Goal: Transaction & Acquisition: Purchase product/service

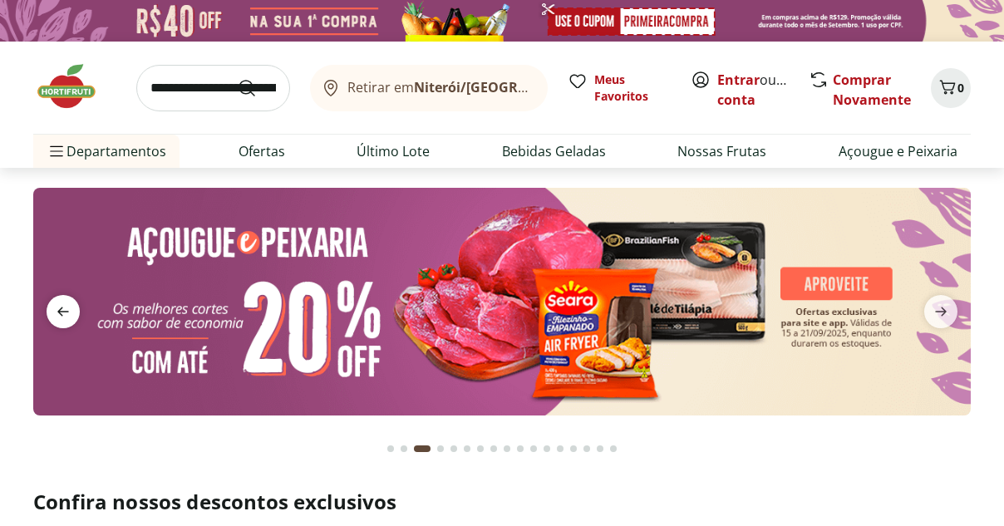
click at [54, 324] on span "previous" at bounding box center [63, 311] width 33 height 33
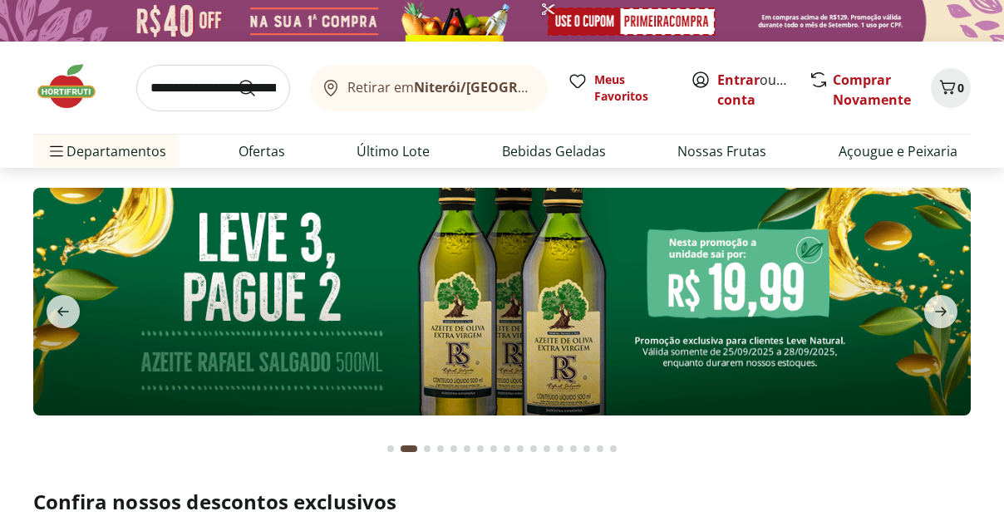
click at [472, 352] on img at bounding box center [502, 301] width 938 height 227
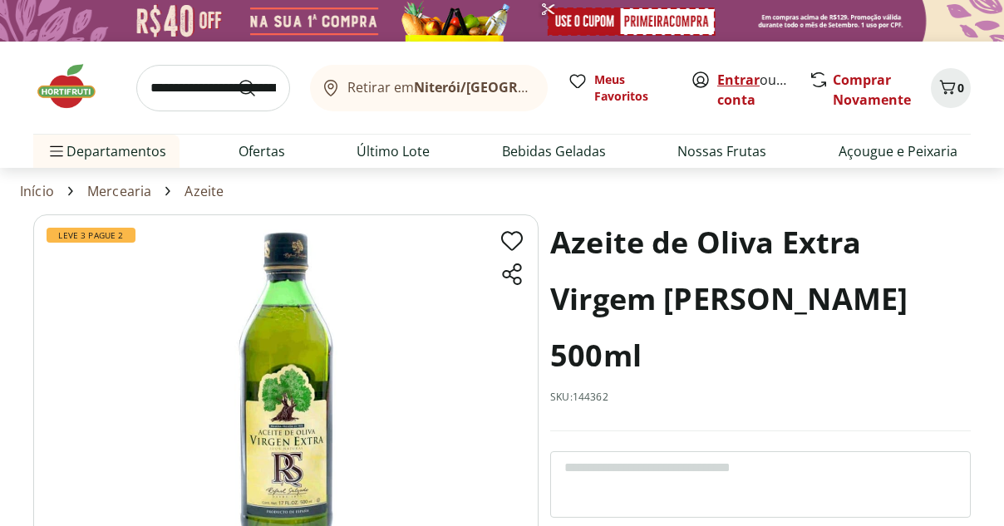
click at [727, 78] on link "Entrar" at bounding box center [738, 80] width 42 height 18
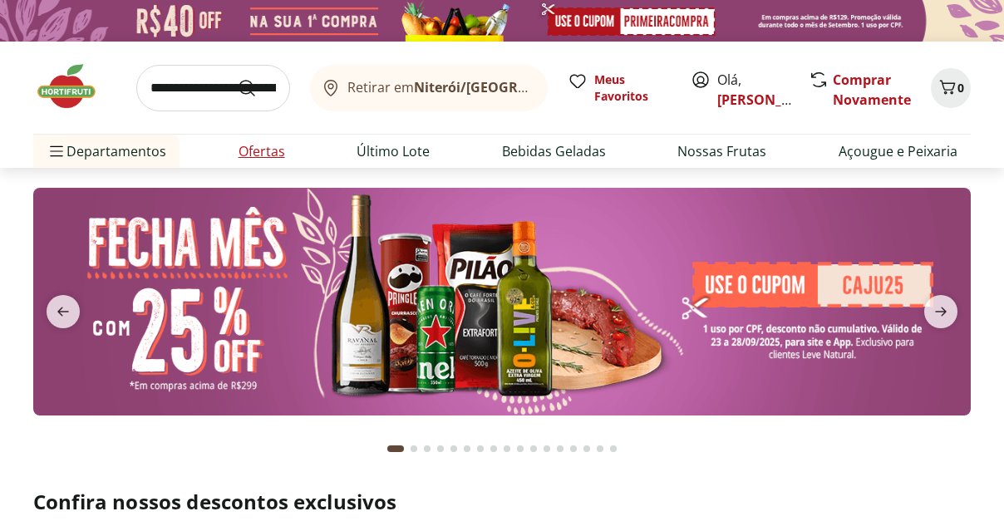
click at [266, 153] on link "Ofertas" at bounding box center [262, 151] width 47 height 20
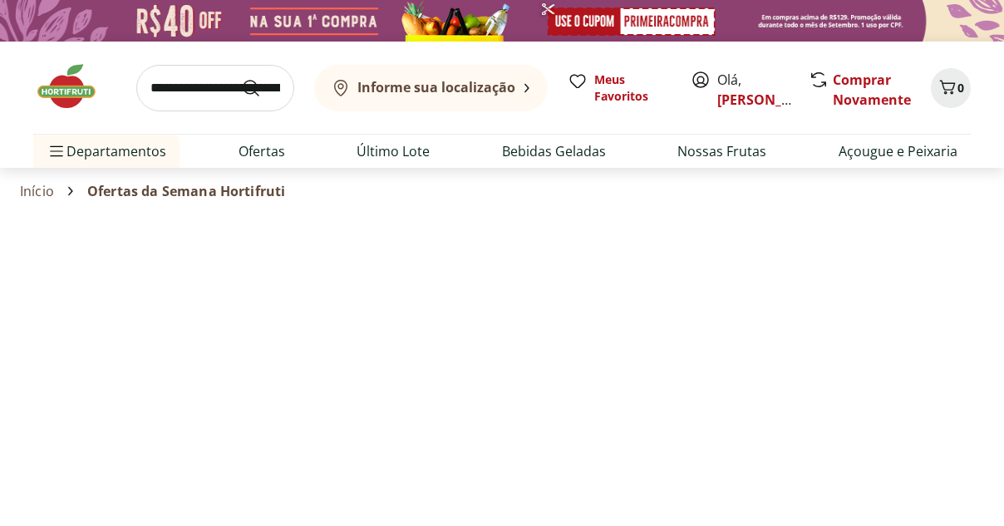
select select "**********"
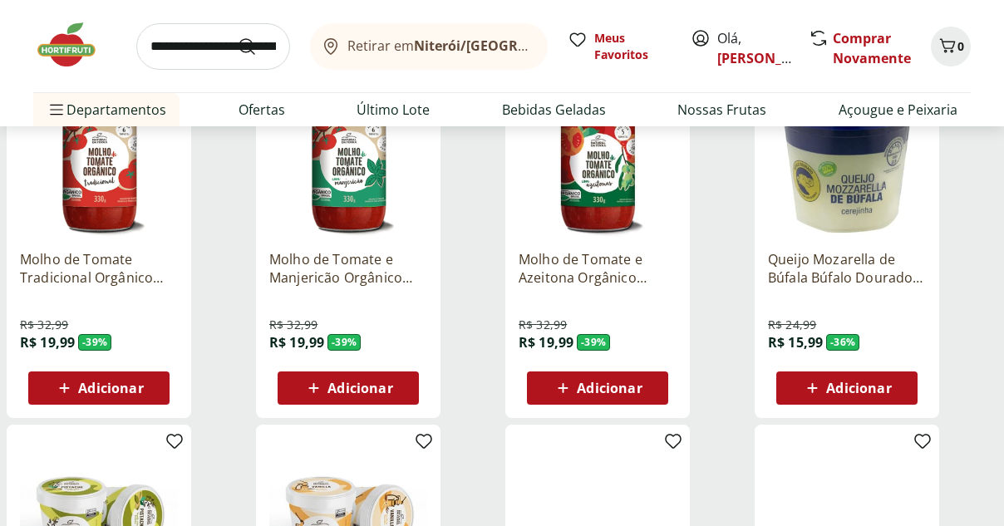
scroll to position [363, 0]
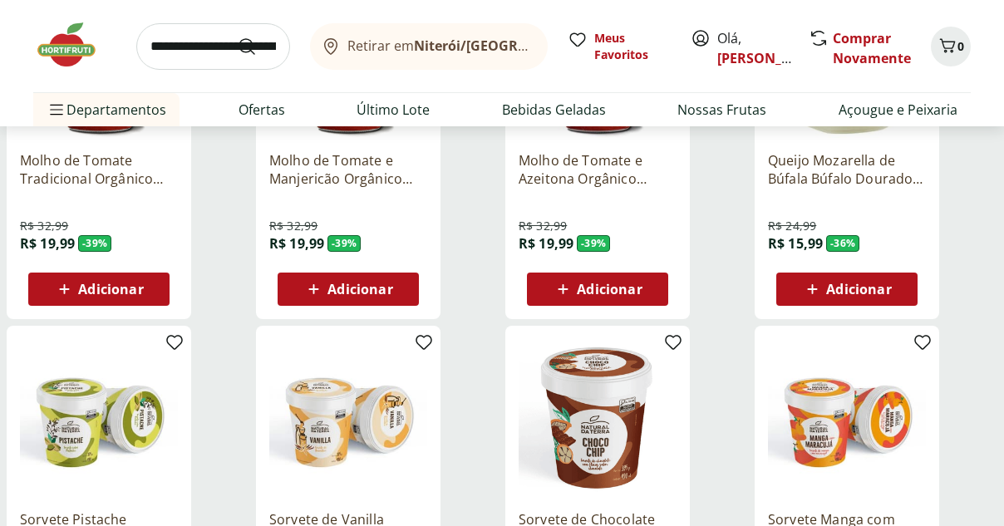
click at [860, 294] on span "Adicionar" at bounding box center [858, 289] width 65 height 13
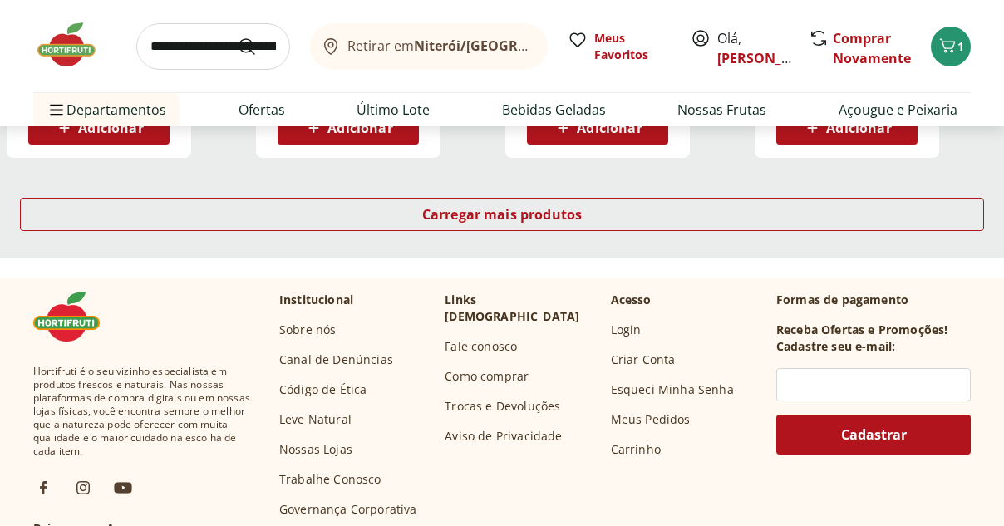
scroll to position [1229, 0]
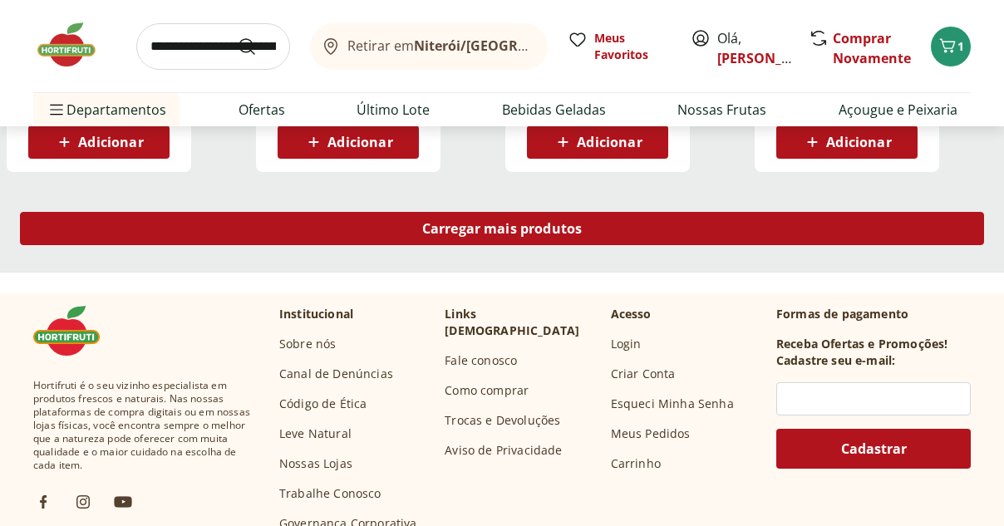
click at [502, 224] on span "Carregar mais produtos" at bounding box center [502, 228] width 160 height 13
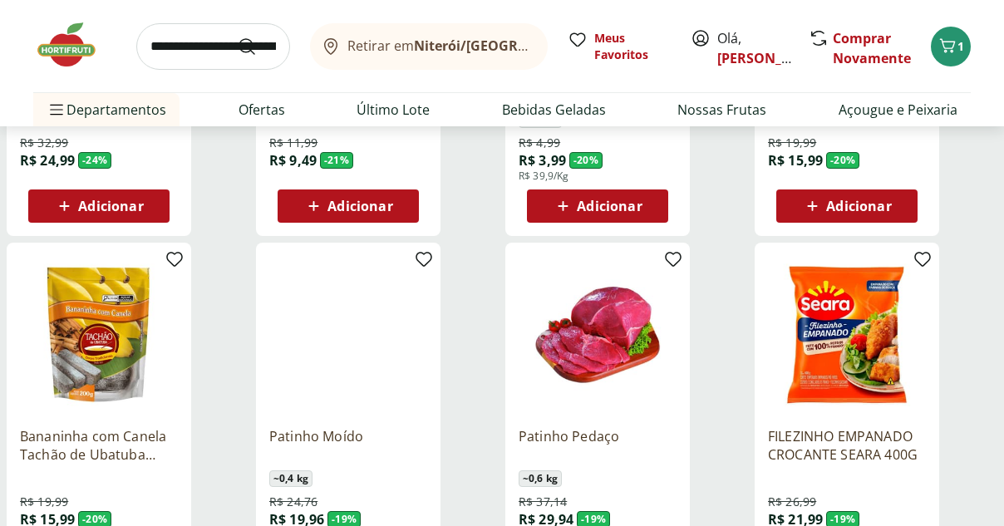
scroll to position [1616, 0]
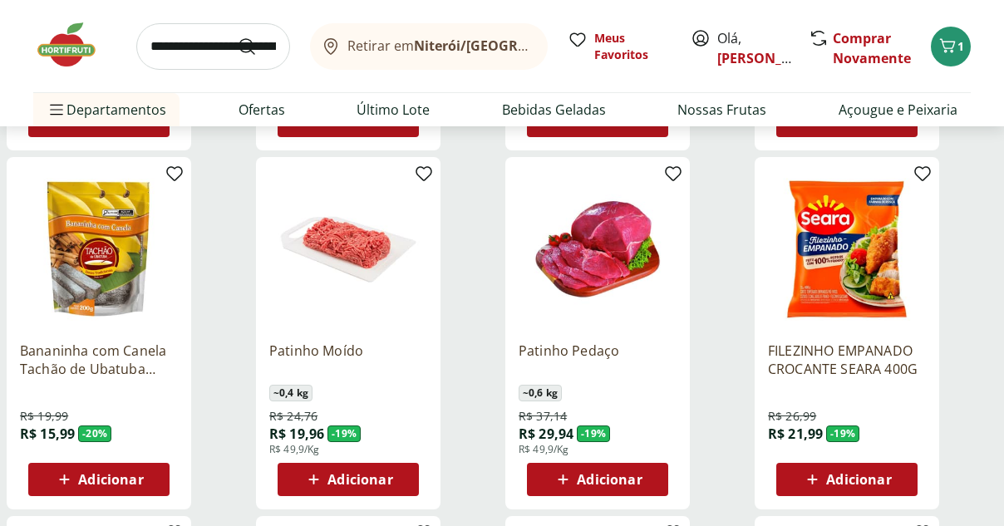
click at [852, 250] on img at bounding box center [847, 249] width 158 height 158
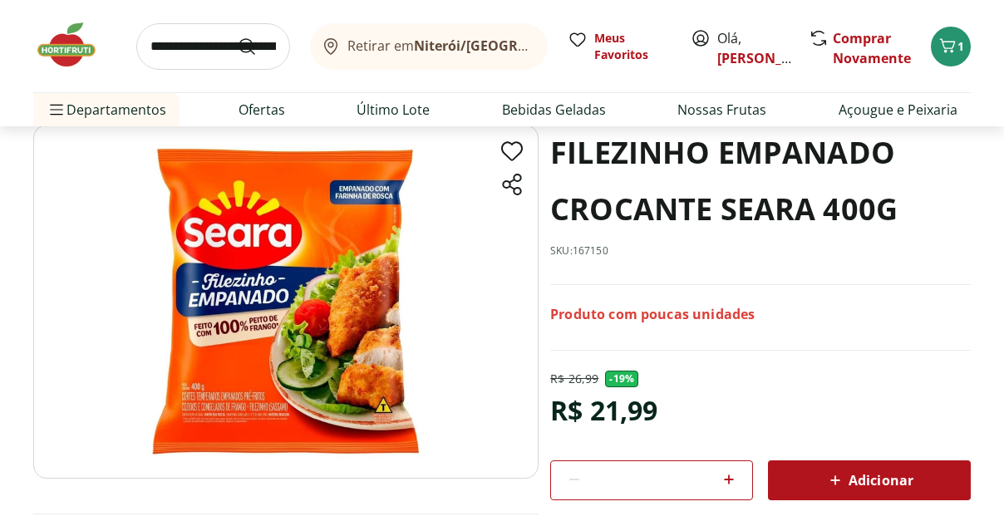
scroll to position [163, 0]
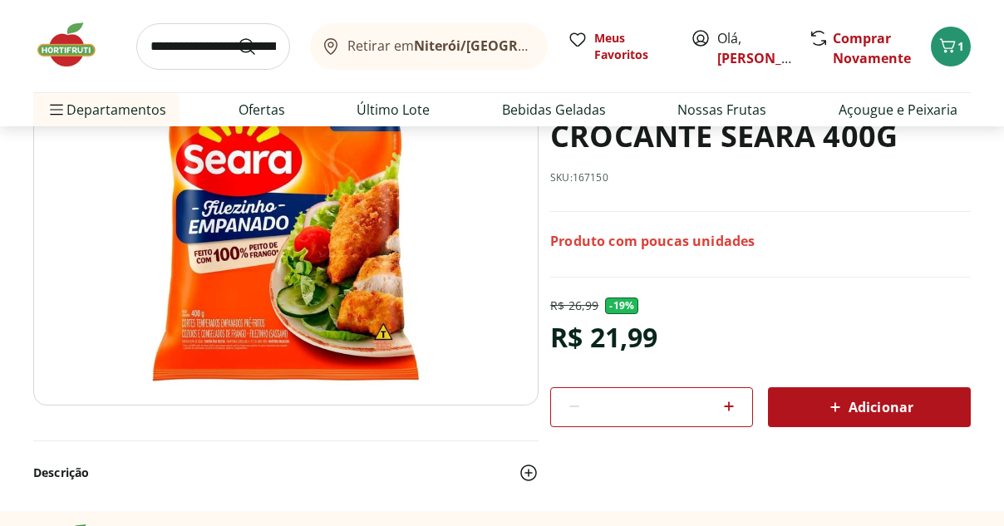
click at [875, 408] on span "Adicionar" at bounding box center [870, 407] width 88 height 20
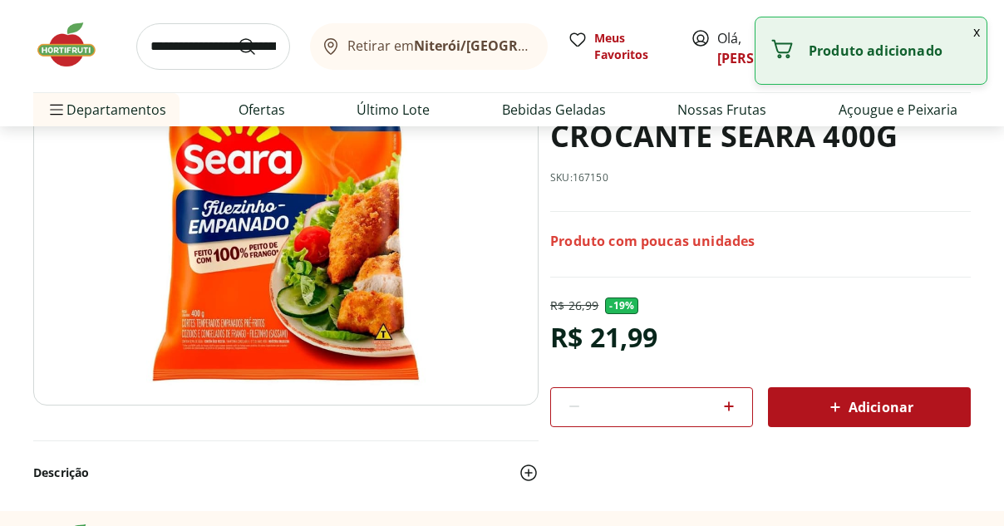
select select "**********"
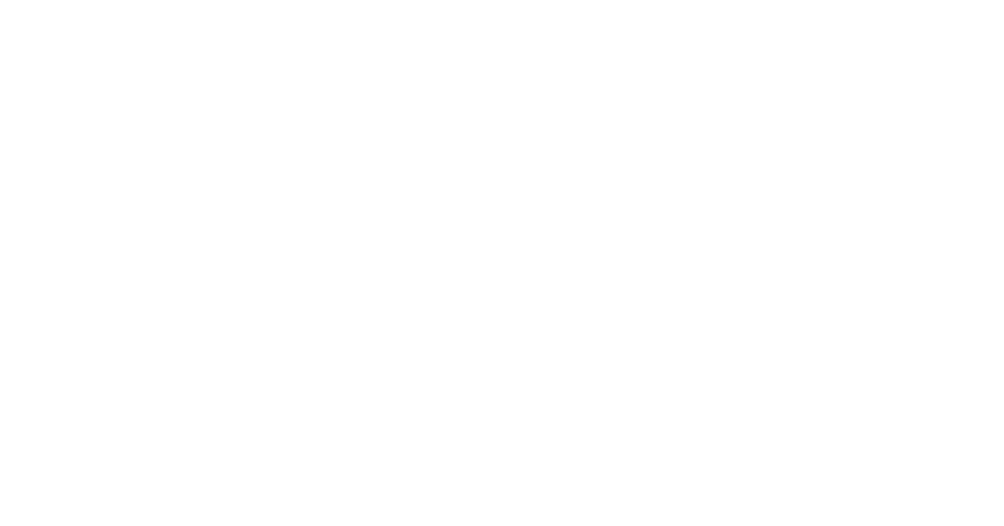
scroll to position [1616, 0]
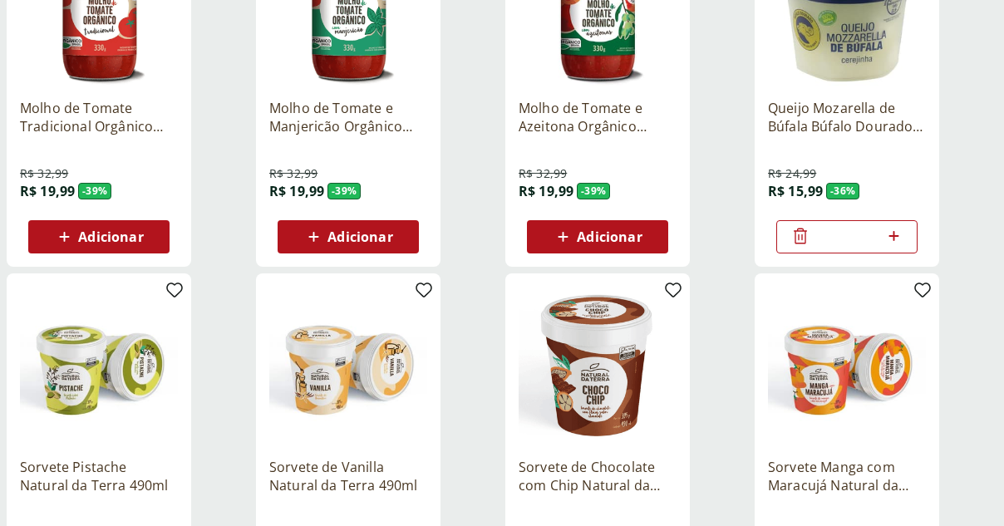
type input "*"
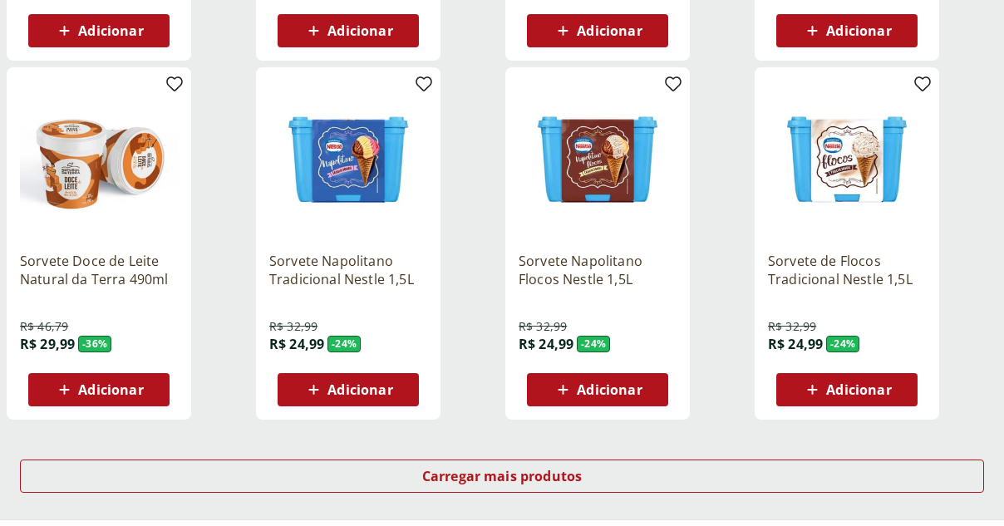
scroll to position [2403, 0]
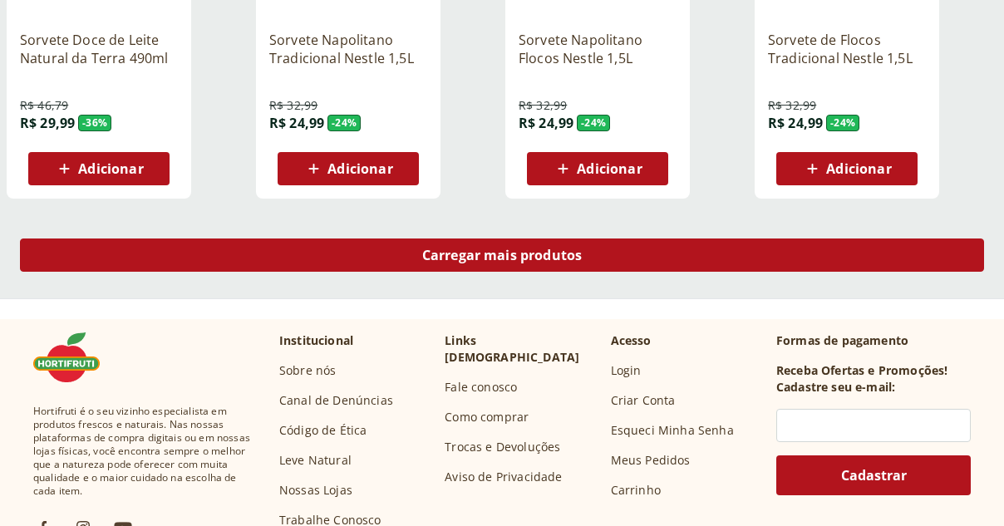
click at [554, 252] on span "Carregar mais produtos" at bounding box center [502, 255] width 160 height 13
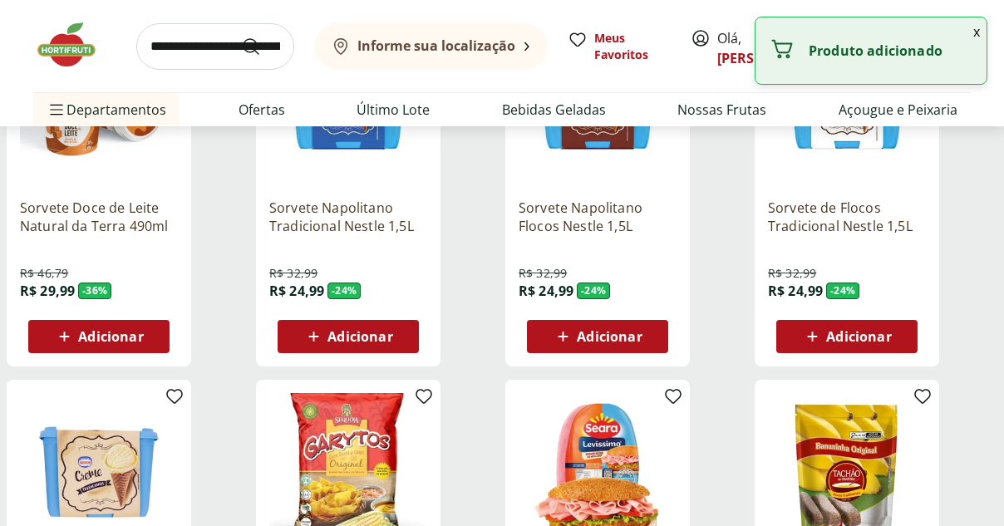
type input "*"
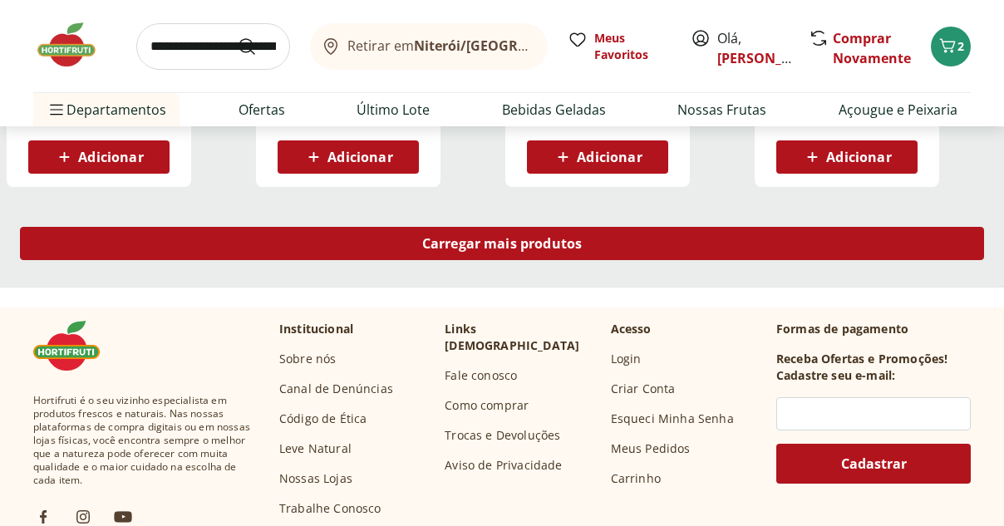
scroll to position [3649, 0]
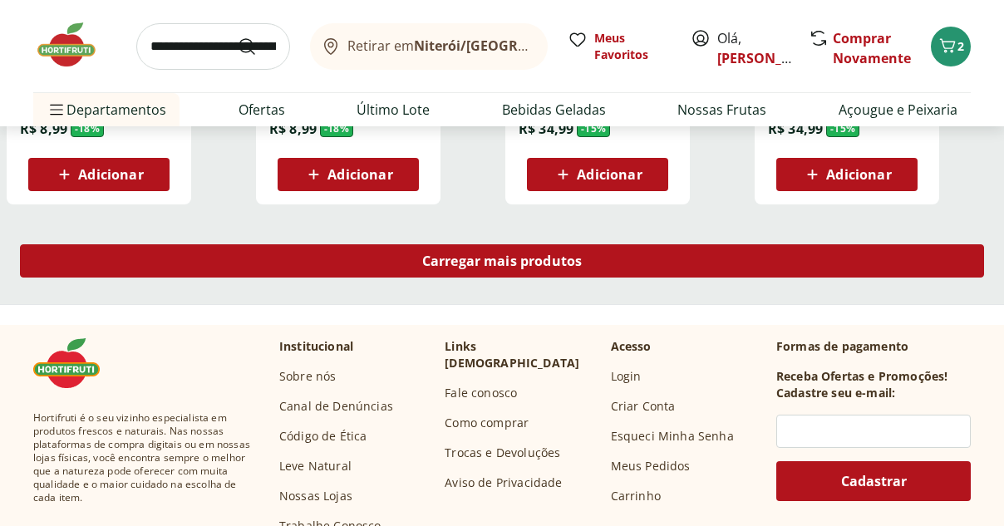
click at [466, 266] on span "Carregar mais produtos" at bounding box center [502, 260] width 160 height 13
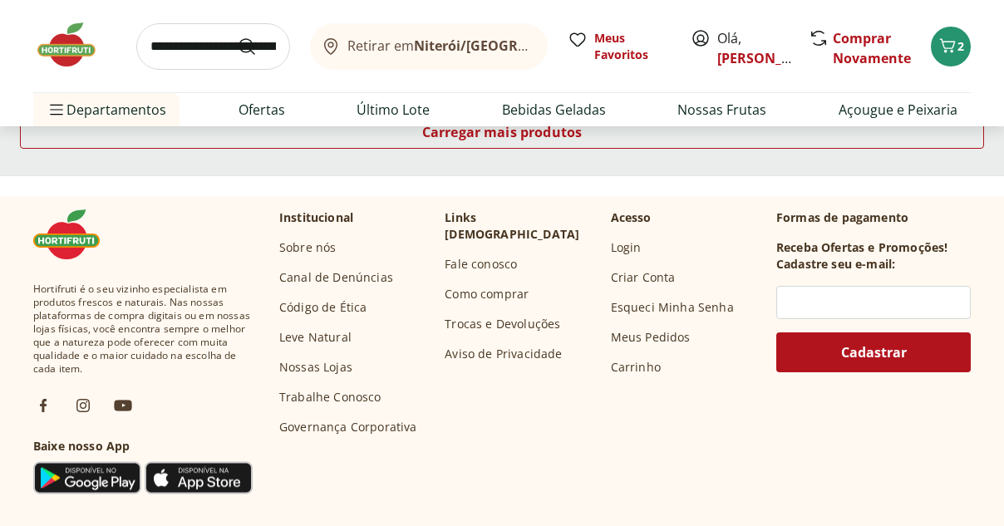
scroll to position [4817, 0]
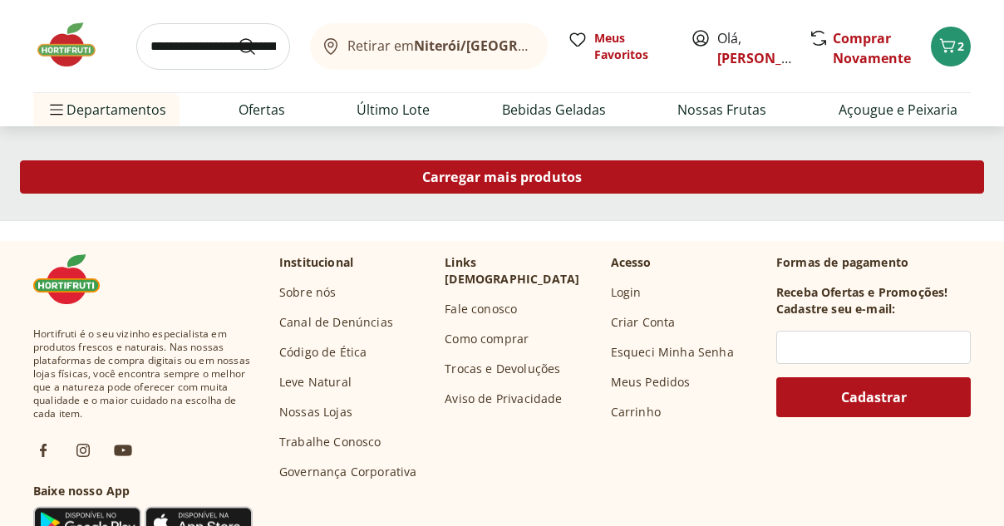
click at [526, 178] on span "Carregar mais produtos" at bounding box center [502, 176] width 160 height 13
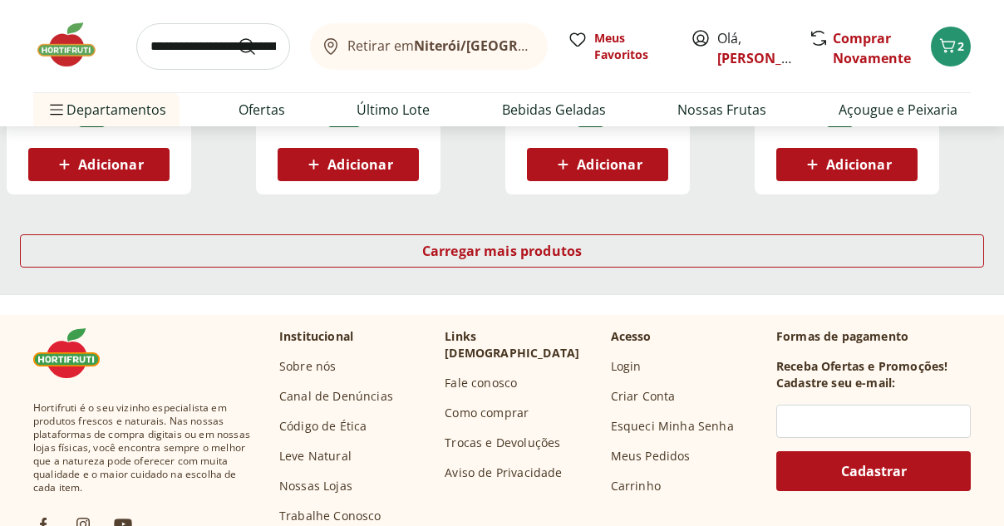
scroll to position [5916, 0]
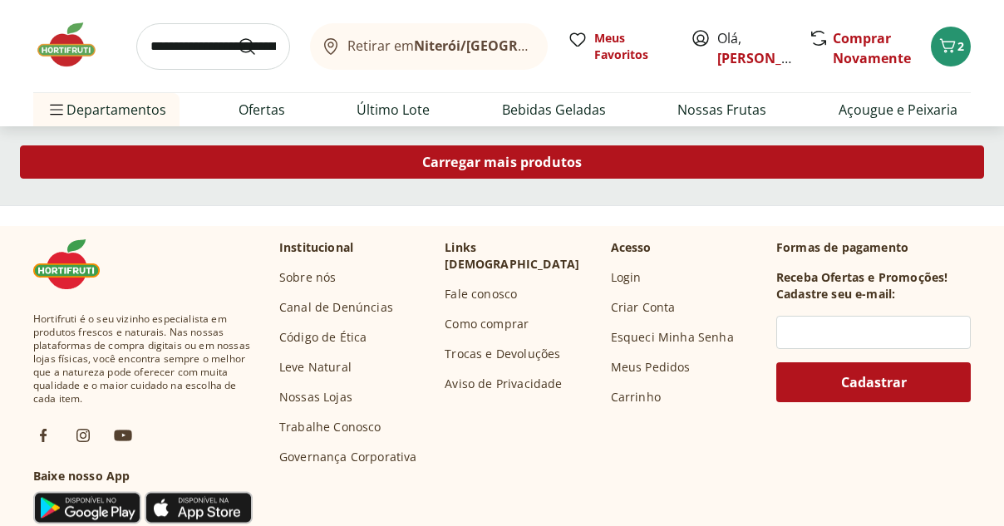
click at [514, 164] on span "Carregar mais produtos" at bounding box center [502, 161] width 160 height 13
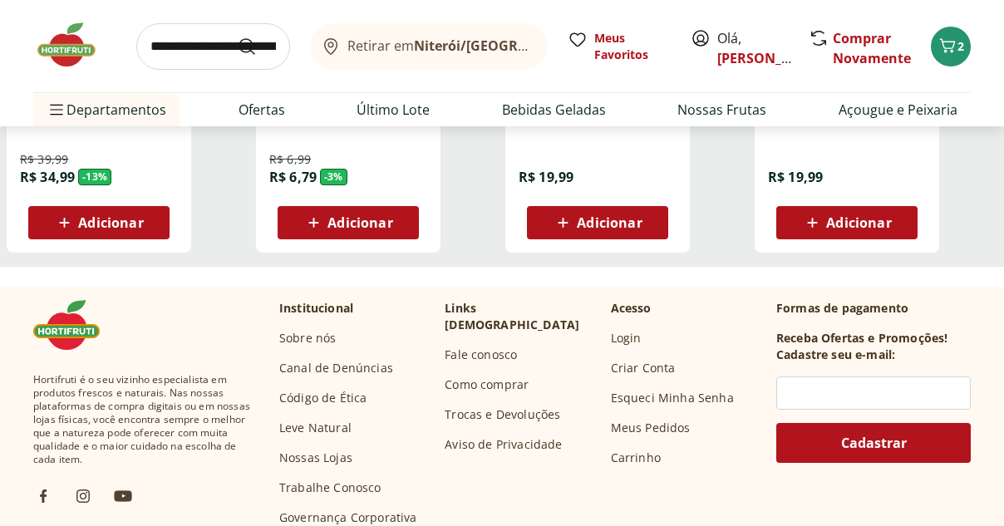
scroll to position [2166, 0]
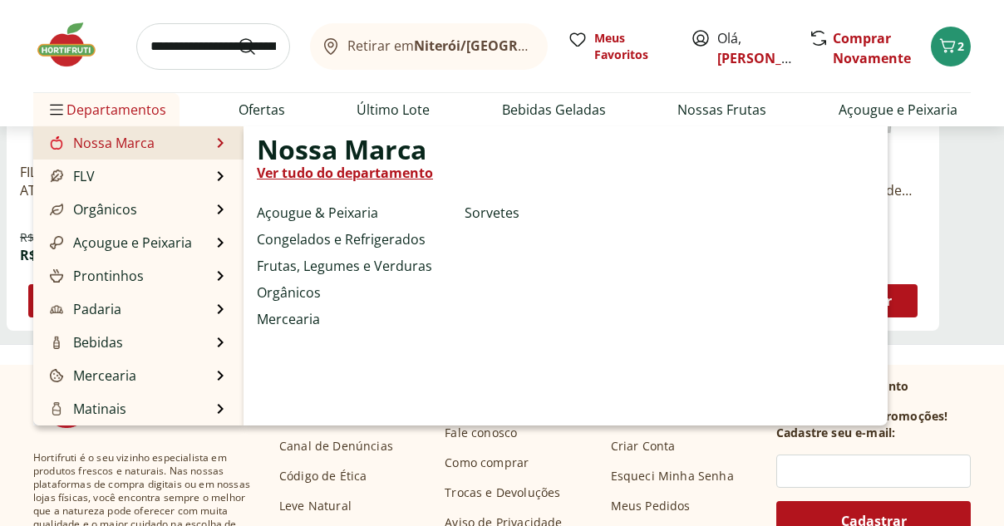
click at [129, 149] on link "Nossa Marca" at bounding box center [101, 143] width 108 height 20
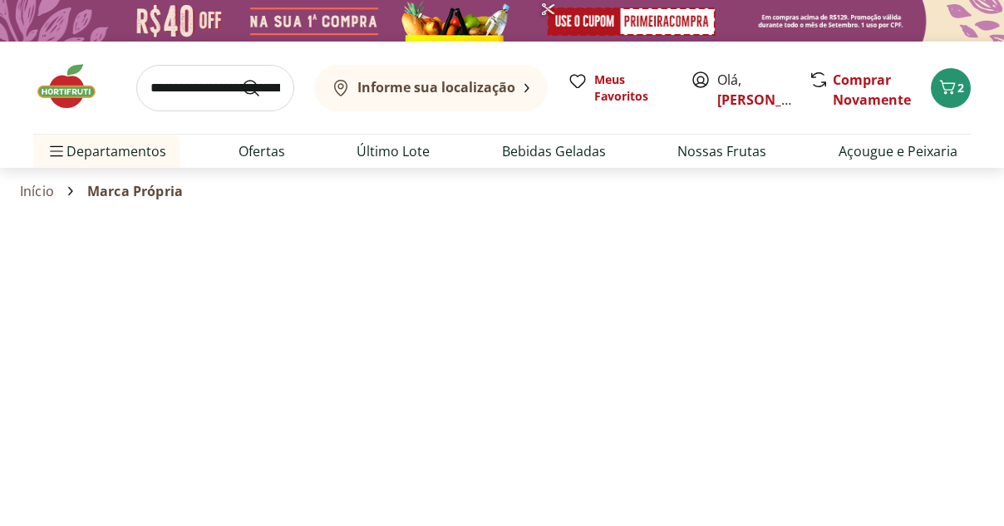
select select "**********"
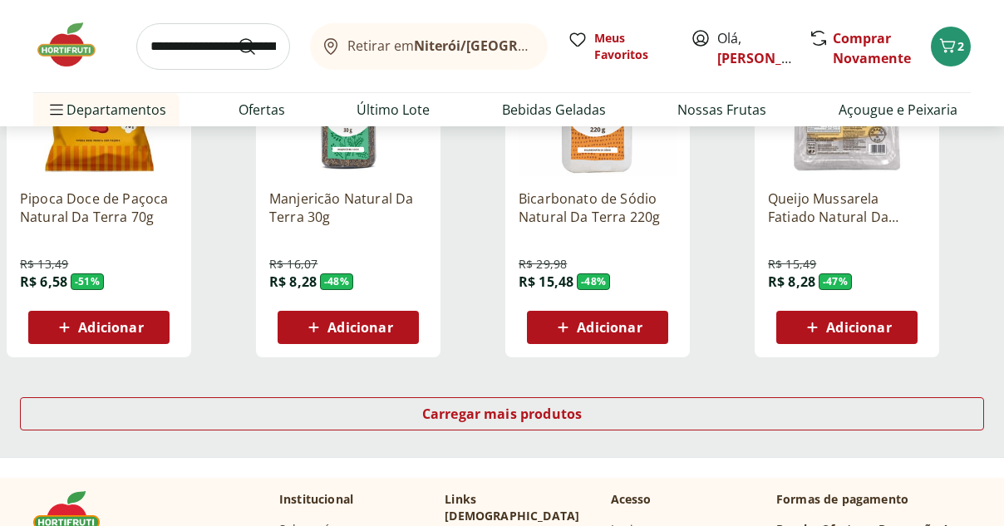
scroll to position [1188, 0]
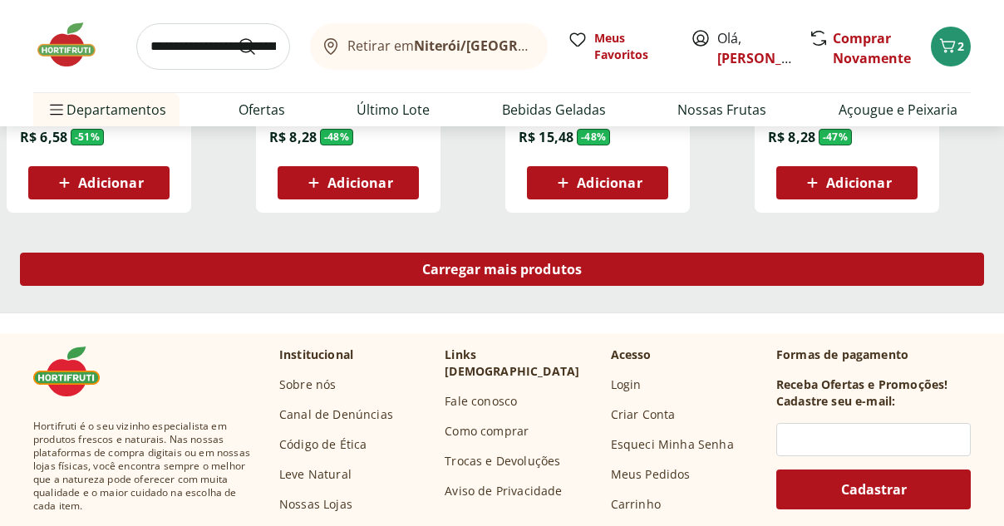
click at [477, 273] on span "Carregar mais produtos" at bounding box center [502, 269] width 160 height 13
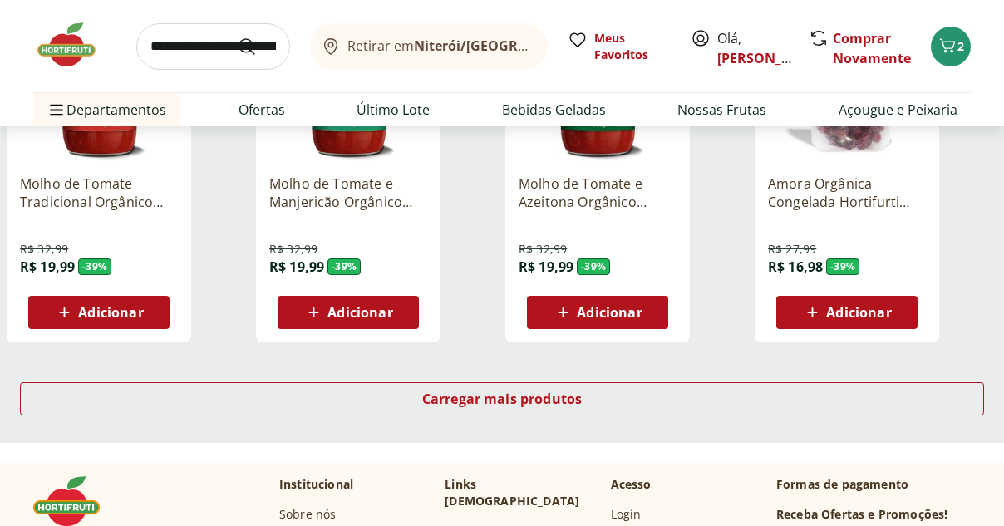
scroll to position [2220, 0]
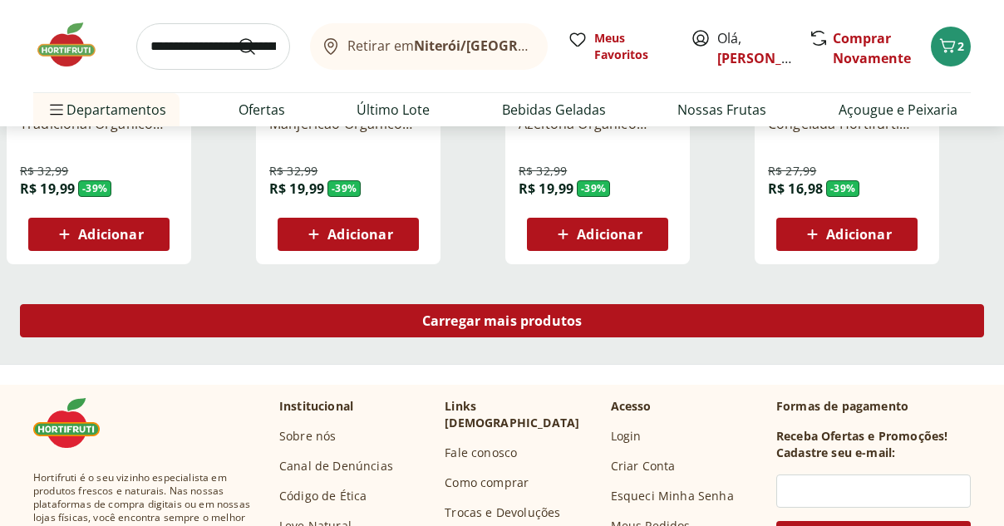
click at [526, 328] on span "Carregar mais produtos" at bounding box center [502, 320] width 160 height 13
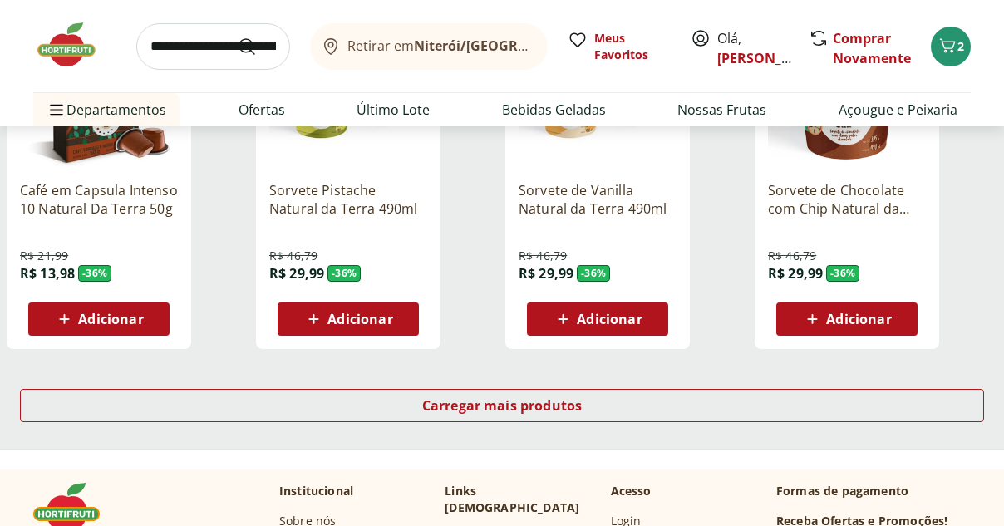
scroll to position [3364, 0]
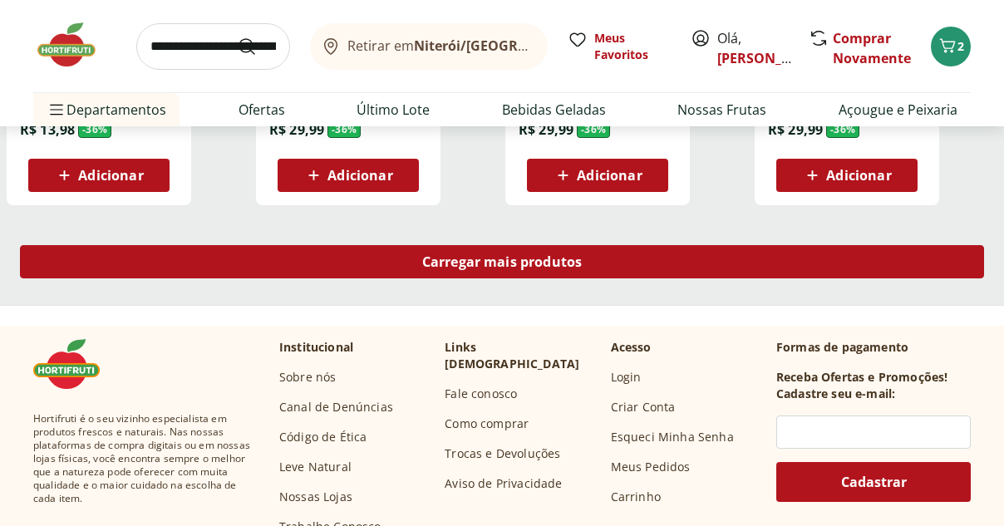
click at [530, 261] on span "Carregar mais produtos" at bounding box center [502, 261] width 160 height 13
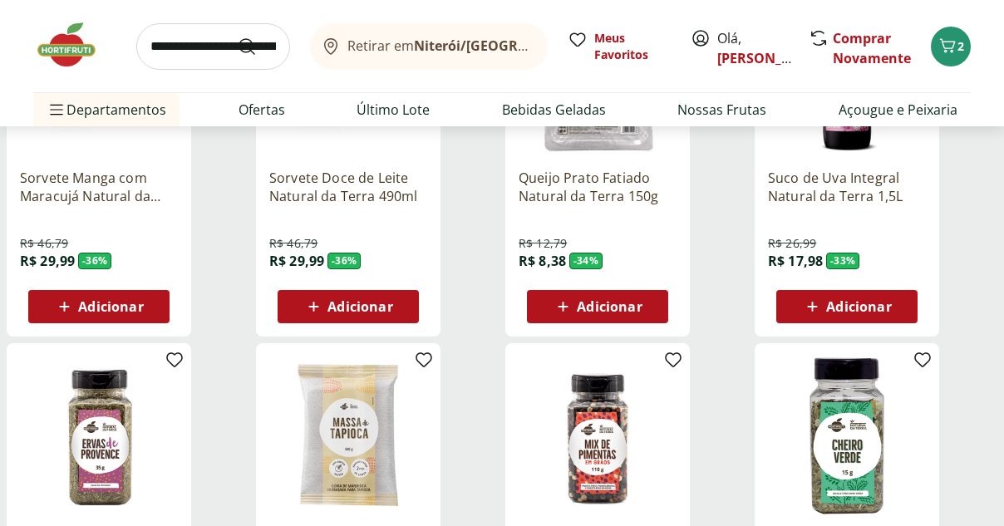
scroll to position [3608, 0]
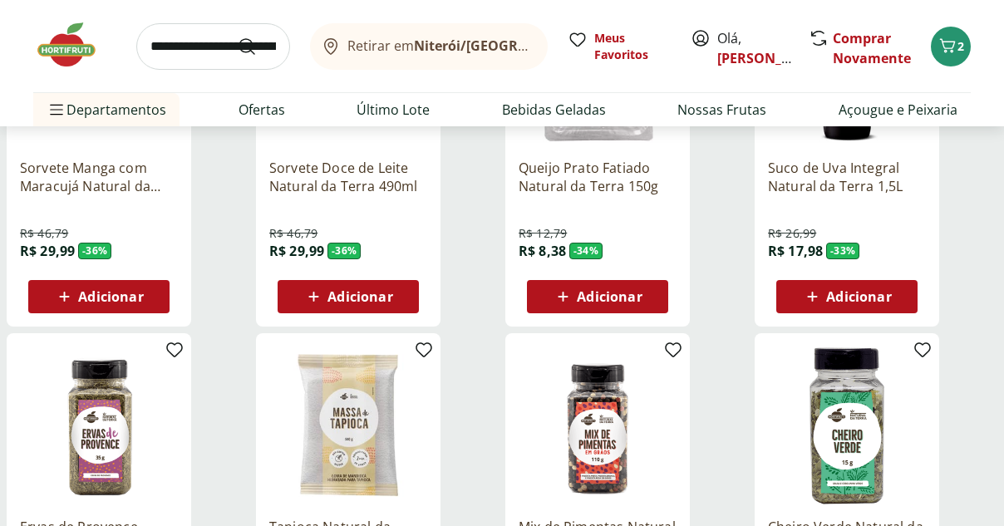
click at [846, 296] on span "Adicionar" at bounding box center [858, 296] width 65 height 13
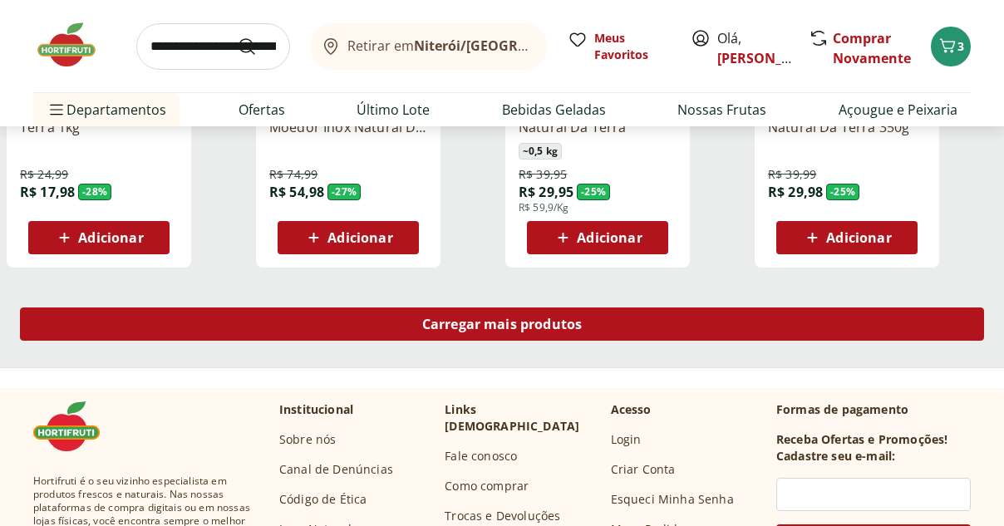
scroll to position [4485, 0]
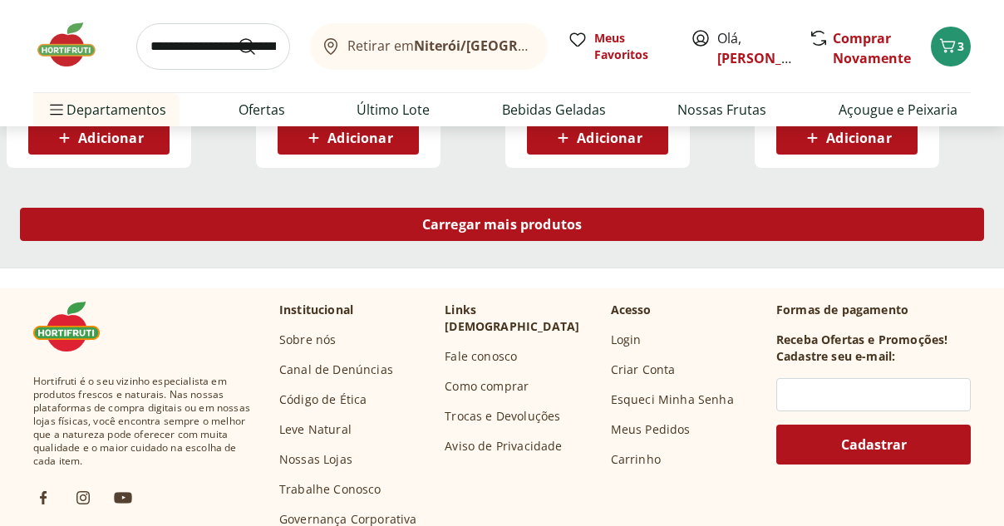
click at [479, 219] on span "Carregar mais produtos" at bounding box center [502, 224] width 160 height 13
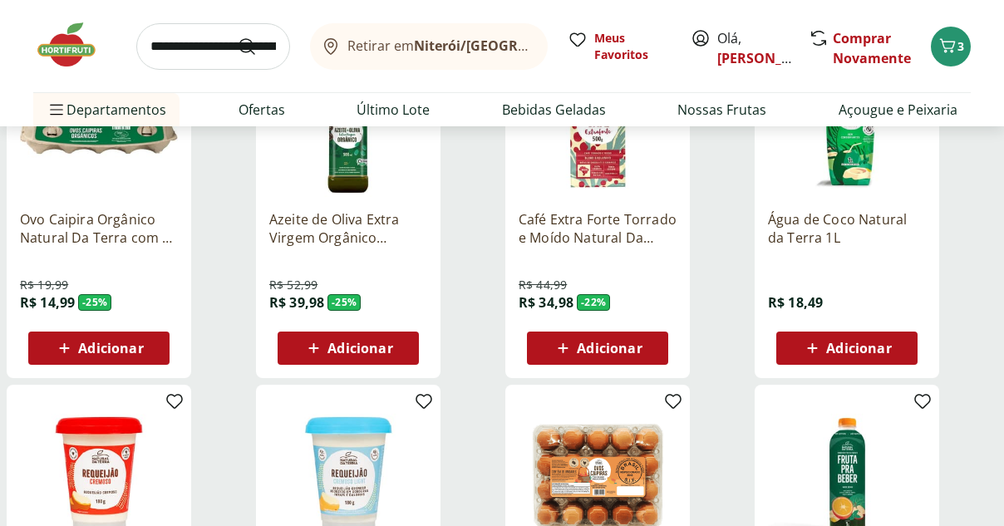
scroll to position [4740, 0]
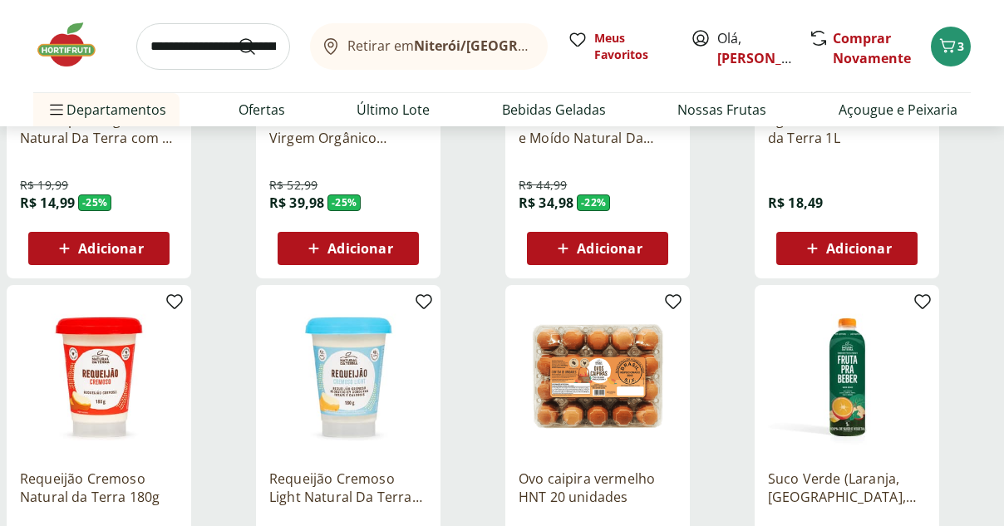
click at [130, 259] on span "Adicionar" at bounding box center [98, 249] width 89 height 20
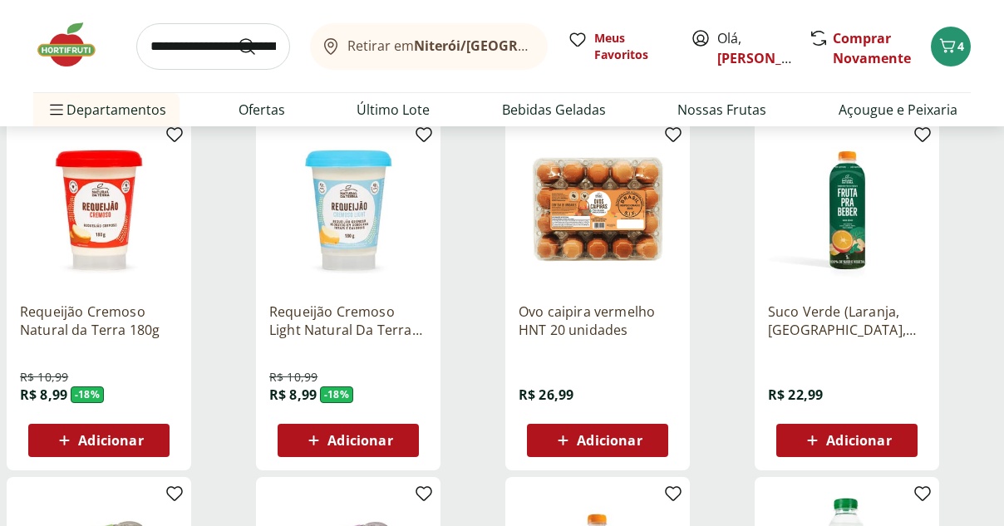
scroll to position [4974, 0]
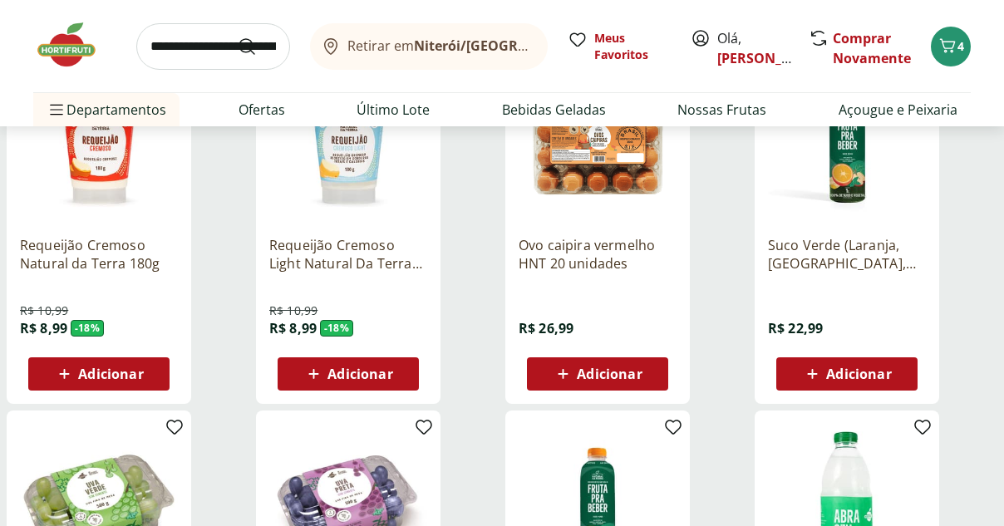
click at [367, 370] on span "Adicionar" at bounding box center [360, 373] width 65 height 13
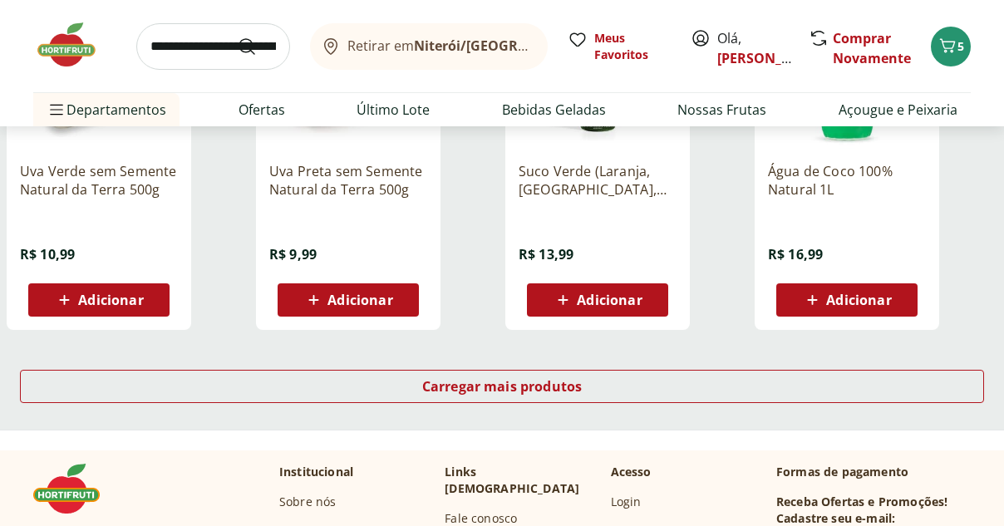
scroll to position [5528, 0]
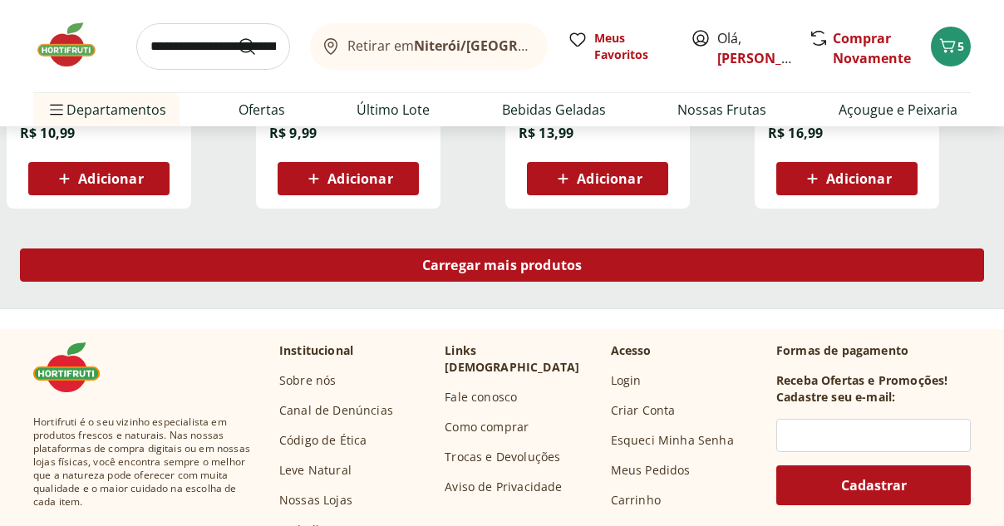
click at [512, 272] on span "Carregar mais produtos" at bounding box center [502, 265] width 160 height 13
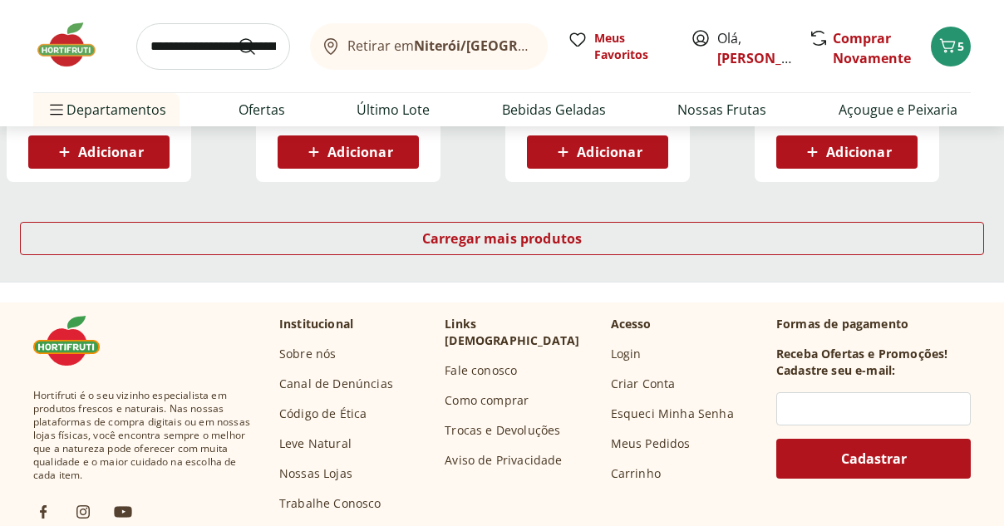
scroll to position [6683, 0]
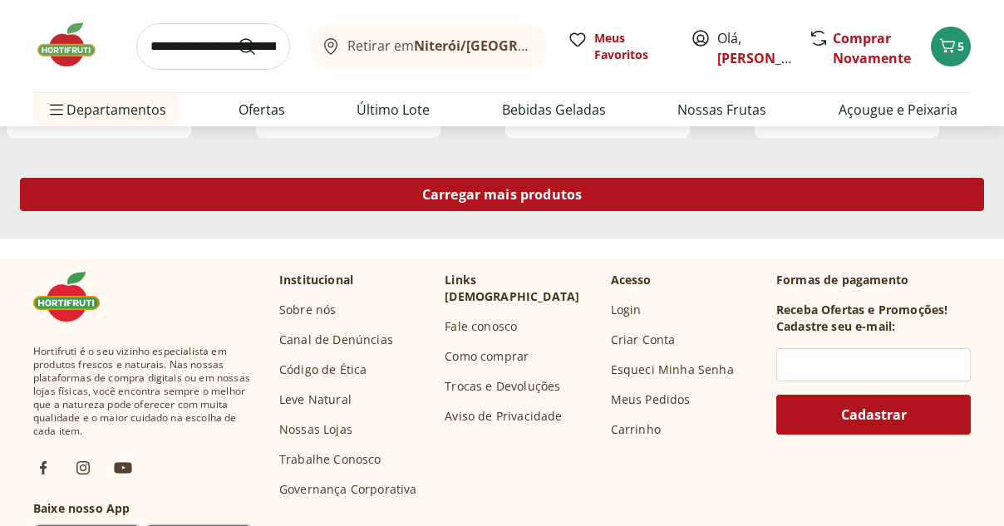
click at [495, 208] on div "Carregar mais produtos" at bounding box center [502, 194] width 964 height 33
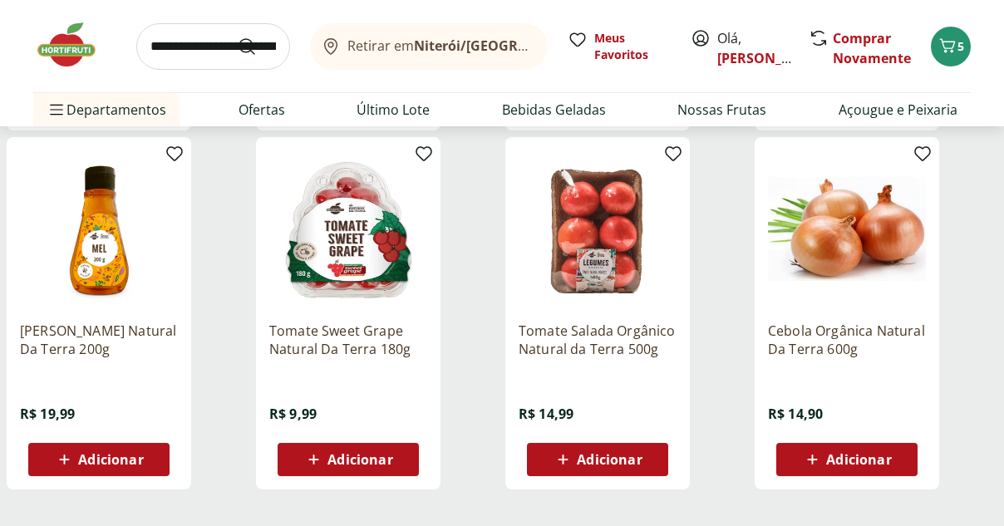
scroll to position [7549, 0]
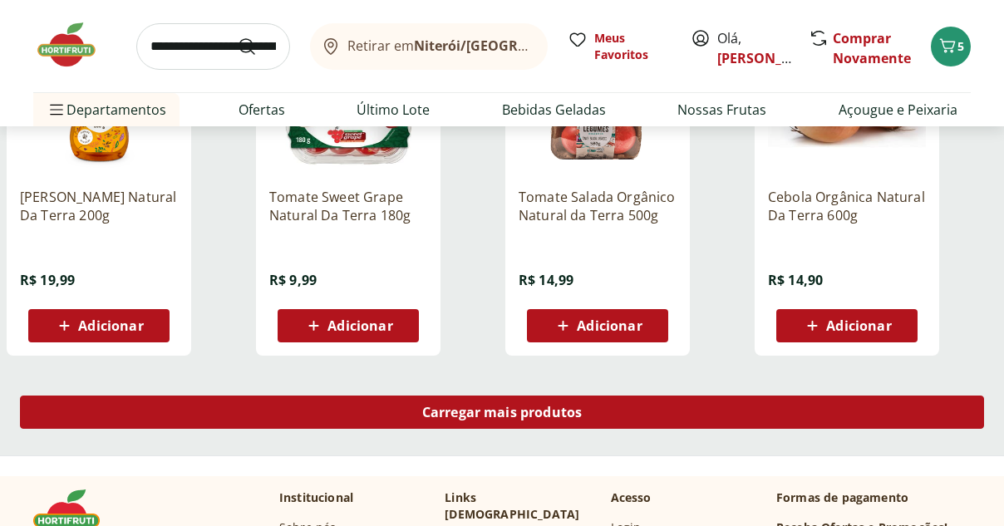
click at [520, 416] on span "Carregar mais produtos" at bounding box center [502, 412] width 160 height 13
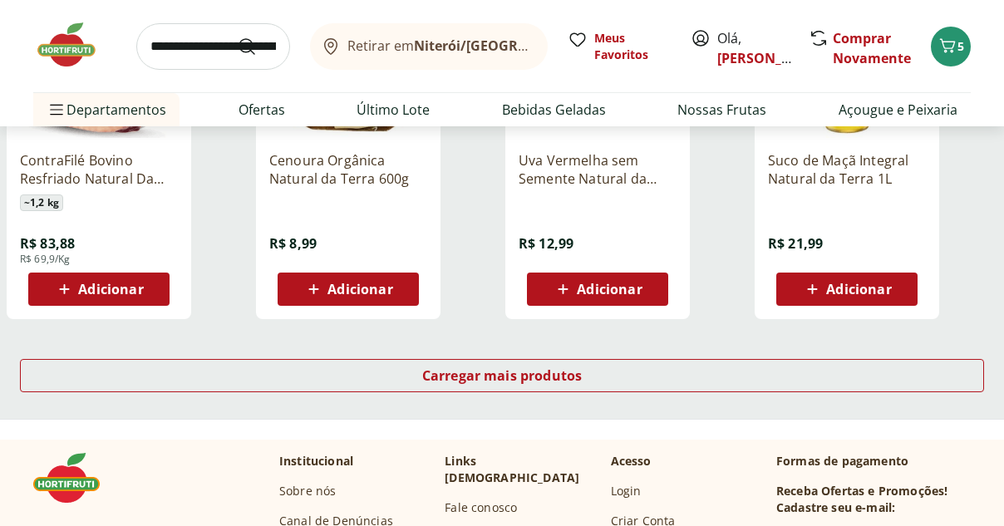
scroll to position [8814, 0]
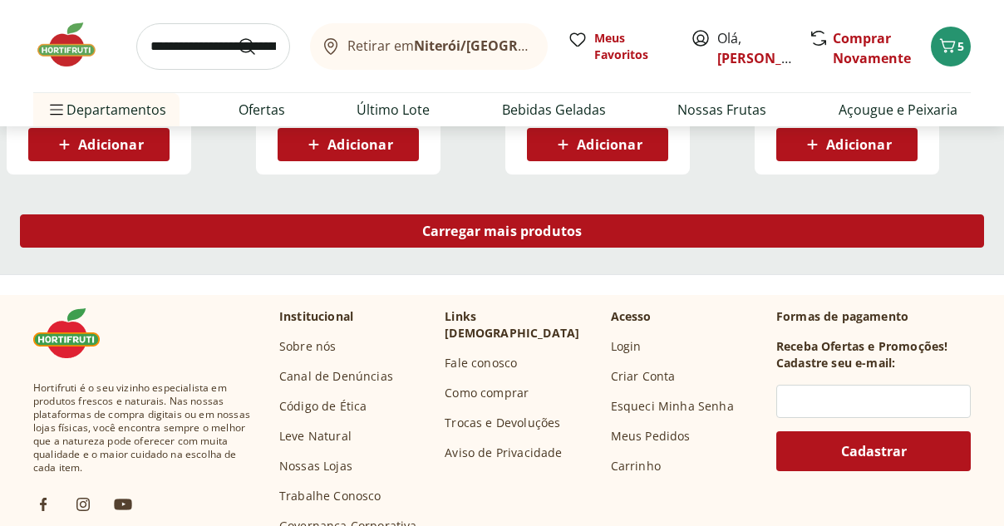
click at [510, 240] on div "Carregar mais produtos" at bounding box center [502, 230] width 964 height 33
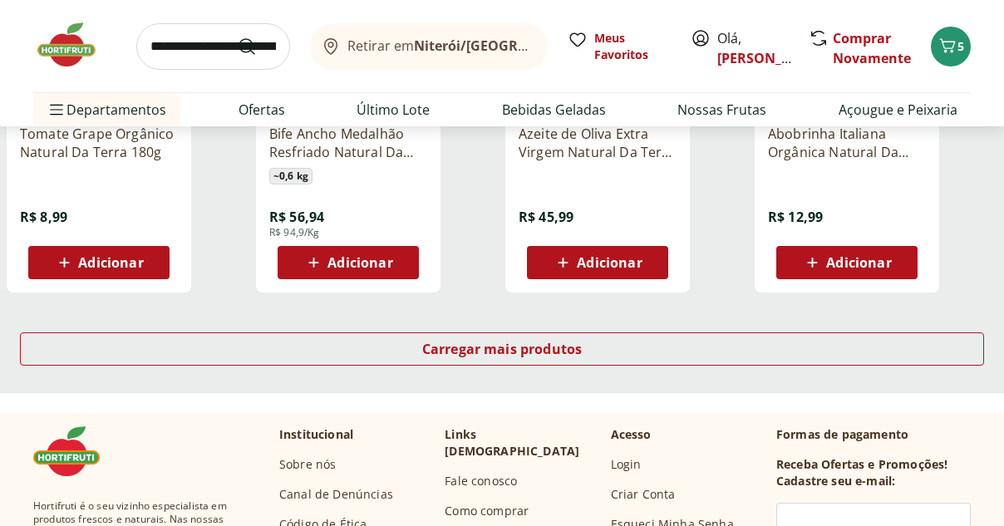
scroll to position [9869, 0]
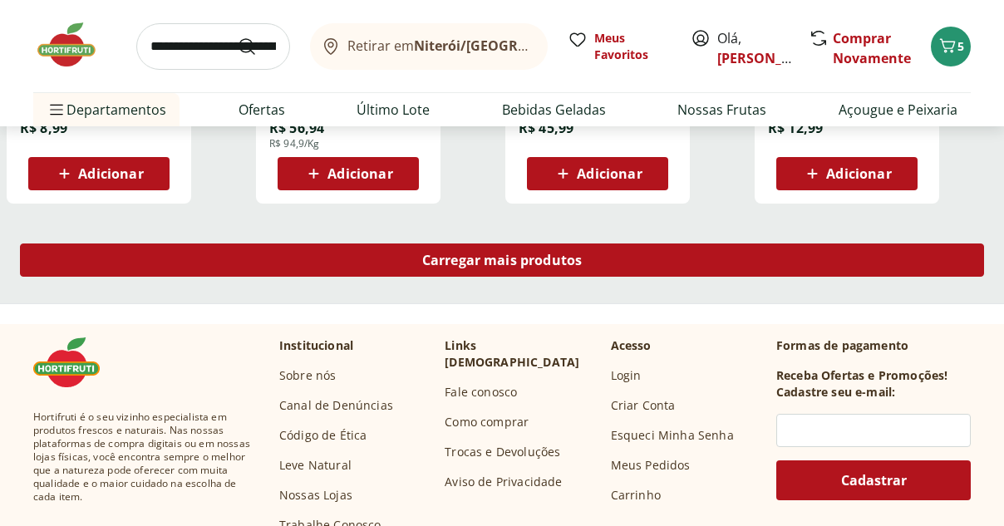
click at [544, 272] on div "Carregar mais produtos" at bounding box center [502, 260] width 964 height 33
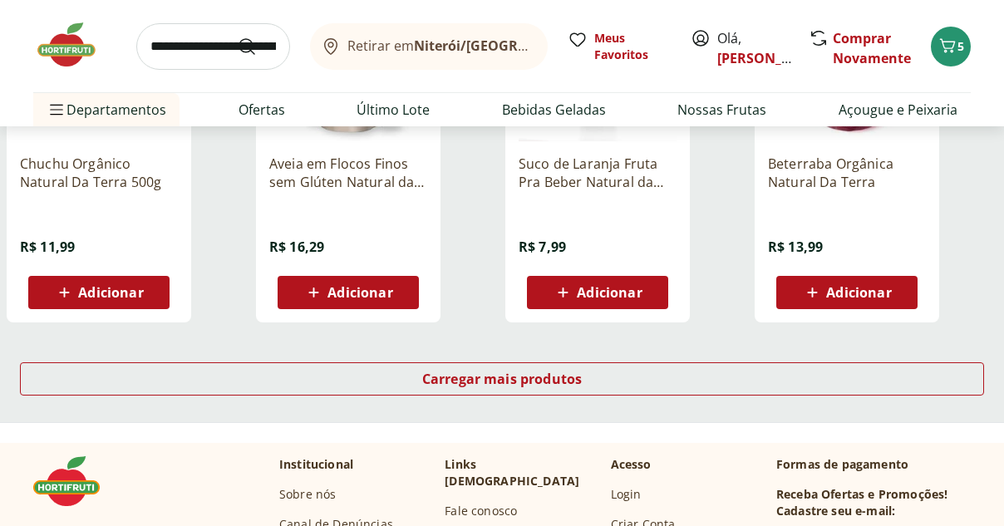
scroll to position [11046, 0]
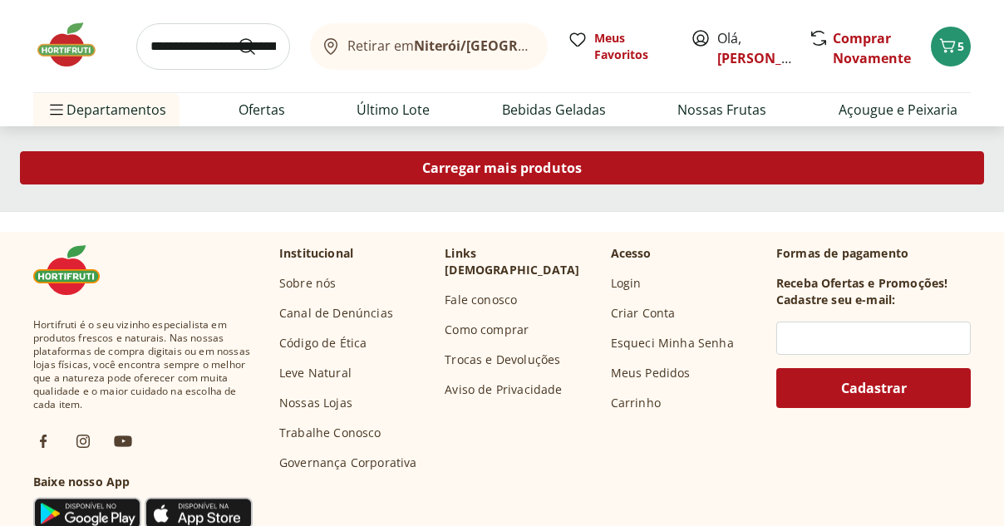
click at [533, 175] on span "Carregar mais produtos" at bounding box center [502, 167] width 160 height 13
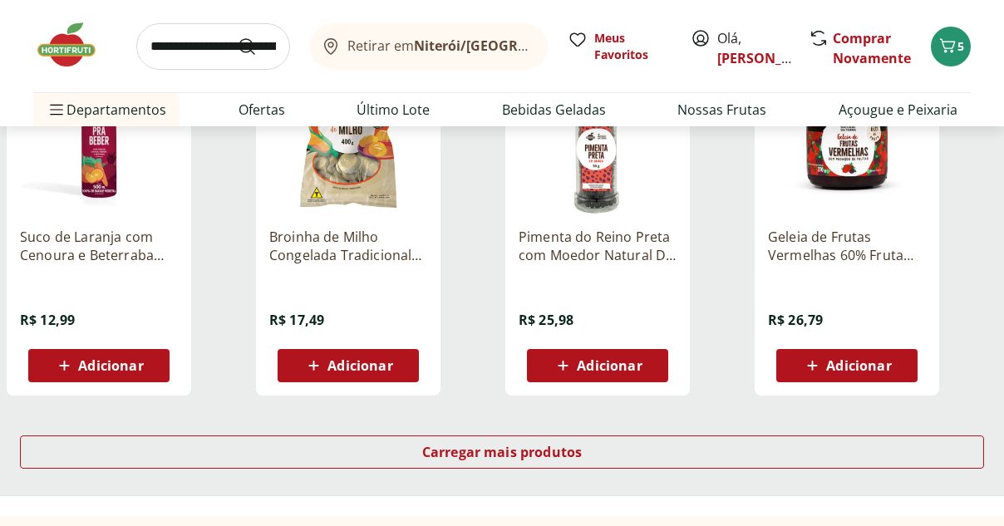
scroll to position [11967, 0]
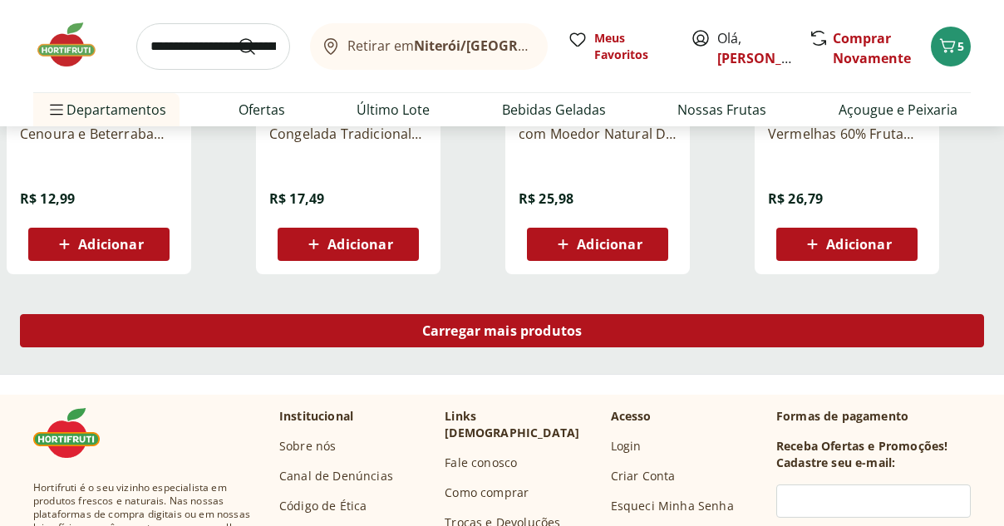
click at [511, 338] on span "Carregar mais produtos" at bounding box center [502, 330] width 160 height 13
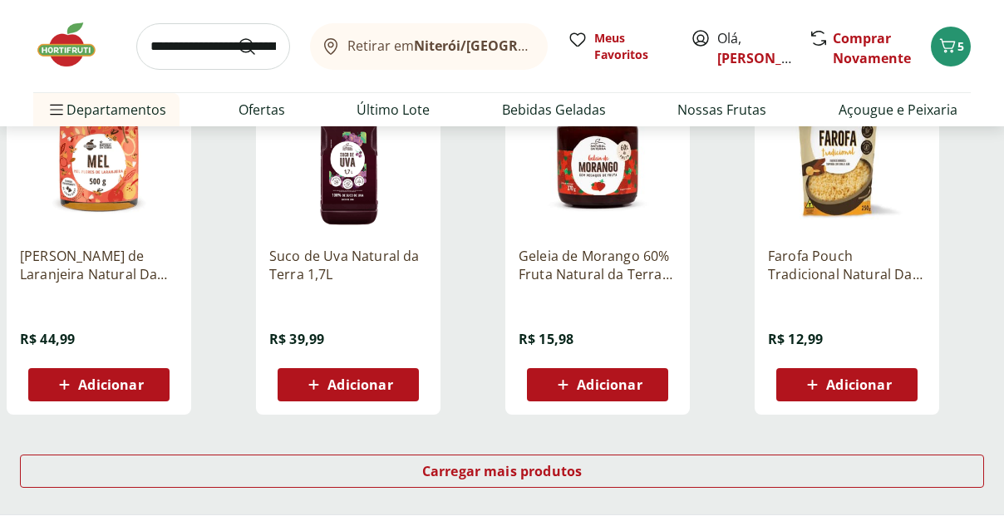
scroll to position [13088, 0]
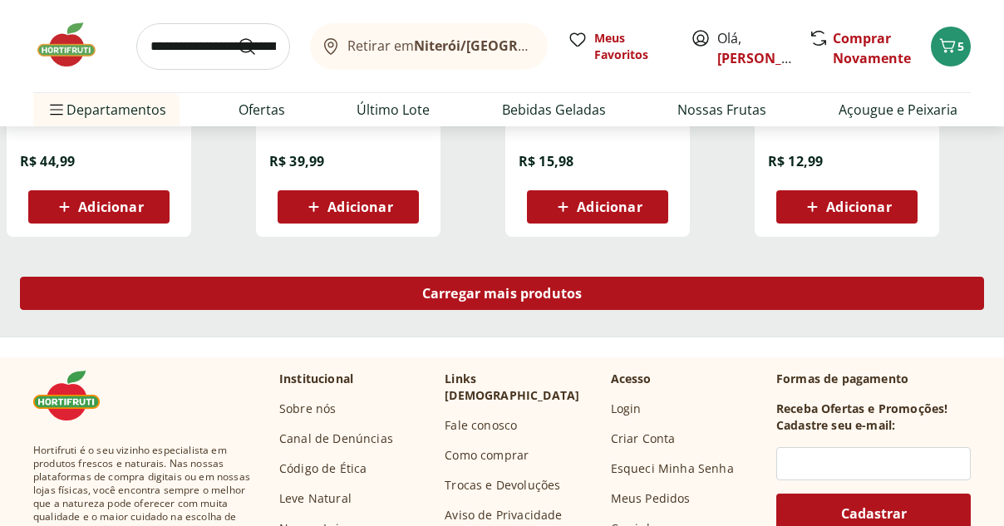
click at [496, 290] on span "Carregar mais produtos" at bounding box center [502, 293] width 160 height 13
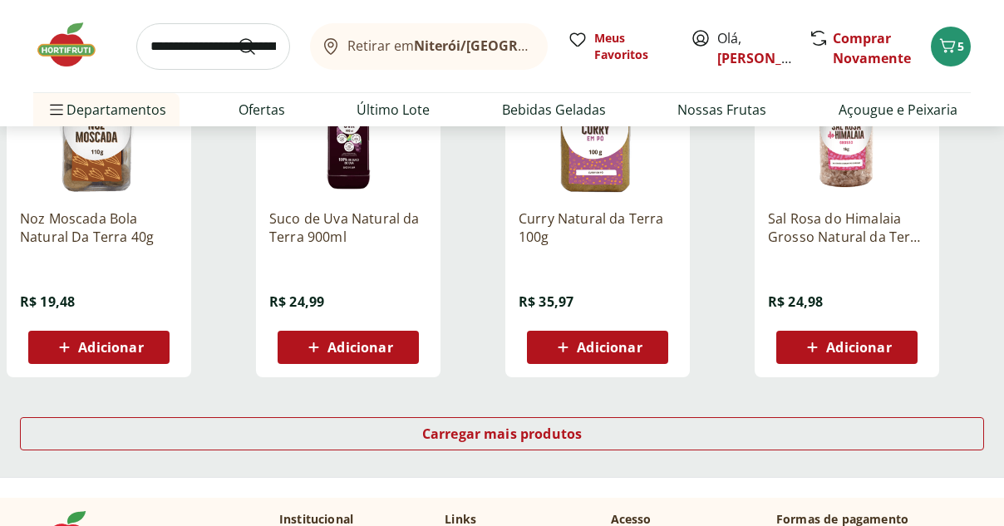
scroll to position [14265, 0]
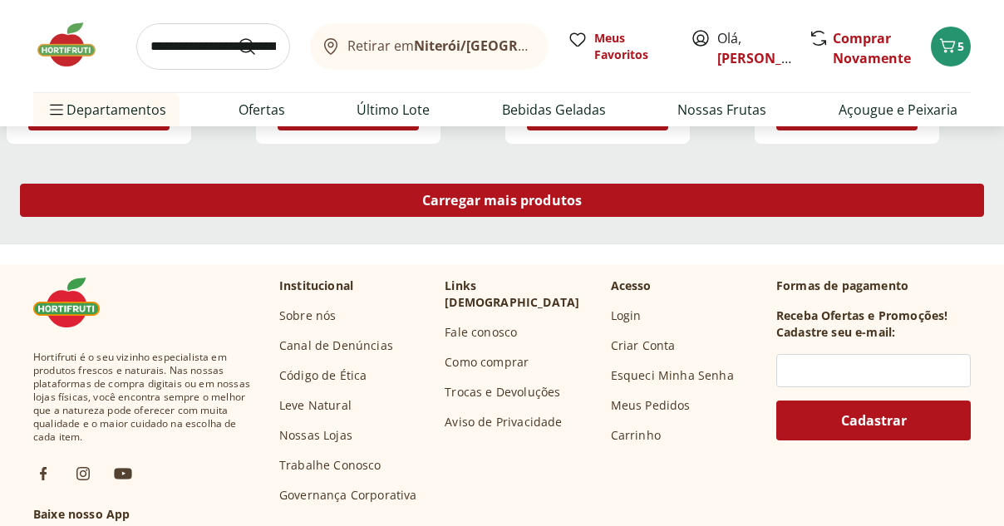
click at [490, 210] on div "Carregar mais produtos" at bounding box center [502, 200] width 964 height 33
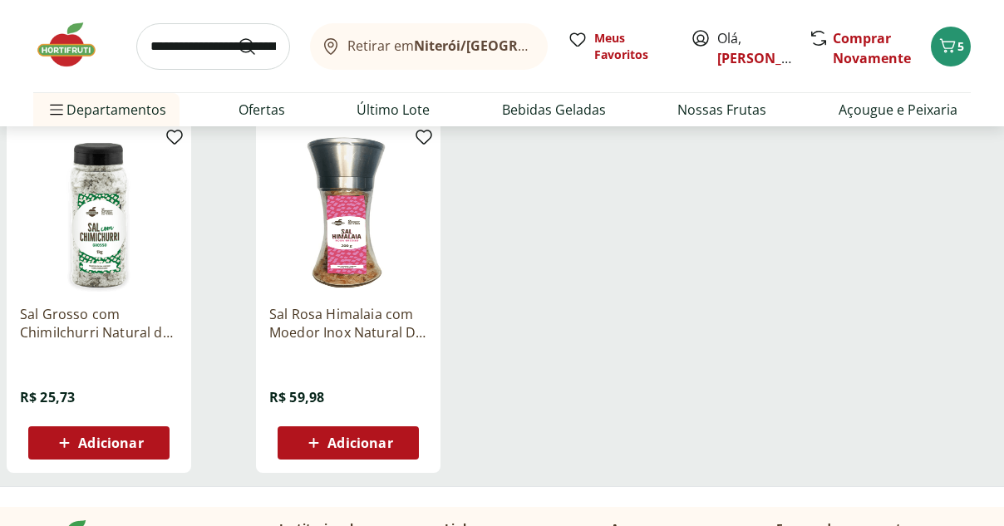
scroll to position [15164, 0]
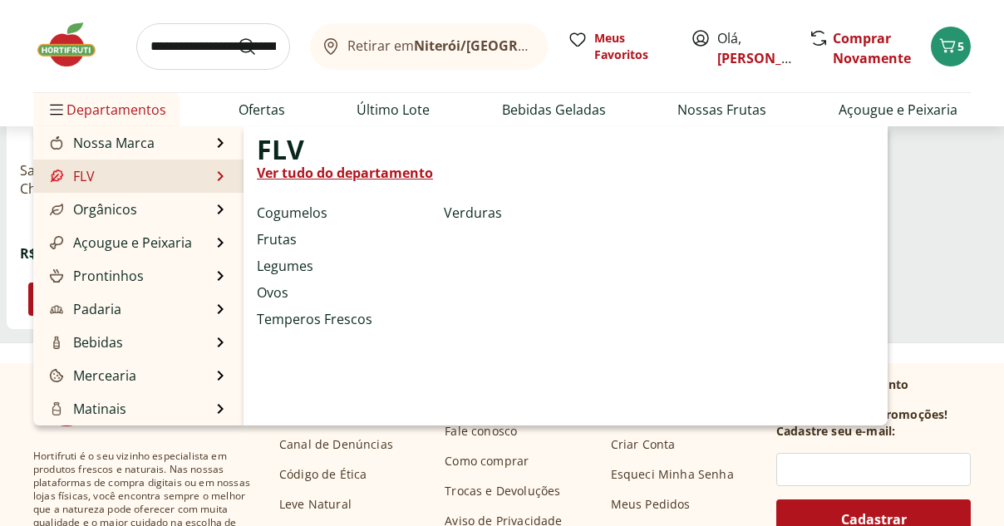
click at [85, 175] on link "FLV" at bounding box center [71, 176] width 48 height 20
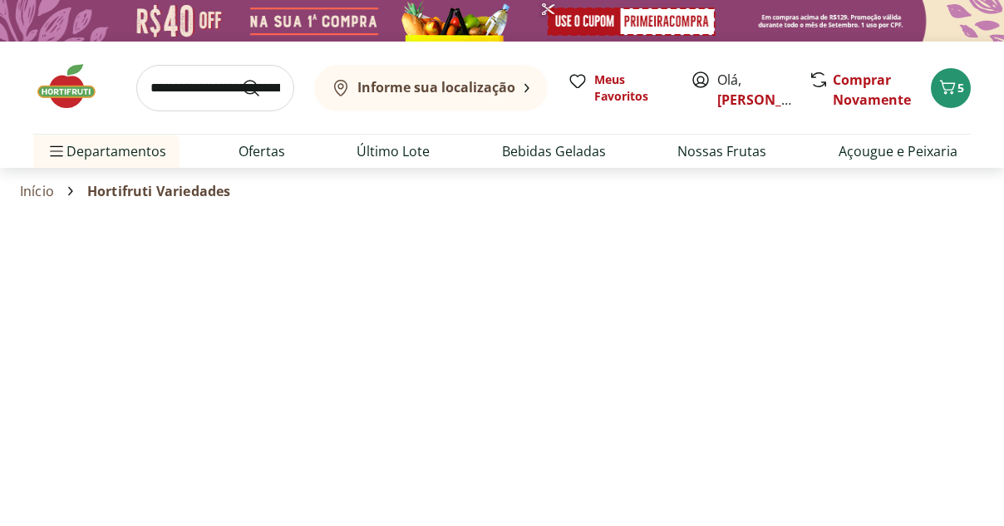
select select "**********"
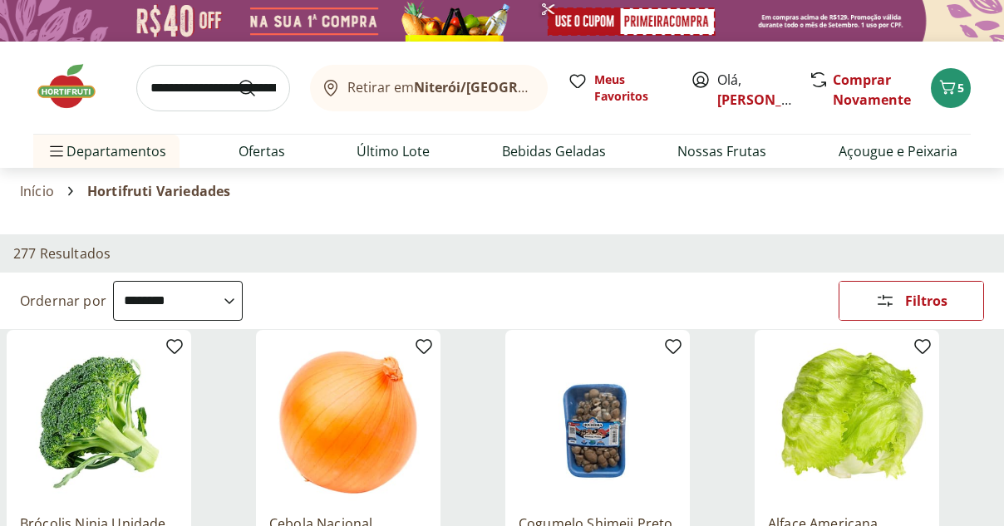
scroll to position [281, 0]
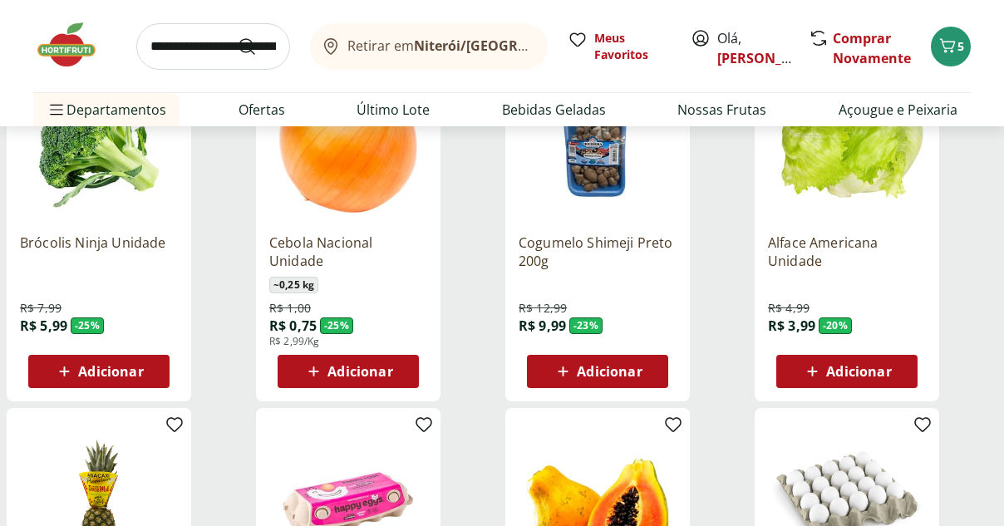
click at [313, 374] on icon at bounding box center [314, 372] width 10 height 10
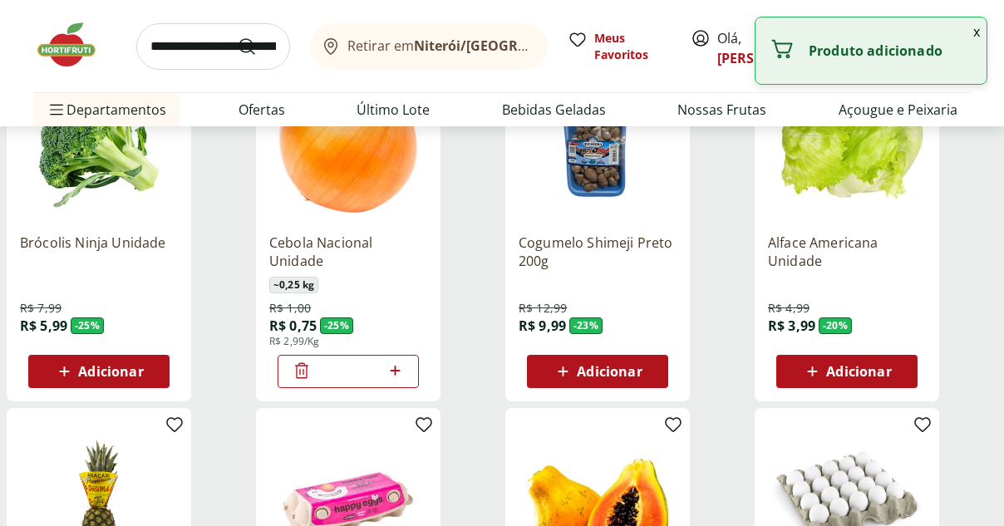
click at [393, 369] on icon at bounding box center [395, 371] width 21 height 20
type input "*"
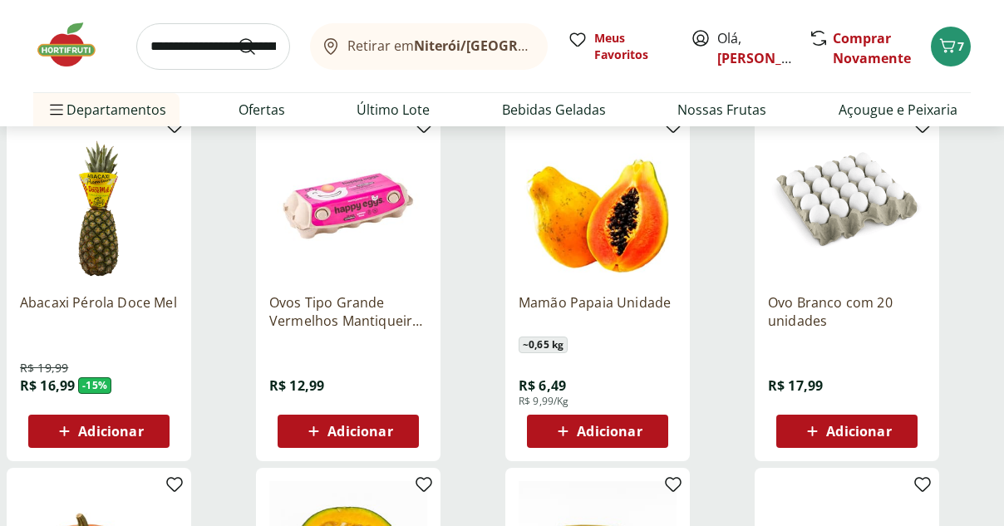
scroll to position [692, 0]
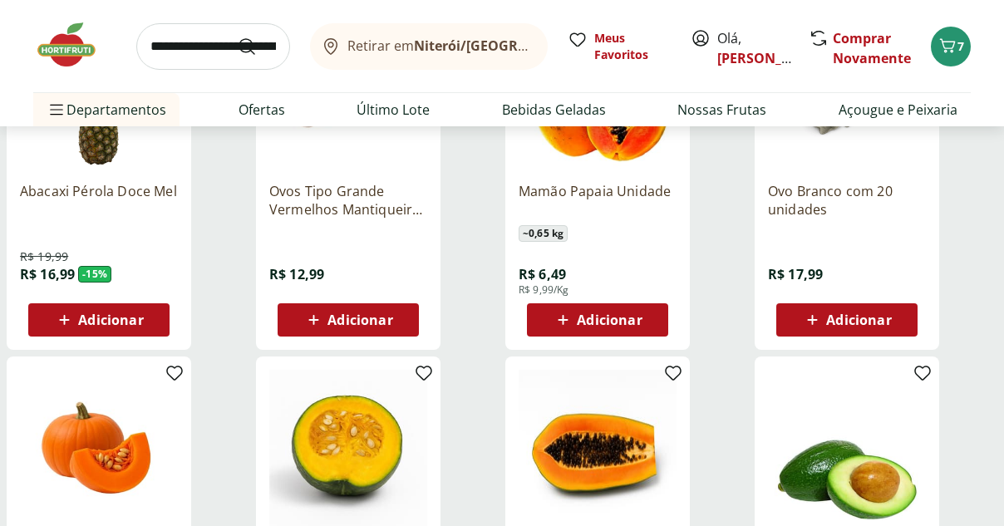
click at [584, 326] on span "Adicionar" at bounding box center [609, 319] width 65 height 13
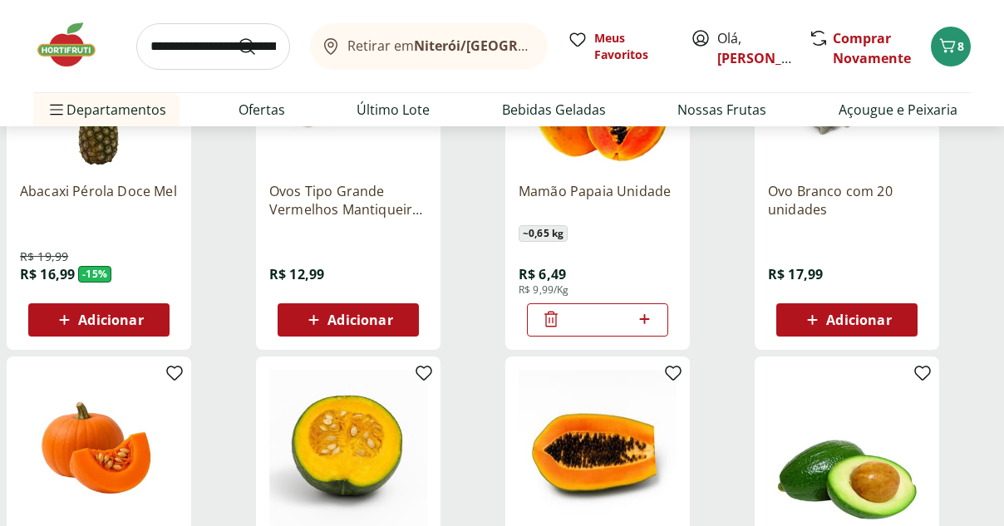
click at [646, 318] on icon at bounding box center [644, 319] width 21 height 20
type input "*"
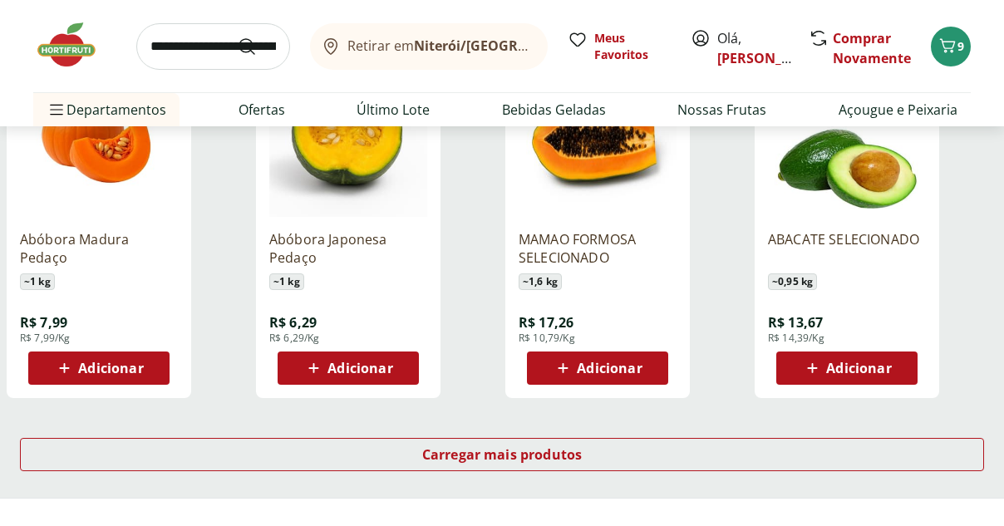
scroll to position [1092, 0]
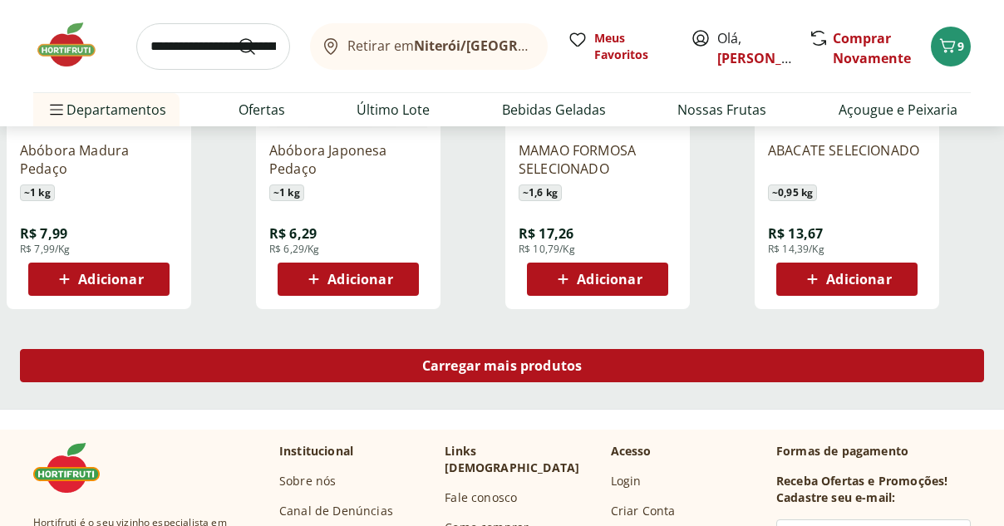
click at [527, 368] on span "Carregar mais produtos" at bounding box center [502, 365] width 160 height 13
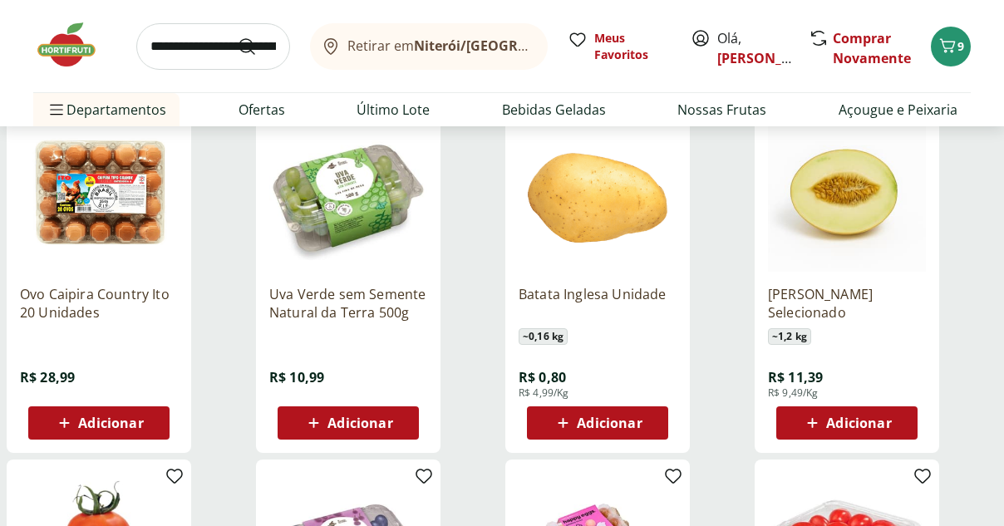
scroll to position [1446, 0]
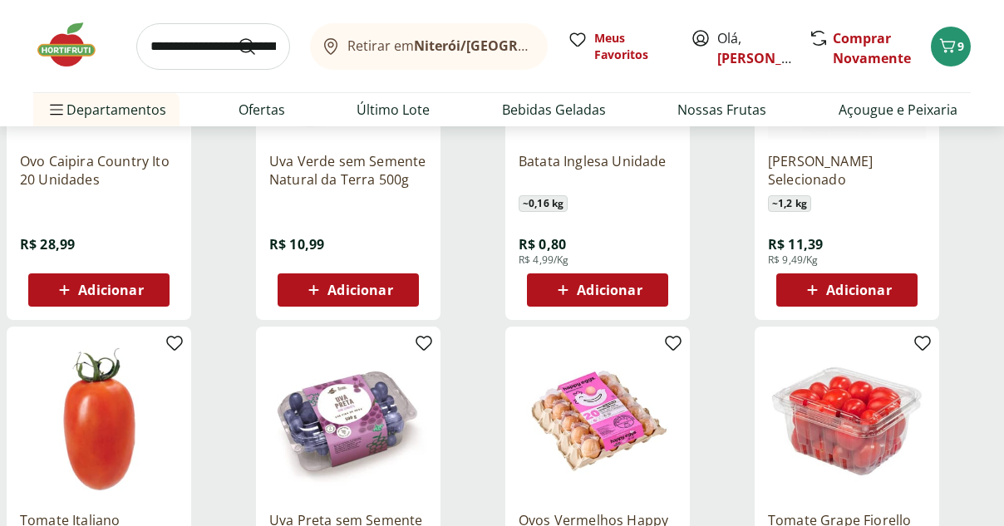
click at [566, 288] on icon at bounding box center [563, 290] width 21 height 20
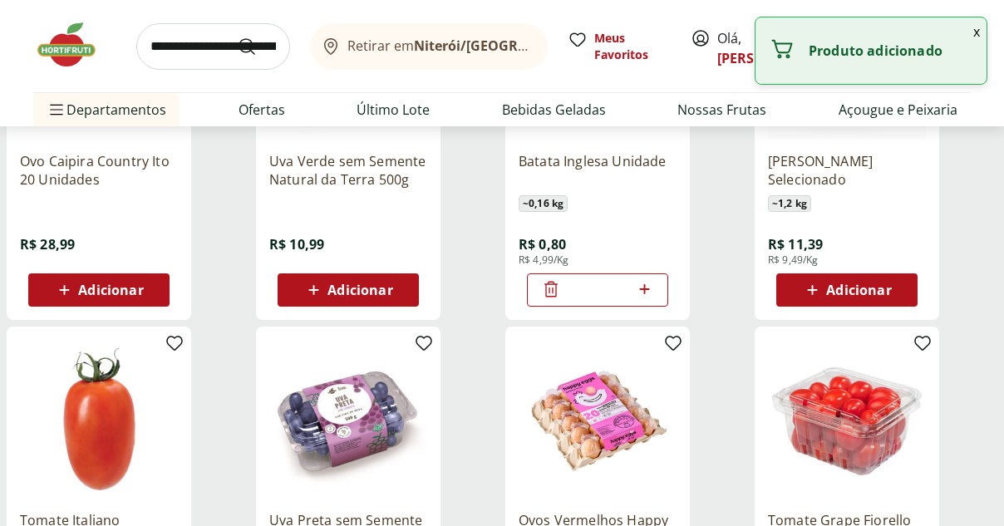
click at [642, 293] on icon at bounding box center [644, 289] width 21 height 20
type input "*"
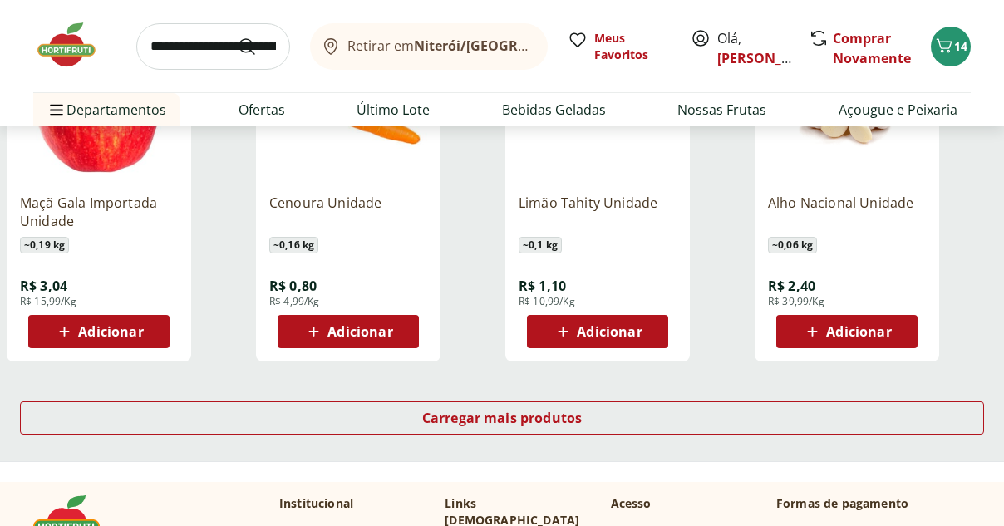
scroll to position [2156, 0]
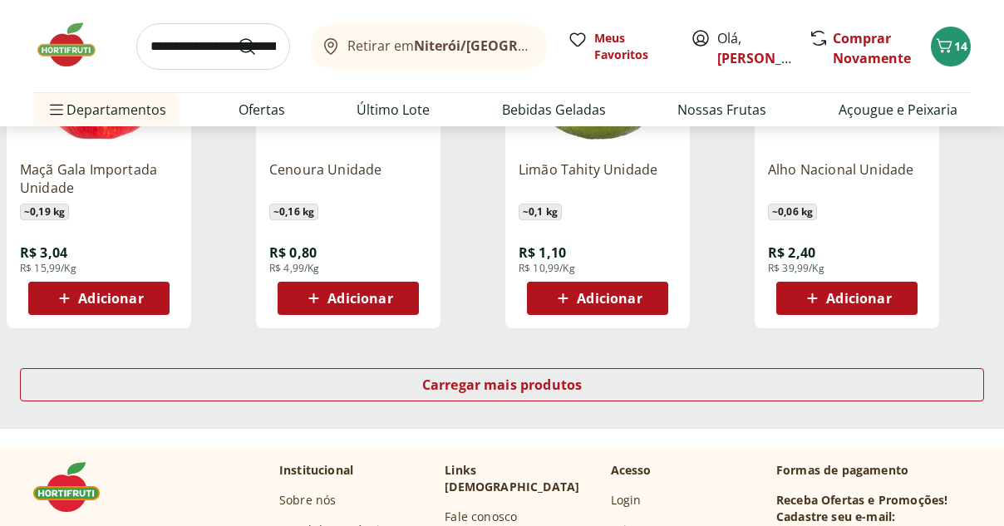
click at [308, 298] on icon at bounding box center [313, 298] width 21 height 20
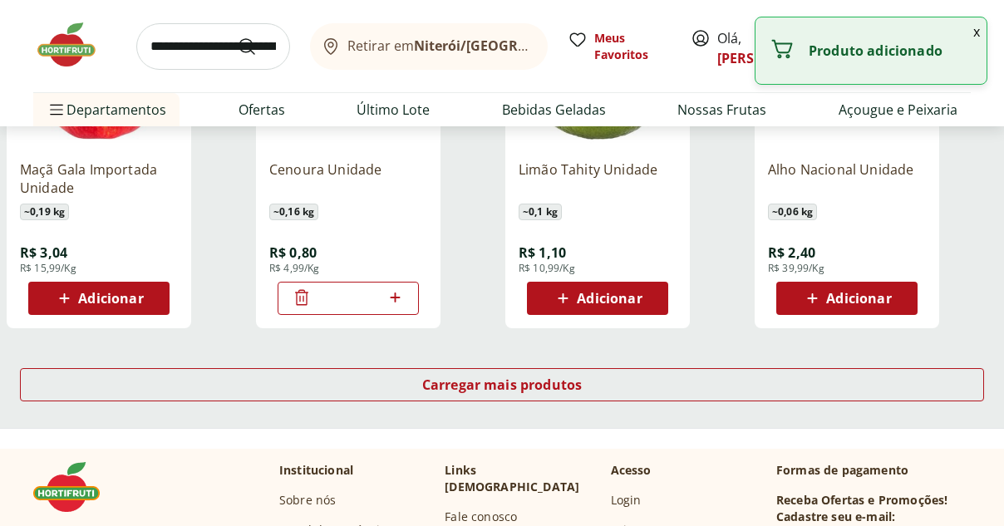
click at [396, 301] on icon at bounding box center [395, 298] width 21 height 20
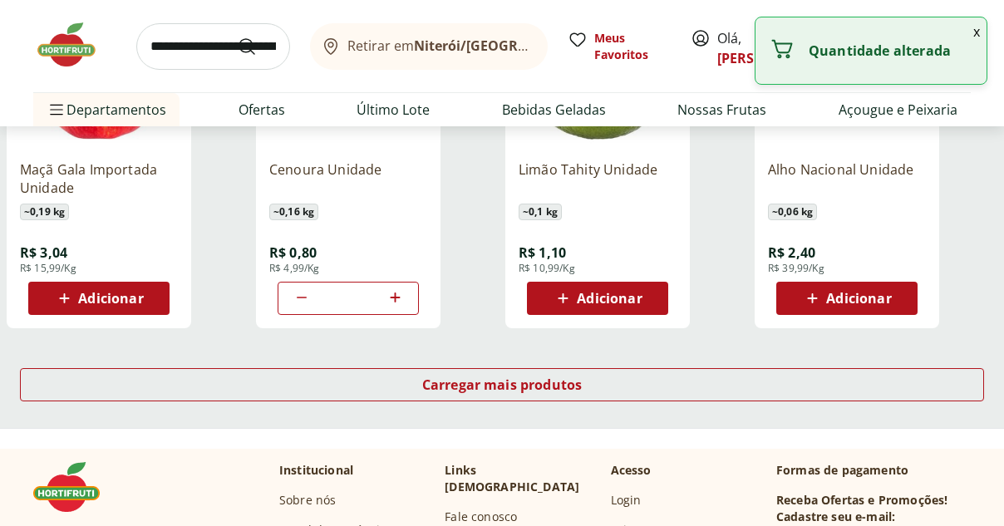
type input "*"
click at [57, 298] on icon at bounding box center [64, 298] width 21 height 20
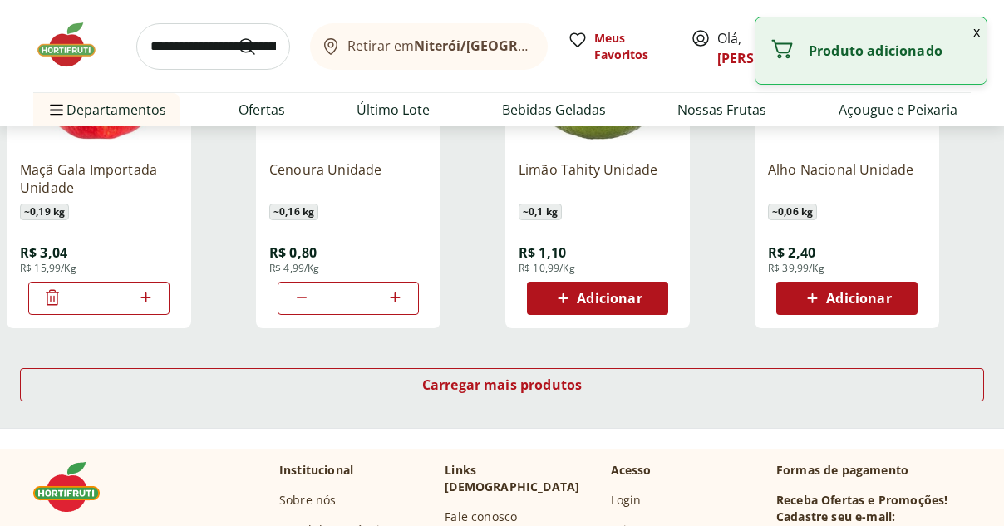
click at [140, 297] on icon at bounding box center [146, 298] width 21 height 20
type input "*"
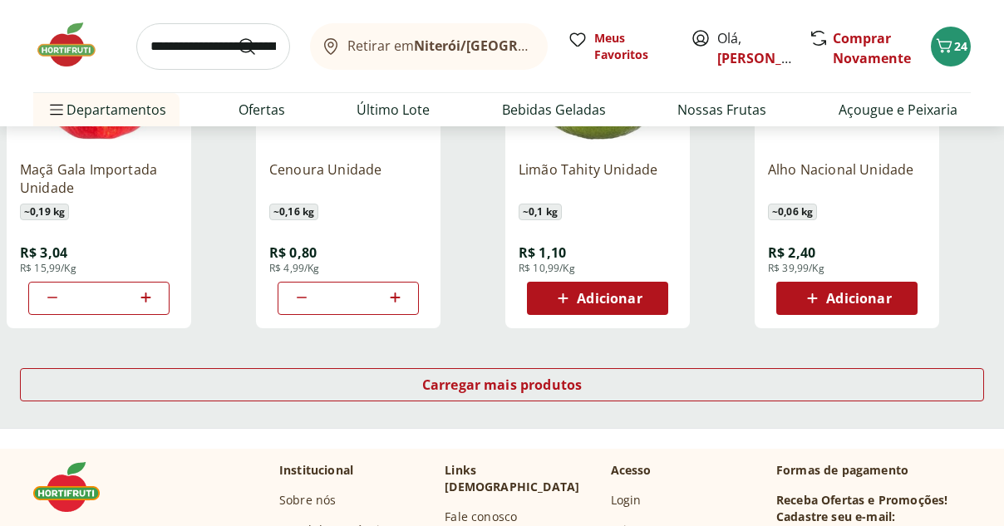
click at [566, 303] on icon at bounding box center [563, 298] width 21 height 20
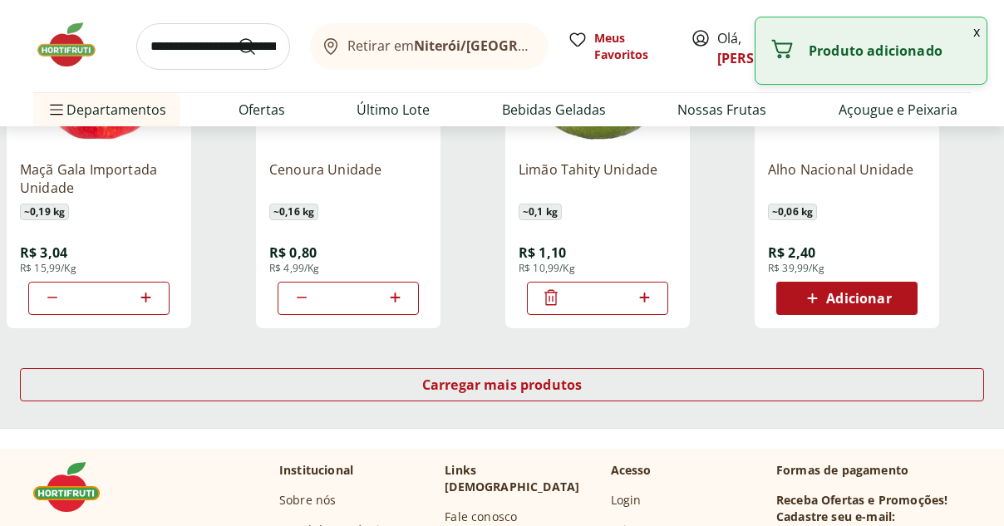
click at [643, 298] on icon at bounding box center [644, 298] width 10 height 10
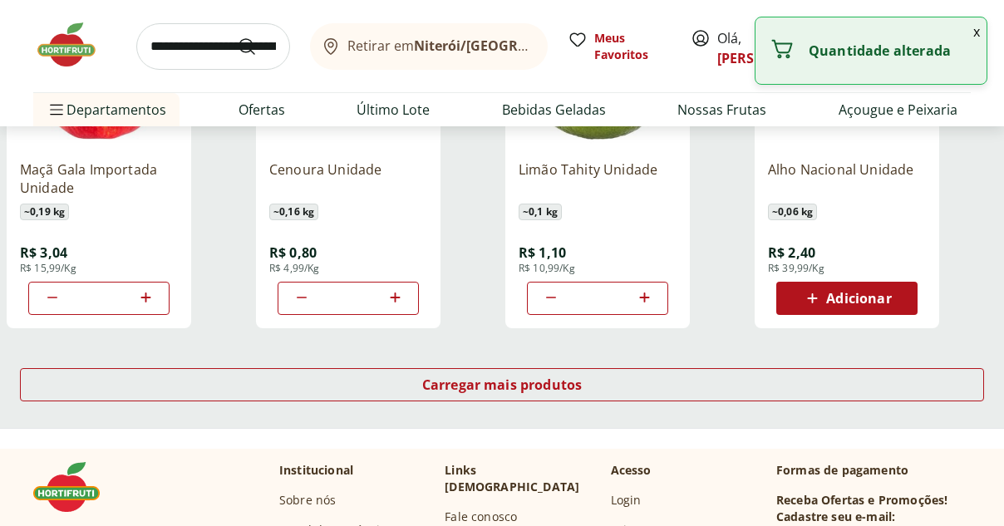
type input "*"
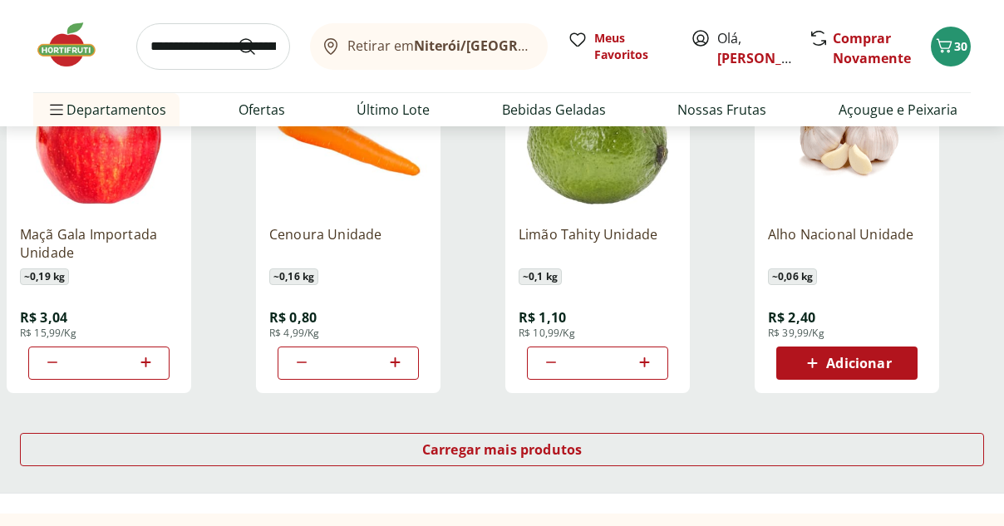
scroll to position [2104, 0]
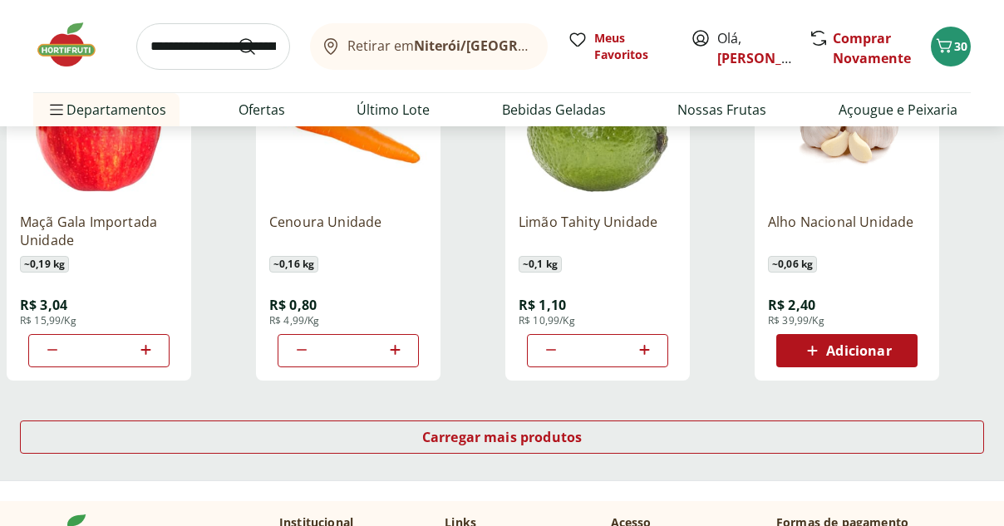
click at [821, 348] on icon at bounding box center [812, 351] width 21 height 20
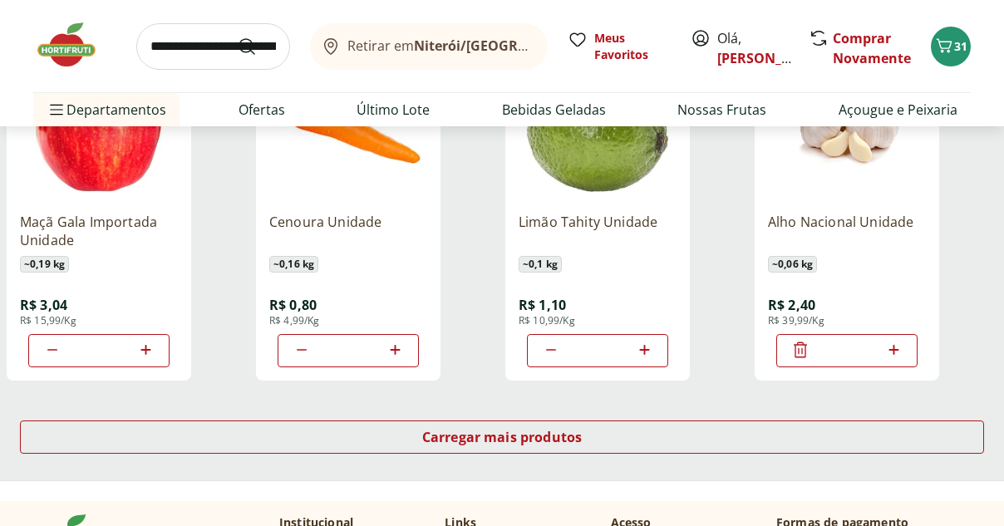
click at [891, 350] on icon at bounding box center [894, 350] width 10 height 10
type input "*"
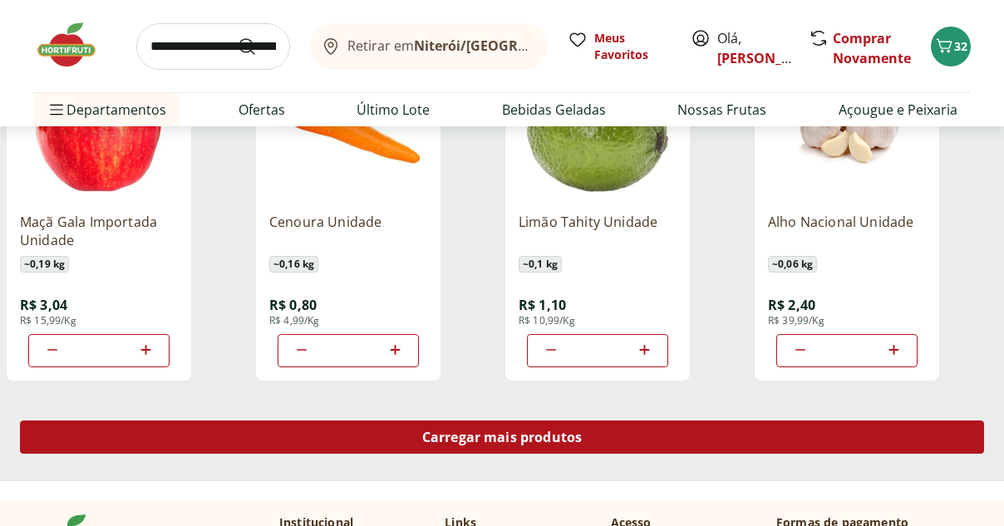
click at [559, 447] on div "Carregar mais produtos" at bounding box center [502, 437] width 964 height 33
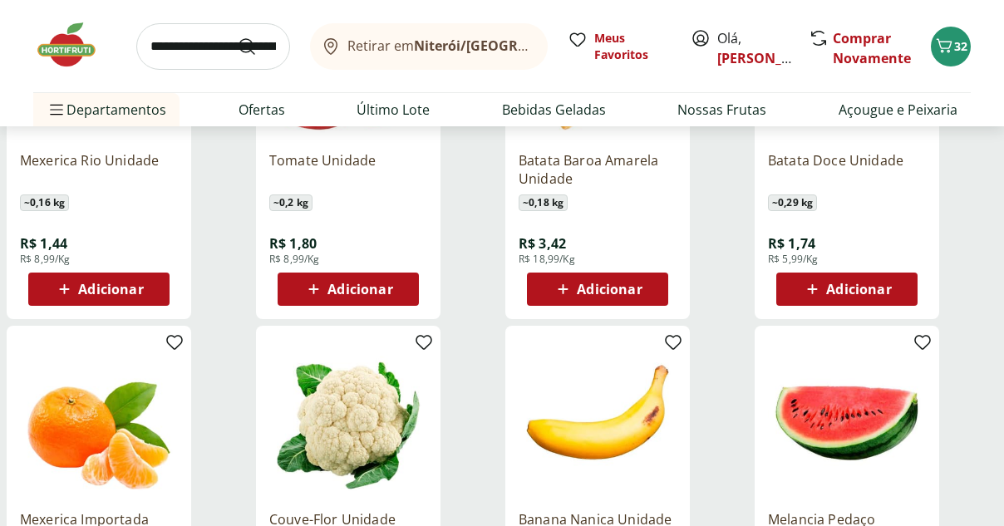
scroll to position [2422, 0]
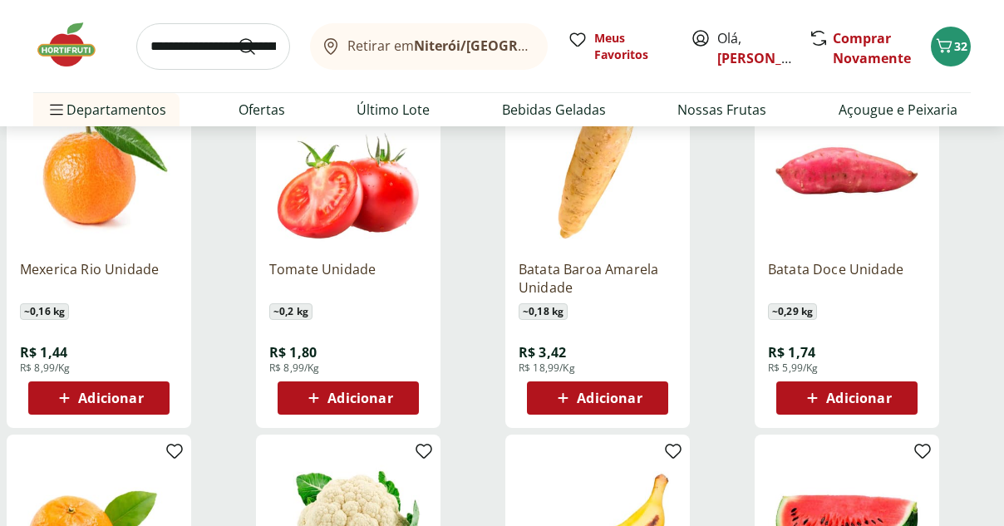
click at [815, 392] on icon at bounding box center [812, 398] width 21 height 20
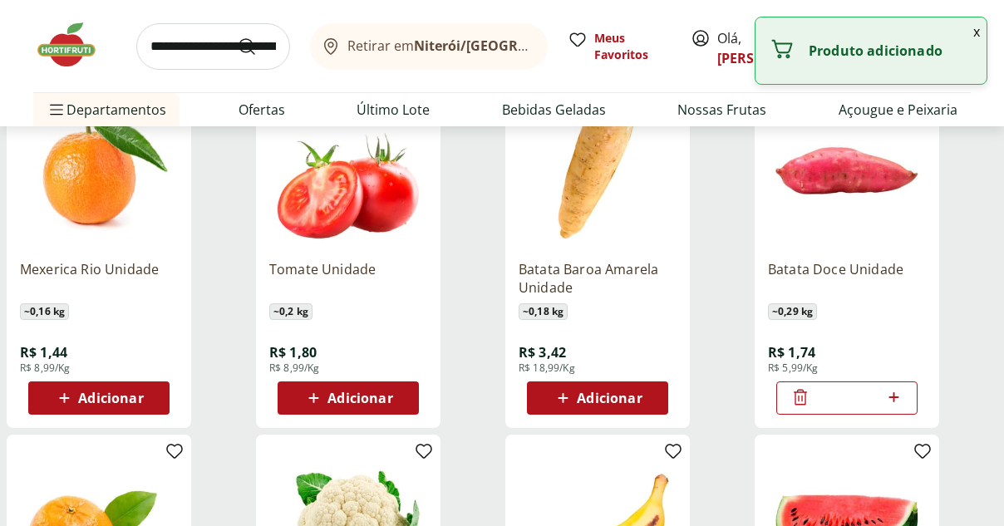
click at [885, 393] on icon at bounding box center [894, 397] width 21 height 20
type input "*"
click at [561, 399] on icon at bounding box center [564, 398] width 10 height 10
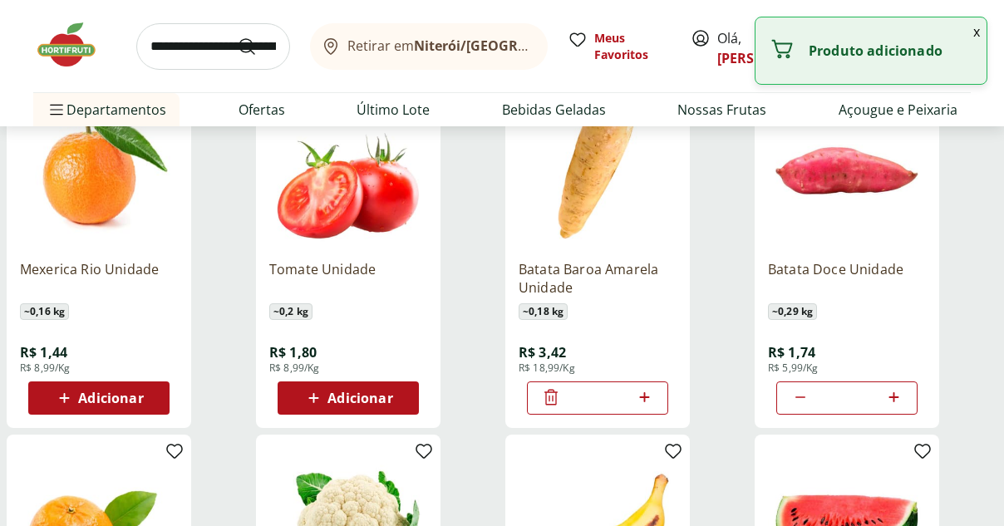
click at [645, 396] on icon at bounding box center [644, 397] width 21 height 20
type input "*"
click at [58, 396] on icon at bounding box center [64, 398] width 21 height 20
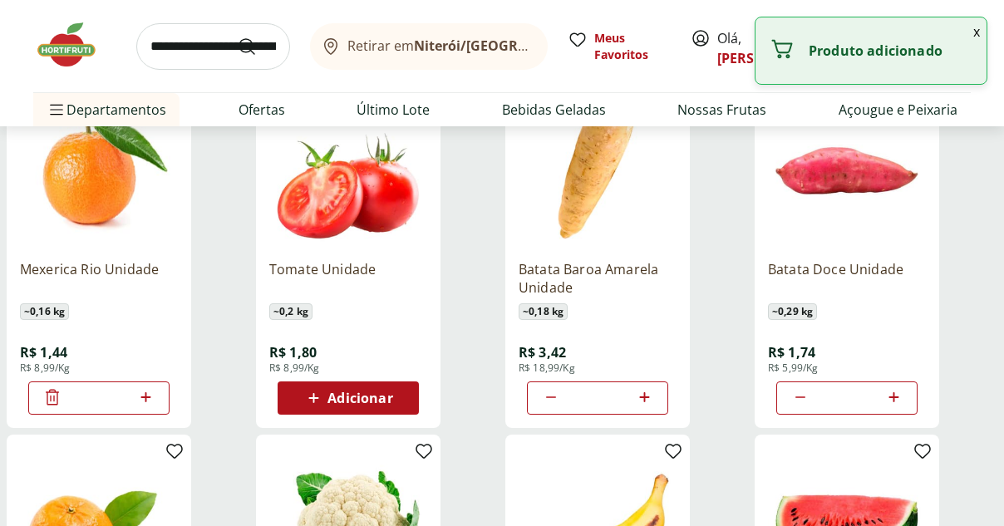
click at [149, 397] on icon at bounding box center [146, 397] width 21 height 20
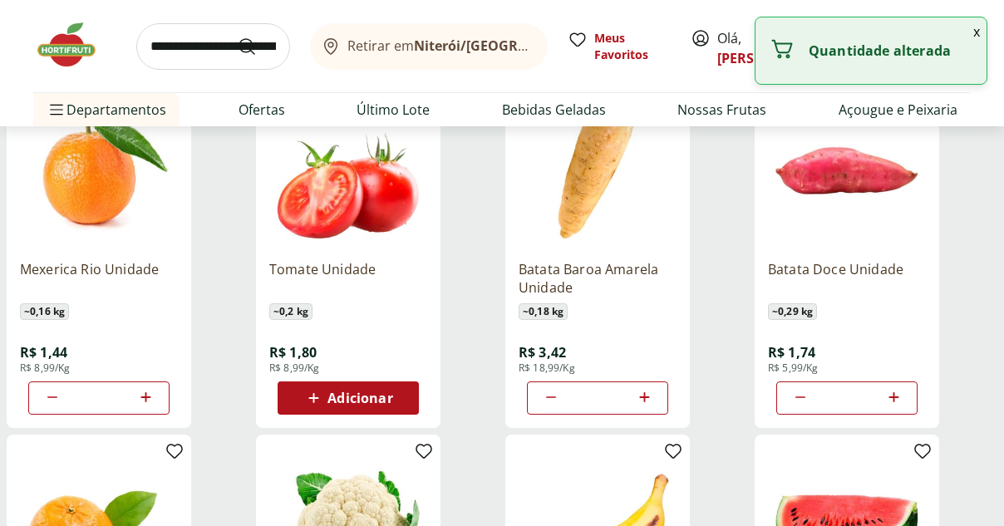
type input "*"
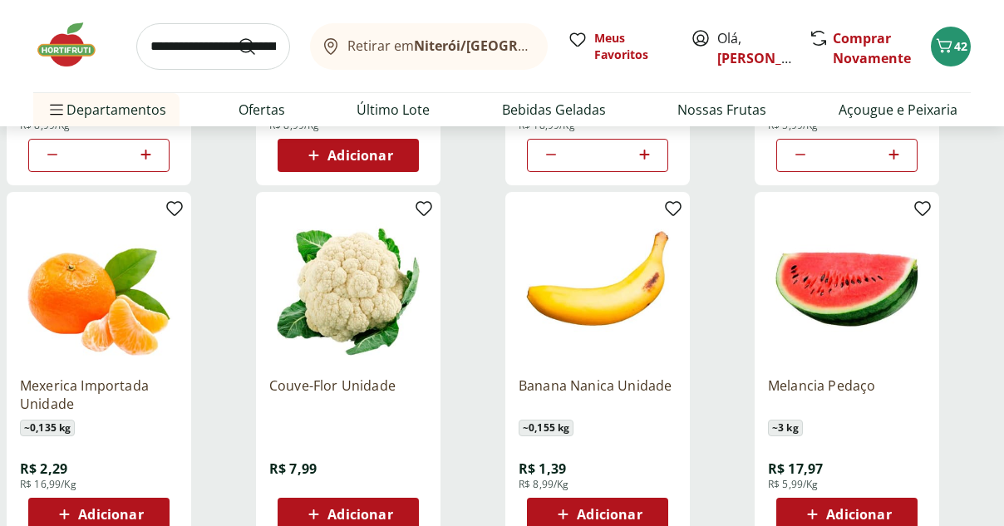
scroll to position [2741, 0]
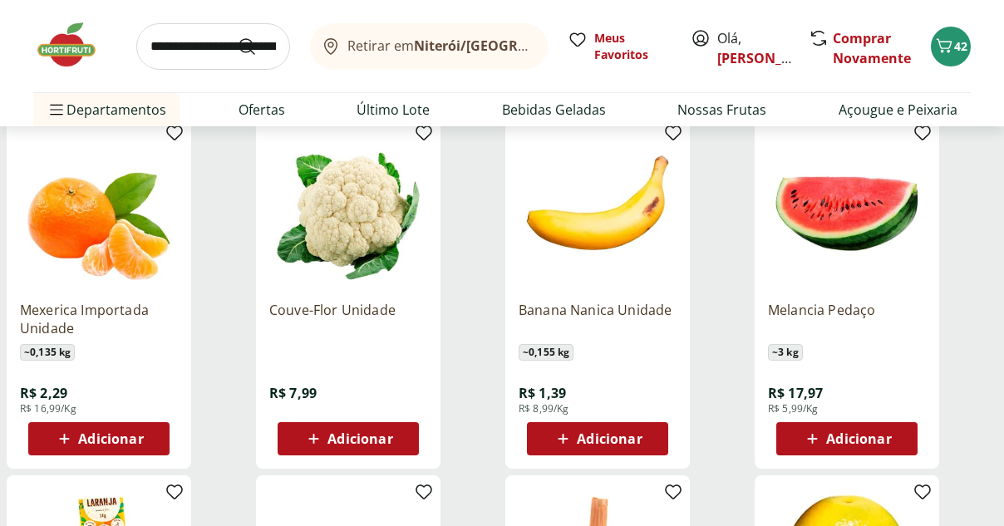
click at [407, 439] on button "Adicionar" at bounding box center [348, 438] width 141 height 33
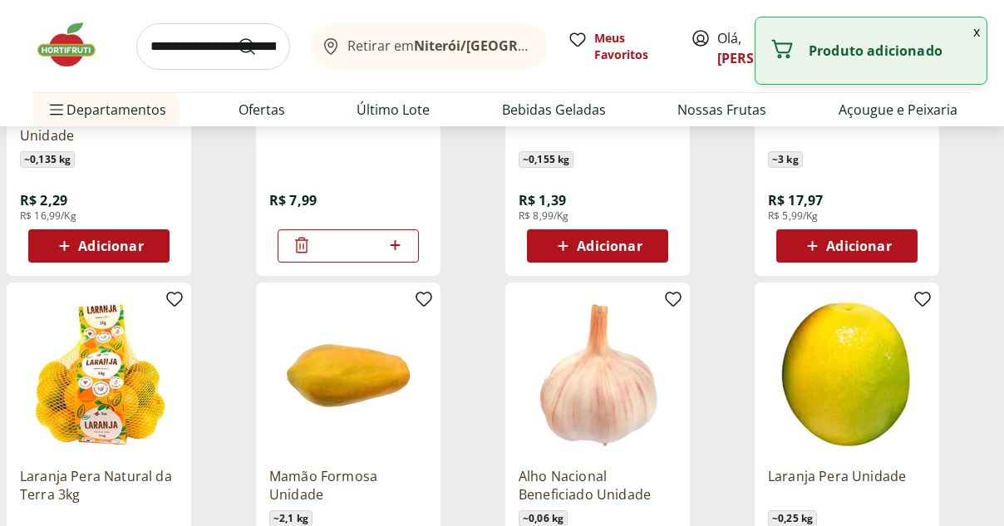
scroll to position [3093, 0]
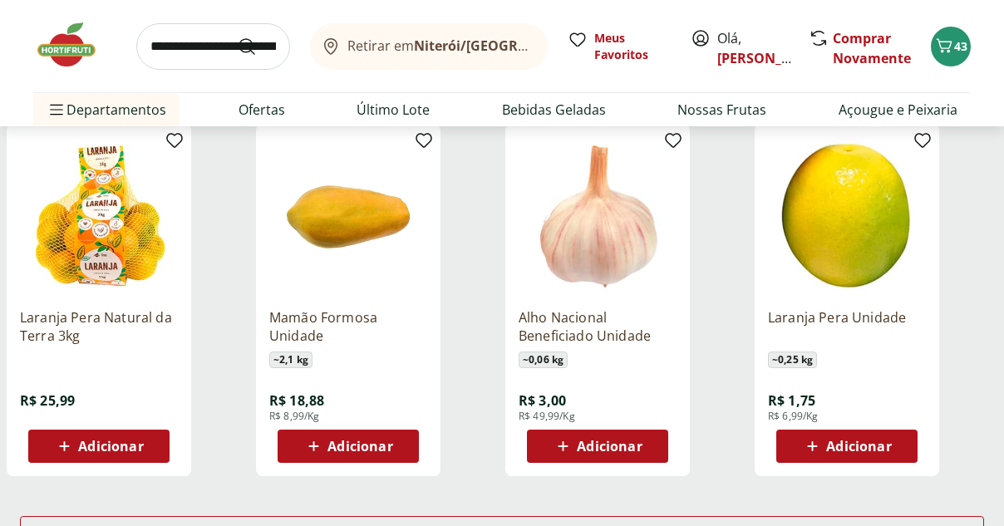
click at [814, 445] on icon at bounding box center [812, 446] width 21 height 20
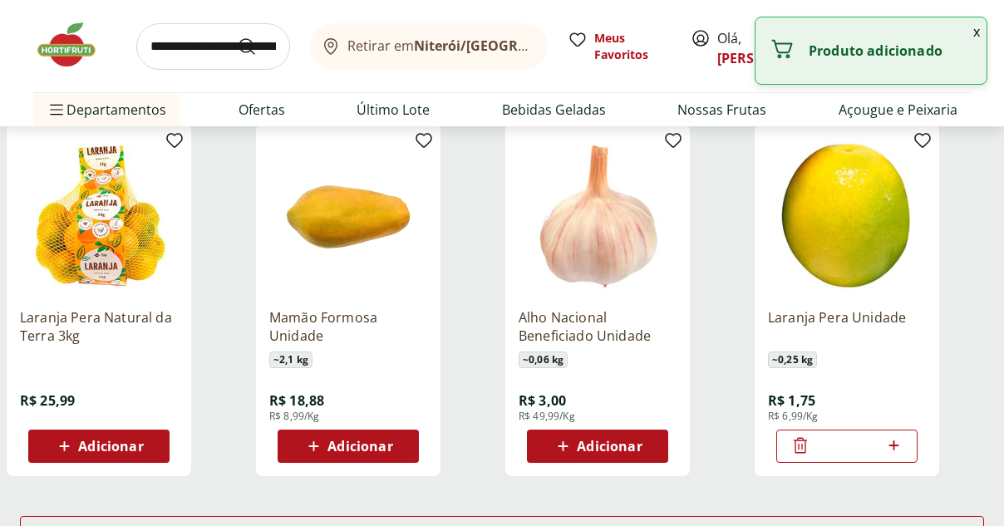
click at [893, 442] on icon at bounding box center [894, 446] width 21 height 20
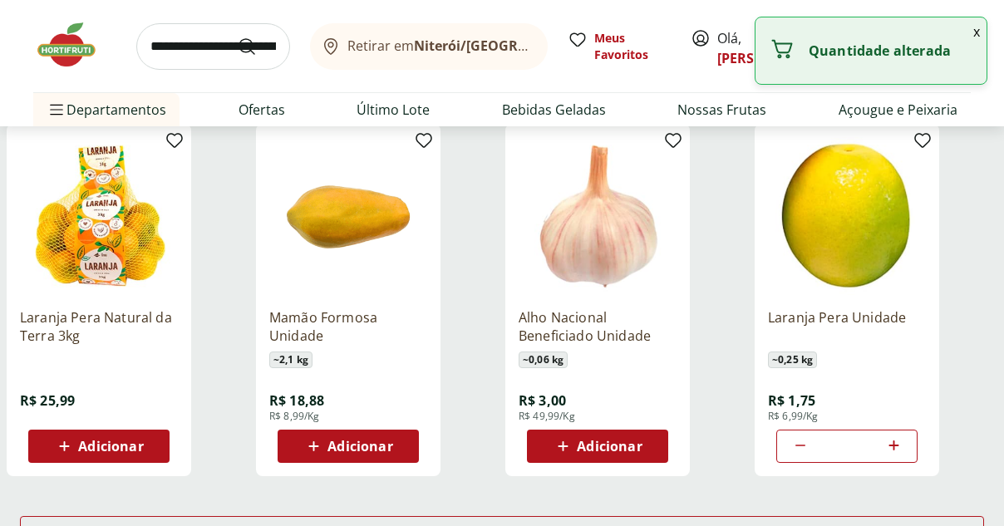
type input "*"
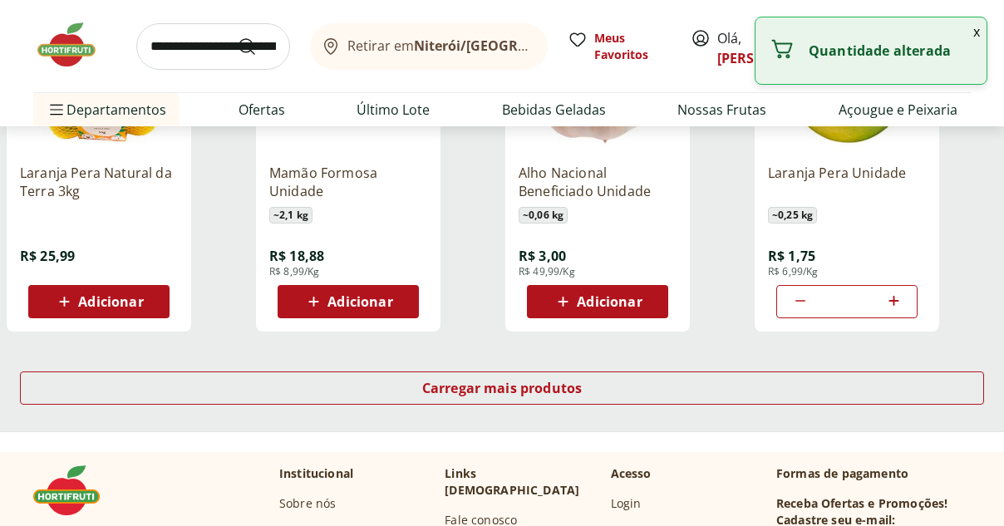
scroll to position [3304, 0]
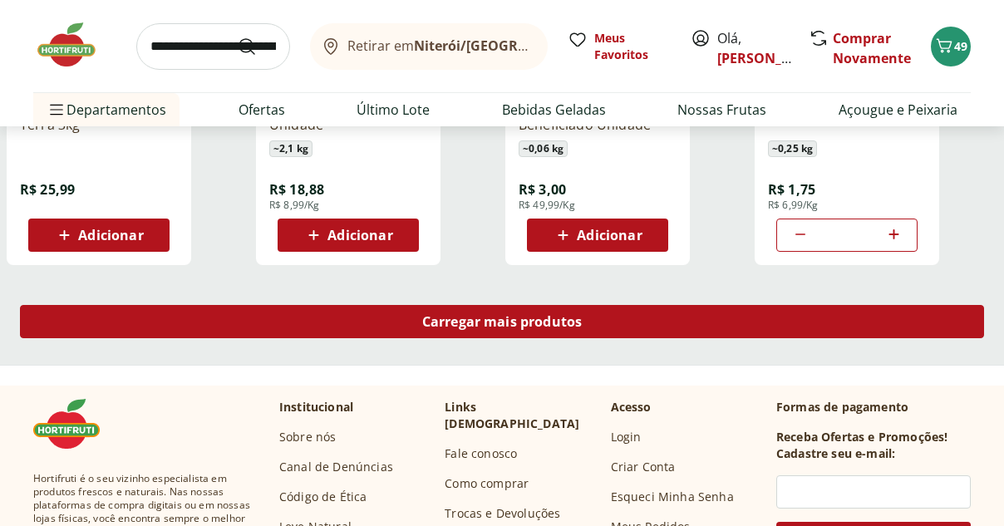
click at [463, 315] on span "Carregar mais produtos" at bounding box center [502, 321] width 160 height 13
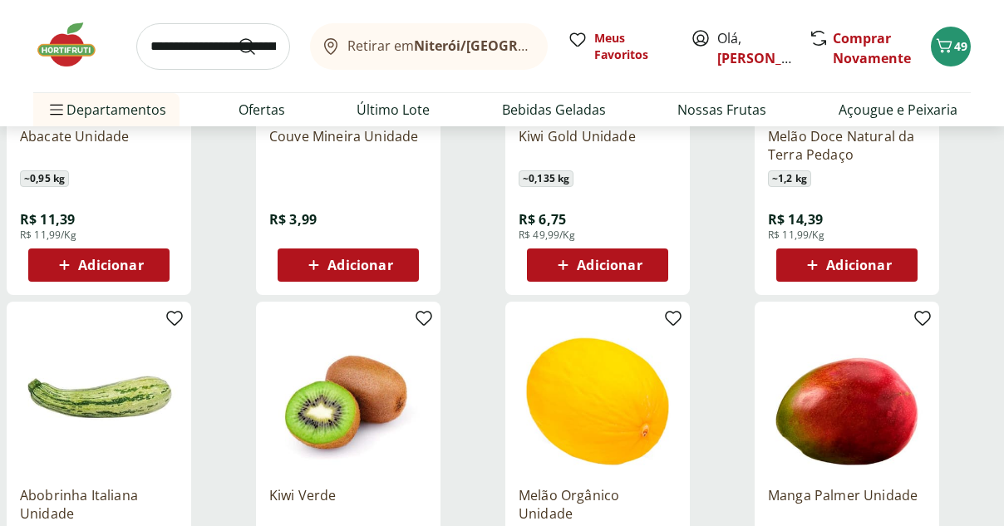
scroll to position [3812, 0]
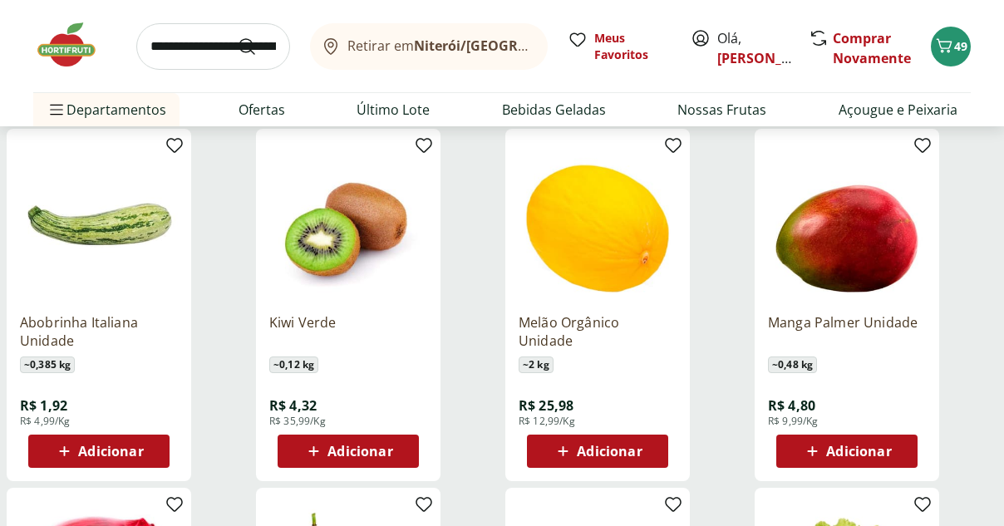
click at [313, 457] on icon at bounding box center [313, 451] width 21 height 20
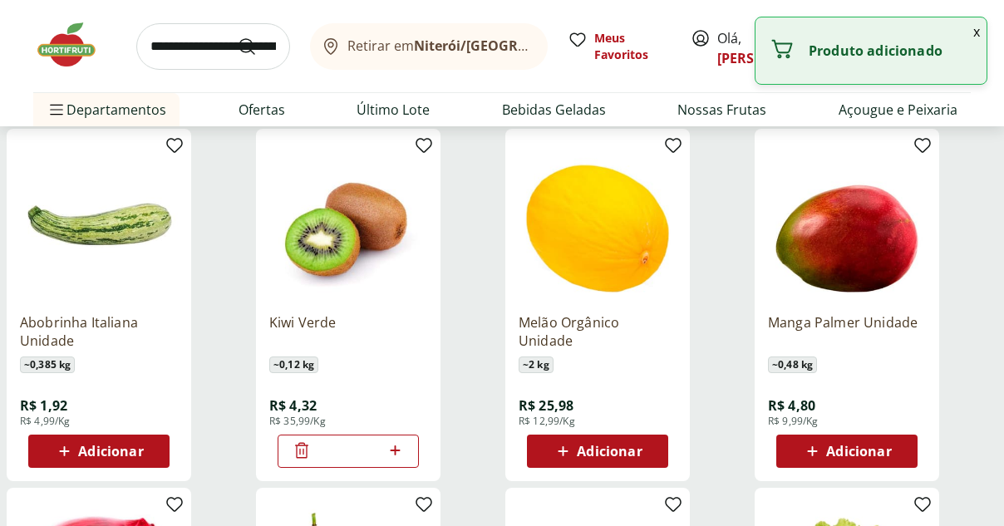
click at [391, 451] on icon at bounding box center [395, 451] width 10 height 10
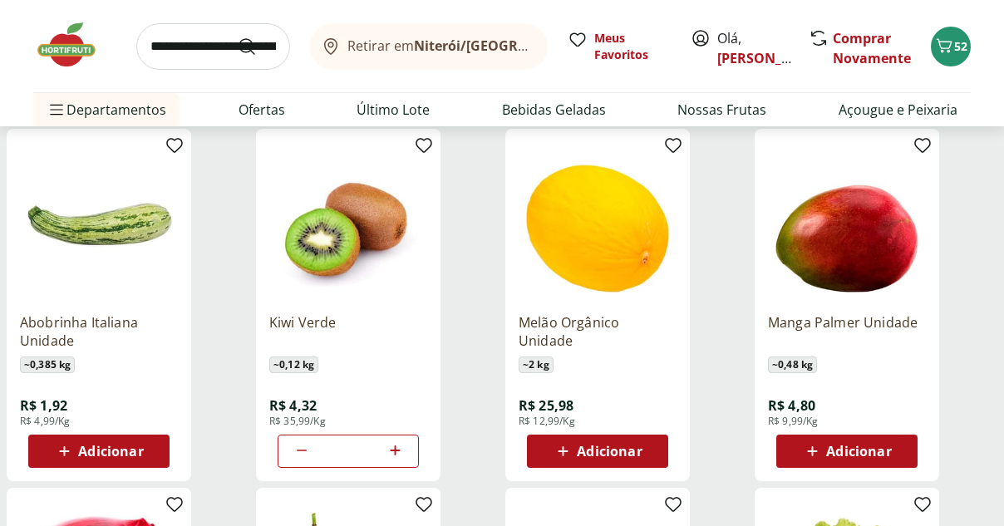
click at [392, 451] on icon at bounding box center [395, 451] width 10 height 10
type input "*"
click at [67, 449] on icon at bounding box center [64, 451] width 21 height 20
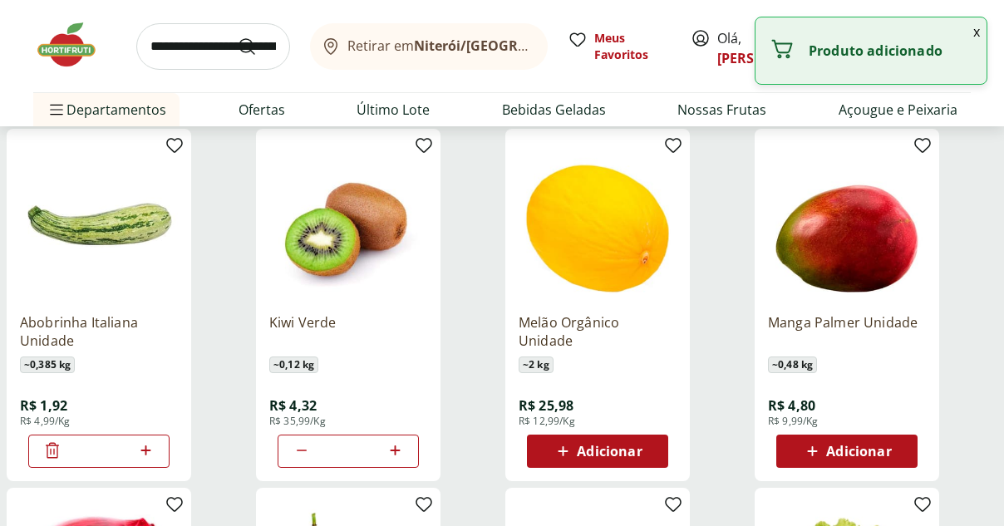
click at [147, 449] on icon at bounding box center [146, 451] width 21 height 20
type input "*"
click at [828, 448] on span "Adicionar" at bounding box center [858, 451] width 65 height 13
click at [893, 452] on icon at bounding box center [894, 451] width 21 height 20
type input "*"
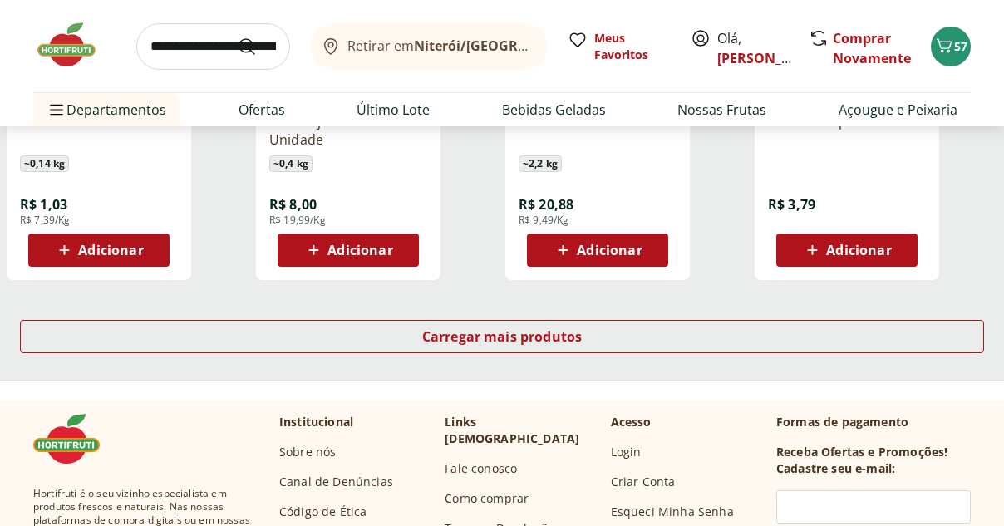
scroll to position [4169, 0]
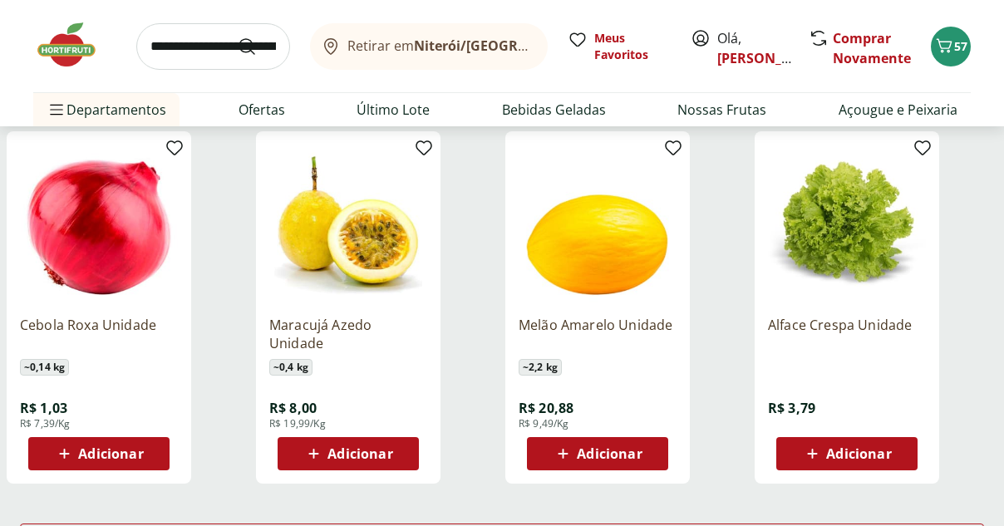
click at [314, 452] on icon at bounding box center [314, 454] width 10 height 10
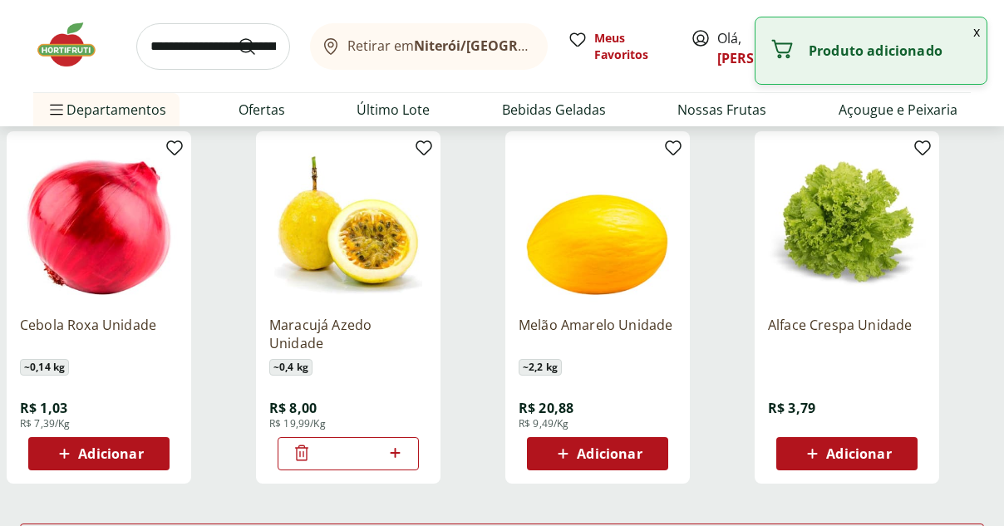
click at [393, 451] on icon at bounding box center [395, 453] width 21 height 20
type input "*"
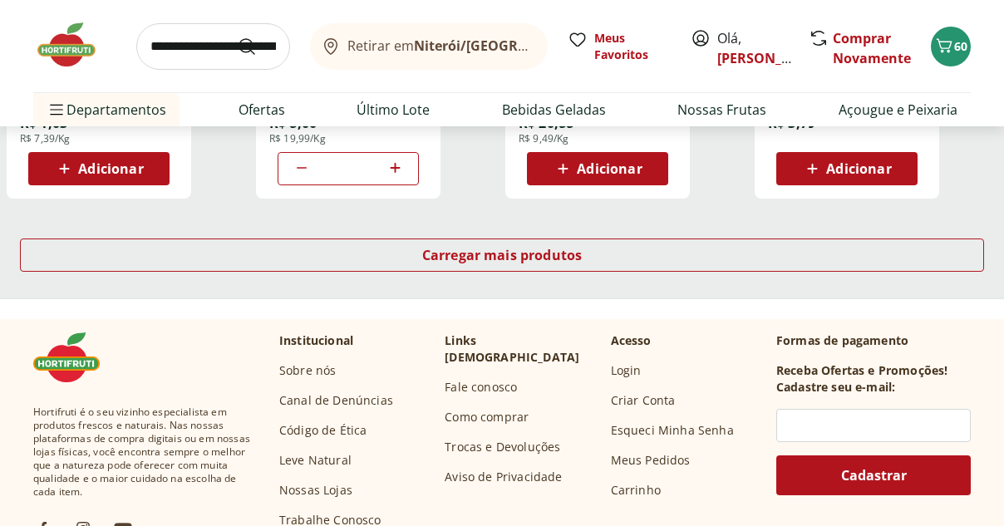
scroll to position [4516, 0]
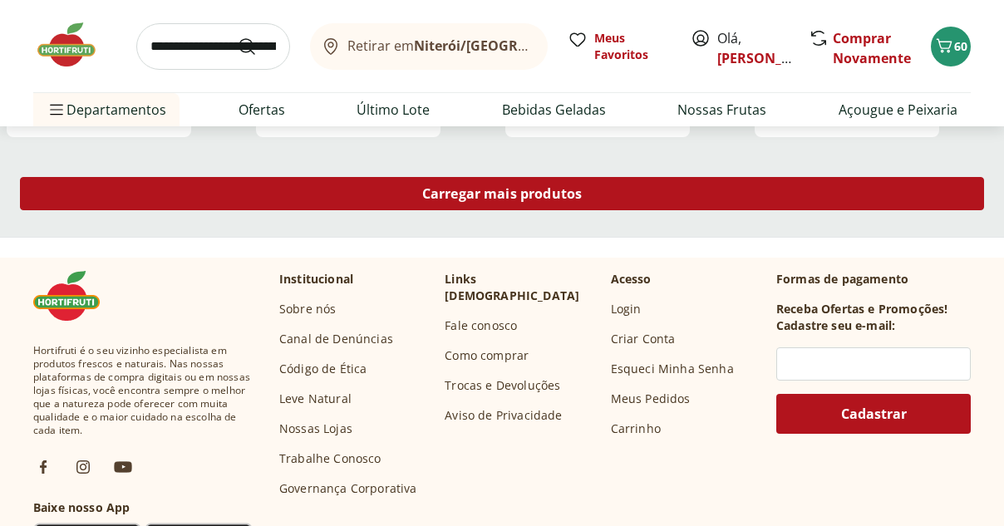
click at [488, 193] on span "Carregar mais produtos" at bounding box center [502, 193] width 160 height 13
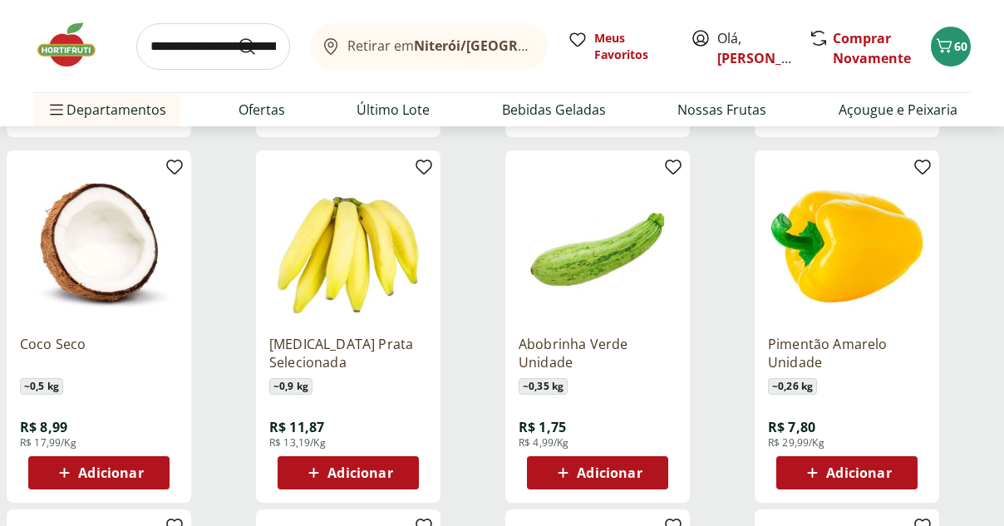
click at [352, 466] on span "Adicionar" at bounding box center [360, 472] width 65 height 13
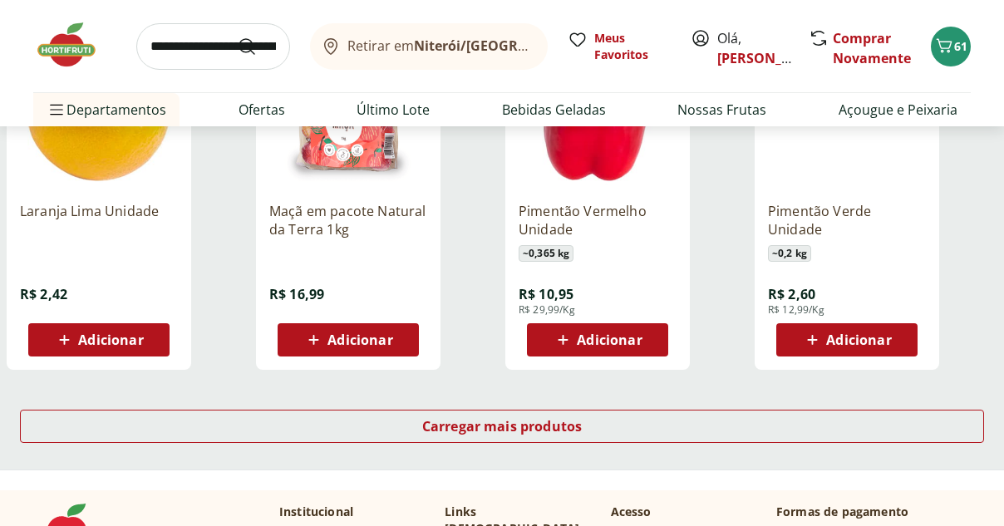
scroll to position [5487, 0]
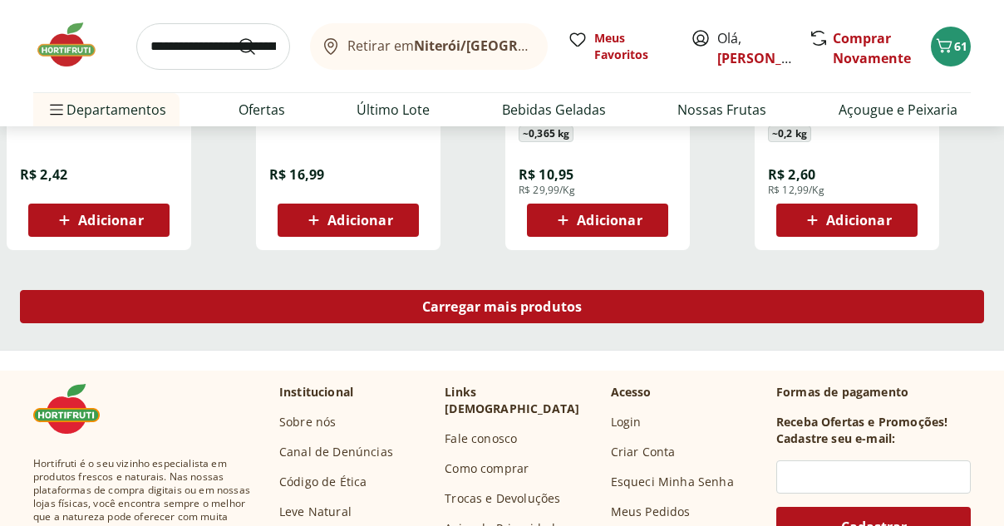
click at [499, 313] on span "Carregar mais produtos" at bounding box center [502, 306] width 160 height 13
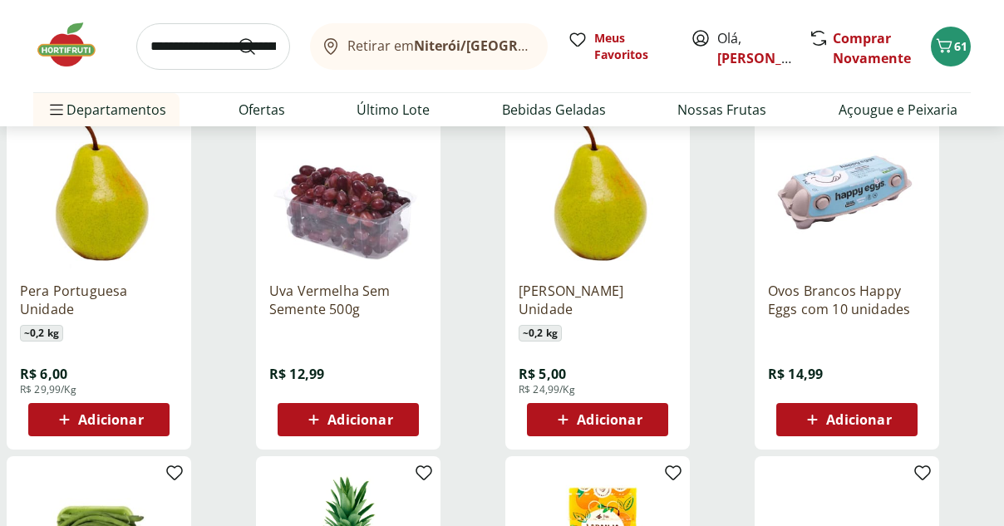
scroll to position [5666, 0]
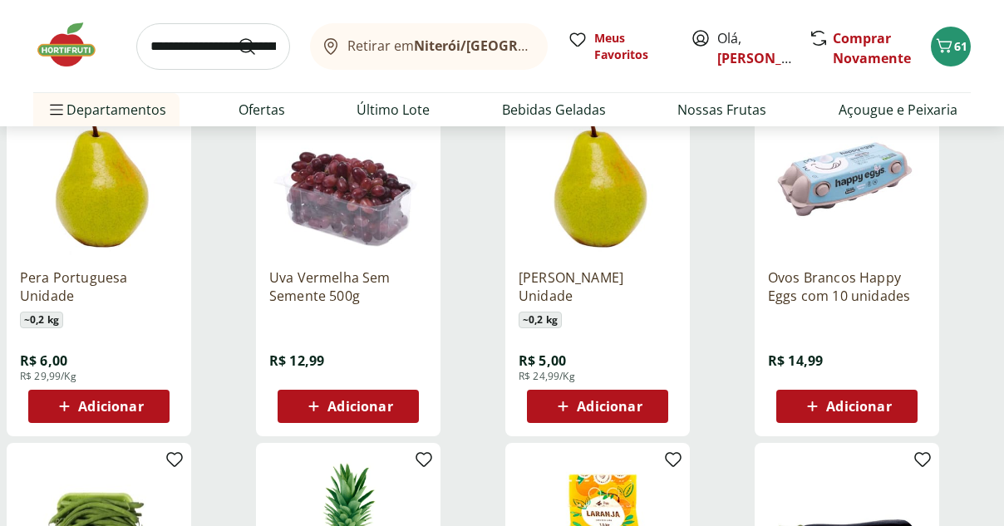
click at [618, 404] on span "Adicionar" at bounding box center [609, 406] width 65 height 13
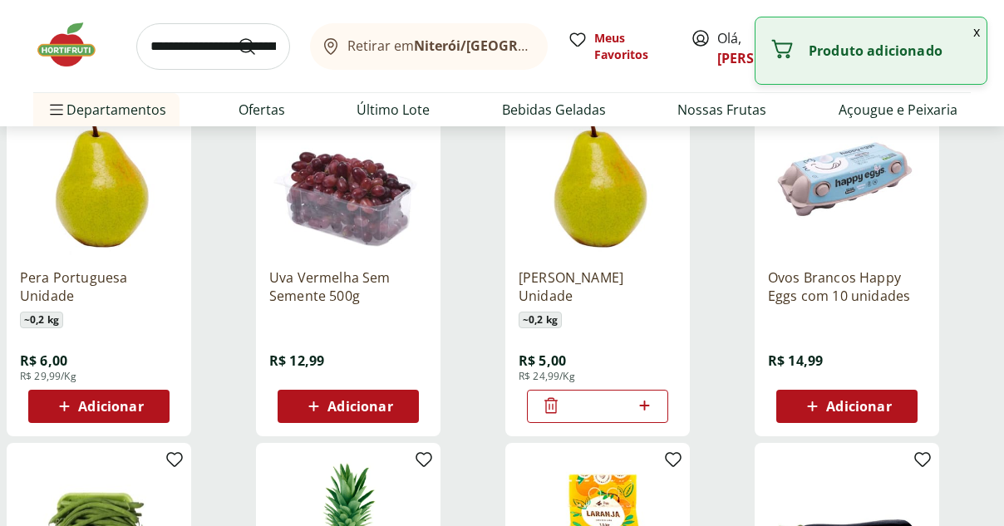
click at [642, 406] on icon at bounding box center [644, 406] width 10 height 10
type input "*"
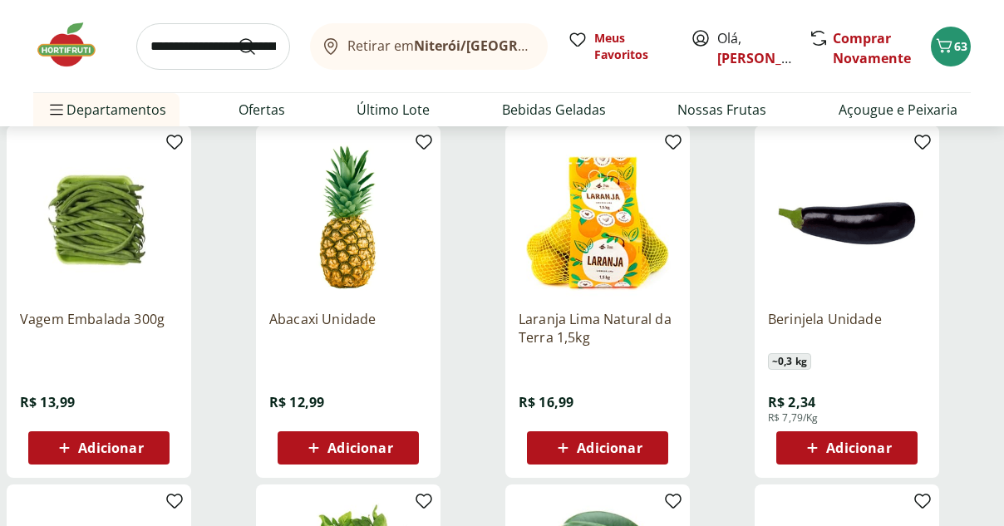
scroll to position [6067, 0]
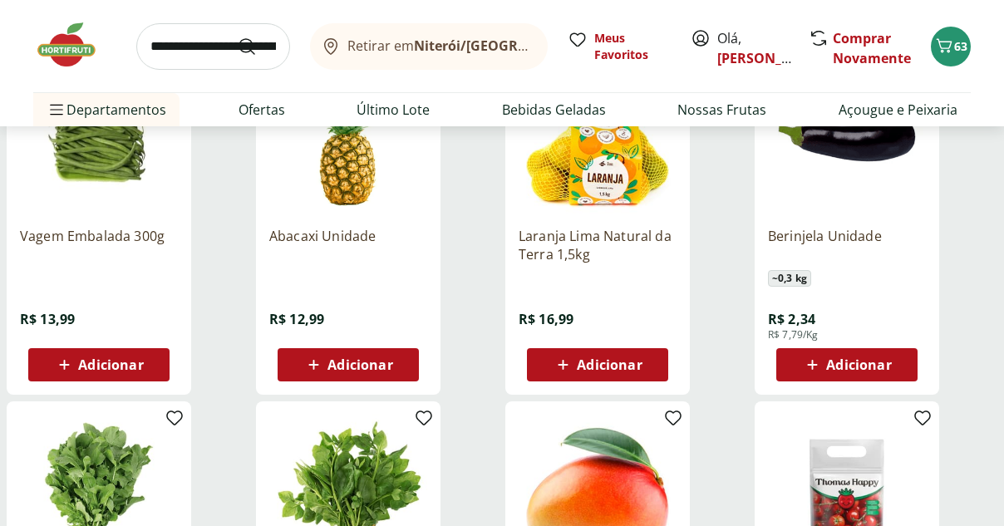
click at [834, 363] on span "Adicionar" at bounding box center [858, 364] width 65 height 13
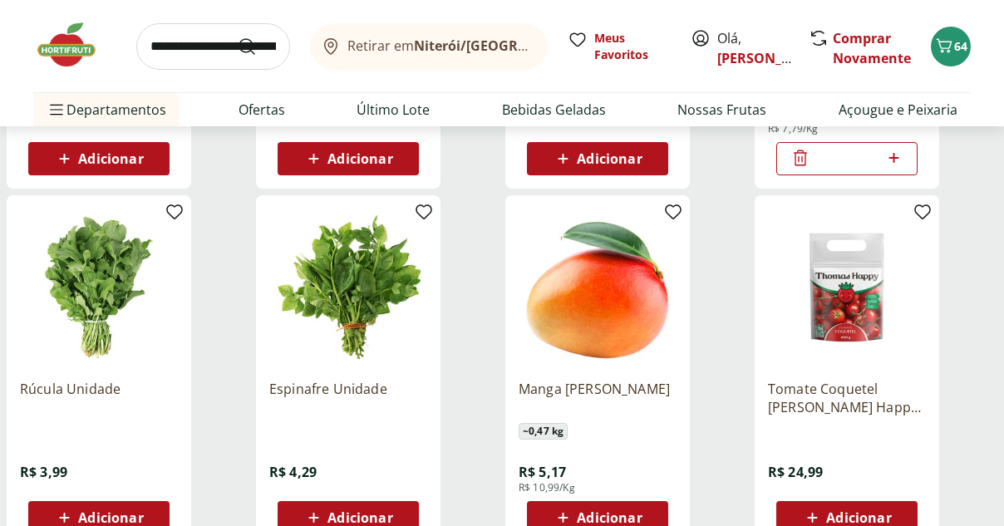
scroll to position [6425, 0]
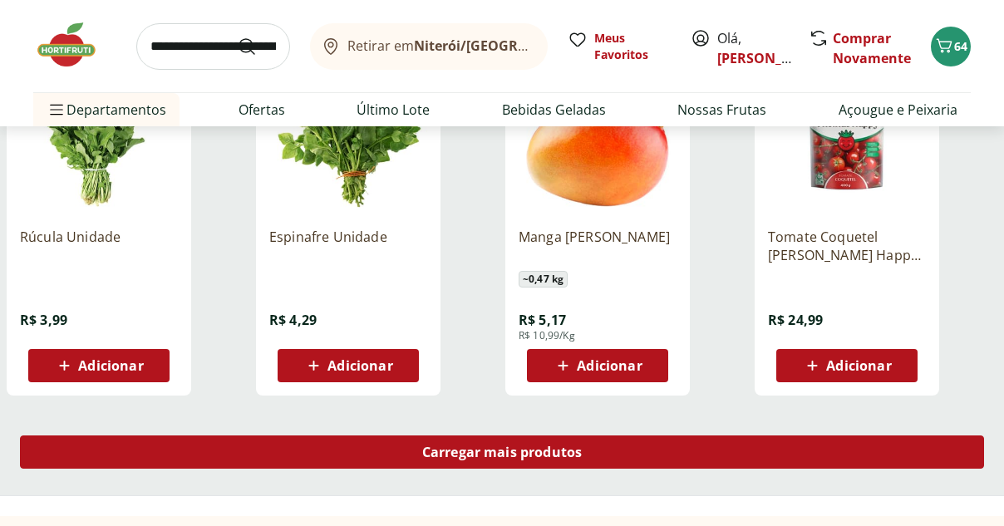
click at [549, 457] on span "Carregar mais produtos" at bounding box center [502, 452] width 160 height 13
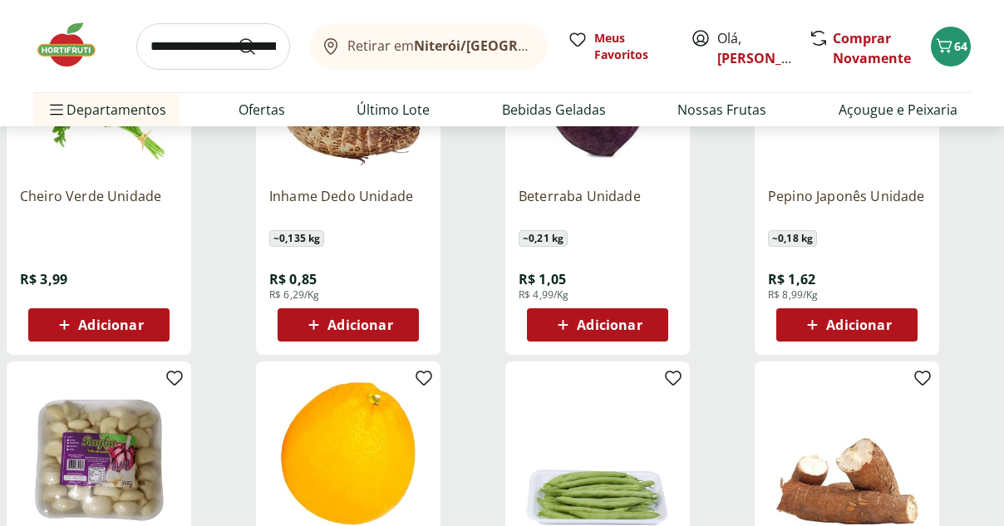
scroll to position [6816, 0]
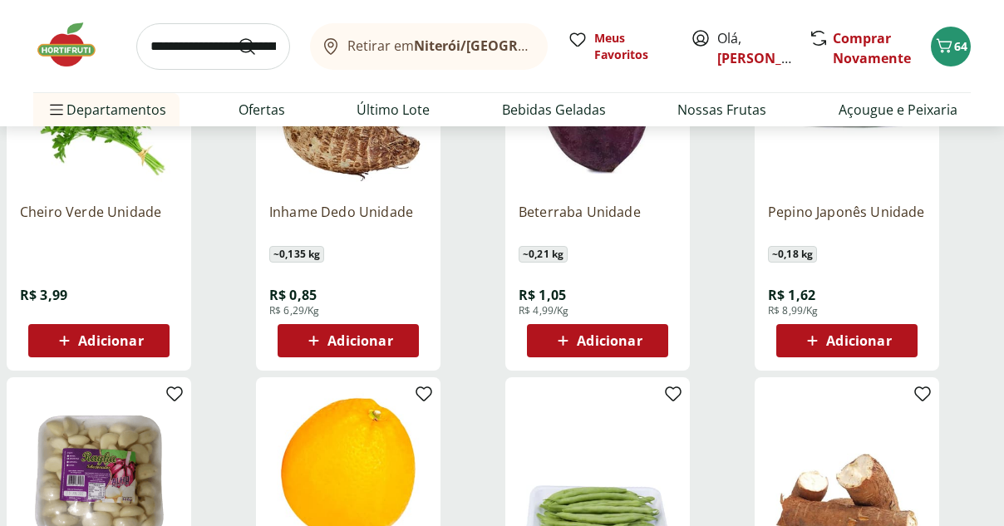
click at [611, 345] on span "Adicionar" at bounding box center [609, 340] width 65 height 13
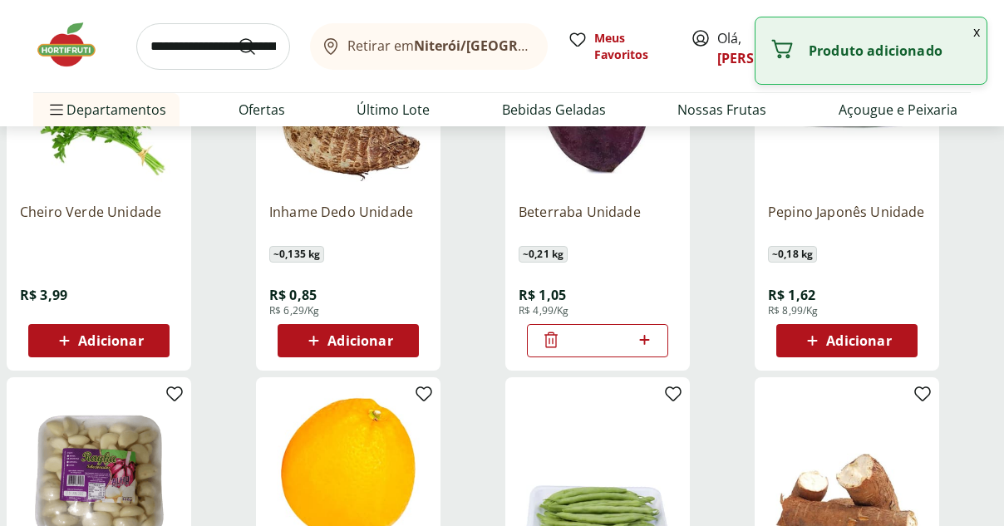
click at [314, 337] on icon at bounding box center [314, 341] width 10 height 10
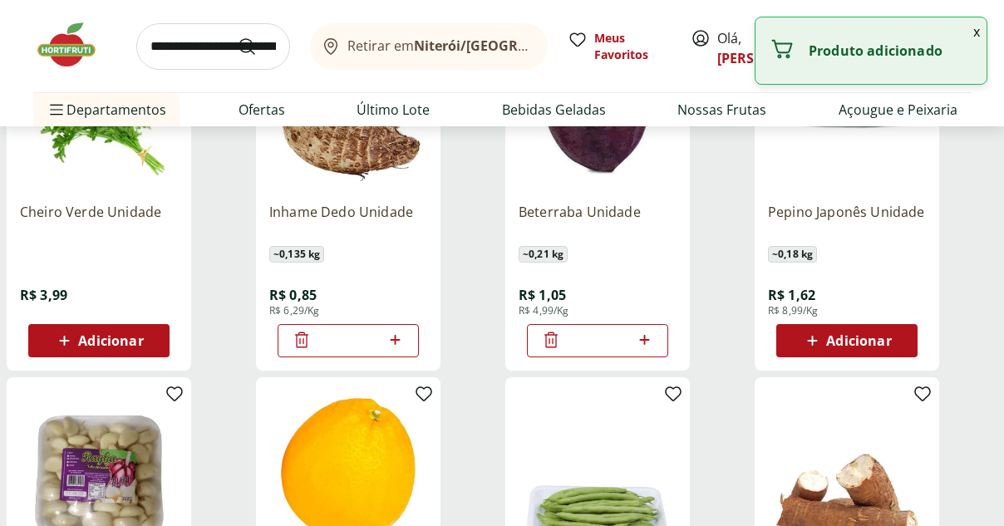
click at [396, 340] on icon at bounding box center [395, 340] width 10 height 10
type input "*"
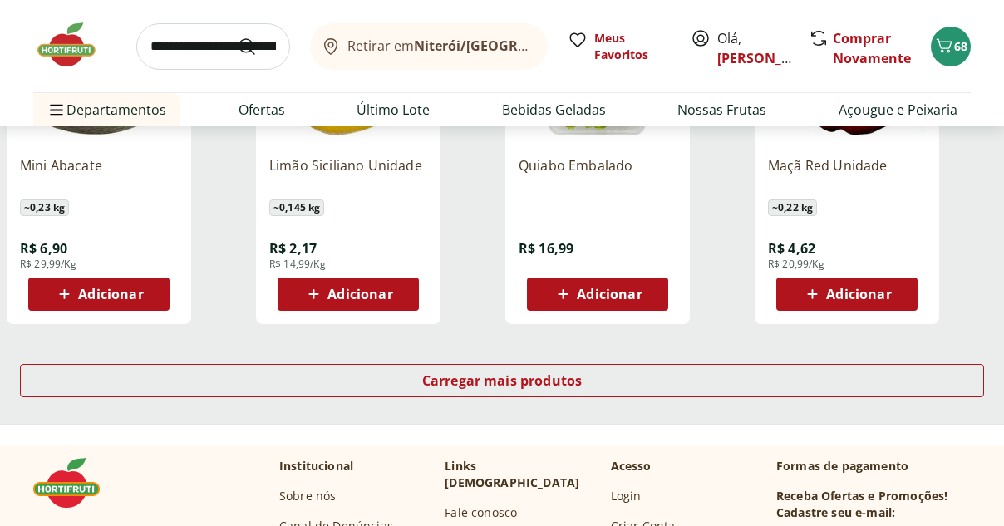
scroll to position [7628, 0]
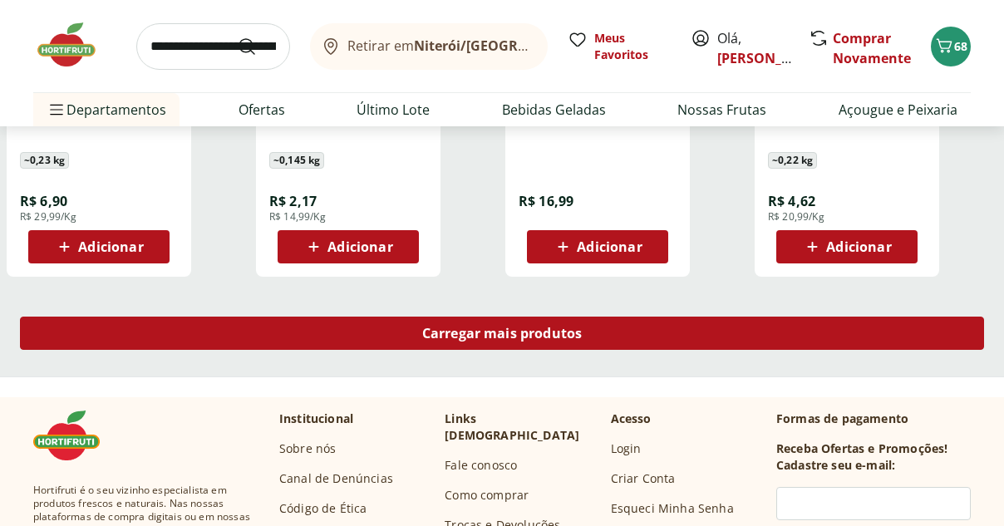
click at [500, 339] on span "Carregar mais produtos" at bounding box center [502, 333] width 160 height 13
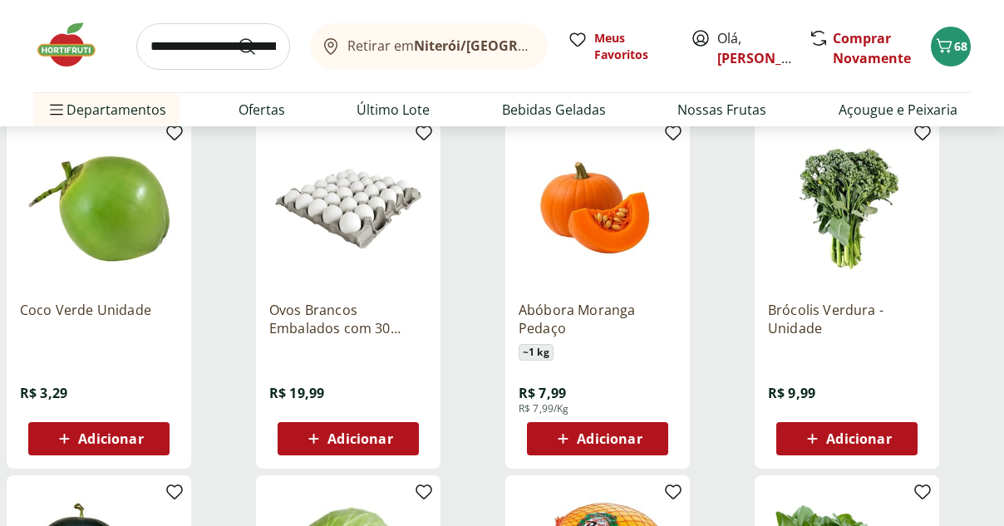
scroll to position [7907, 0]
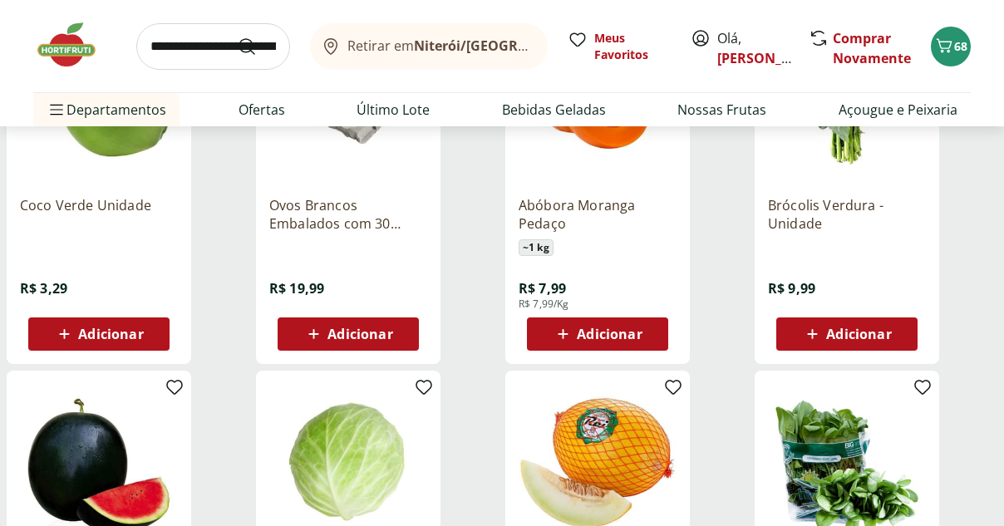
click at [124, 341] on span "Adicionar" at bounding box center [110, 334] width 65 height 13
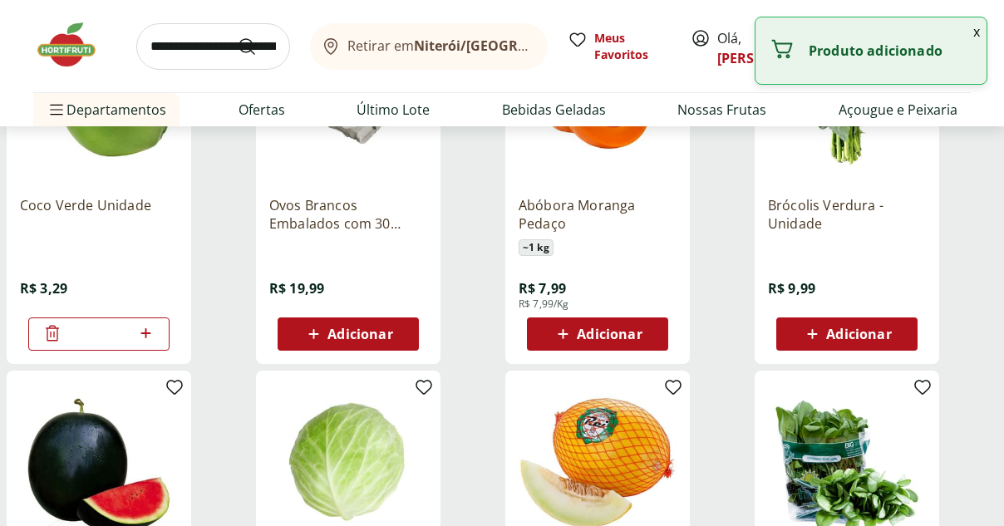
click at [145, 334] on icon at bounding box center [145, 333] width 10 height 10
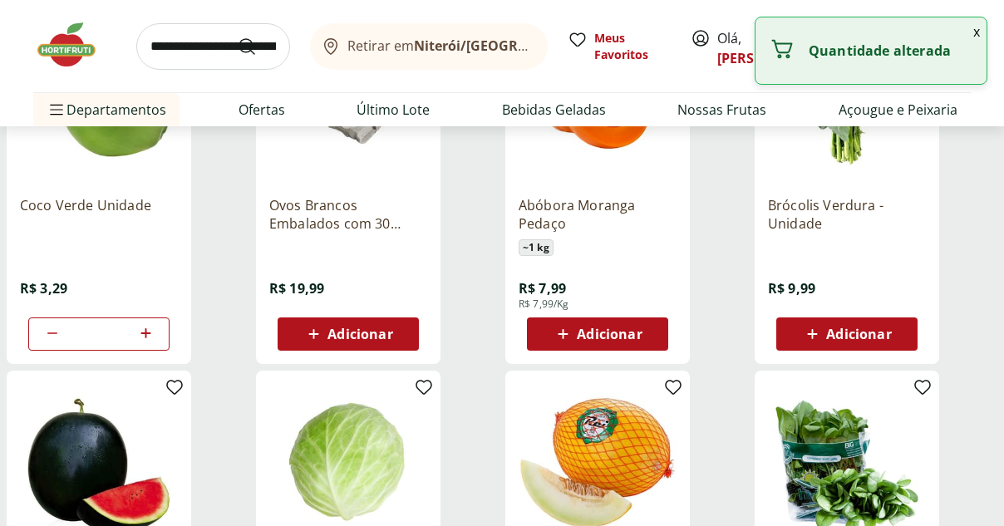
type input "*"
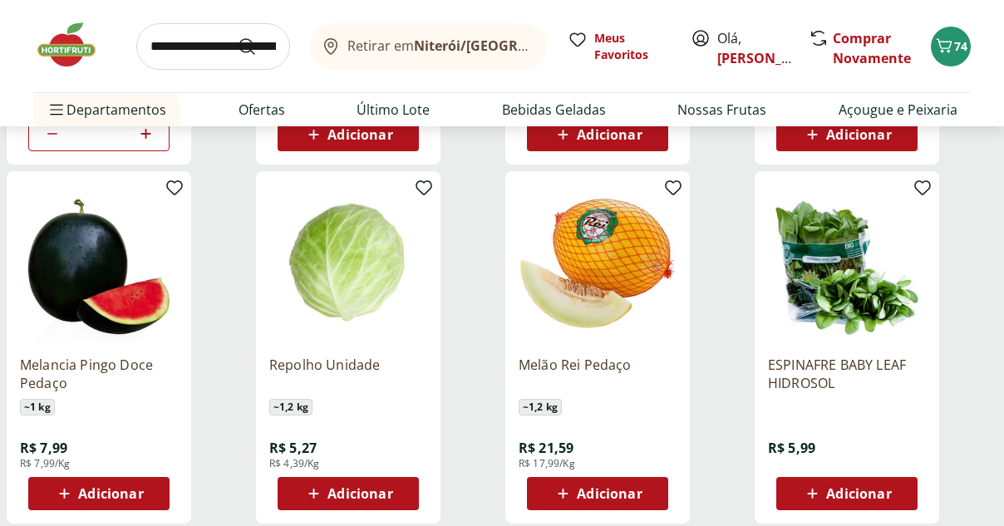
scroll to position [8173, 0]
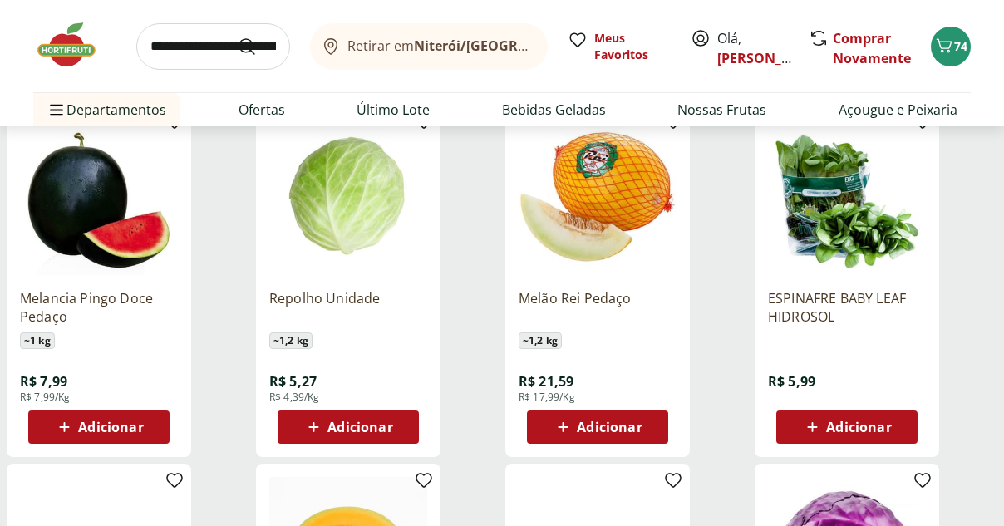
click at [348, 430] on span "Adicionar" at bounding box center [360, 427] width 65 height 13
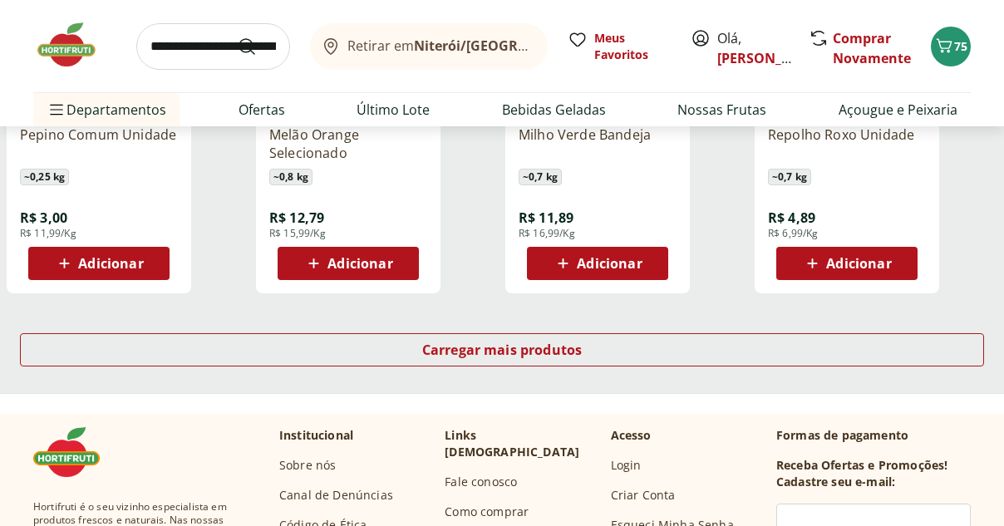
scroll to position [8800, 0]
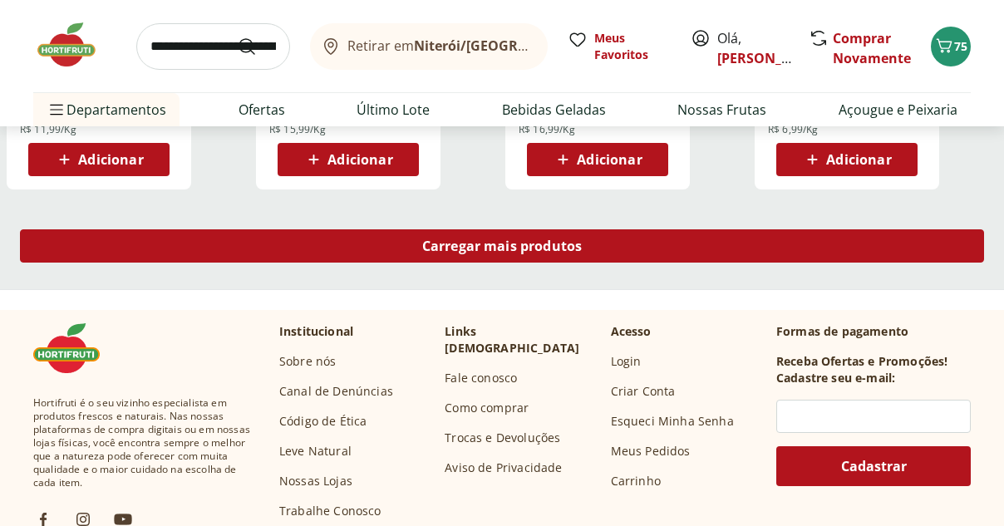
click at [452, 253] on span "Carregar mais produtos" at bounding box center [502, 245] width 160 height 13
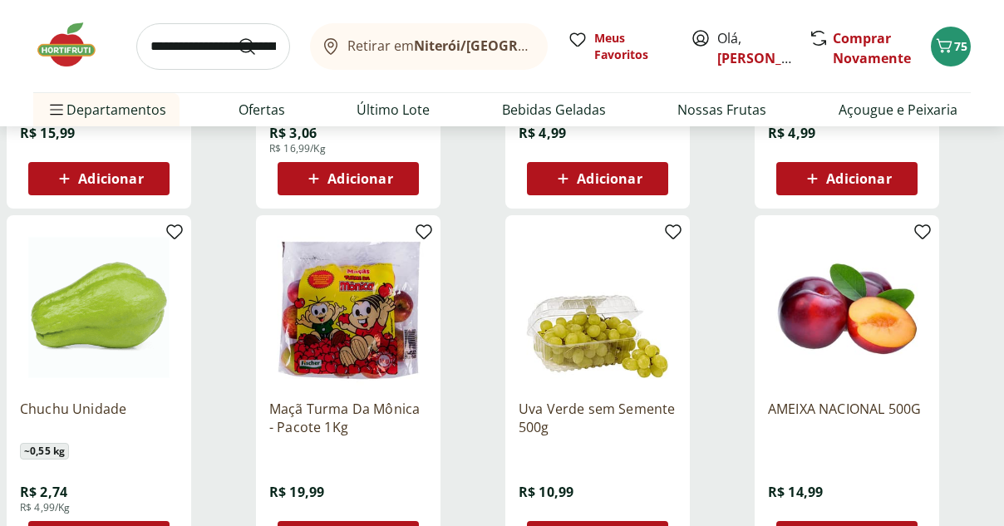
scroll to position [9319, 0]
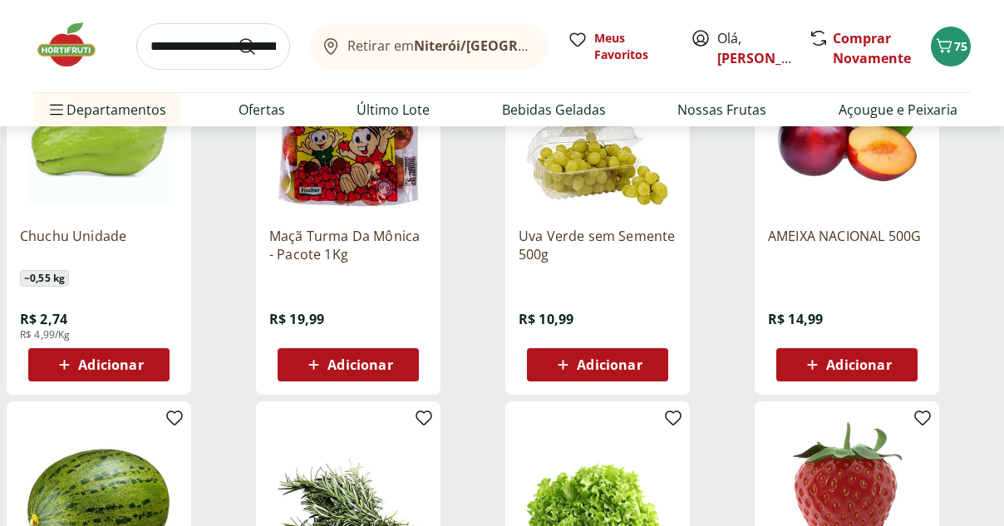
click at [62, 365] on icon at bounding box center [65, 365] width 10 height 10
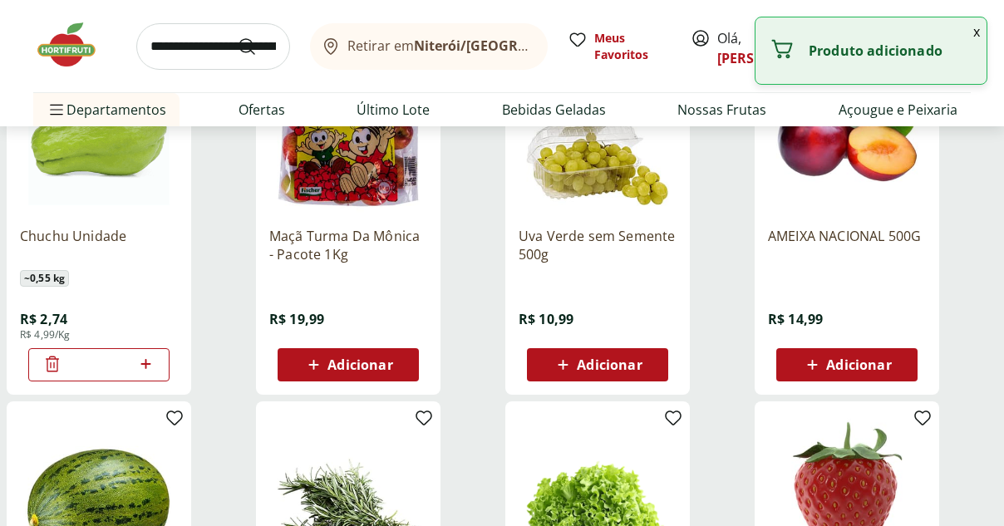
click at [148, 363] on icon at bounding box center [146, 364] width 21 height 20
click at [149, 366] on icon at bounding box center [146, 364] width 21 height 20
type input "*"
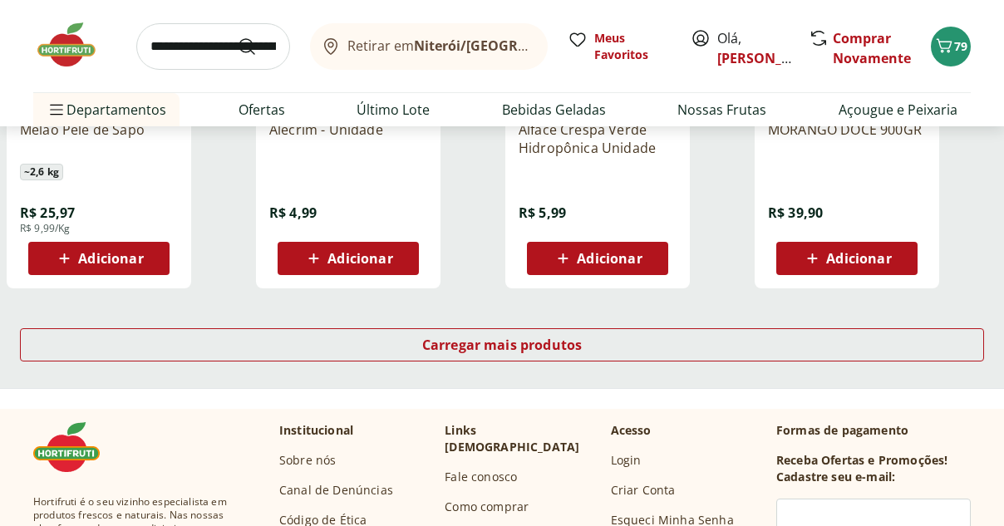
scroll to position [9840, 0]
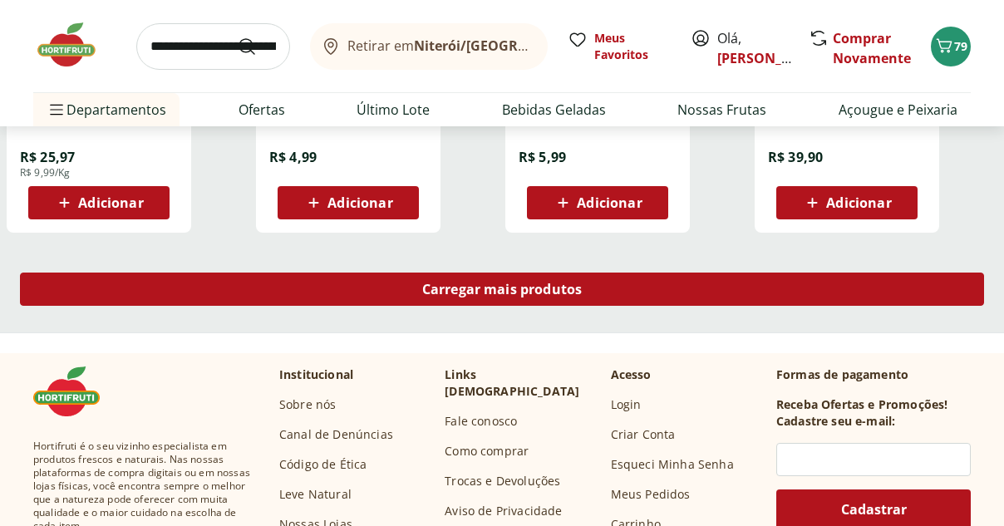
click at [505, 295] on span "Carregar mais produtos" at bounding box center [502, 289] width 160 height 13
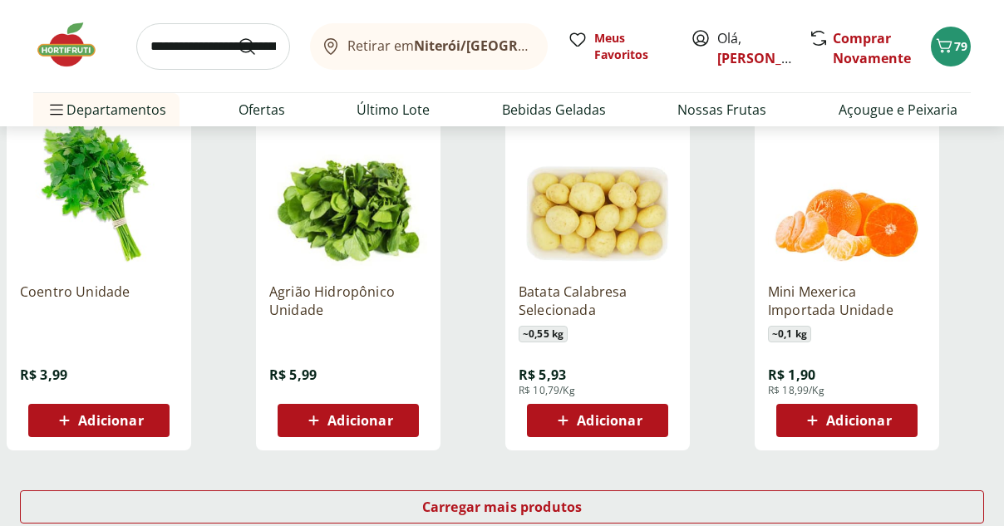
scroll to position [10840, 0]
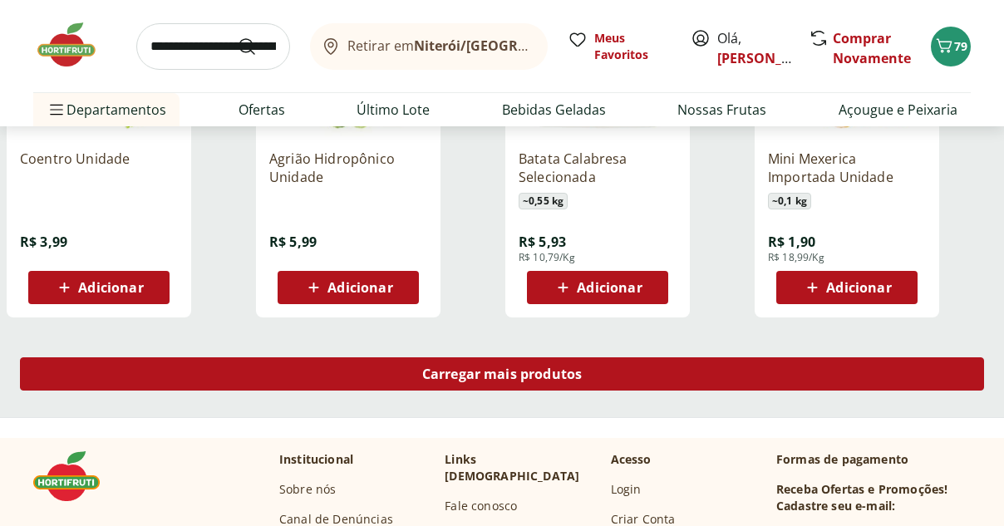
click at [535, 386] on div "Carregar mais produtos" at bounding box center [502, 373] width 964 height 33
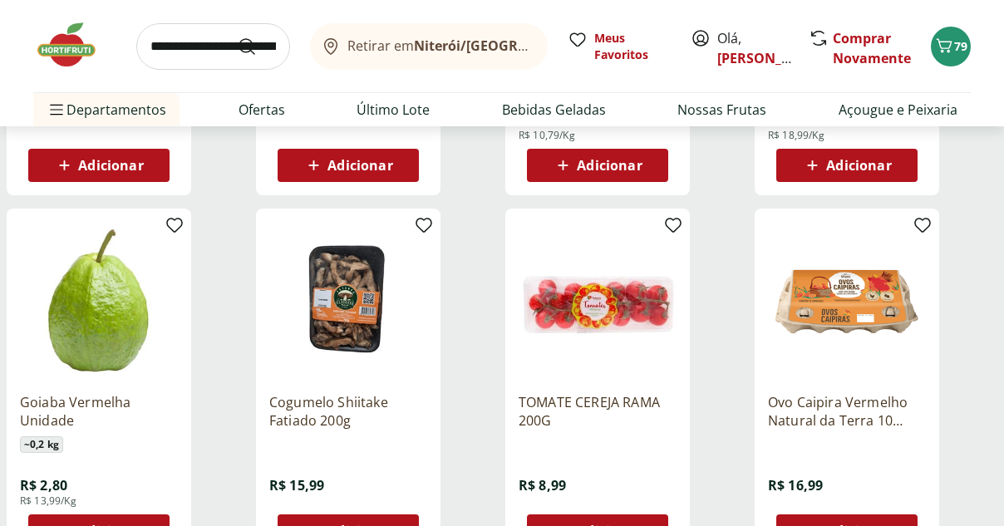
scroll to position [11228, 0]
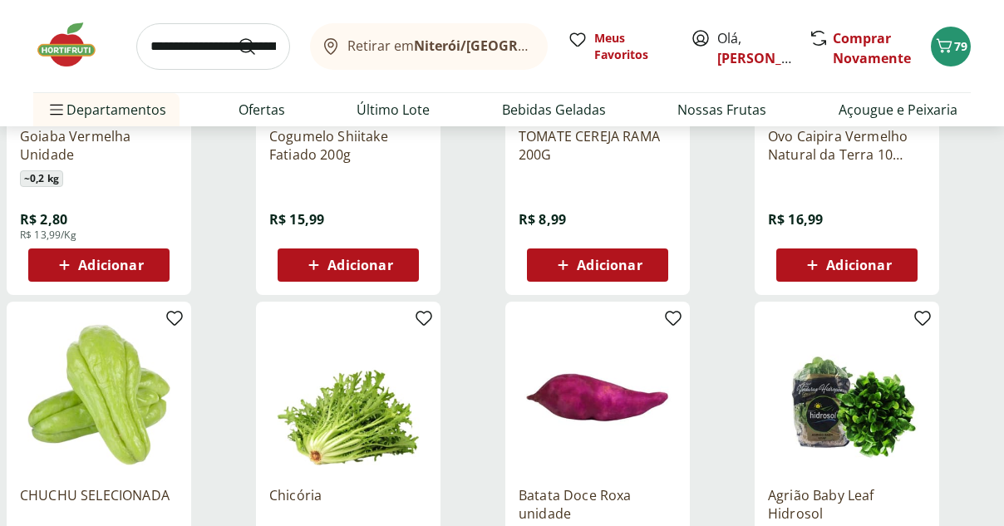
click at [69, 262] on icon at bounding box center [64, 265] width 21 height 20
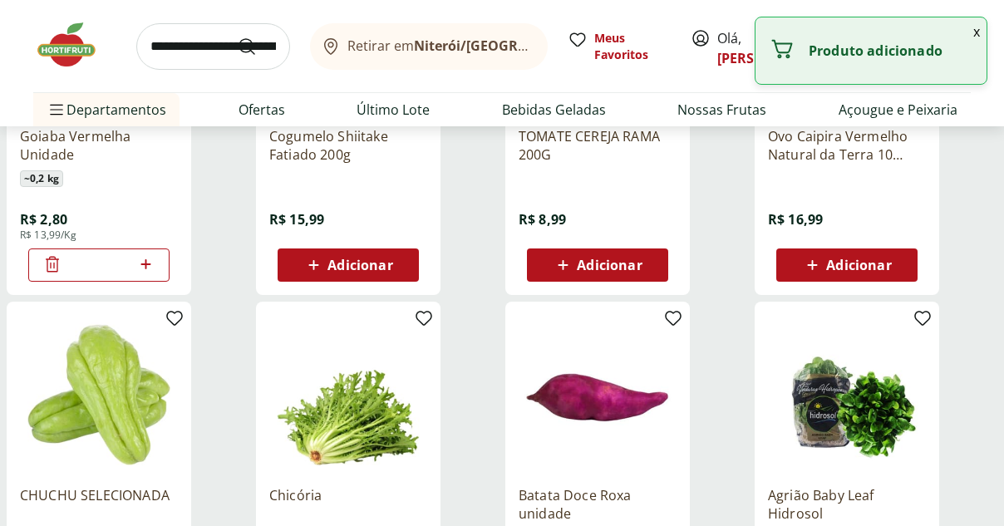
click at [147, 263] on icon at bounding box center [146, 264] width 21 height 20
type input "*"
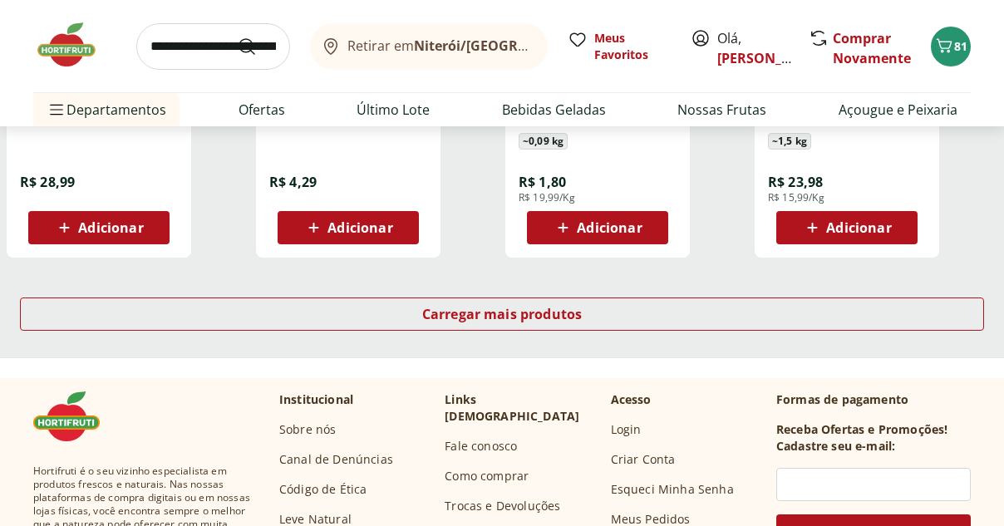
scroll to position [12028, 0]
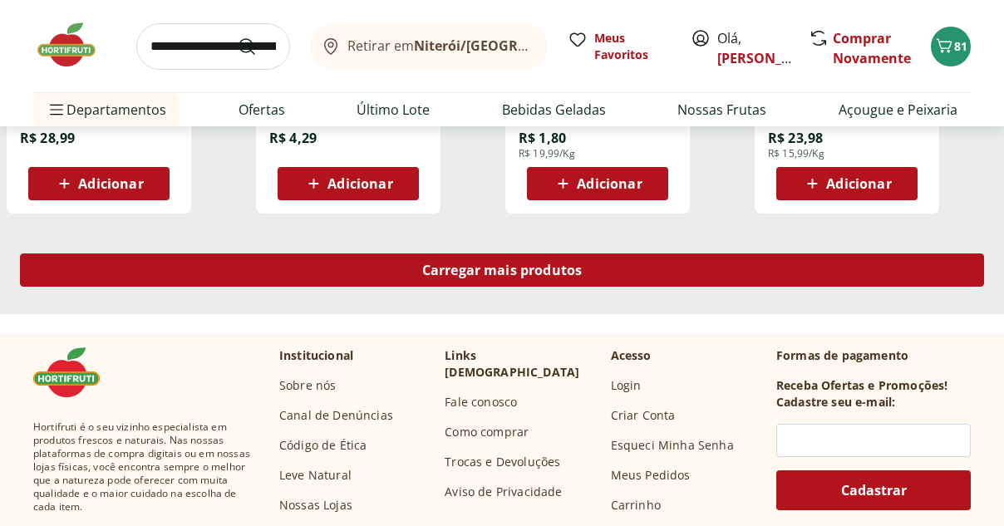
click at [532, 267] on span "Carregar mais produtos" at bounding box center [502, 270] width 160 height 13
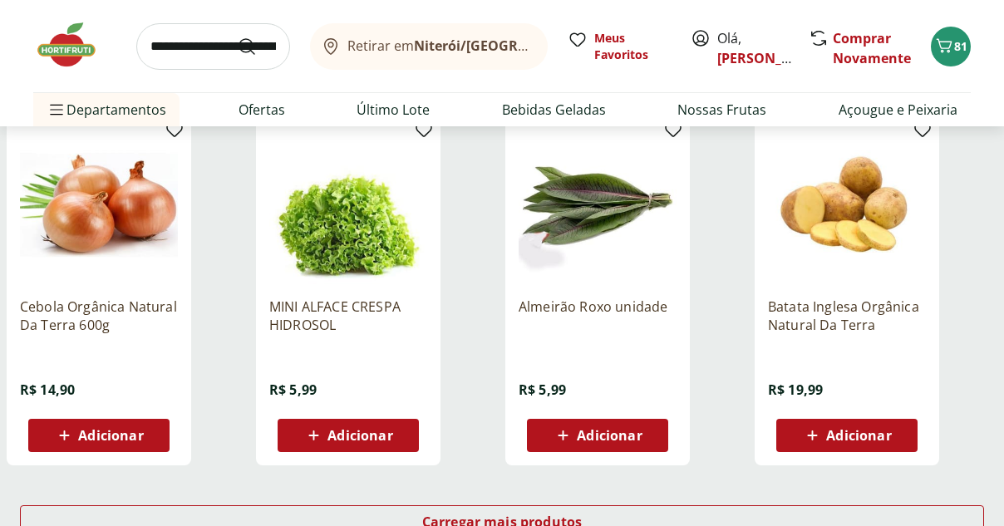
scroll to position [12971, 0]
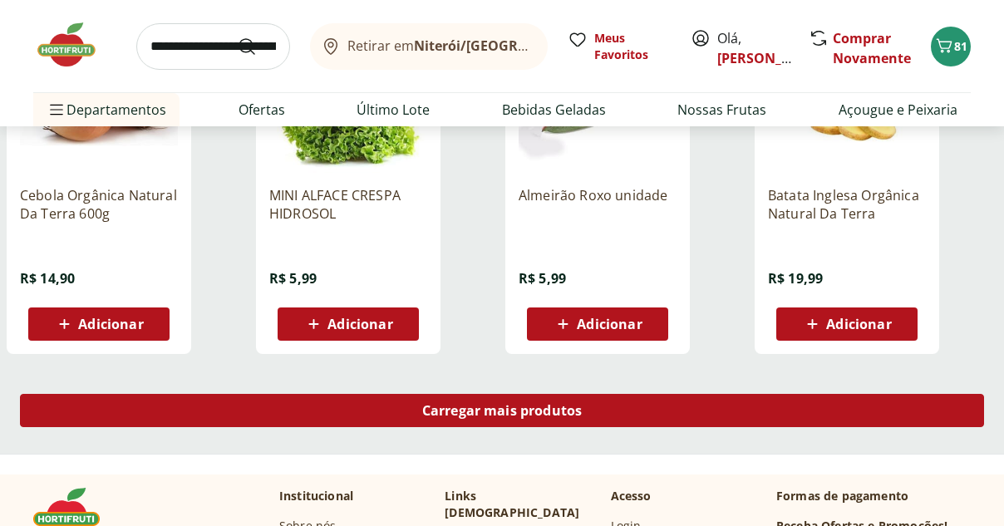
click at [615, 406] on div "Carregar mais produtos" at bounding box center [502, 410] width 964 height 33
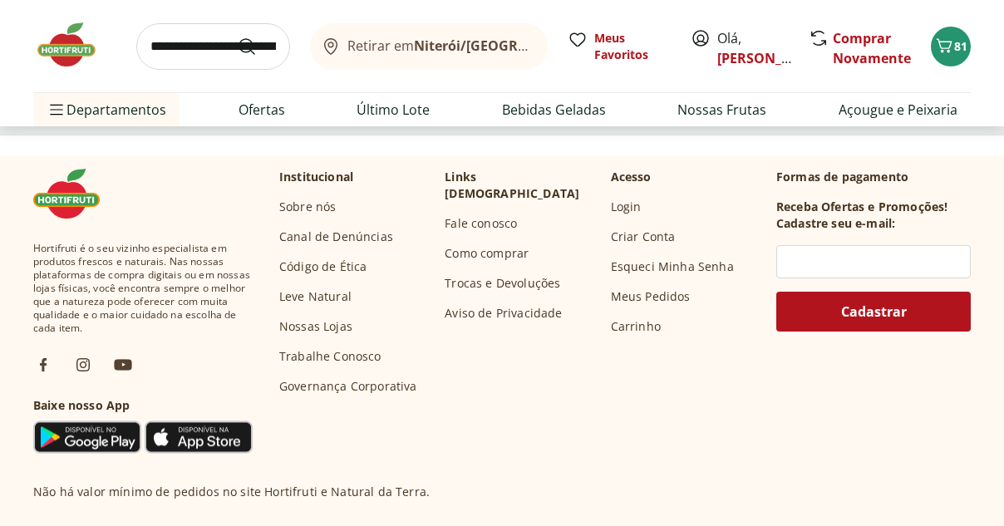
scroll to position [14030, 0]
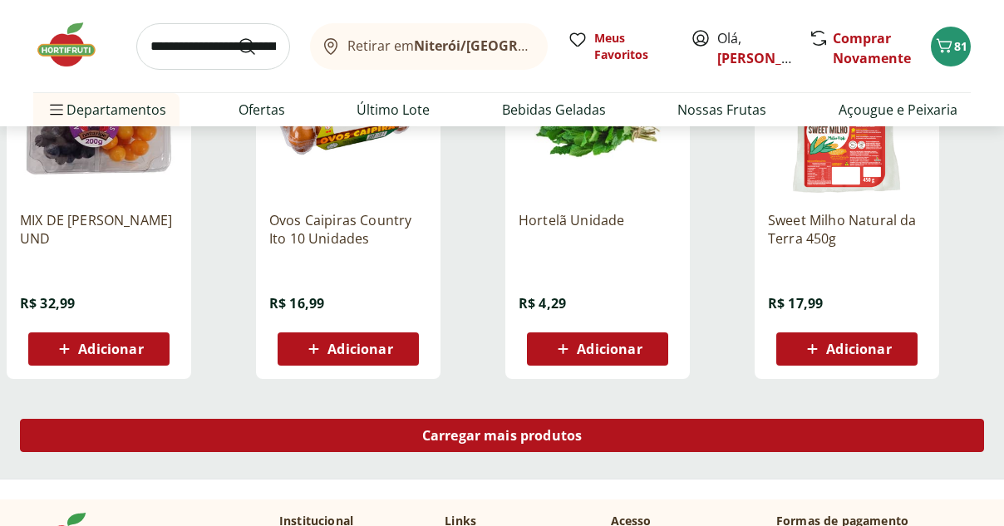
click at [443, 437] on span "Carregar mais produtos" at bounding box center [502, 435] width 160 height 13
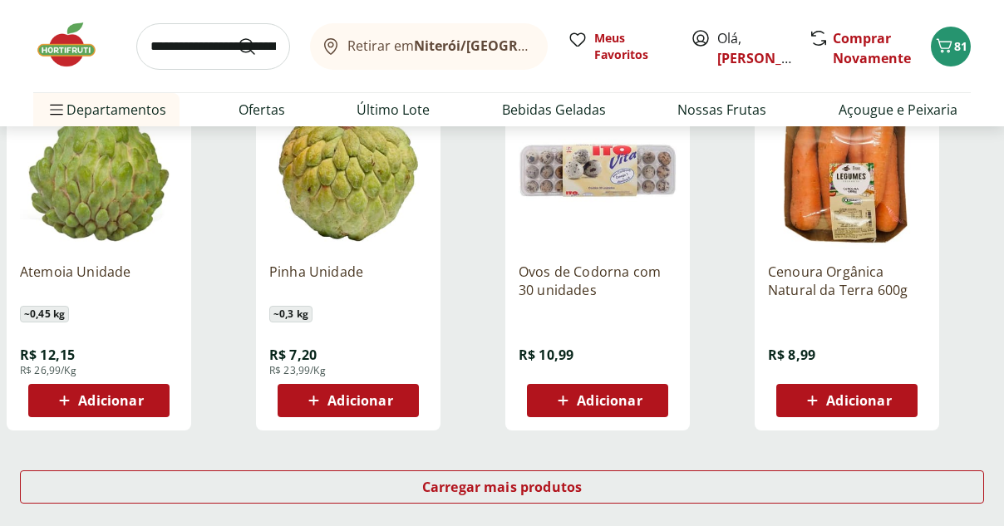
scroll to position [15229, 0]
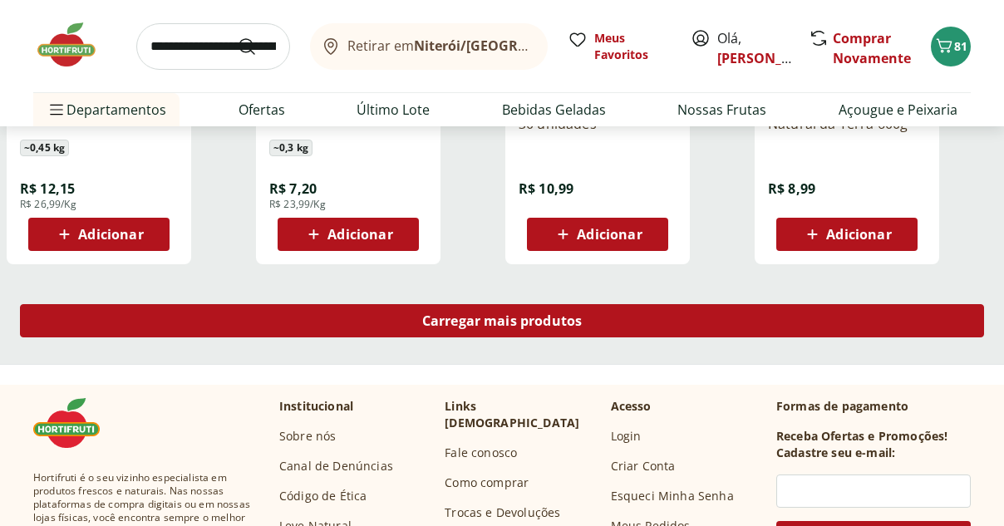
click at [516, 328] on span "Carregar mais produtos" at bounding box center [502, 320] width 160 height 13
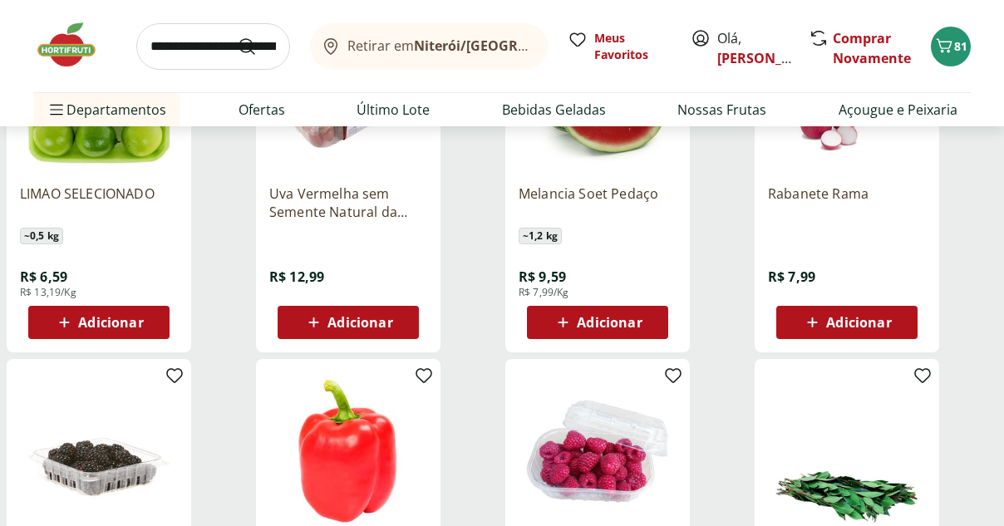
scroll to position [15584, 0]
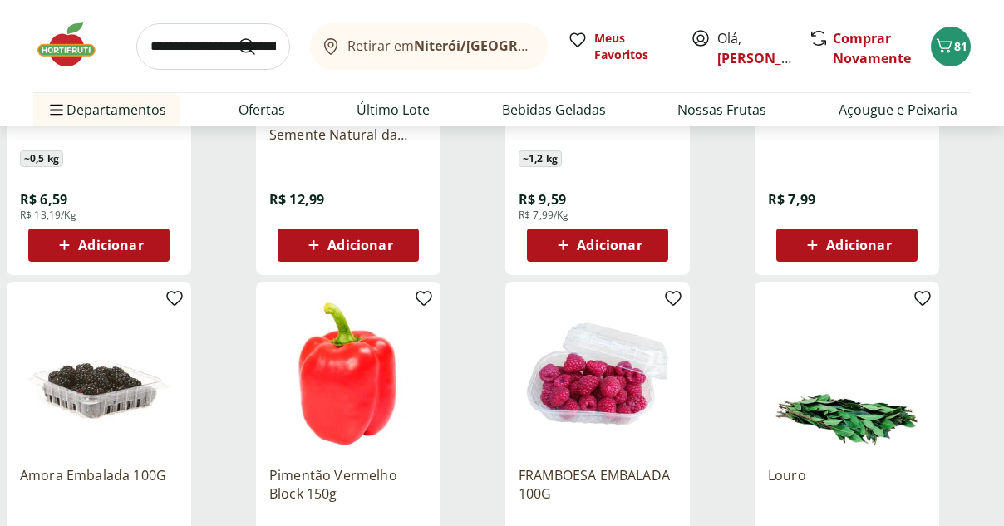
click at [853, 247] on span "Adicionar" at bounding box center [858, 245] width 65 height 13
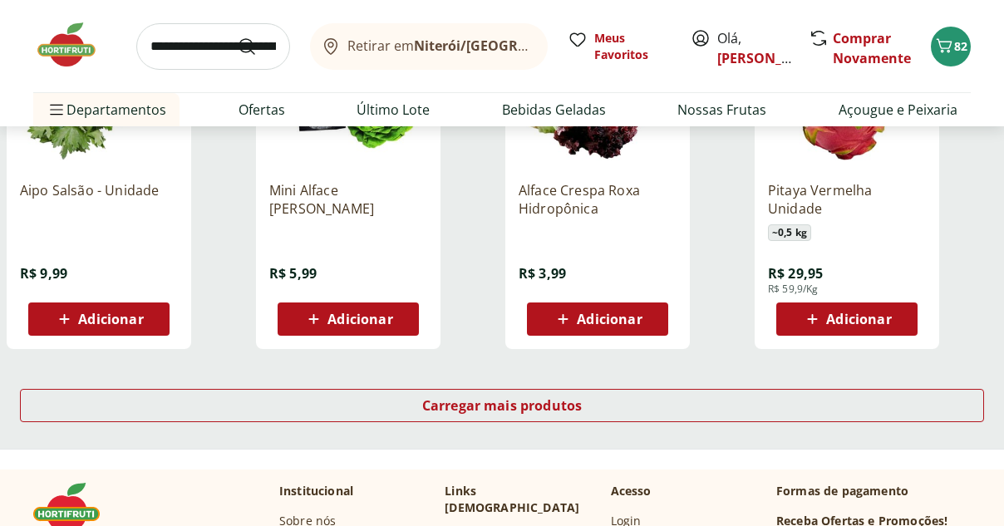
scroll to position [16328, 0]
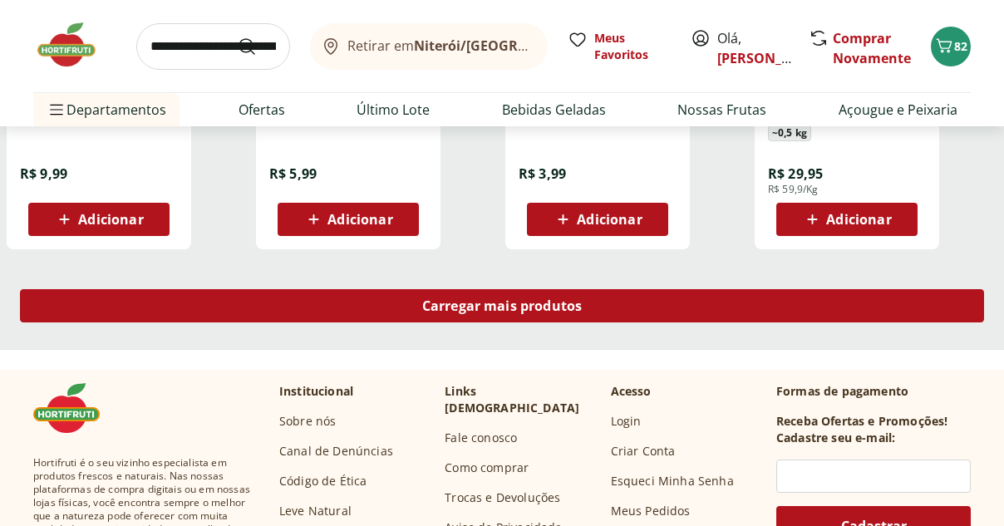
click at [488, 313] on span "Carregar mais produtos" at bounding box center [502, 305] width 160 height 13
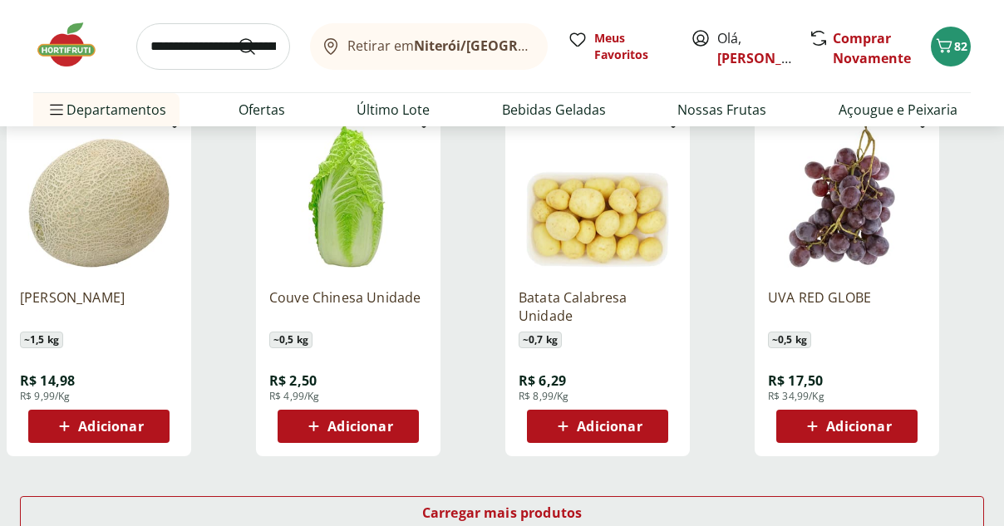
scroll to position [17327, 0]
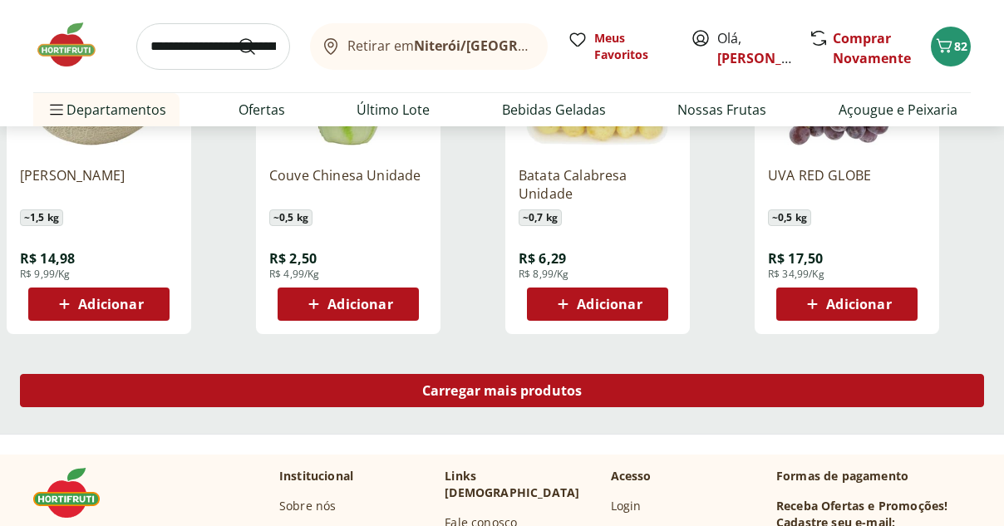
click at [520, 397] on span "Carregar mais produtos" at bounding box center [502, 390] width 160 height 13
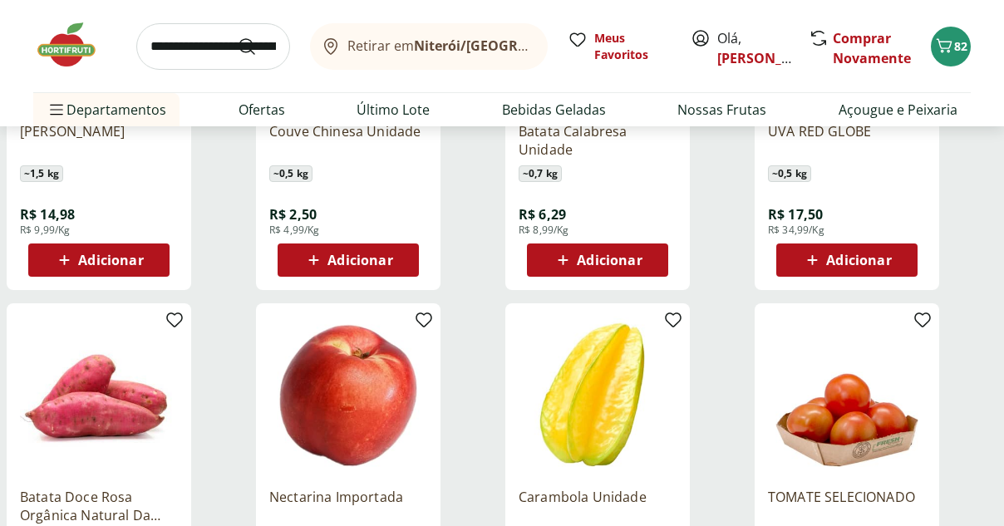
scroll to position [17572, 0]
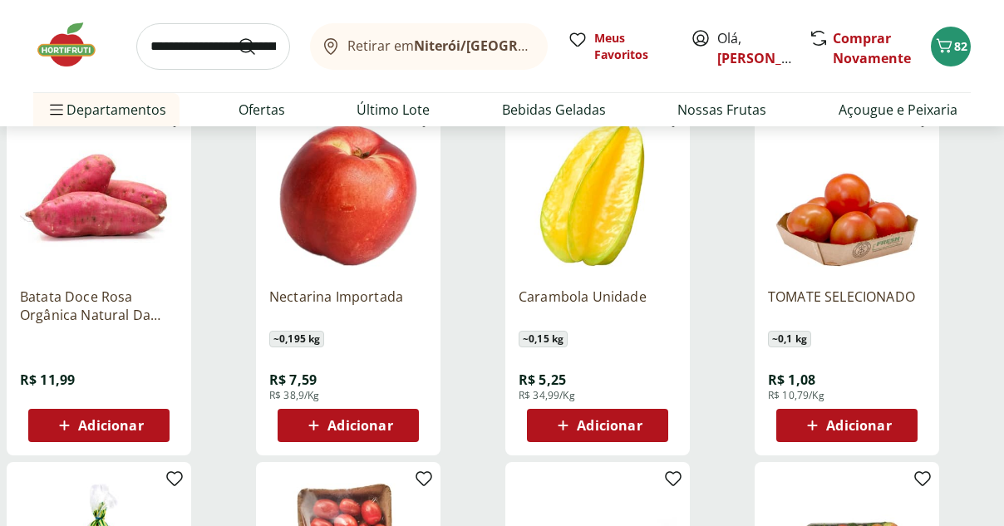
click at [847, 425] on span "Adicionar" at bounding box center [858, 425] width 65 height 13
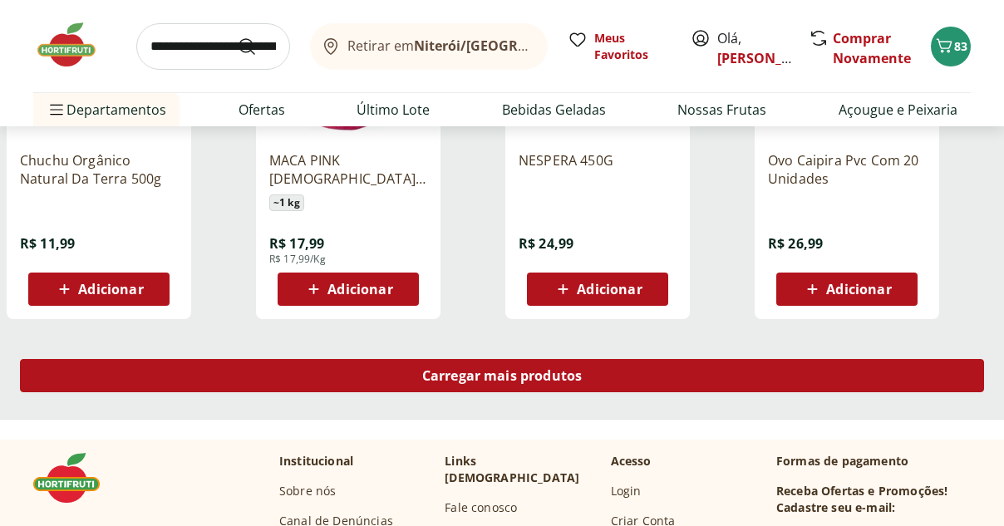
scroll to position [18537, 0]
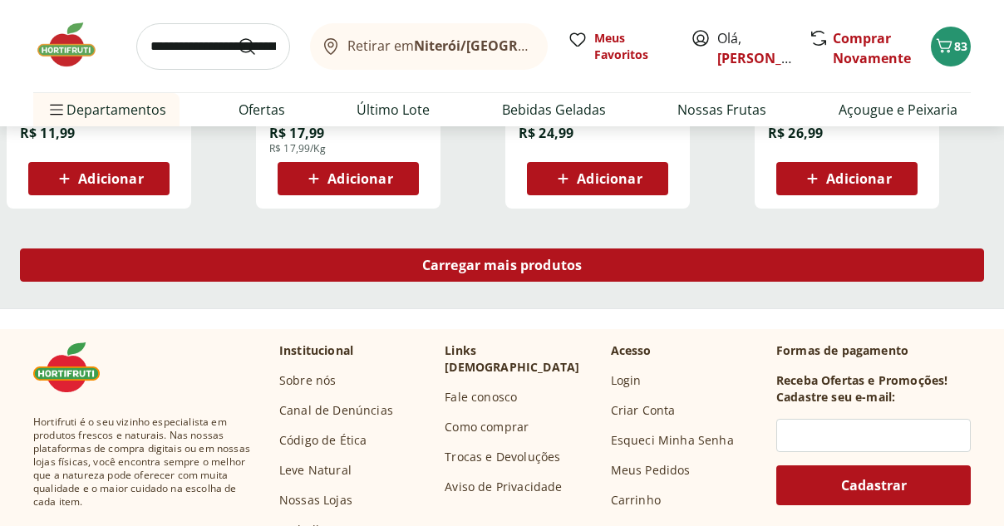
click at [526, 267] on span "Carregar mais produtos" at bounding box center [502, 265] width 160 height 13
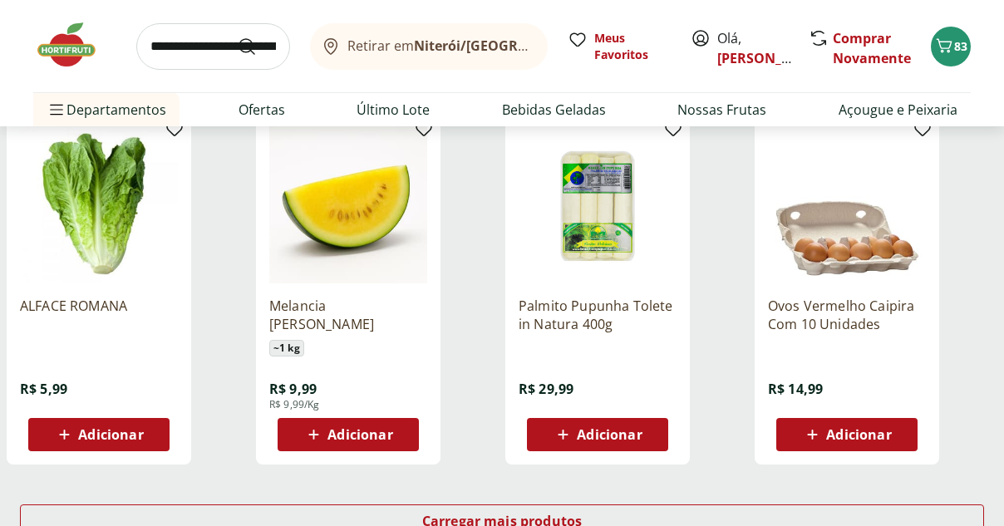
scroll to position [19714, 0]
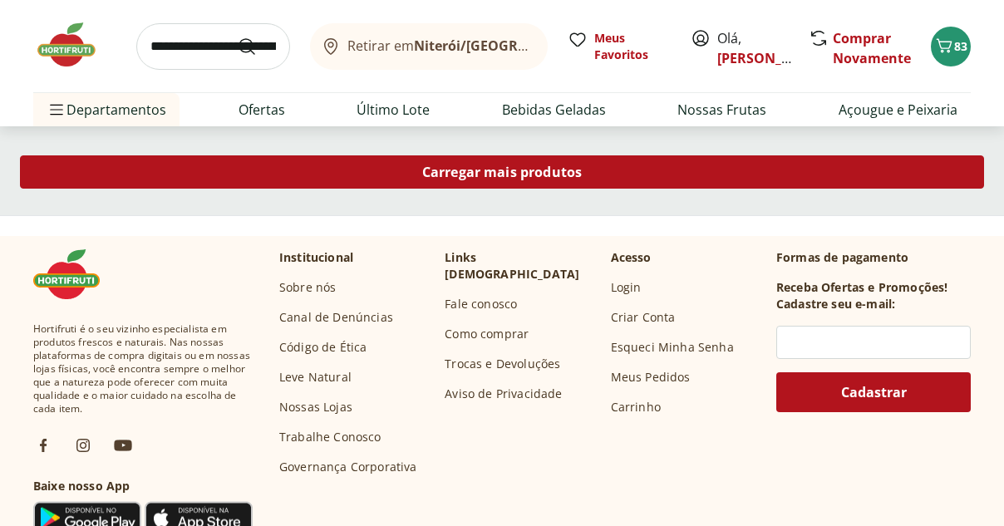
click at [531, 174] on span "Carregar mais produtos" at bounding box center [502, 171] width 160 height 13
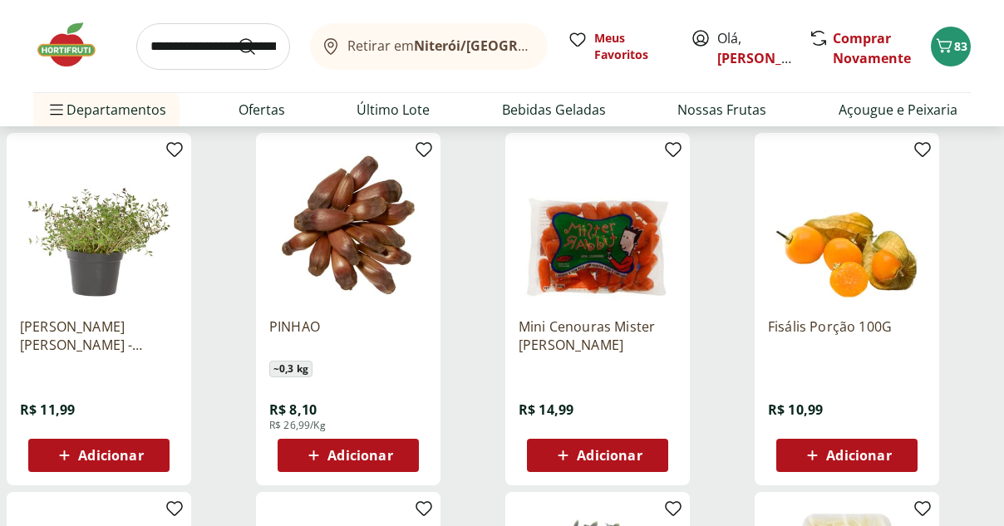
scroll to position [20202, 0]
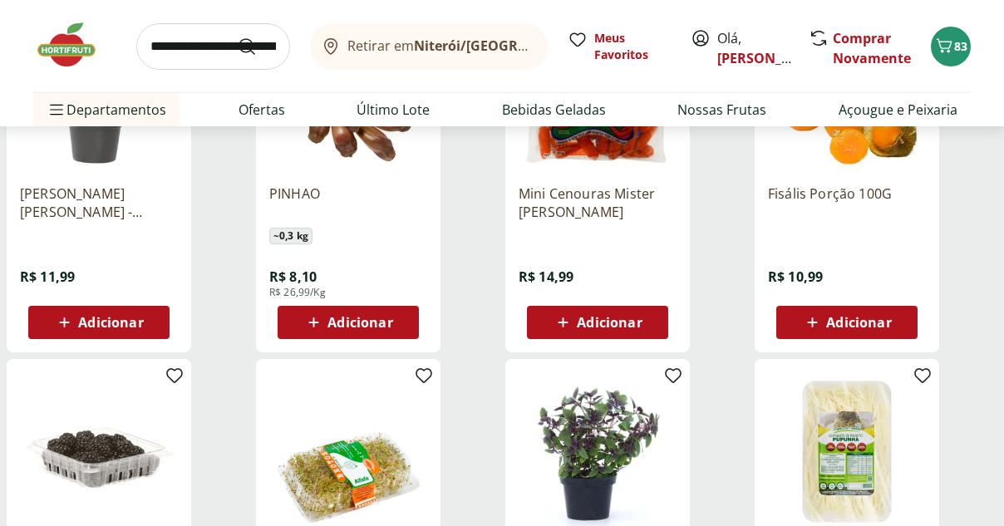
click at [850, 318] on span "Adicionar" at bounding box center [858, 322] width 65 height 13
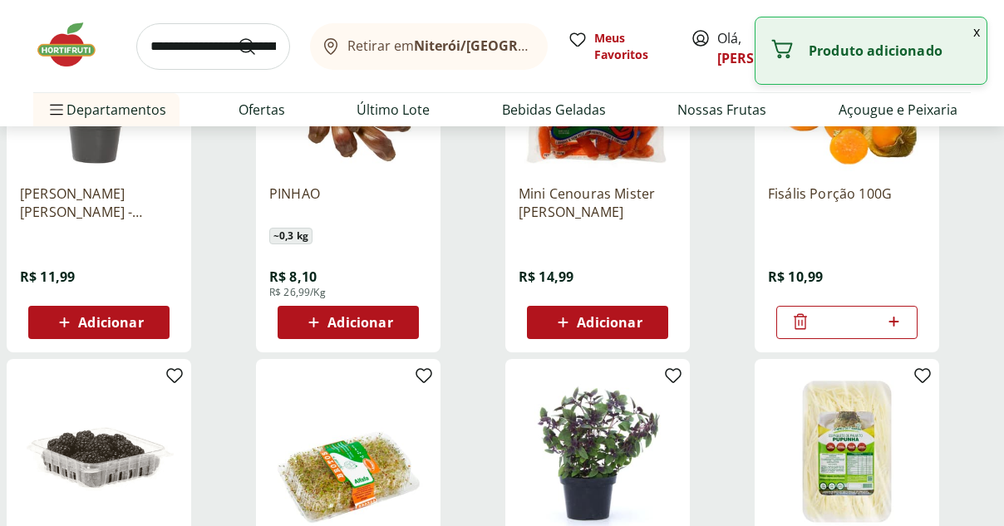
scroll to position [20579, 0]
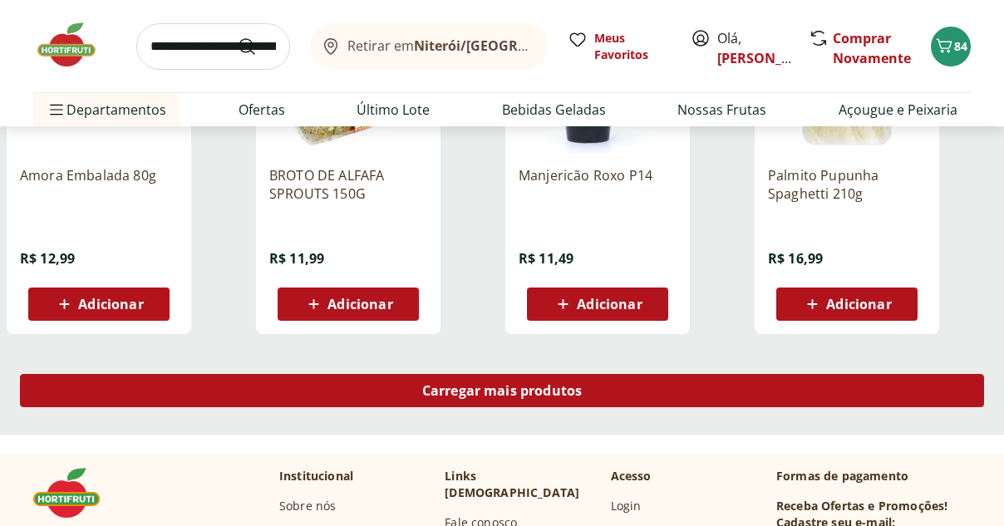
click at [443, 402] on div "Carregar mais produtos" at bounding box center [502, 390] width 964 height 33
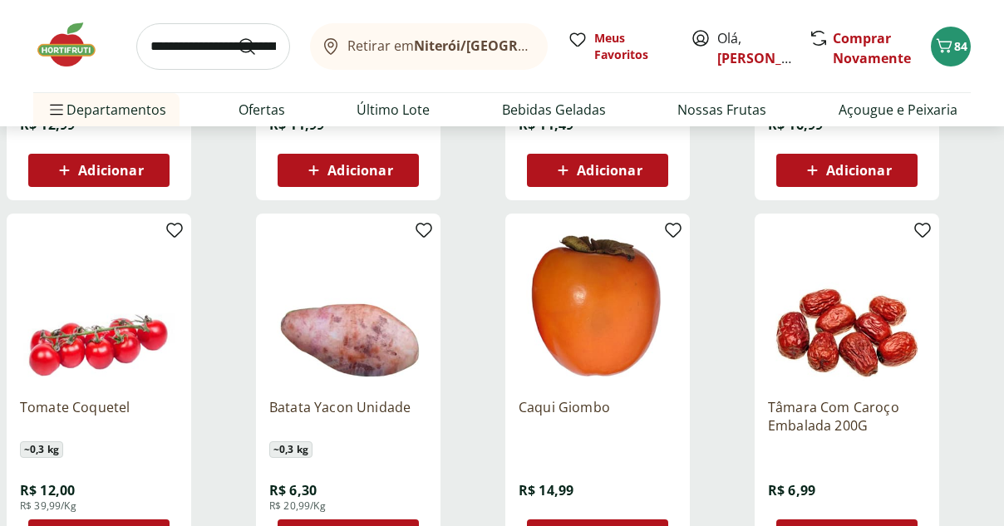
scroll to position [20835, 0]
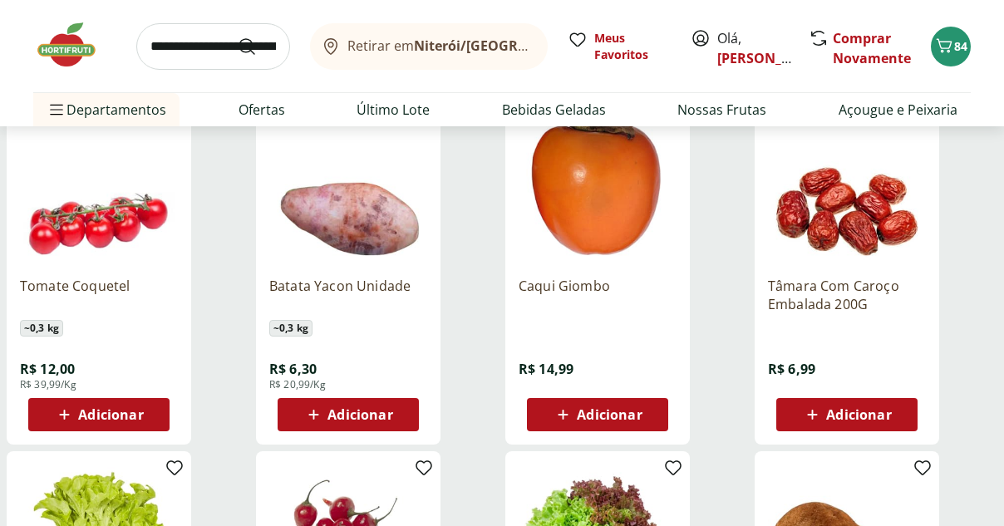
click at [311, 416] on icon at bounding box center [313, 415] width 21 height 20
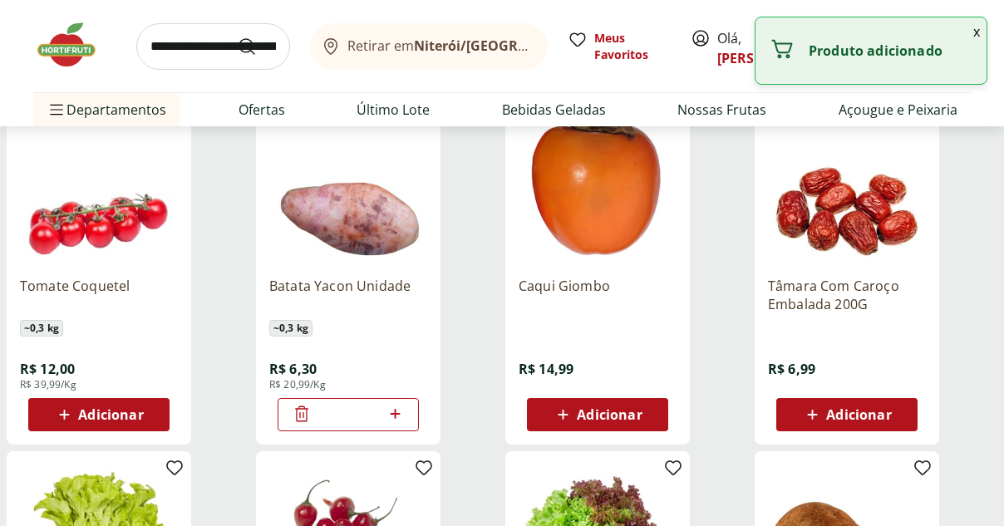
click at [398, 412] on icon at bounding box center [395, 414] width 21 height 20
type input "*"
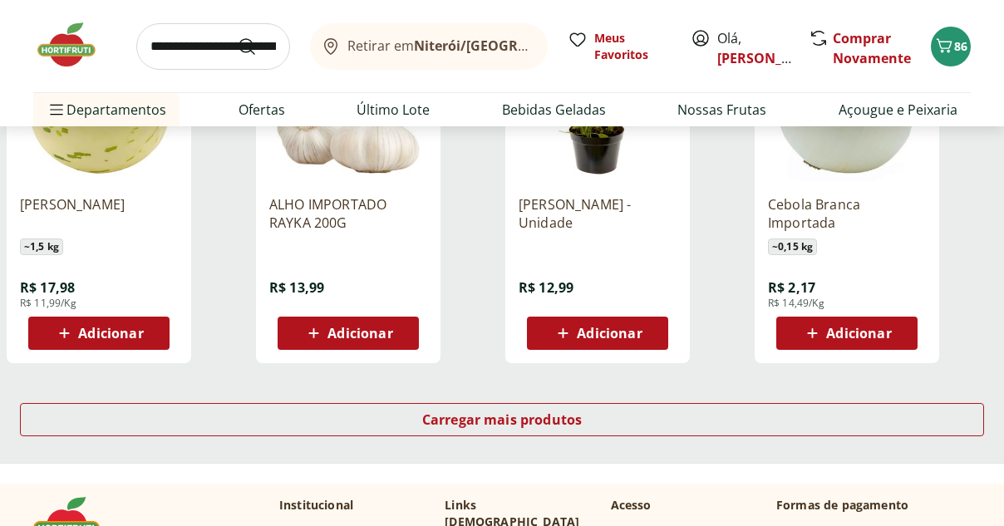
scroll to position [21889, 0]
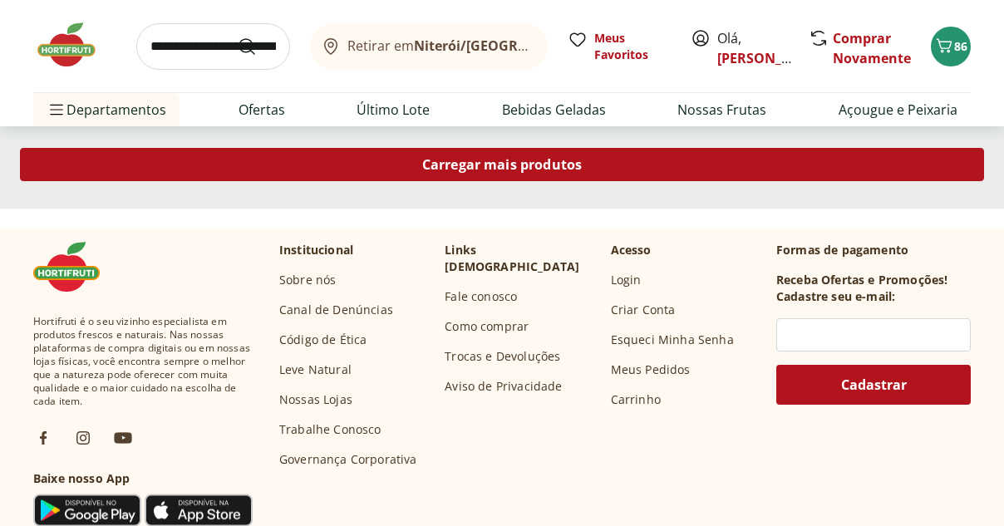
click at [508, 168] on span "Carregar mais produtos" at bounding box center [502, 164] width 160 height 13
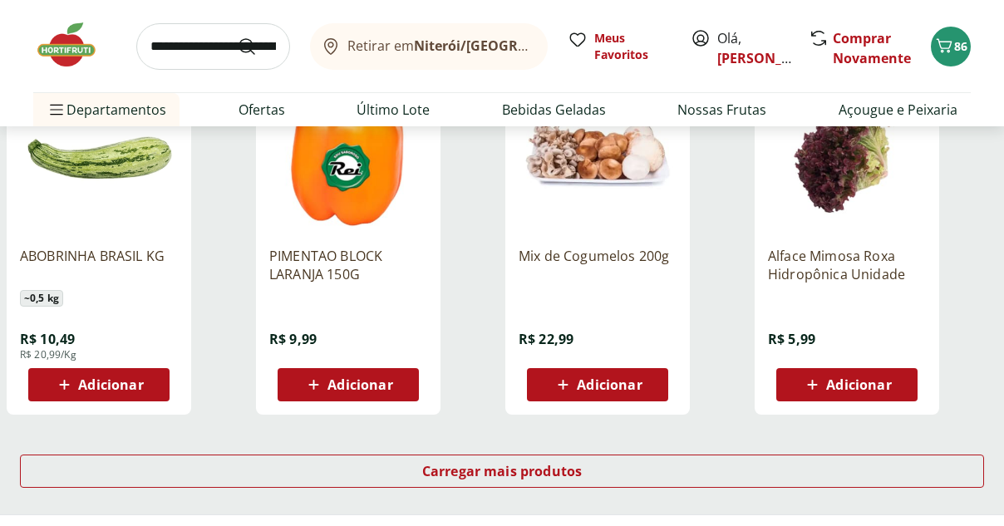
scroll to position [22866, 0]
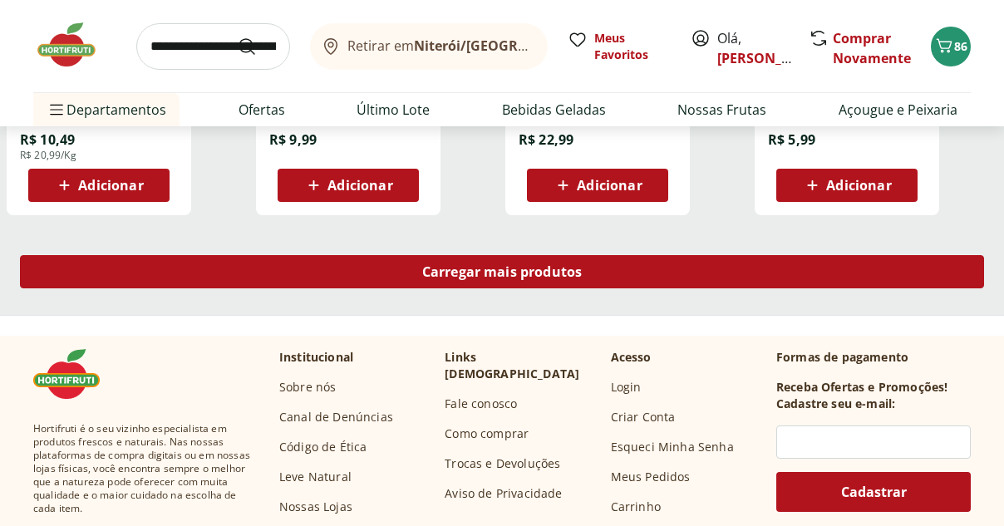
click at [476, 274] on span "Carregar mais produtos" at bounding box center [502, 271] width 160 height 13
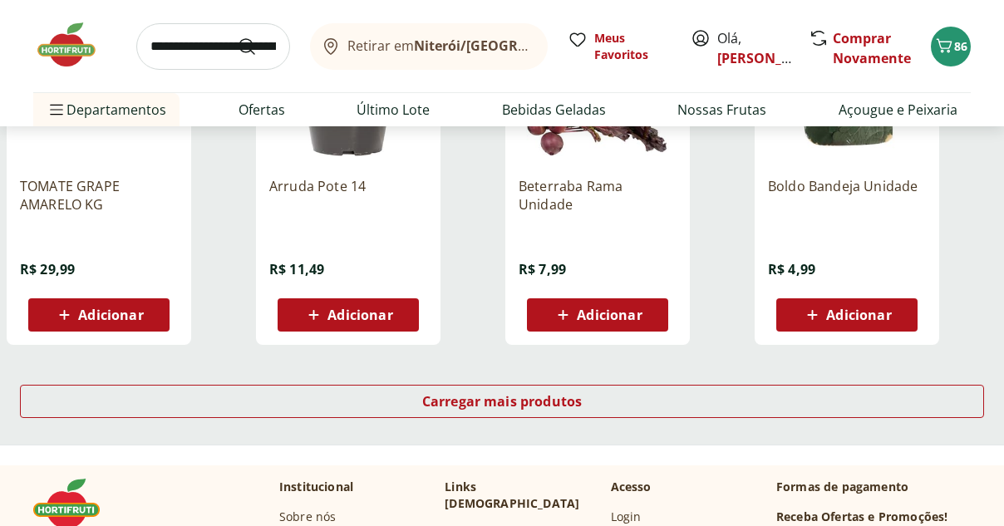
scroll to position [24032, 0]
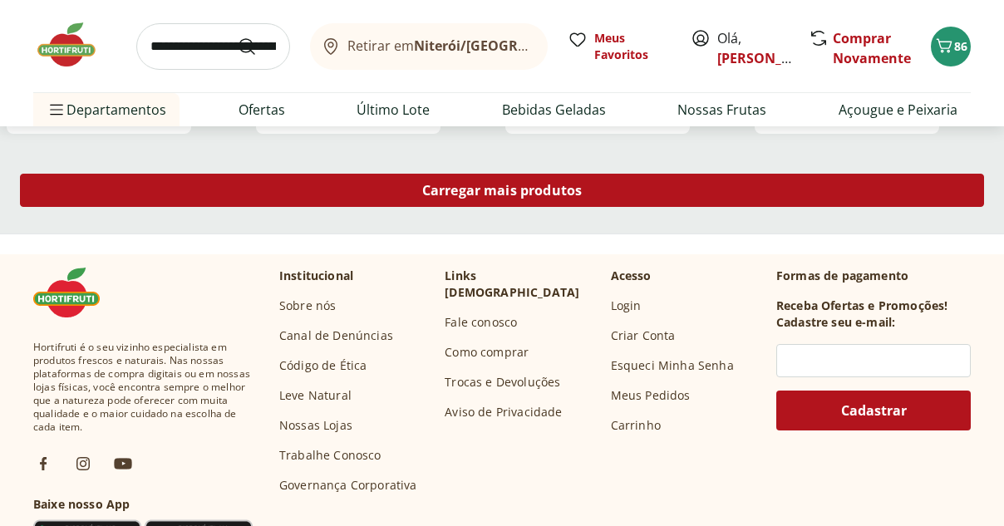
click at [509, 200] on div "Carregar mais produtos" at bounding box center [502, 190] width 964 height 33
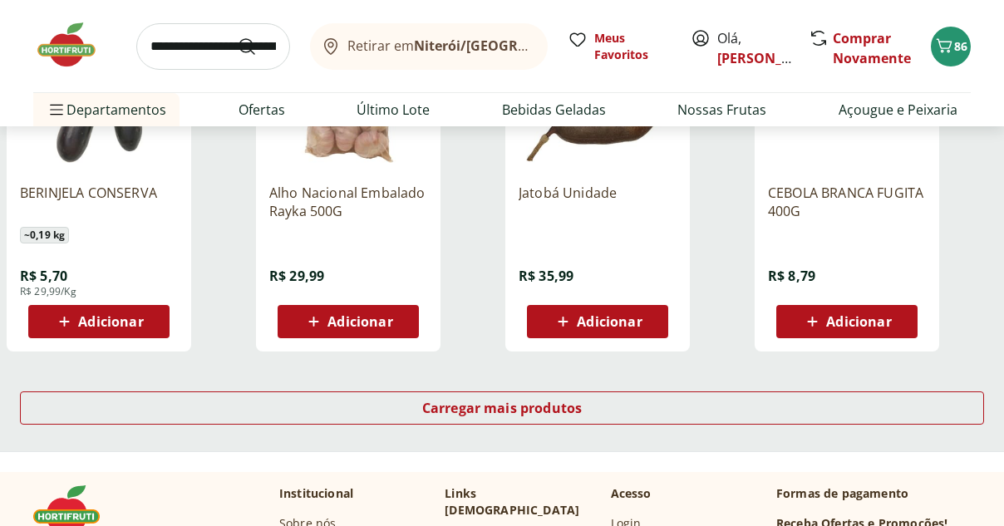
scroll to position [25253, 0]
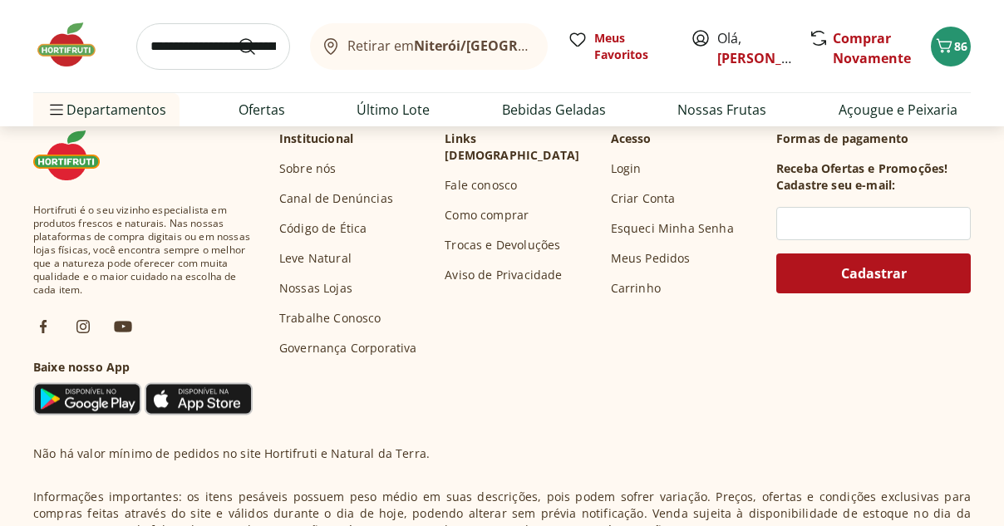
click at [207, 48] on input "search" at bounding box center [213, 46] width 154 height 47
type input "*******"
click at [237, 37] on button "Submit Search" at bounding box center [257, 47] width 40 height 20
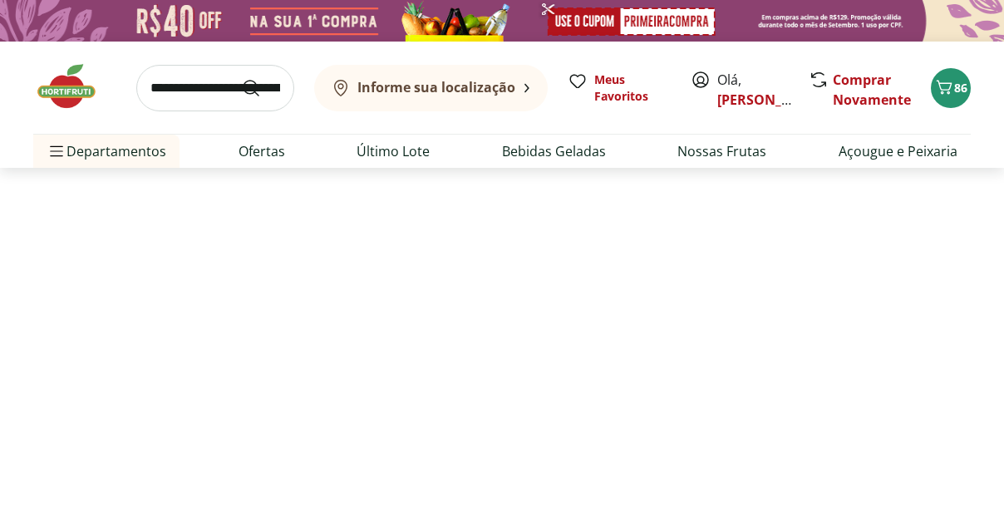
select select "**********"
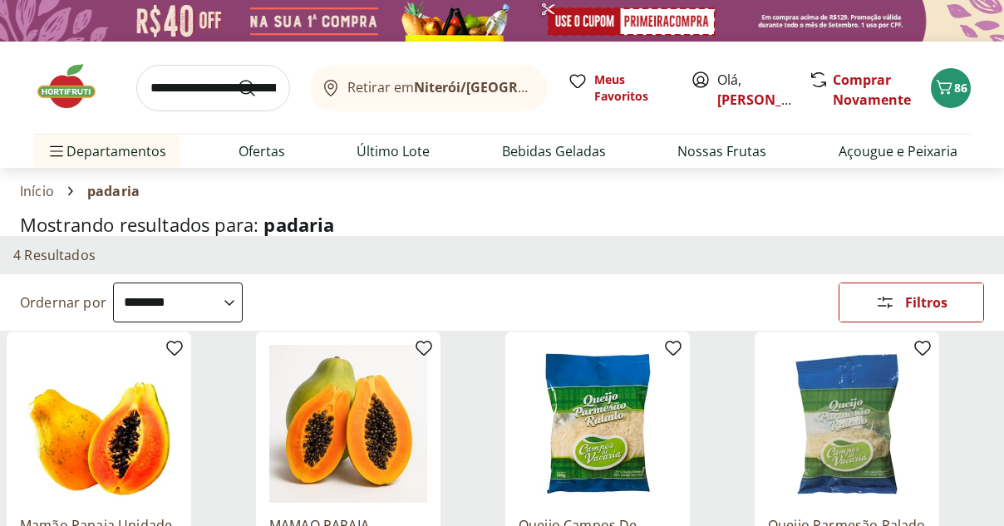
click at [219, 89] on input "search" at bounding box center [213, 88] width 154 height 47
type input "**********"
click at [237, 78] on button "Submit Search" at bounding box center [257, 88] width 40 height 20
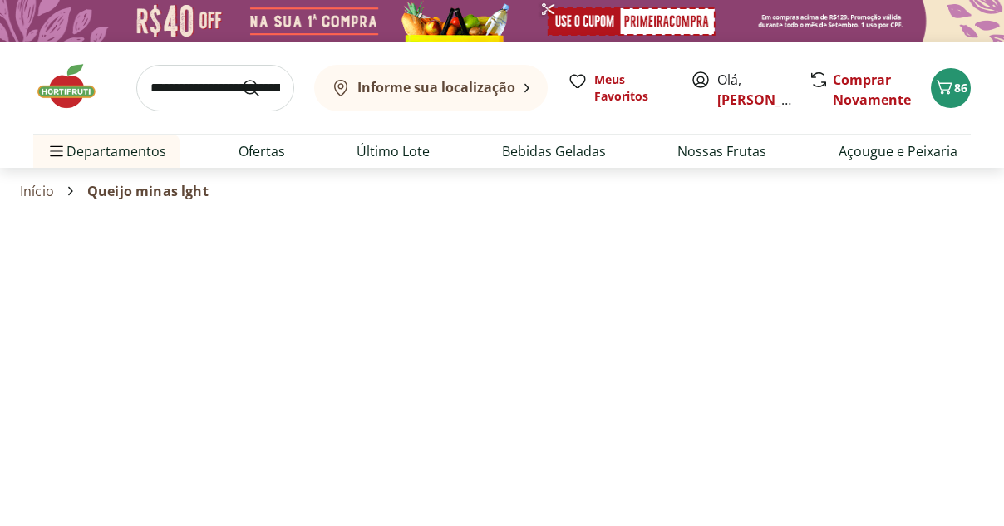
select select "**********"
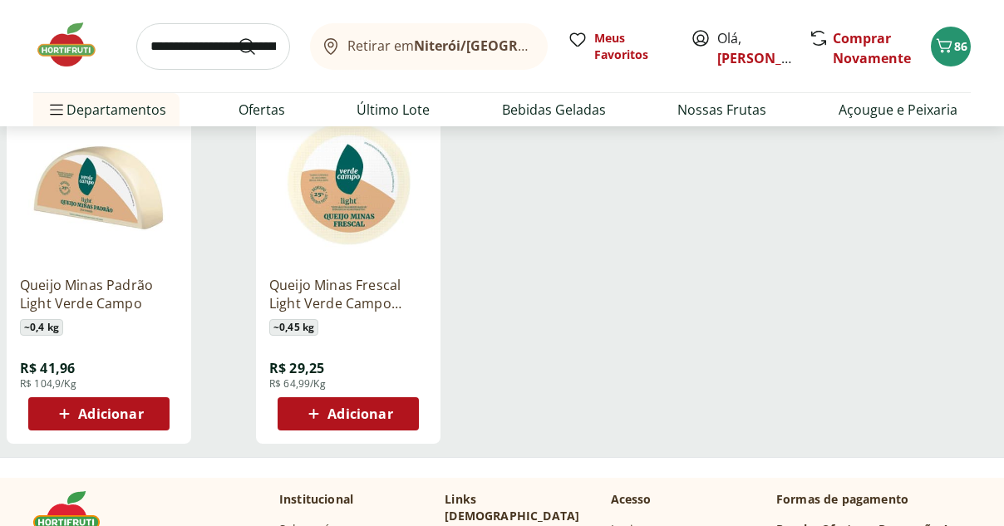
scroll to position [244, 0]
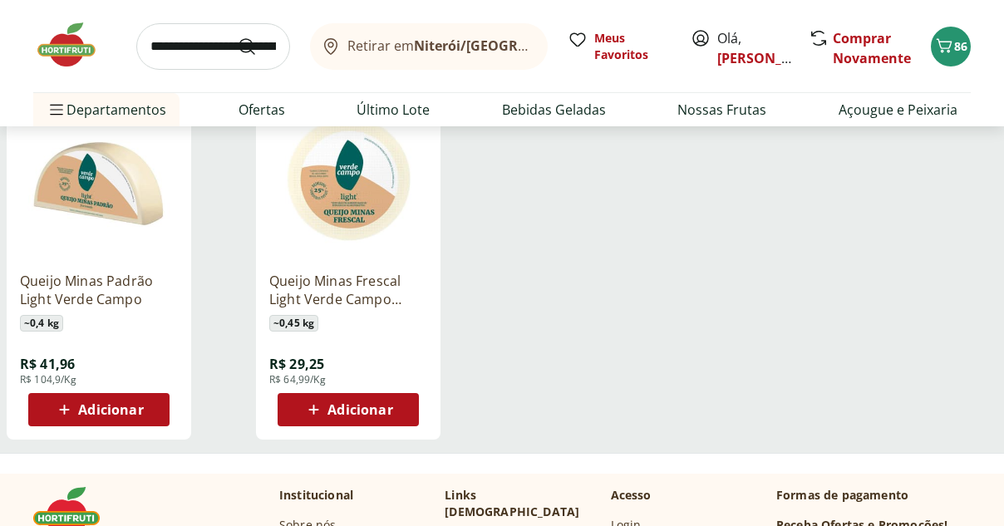
click at [763, 238] on ul "Queijo Minas Padrão Light Verde Campo ~ 0,4 kg R$ 41,96 R$ 104,9/Kg Adicionar Q…" at bounding box center [502, 270] width 991 height 366
click at [548, 339] on ul "Queijo Minas Padrão Light Verde Campo ~ 0,4 kg R$ 41,96 R$ 104,9/Kg Adicionar Q…" at bounding box center [502, 270] width 991 height 366
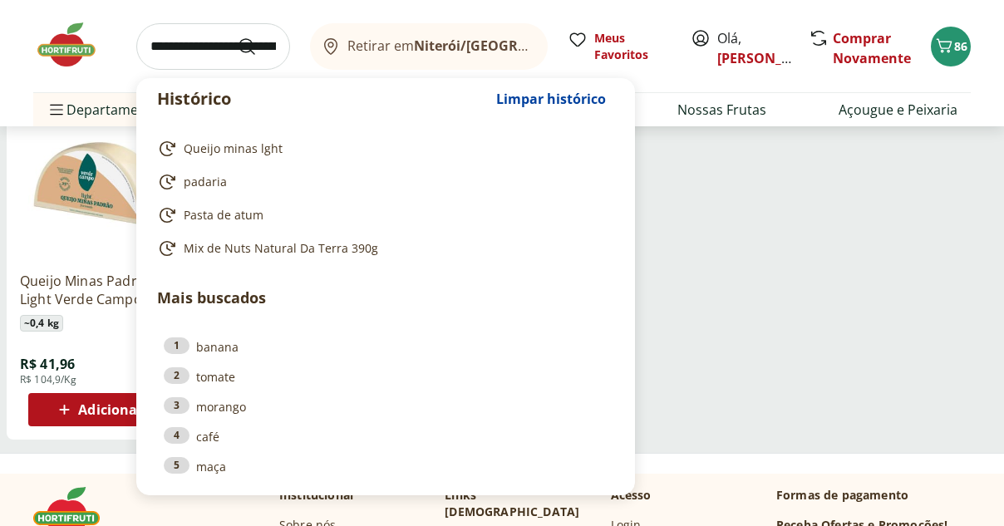
click at [184, 52] on input "search" at bounding box center [213, 46] width 154 height 47
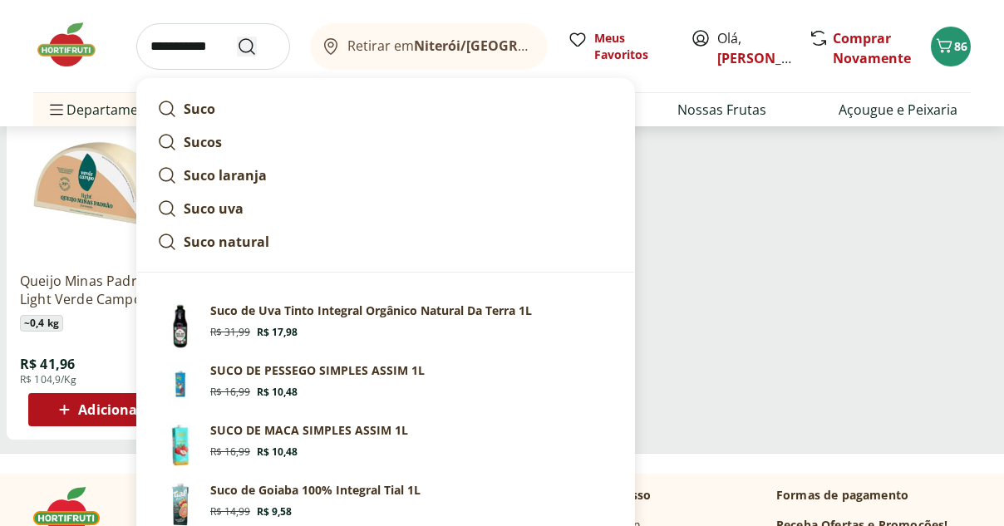
type input "**********"
click at [237, 37] on button "Submit Search" at bounding box center [257, 47] width 40 height 20
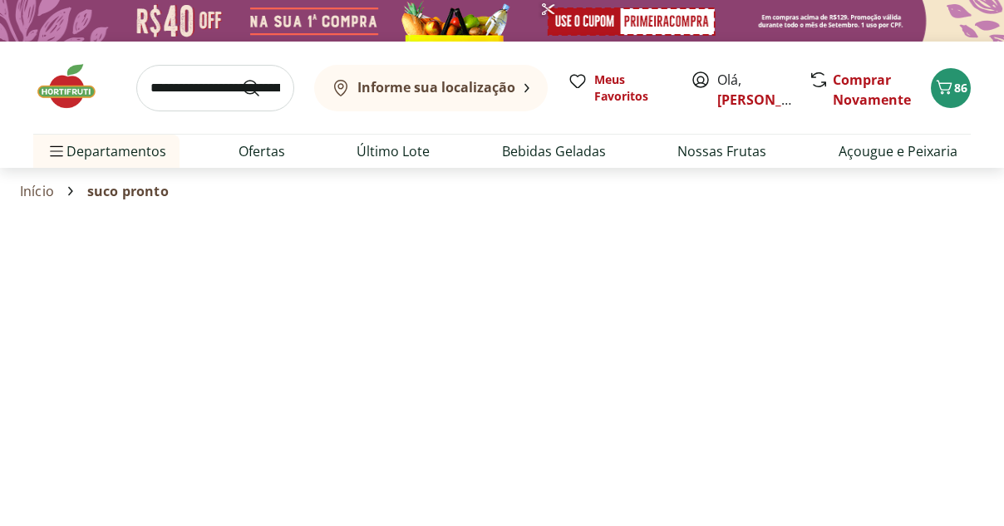
select select "**********"
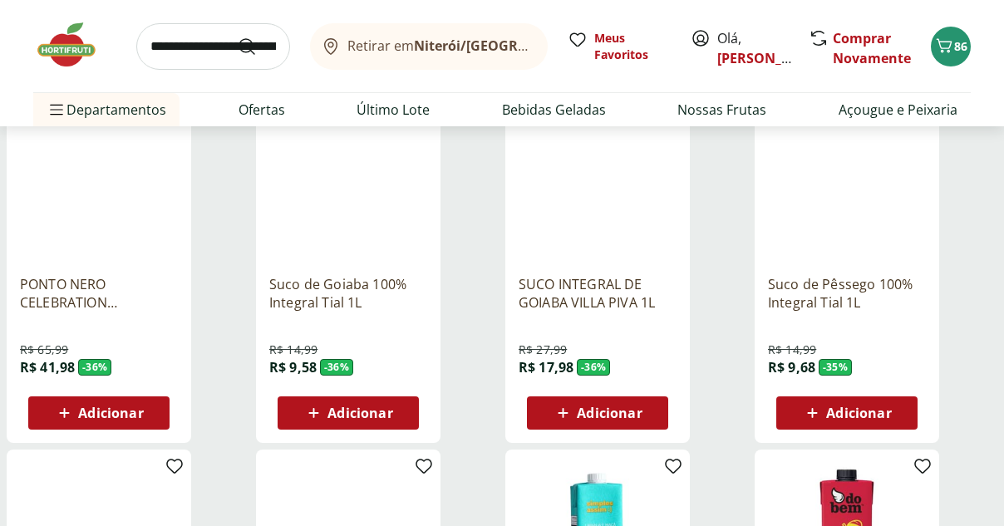
scroll to position [663, 0]
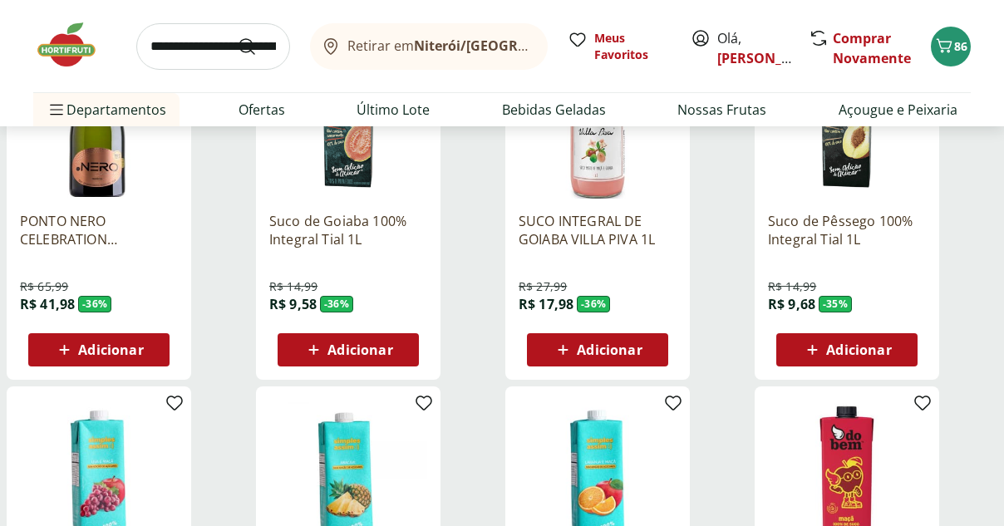
click at [631, 351] on span "Adicionar" at bounding box center [609, 349] width 65 height 13
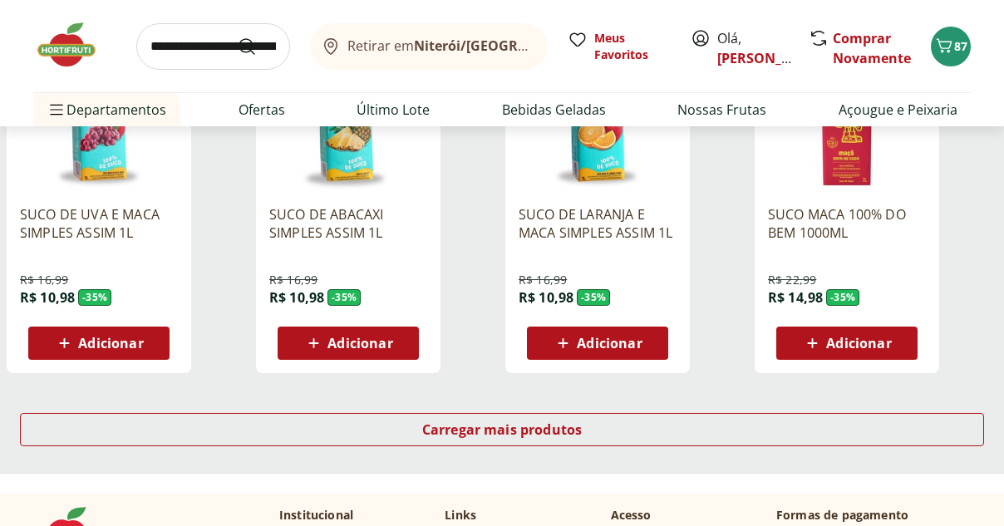
scroll to position [1034, 0]
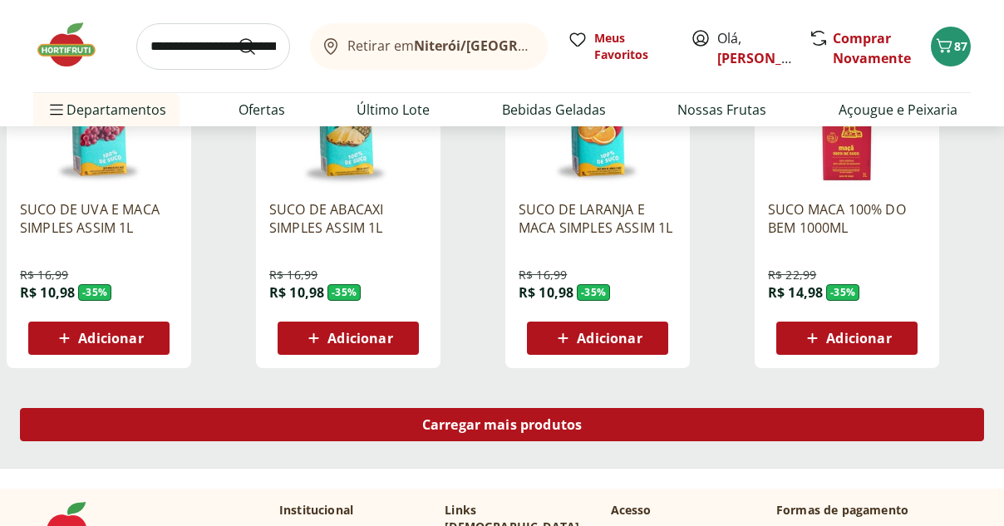
click at [495, 424] on span "Carregar mais produtos" at bounding box center [502, 424] width 160 height 13
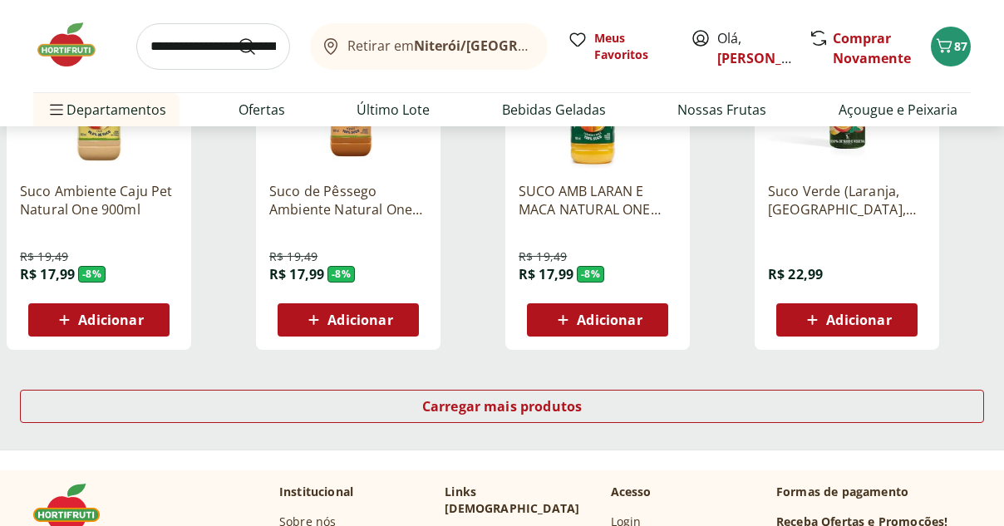
scroll to position [2150, 0]
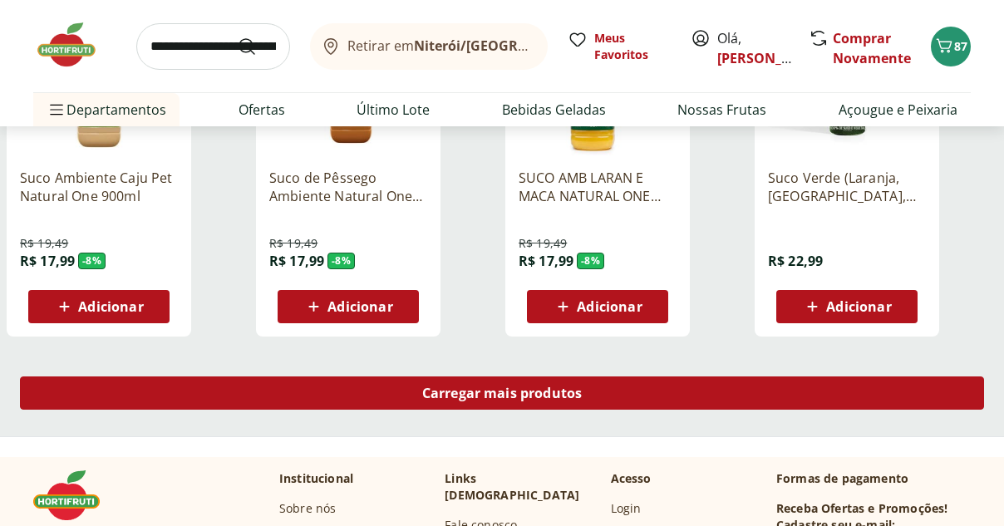
click at [545, 399] on span "Carregar mais produtos" at bounding box center [502, 393] width 160 height 13
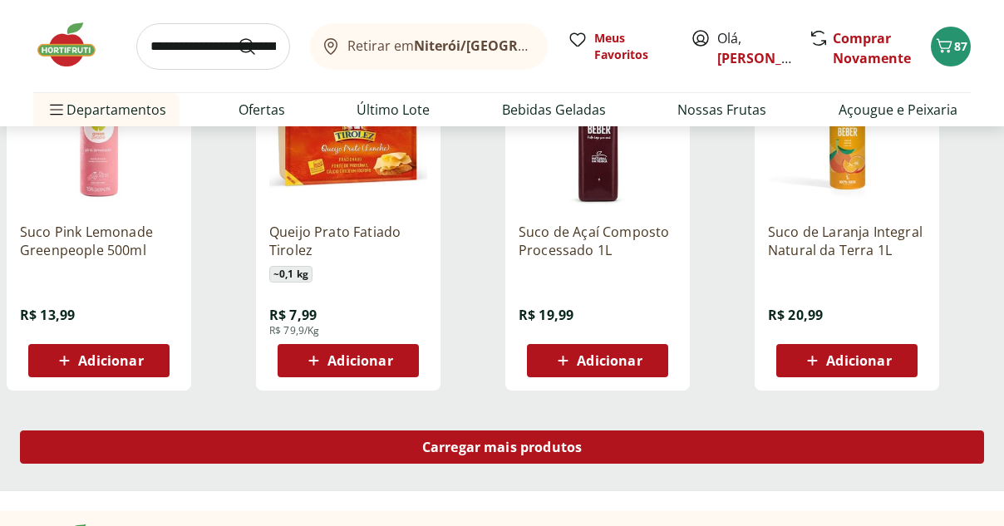
scroll to position [3163, 0]
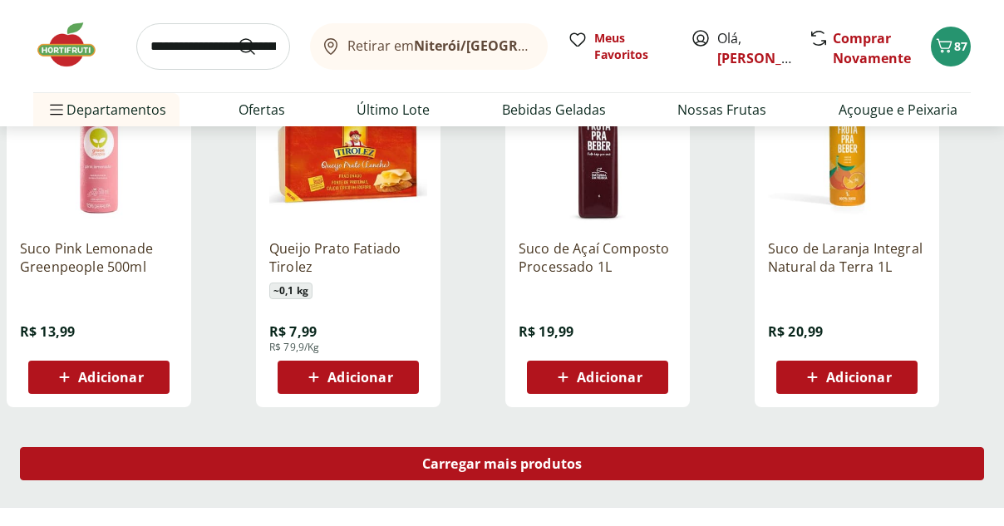
click at [480, 458] on span "Carregar mais produtos" at bounding box center [502, 463] width 160 height 13
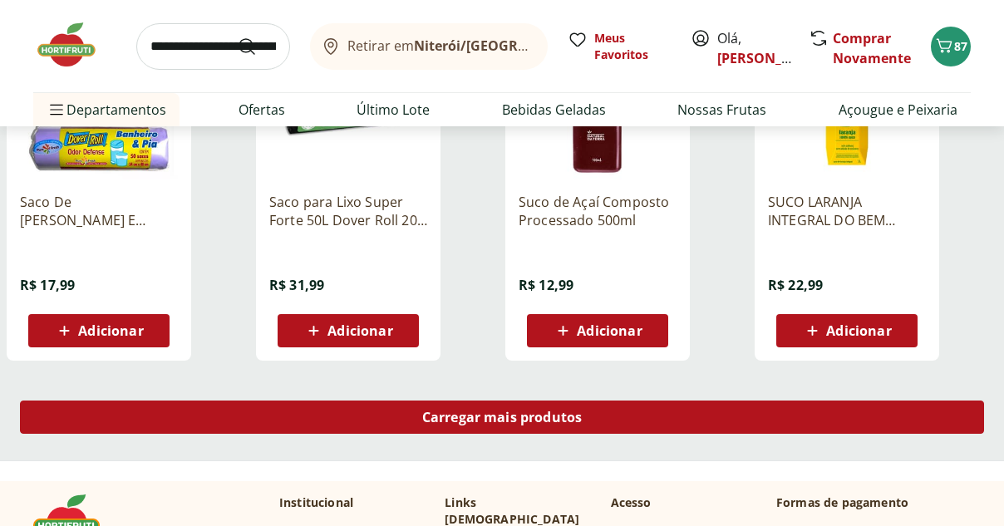
scroll to position [4304, 0]
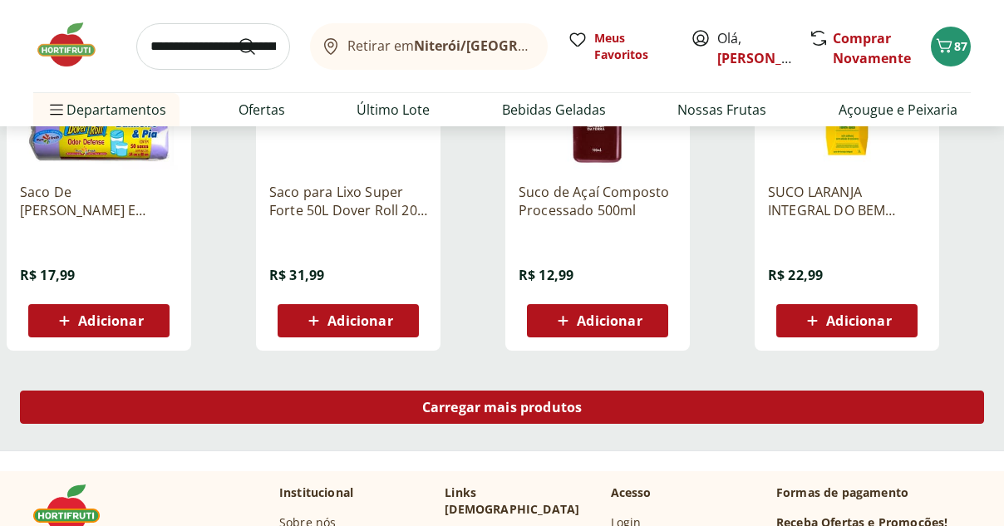
click at [554, 408] on span "Carregar mais produtos" at bounding box center [502, 407] width 160 height 13
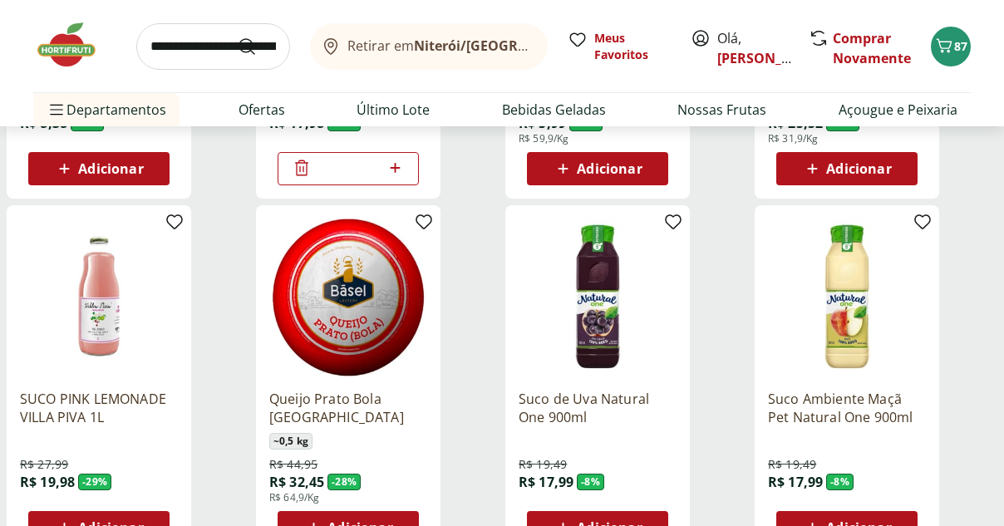
scroll to position [0, 0]
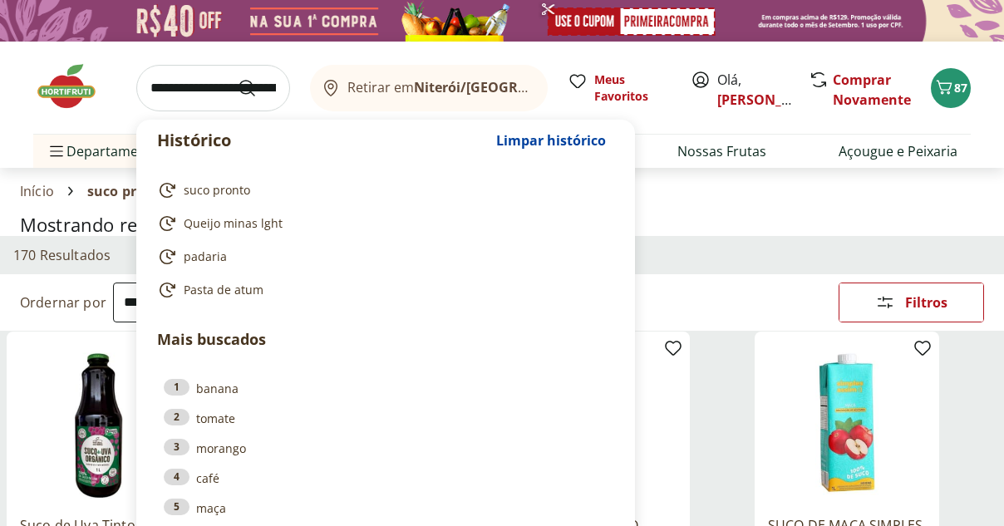
click at [187, 95] on input "search" at bounding box center [213, 88] width 154 height 47
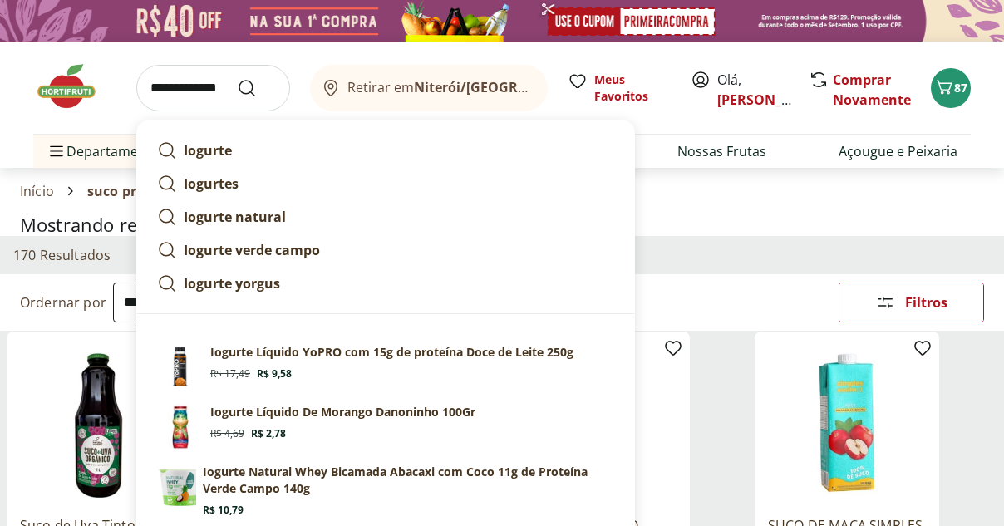
type input "**********"
click at [237, 78] on button "Submit Search" at bounding box center [257, 88] width 40 height 20
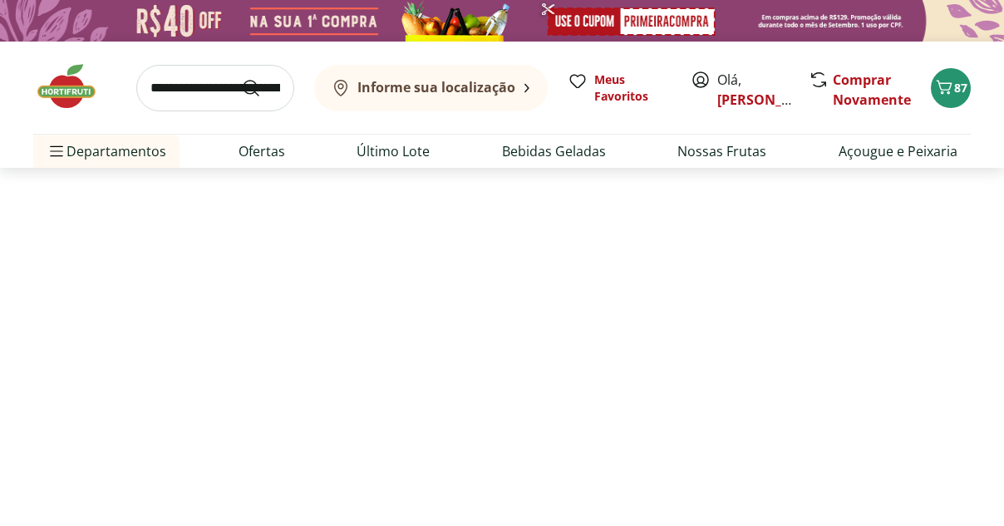
select select "**********"
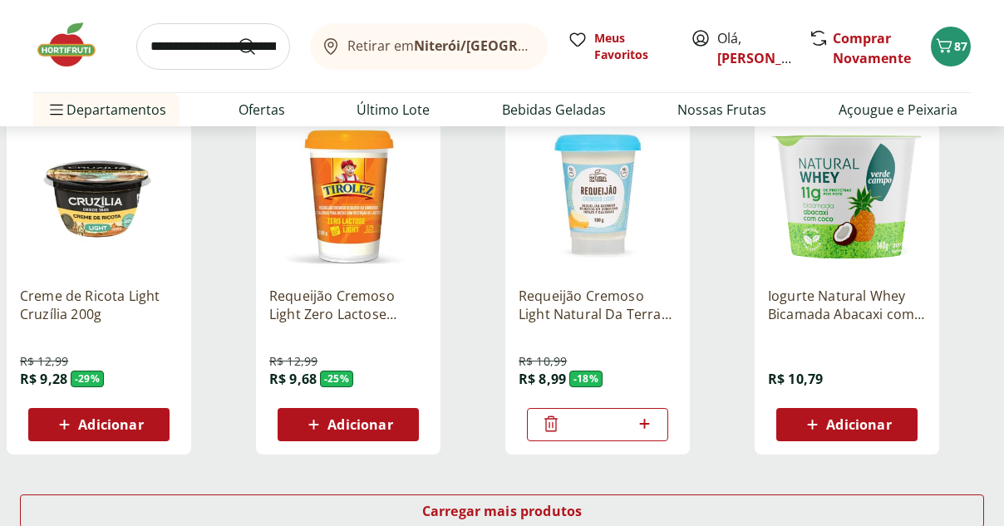
scroll to position [990, 0]
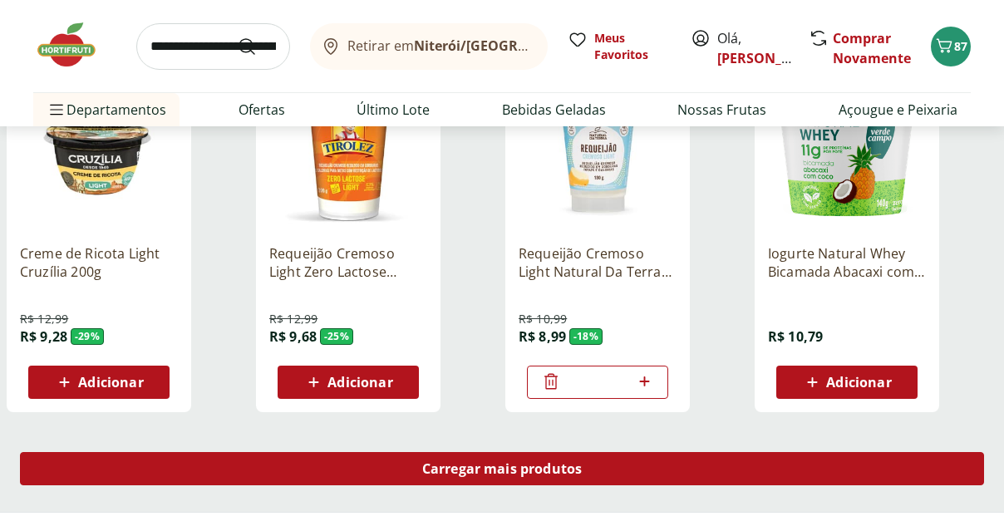
click at [511, 478] on div "Carregar mais produtos" at bounding box center [502, 468] width 964 height 33
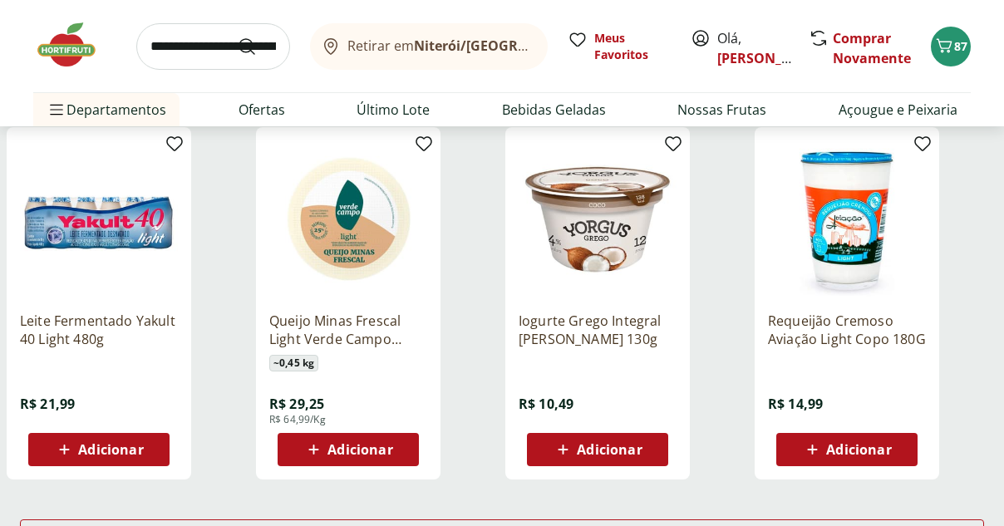
scroll to position [2255, 0]
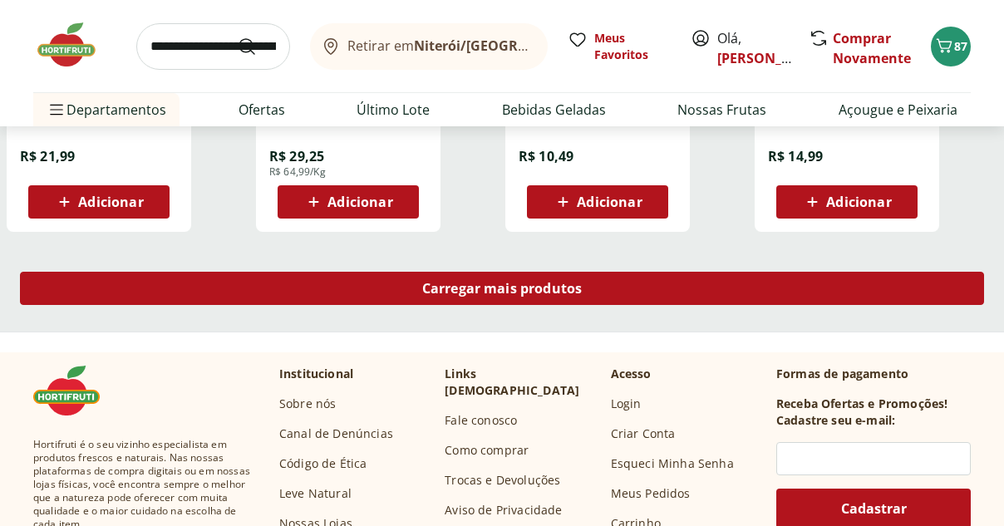
click at [503, 282] on span "Carregar mais produtos" at bounding box center [502, 288] width 160 height 13
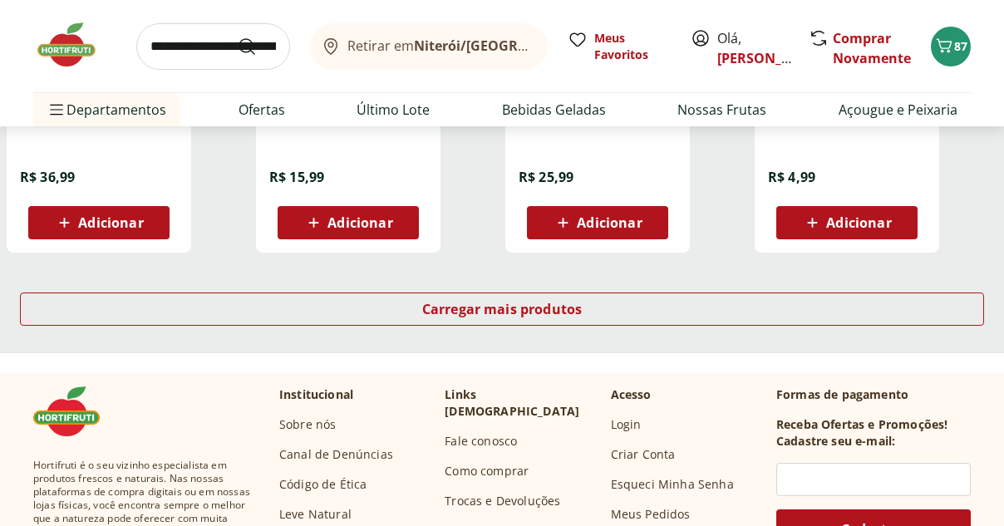
scroll to position [3301, 0]
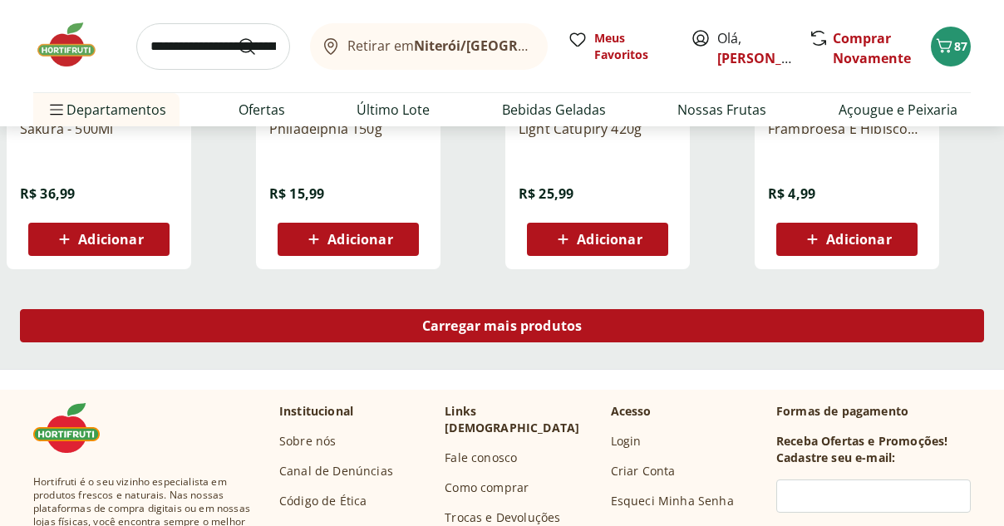
click at [455, 316] on div "Carregar mais produtos" at bounding box center [502, 325] width 964 height 33
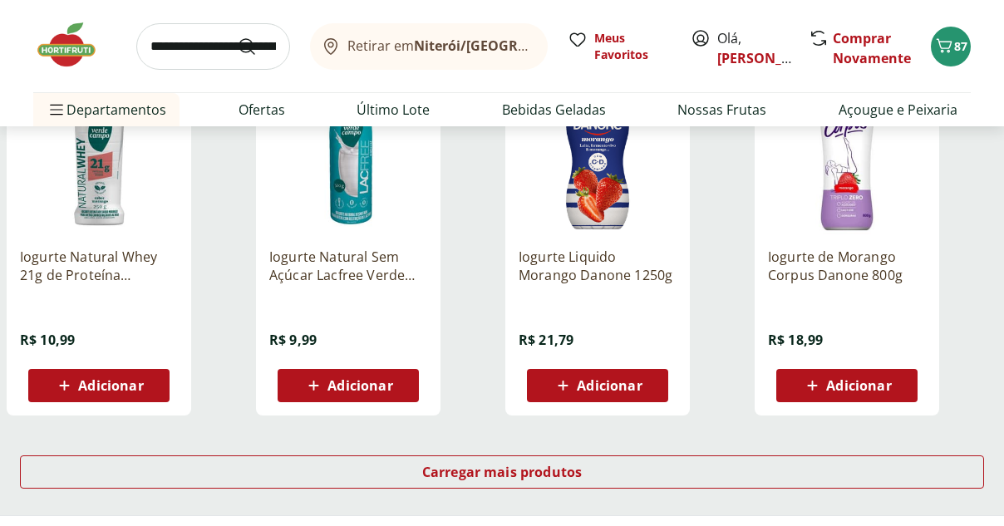
scroll to position [4350, 0]
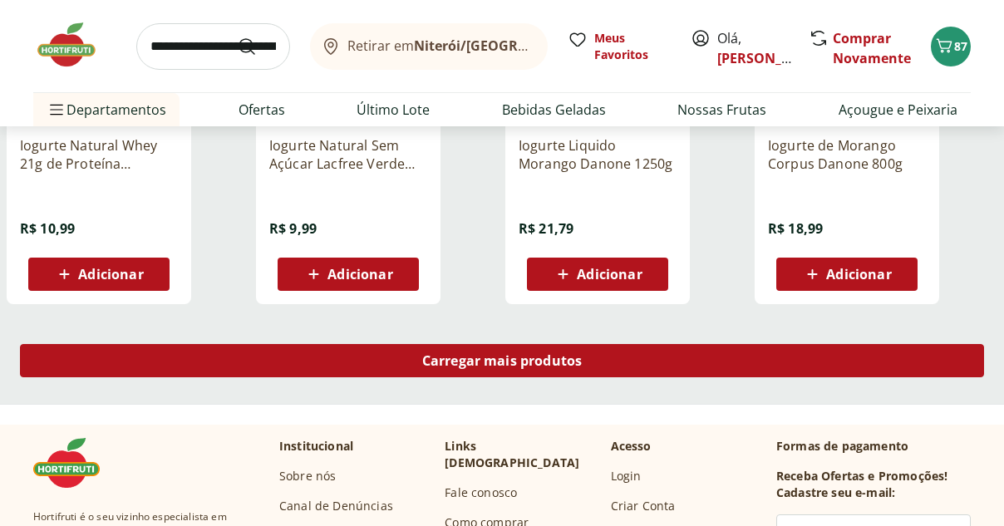
click at [447, 354] on span "Carregar mais produtos" at bounding box center [502, 360] width 160 height 13
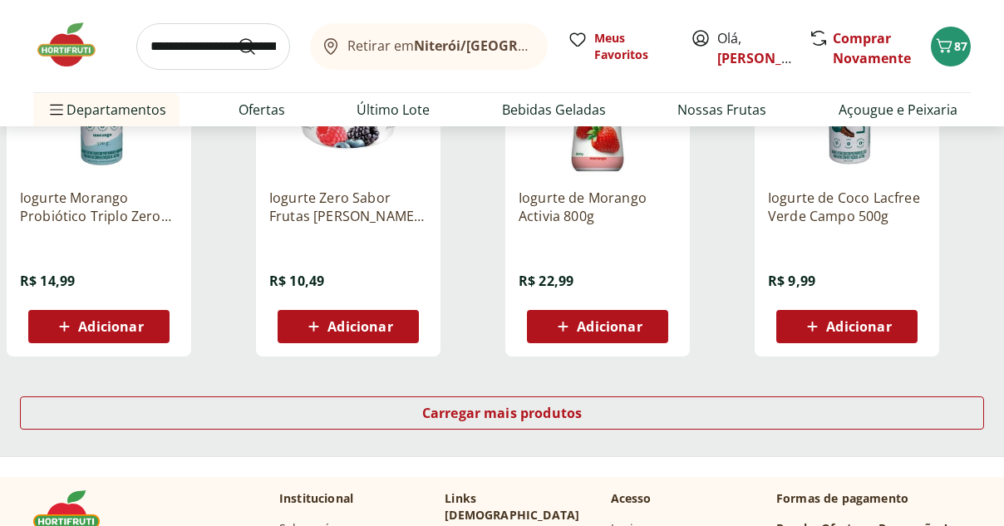
scroll to position [5478, 0]
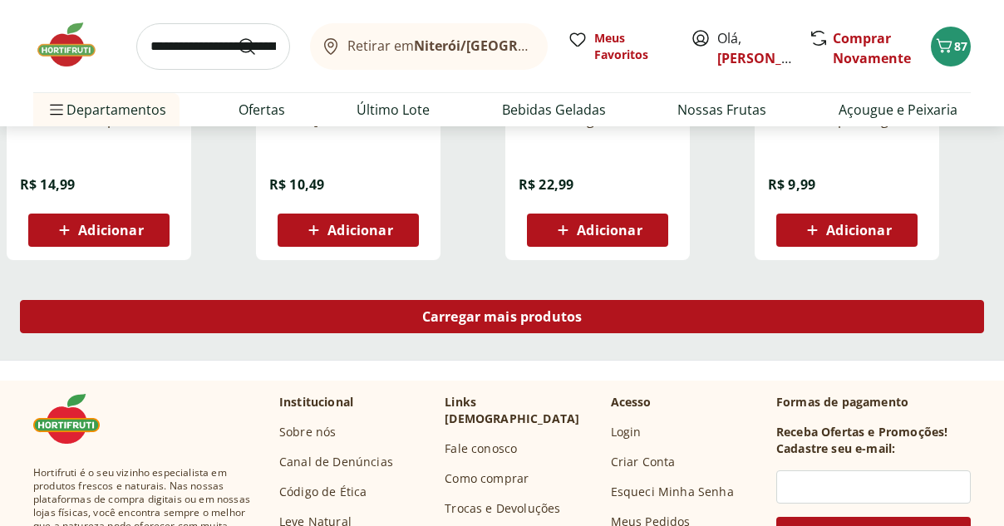
click at [509, 313] on span "Carregar mais produtos" at bounding box center [502, 316] width 160 height 13
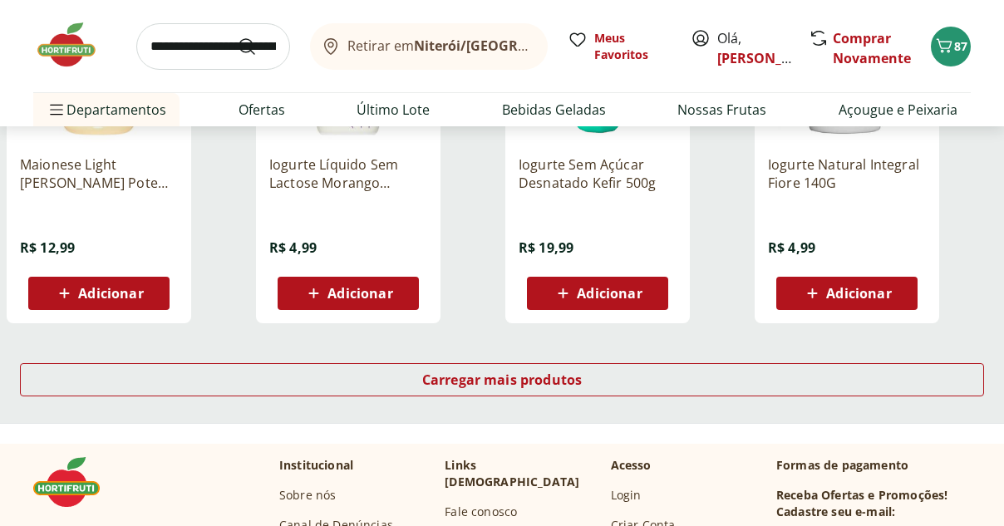
scroll to position [6582, 0]
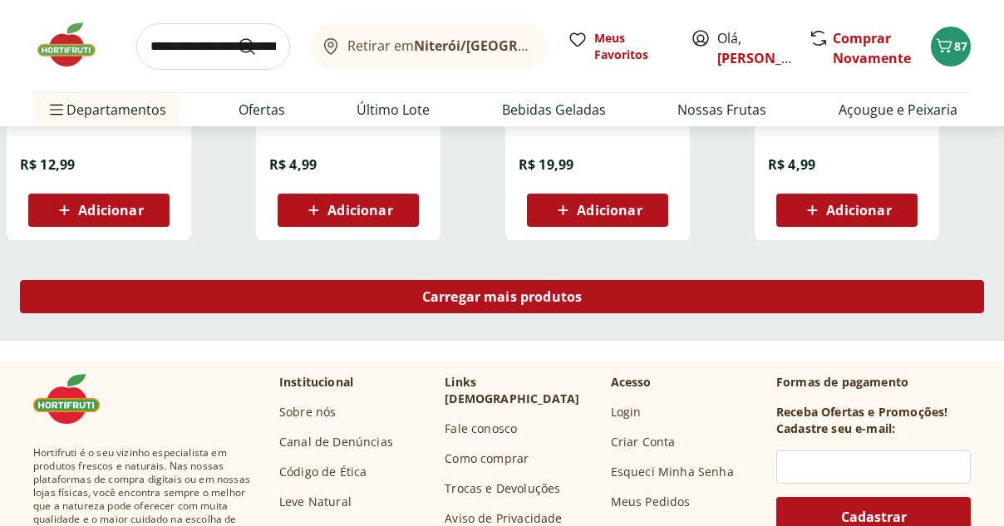
click at [527, 298] on span "Carregar mais produtos" at bounding box center [502, 296] width 160 height 13
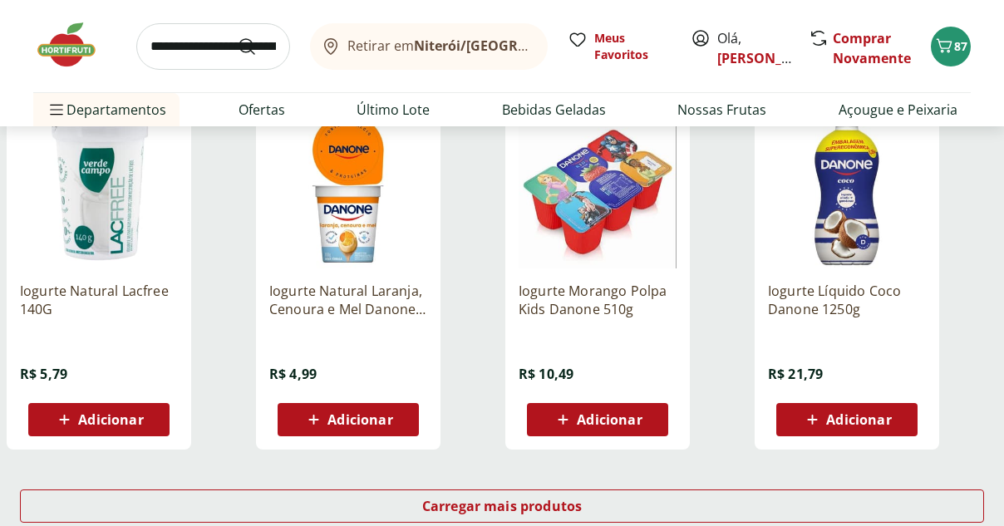
scroll to position [7503, 0]
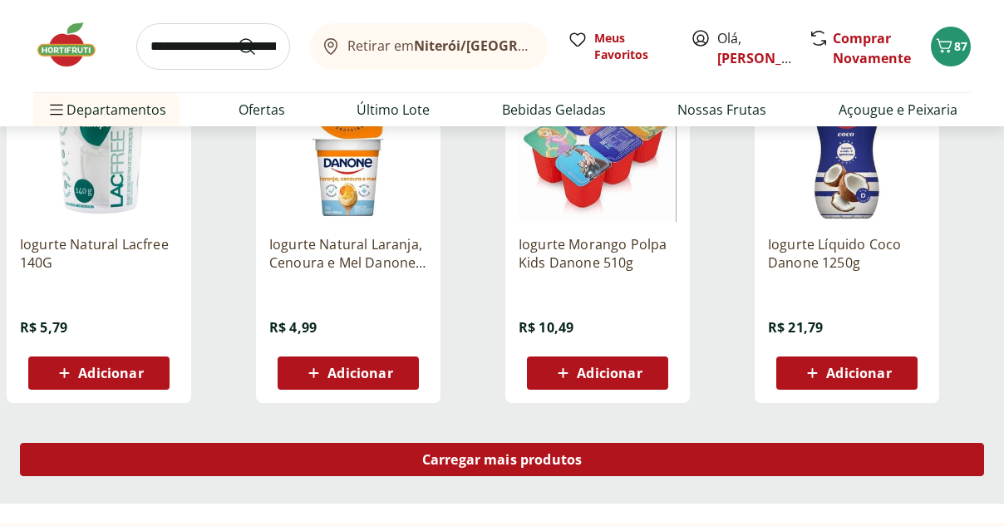
click at [529, 457] on span "Carregar mais produtos" at bounding box center [502, 459] width 160 height 13
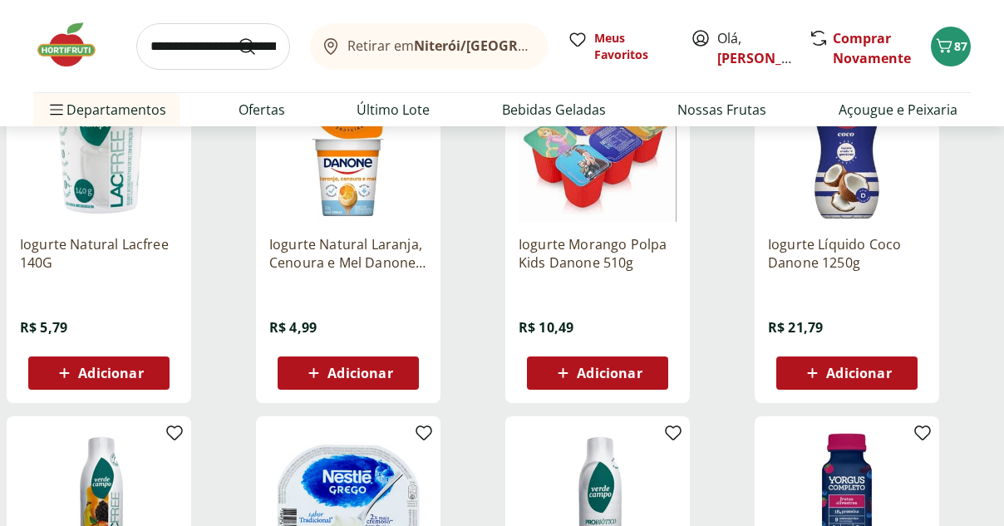
click at [172, 37] on input "search" at bounding box center [213, 46] width 154 height 47
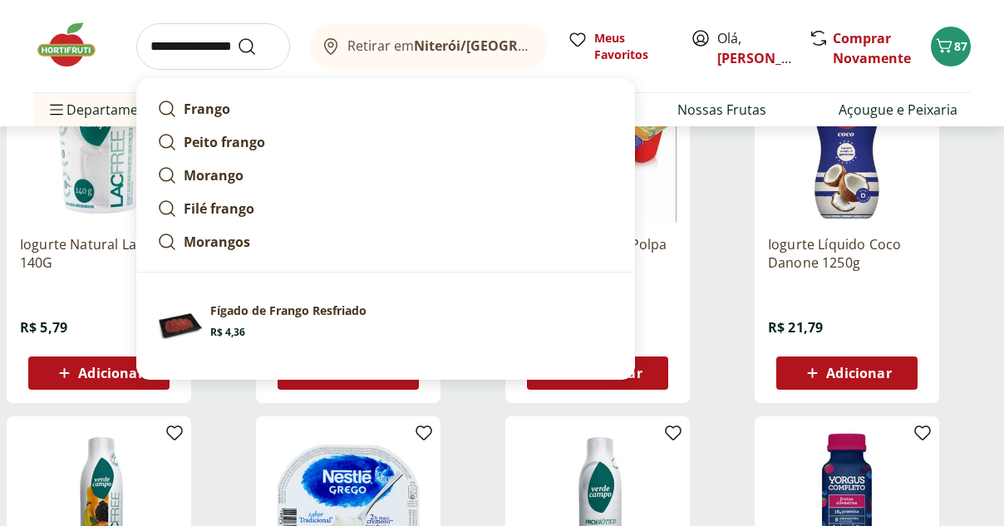
type input "**********"
click at [237, 37] on button "Submit Search" at bounding box center [257, 47] width 40 height 20
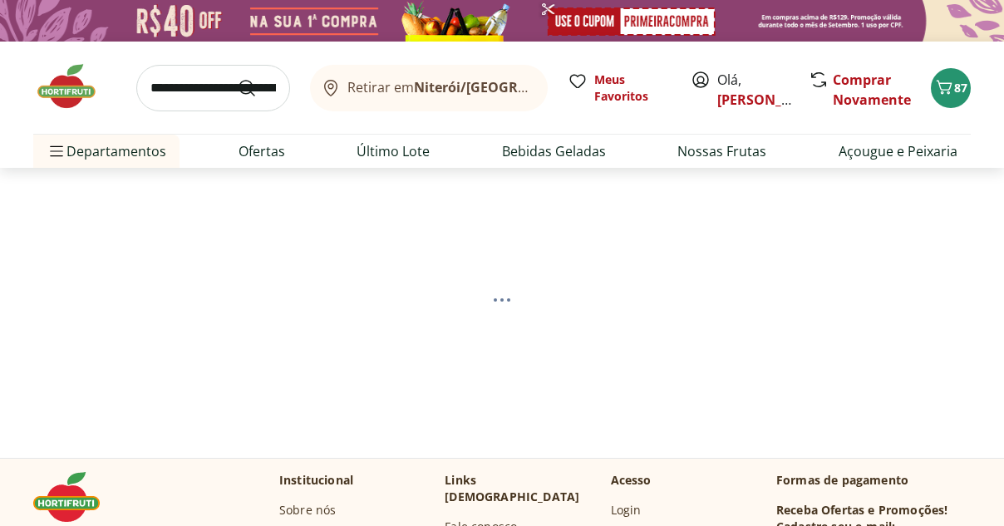
select select "**********"
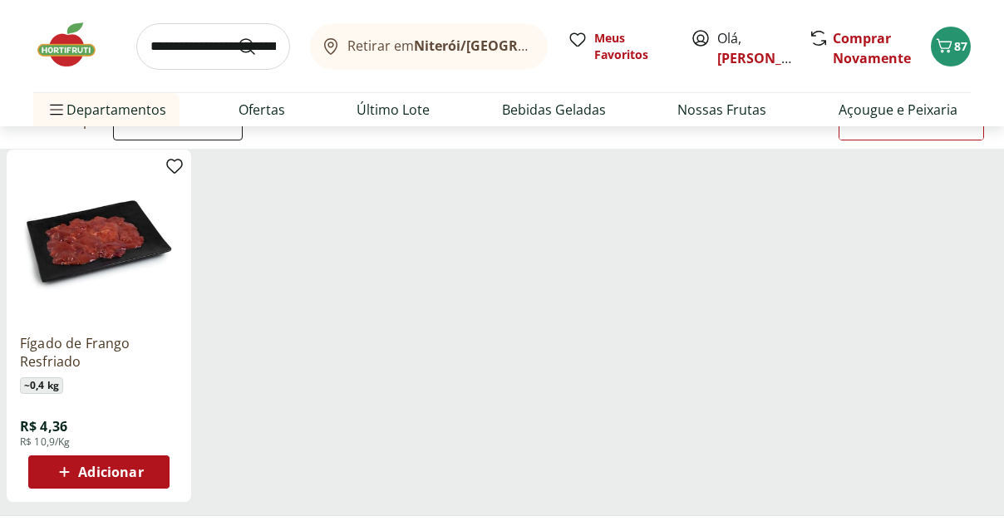
scroll to position [222, 0]
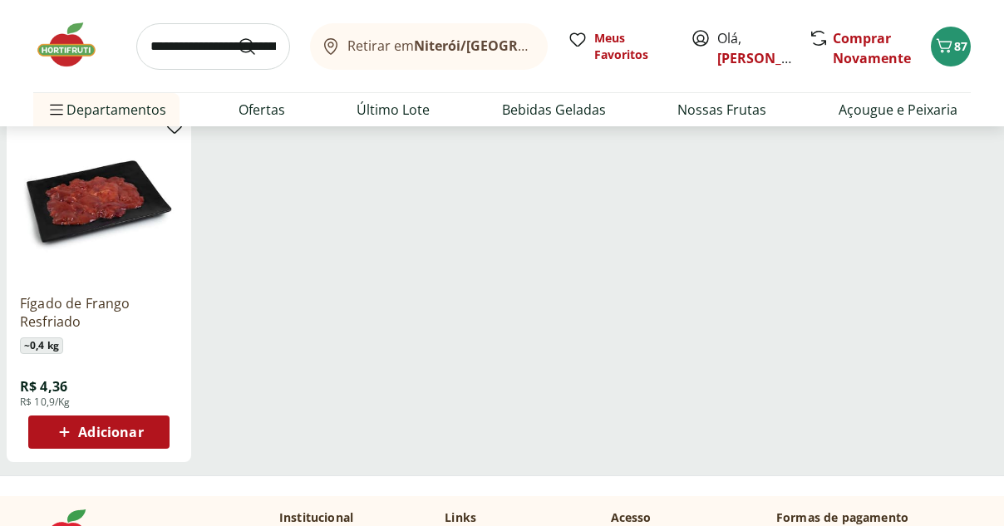
click at [140, 426] on span "Adicionar" at bounding box center [110, 432] width 65 height 13
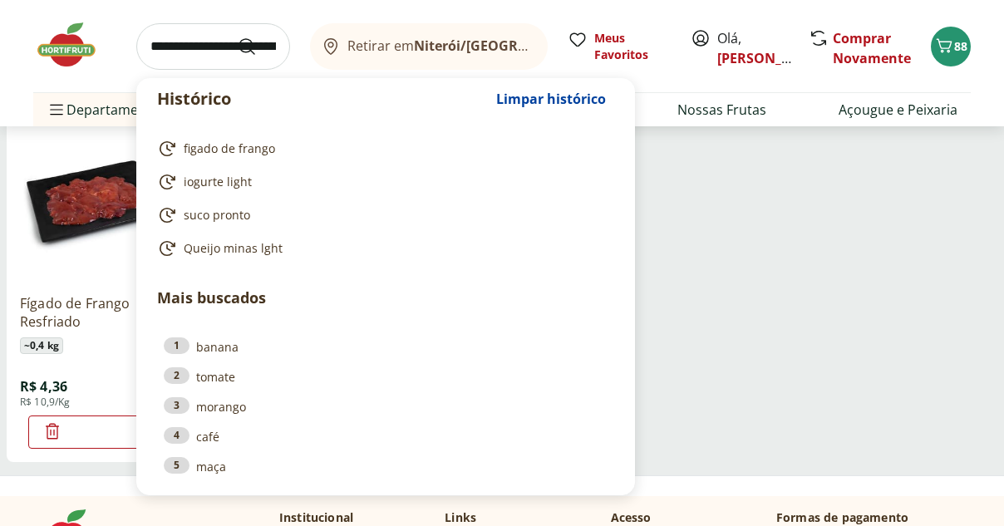
click at [204, 50] on input "search" at bounding box center [213, 46] width 154 height 47
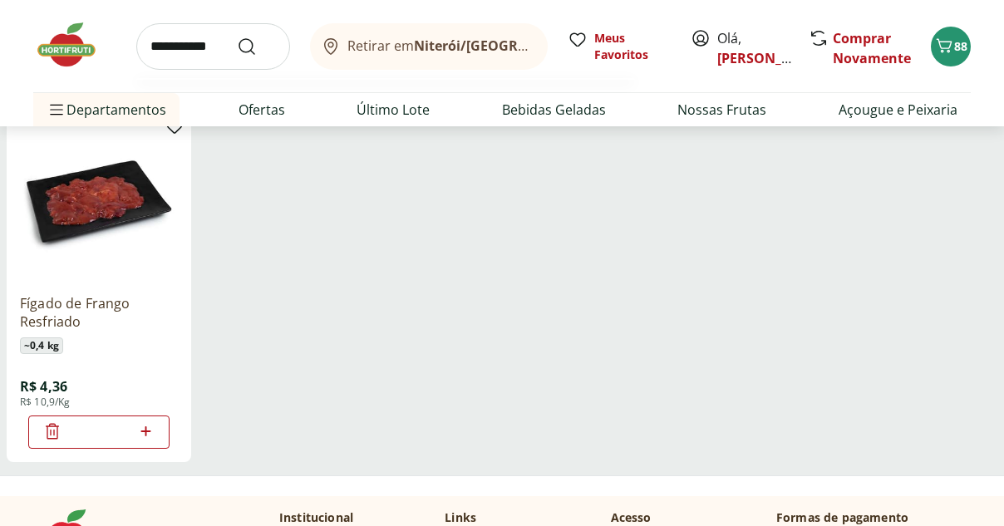
type input "**********"
click at [237, 37] on button "Submit Search" at bounding box center [257, 47] width 40 height 20
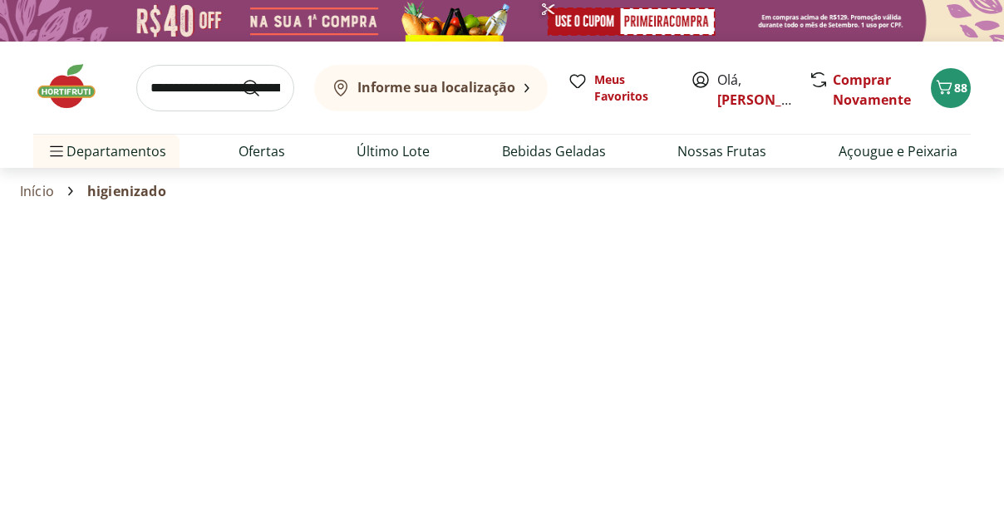
select select "**********"
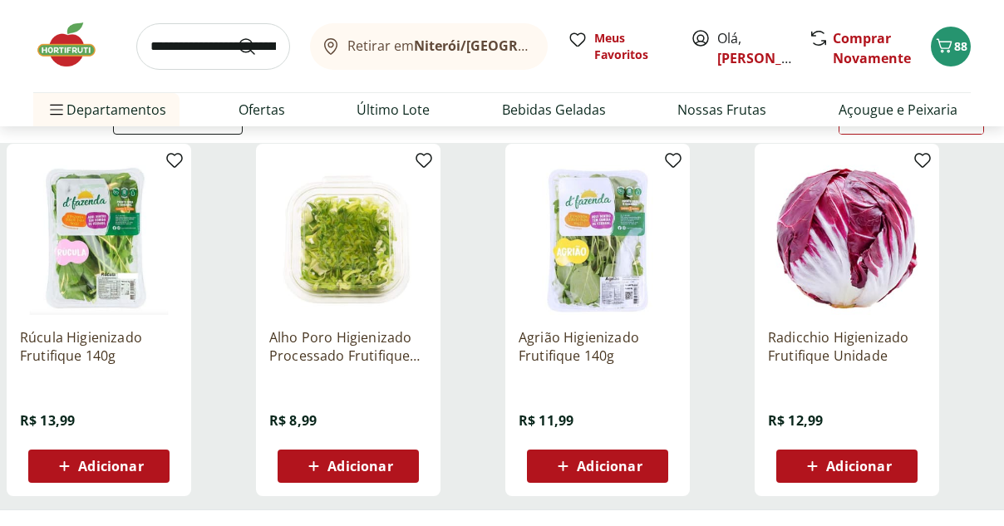
scroll to position [272, 0]
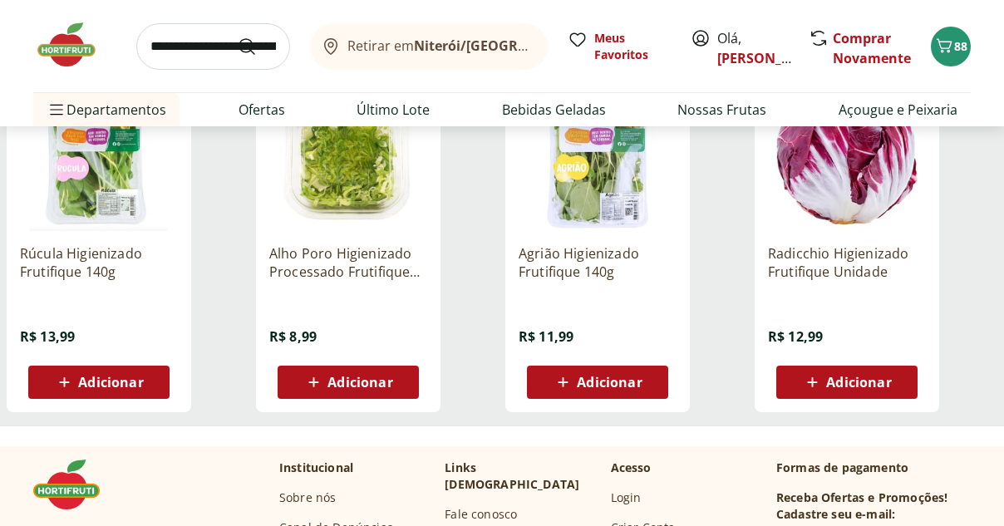
click at [584, 382] on span "Adicionar" at bounding box center [609, 382] width 65 height 13
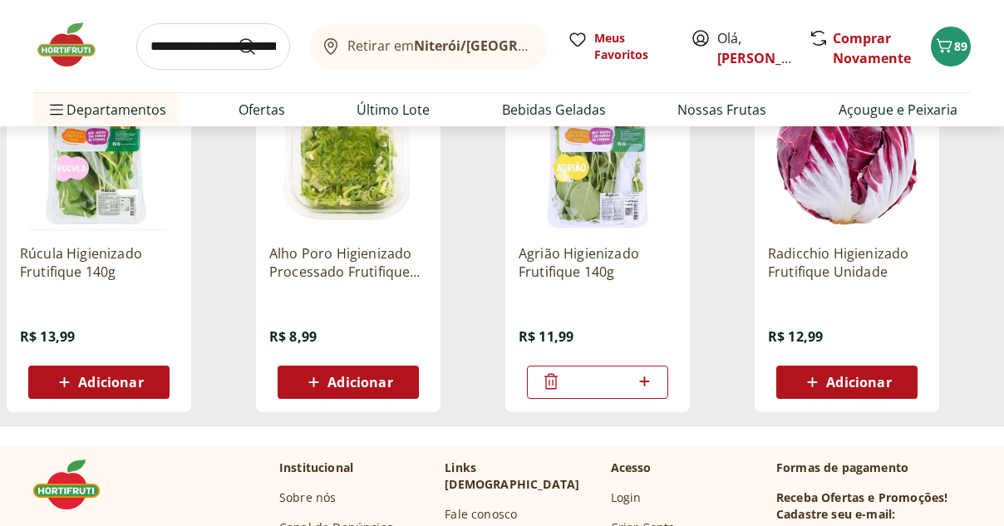
click at [115, 385] on span "Adicionar" at bounding box center [110, 382] width 65 height 13
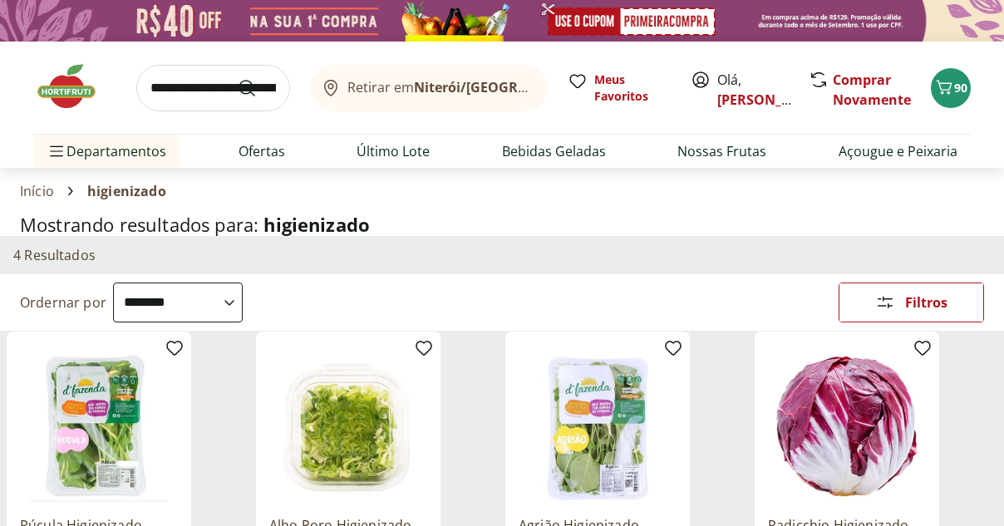
scroll to position [174, 0]
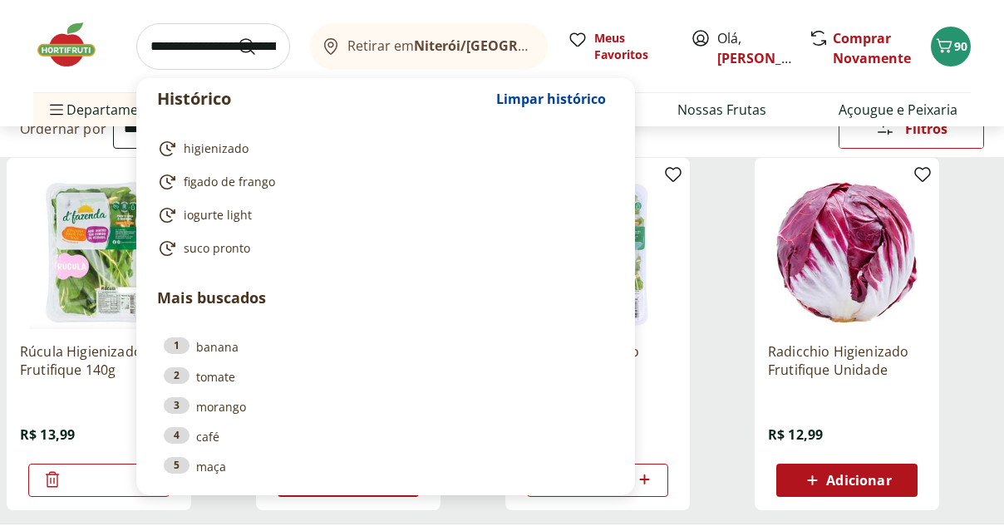
click at [220, 53] on input "search" at bounding box center [213, 46] width 154 height 47
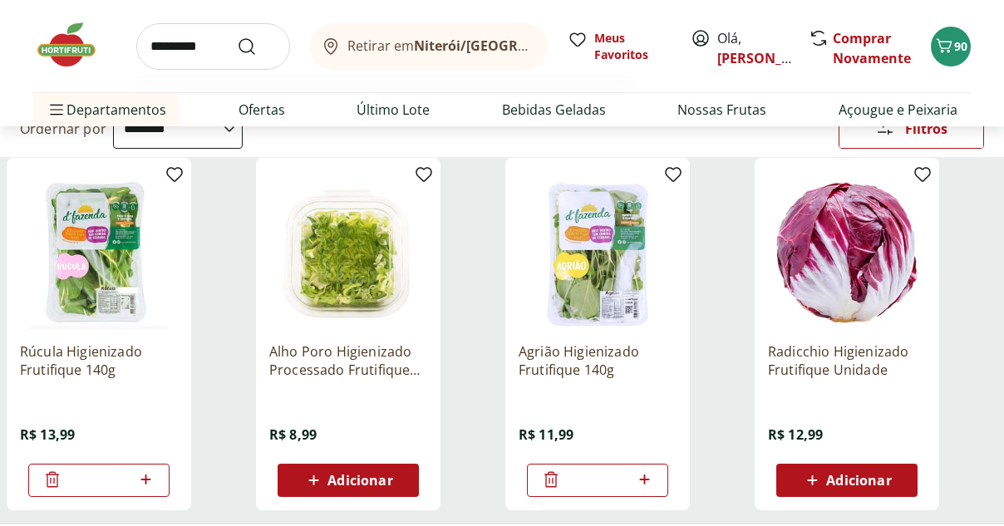
type input "*********"
click at [237, 37] on button "Submit Search" at bounding box center [257, 47] width 40 height 20
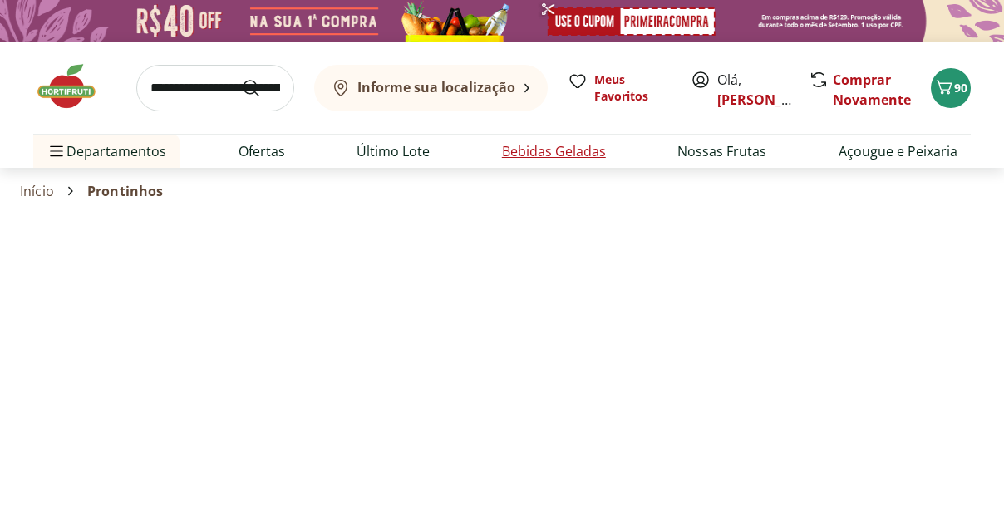
select select "**********"
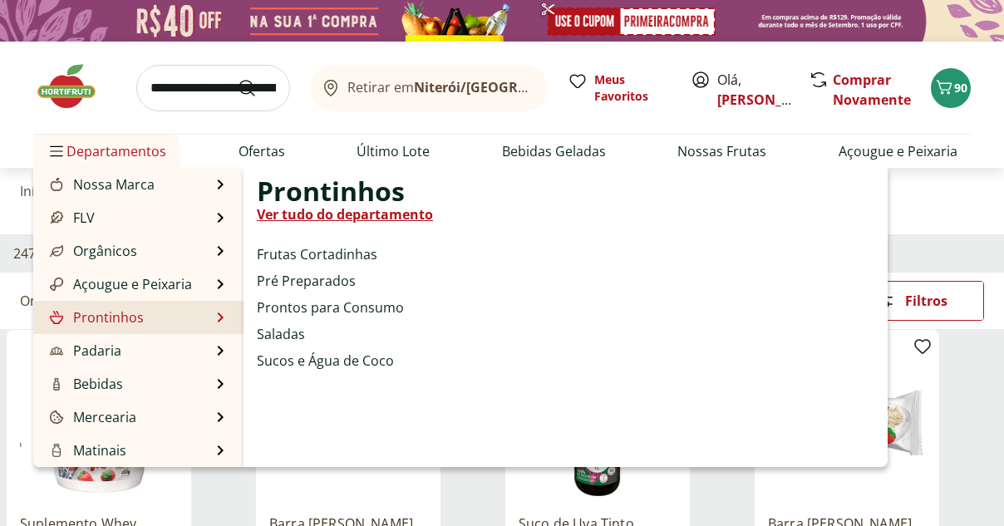
click at [111, 317] on link "Prontinhos" at bounding box center [95, 318] width 97 height 20
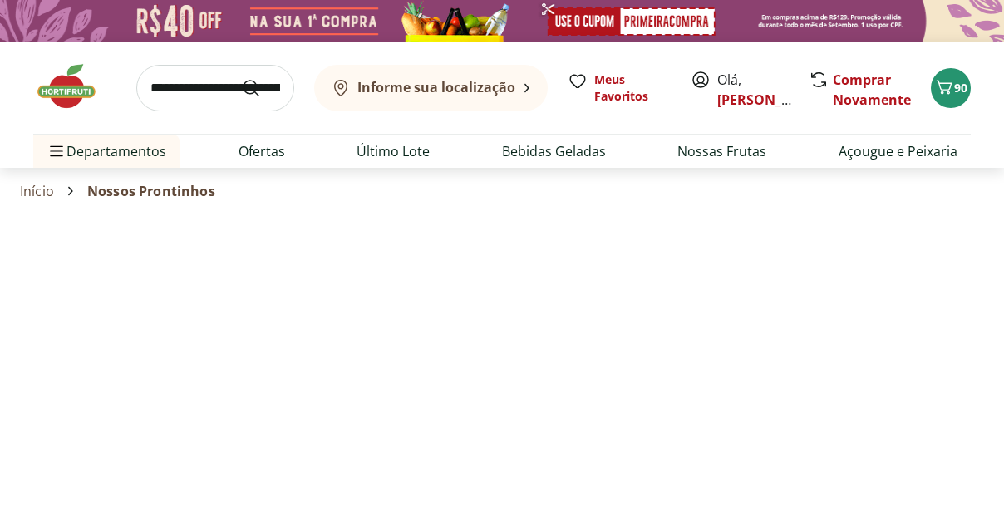
select select "**********"
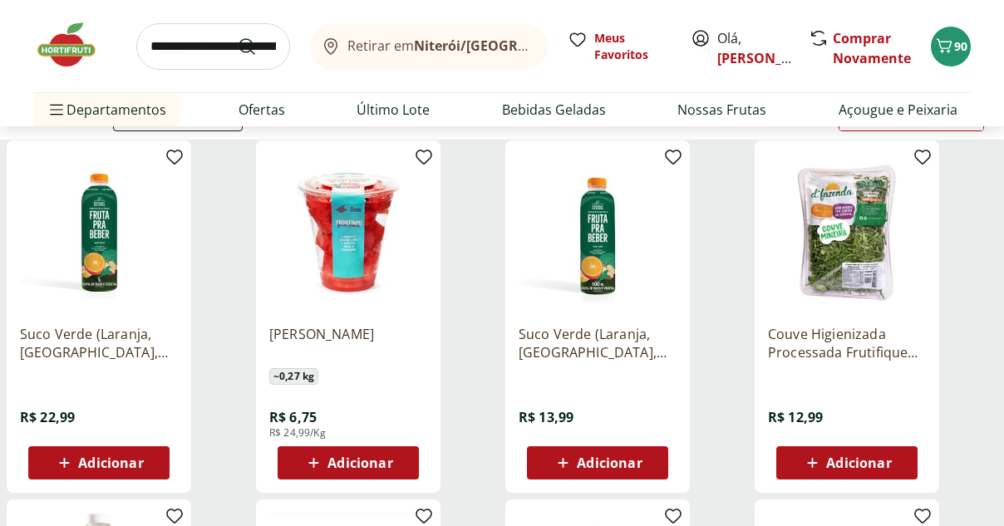
scroll to position [256, 0]
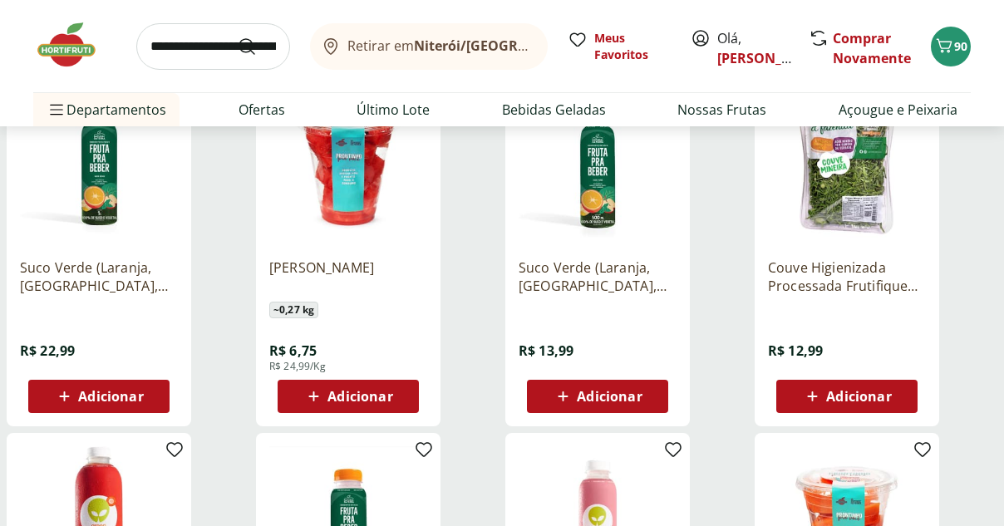
click at [858, 401] on span "Adicionar" at bounding box center [858, 396] width 65 height 13
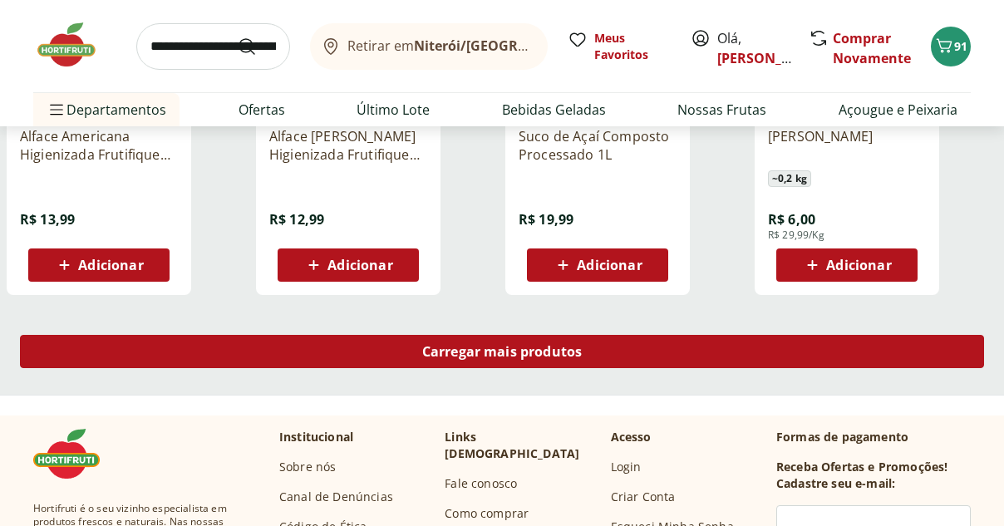
scroll to position [1110, 0]
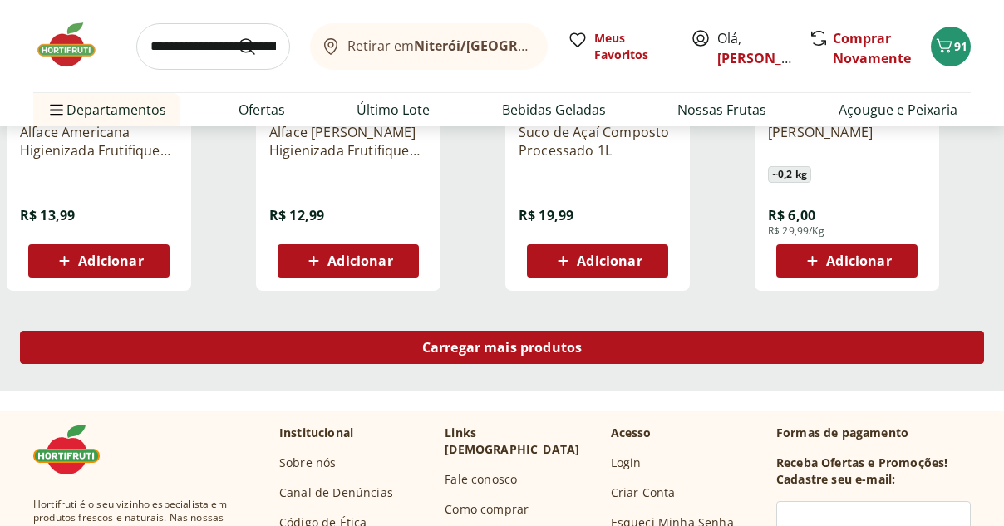
click at [522, 348] on span "Carregar mais produtos" at bounding box center [502, 347] width 160 height 13
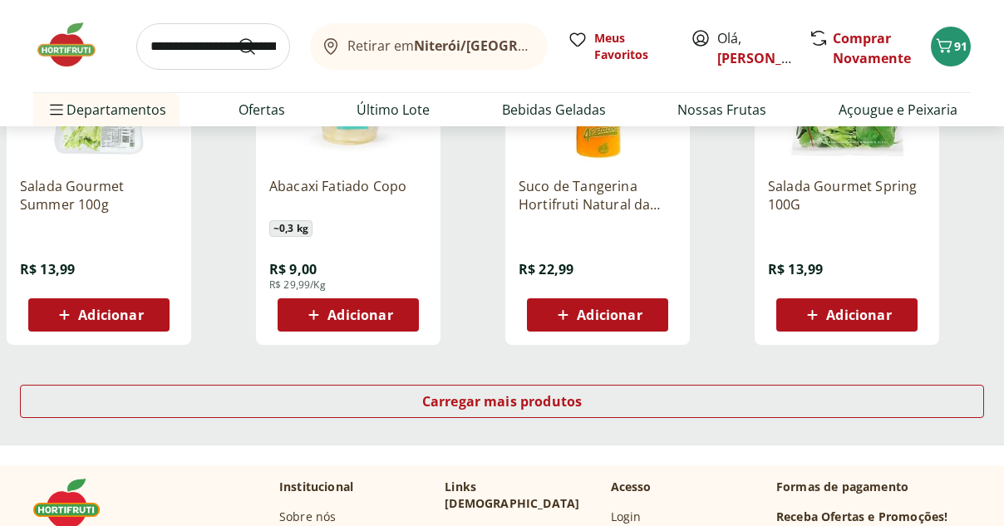
scroll to position [2186, 0]
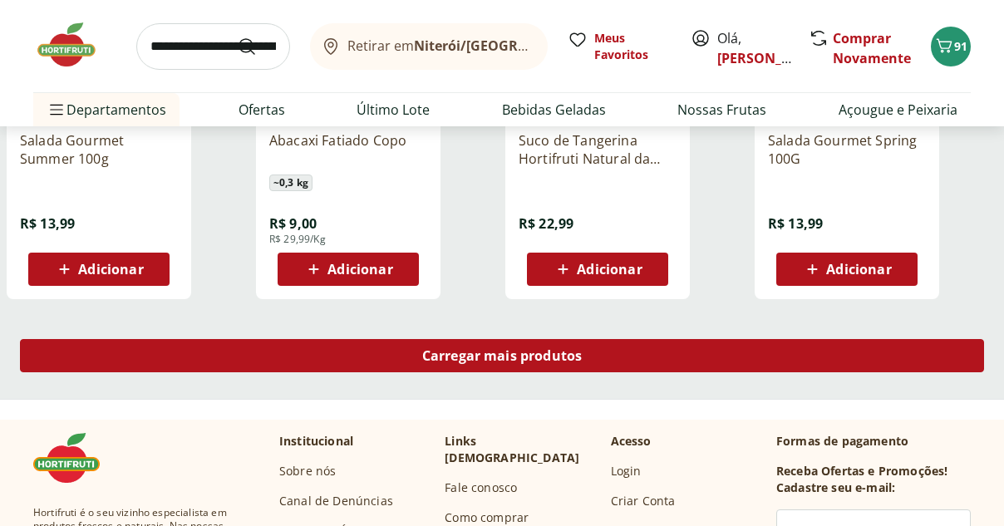
click at [507, 356] on span "Carregar mais produtos" at bounding box center [502, 355] width 160 height 13
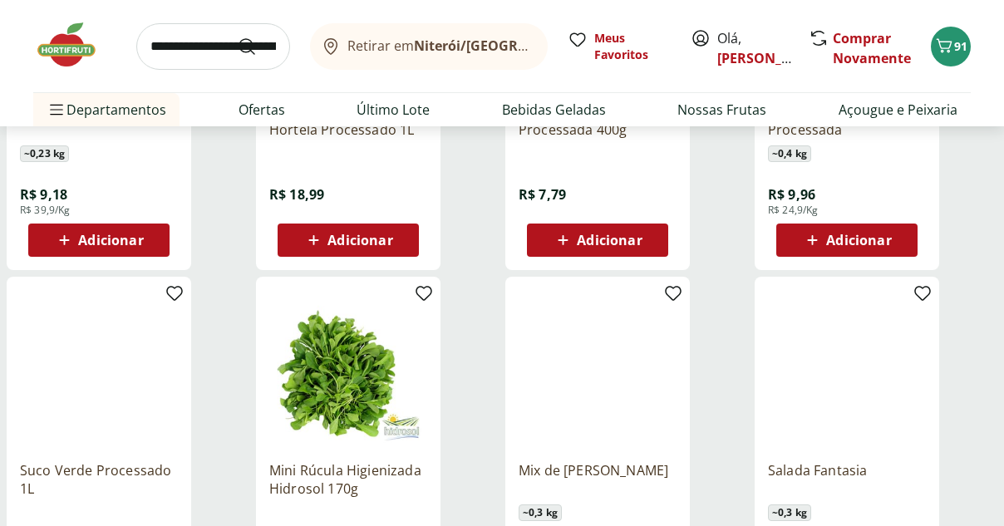
scroll to position [3057, 0]
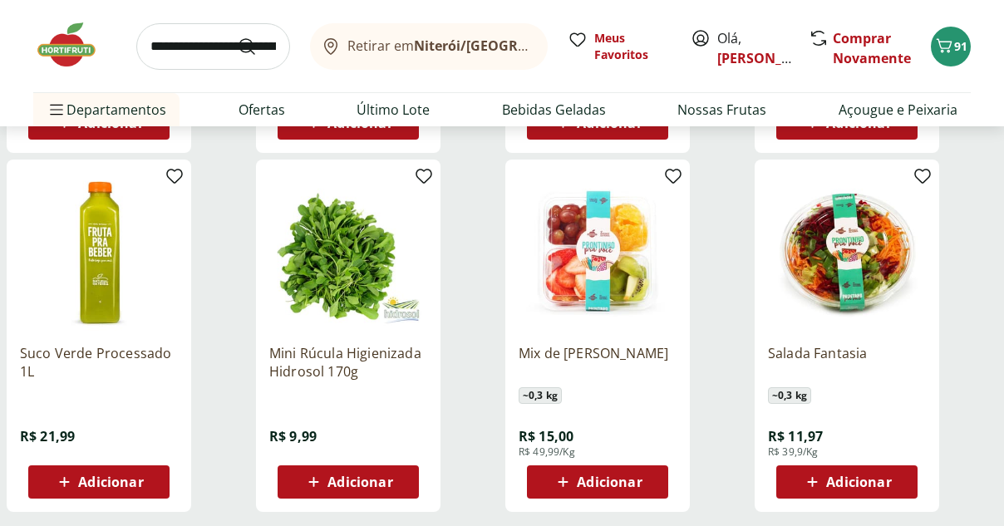
click at [616, 481] on span "Adicionar" at bounding box center [609, 482] width 65 height 13
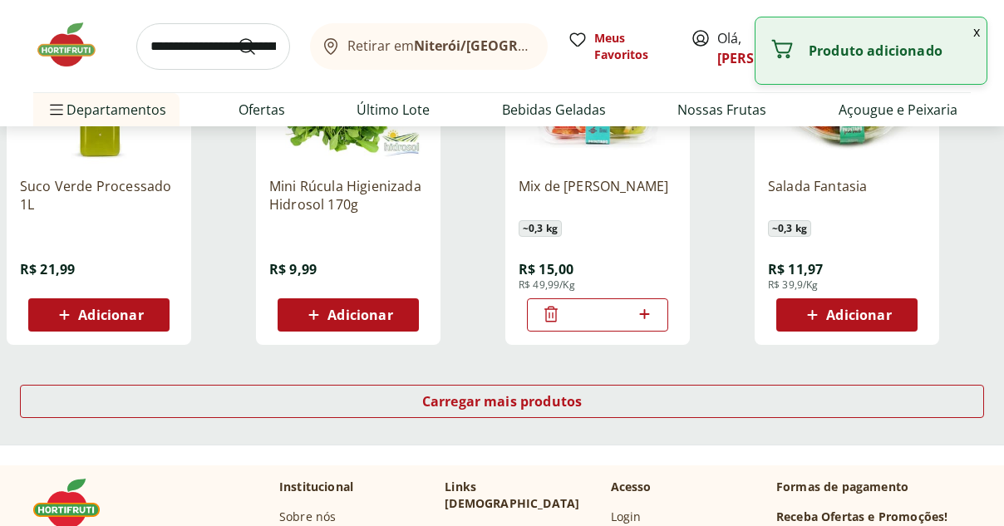
scroll to position [3349, 0]
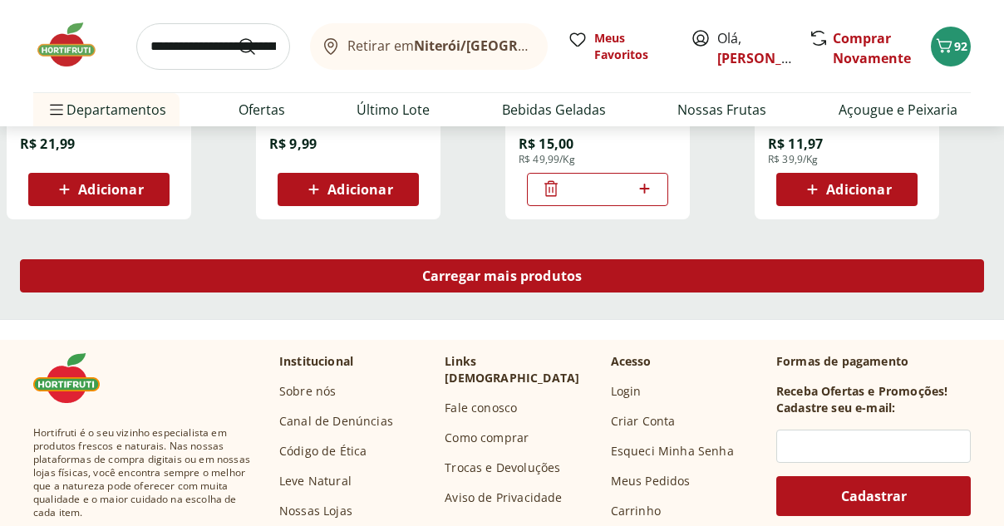
click at [538, 283] on span "Carregar mais produtos" at bounding box center [502, 275] width 160 height 13
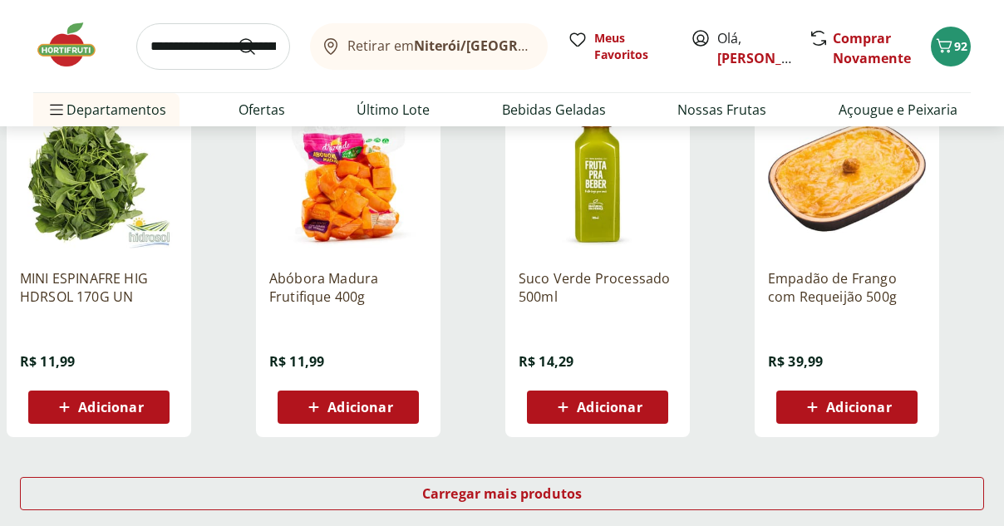
scroll to position [4297, 0]
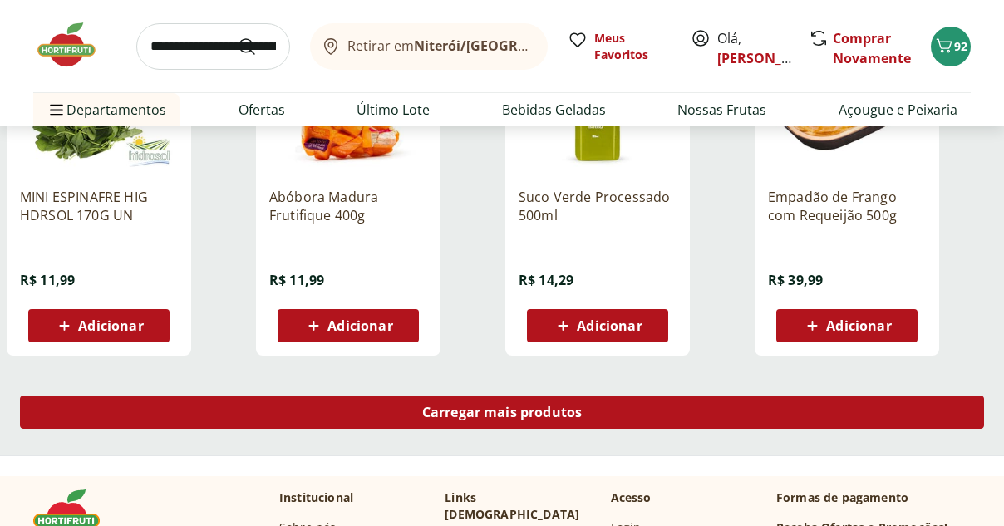
click at [491, 422] on div "Carregar mais produtos" at bounding box center [502, 412] width 964 height 33
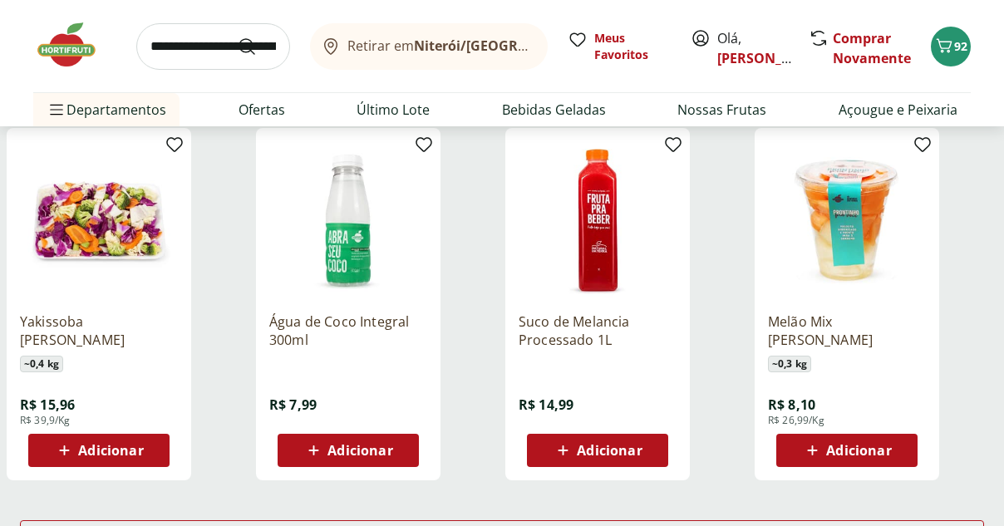
scroll to position [5581, 0]
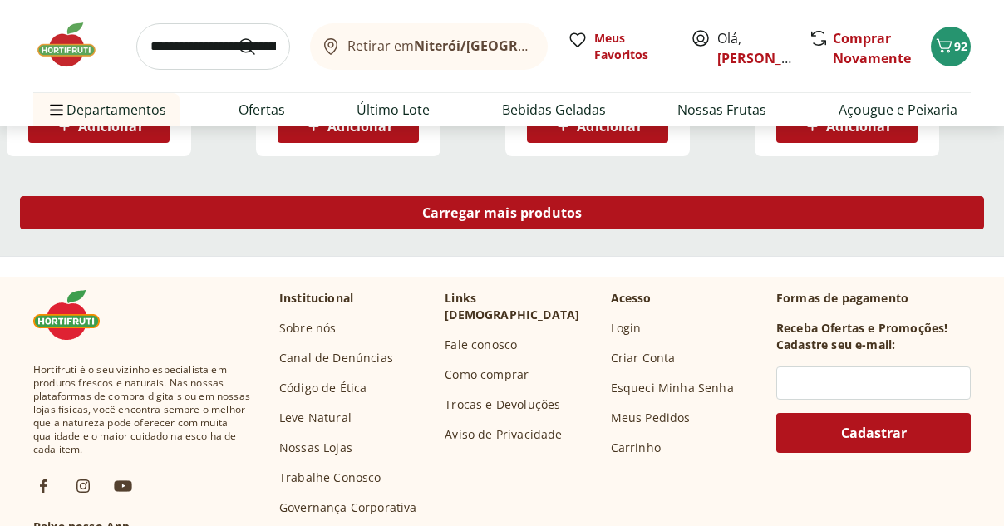
click at [491, 213] on span "Carregar mais produtos" at bounding box center [502, 212] width 160 height 13
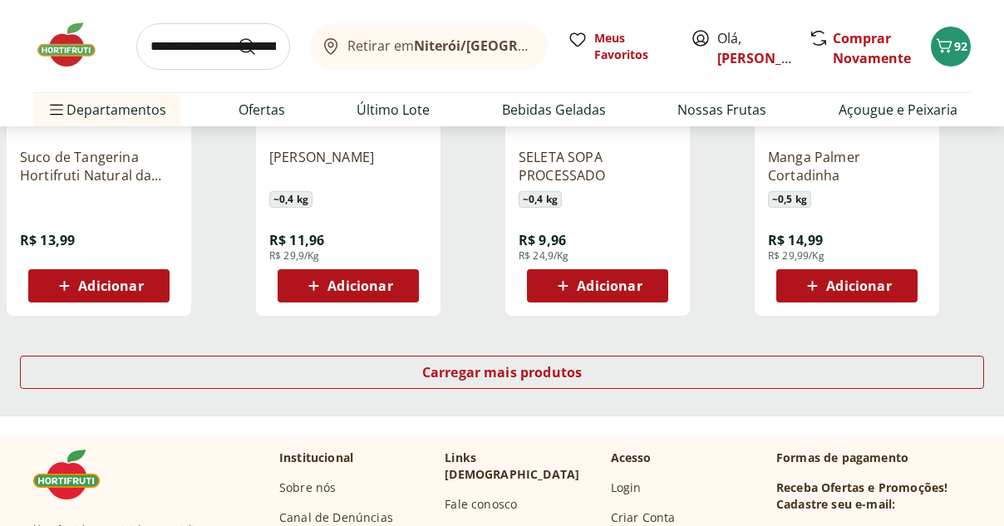
scroll to position [2048, 0]
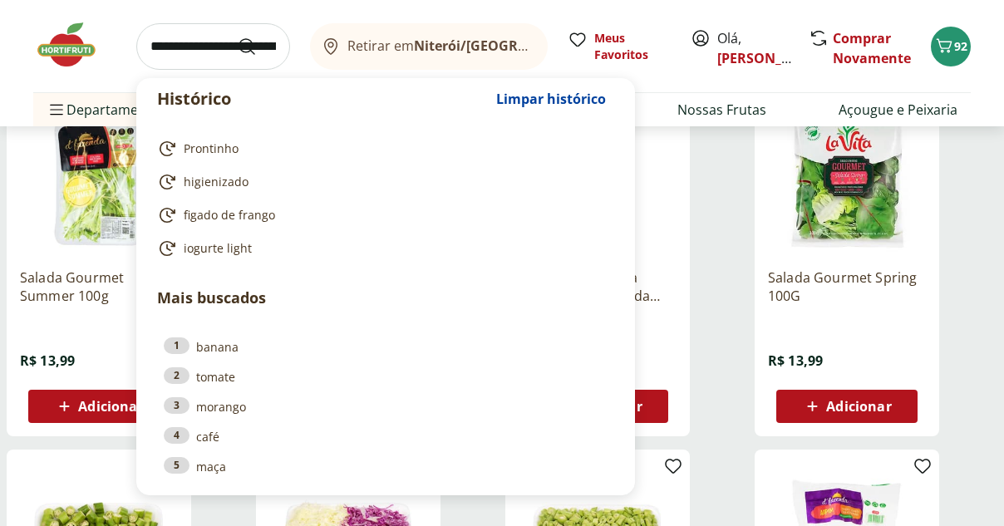
click at [208, 55] on input "search" at bounding box center [213, 46] width 154 height 47
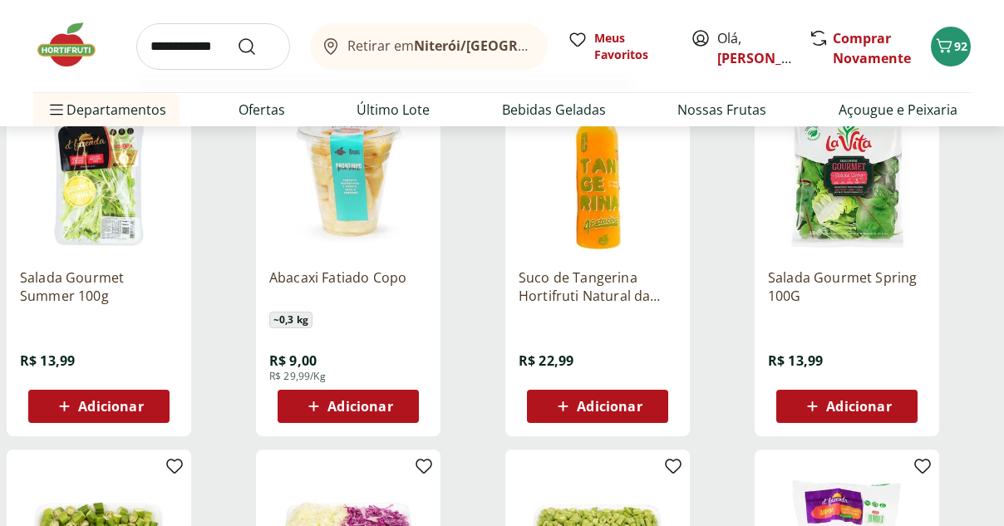
type input "**********"
click at [237, 37] on button "Submit Search" at bounding box center [257, 47] width 40 height 20
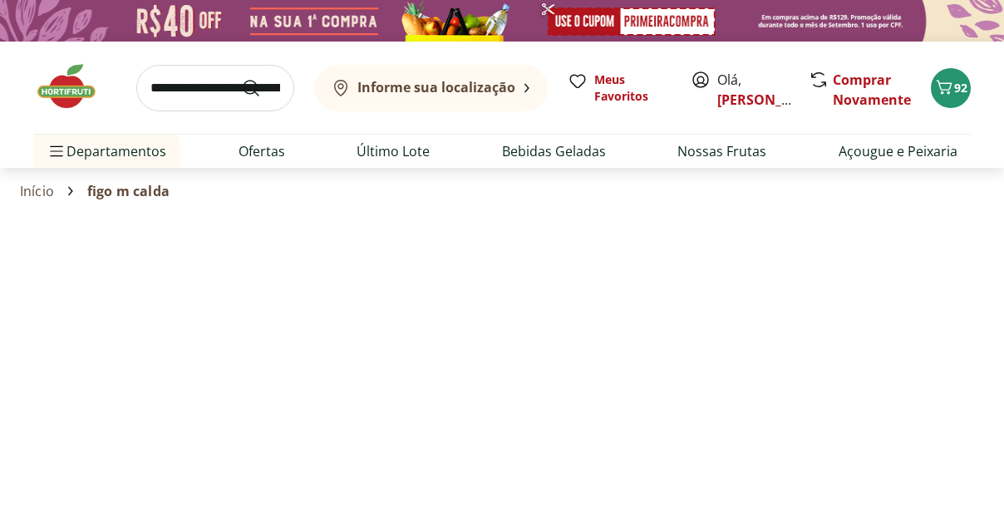
select select "**********"
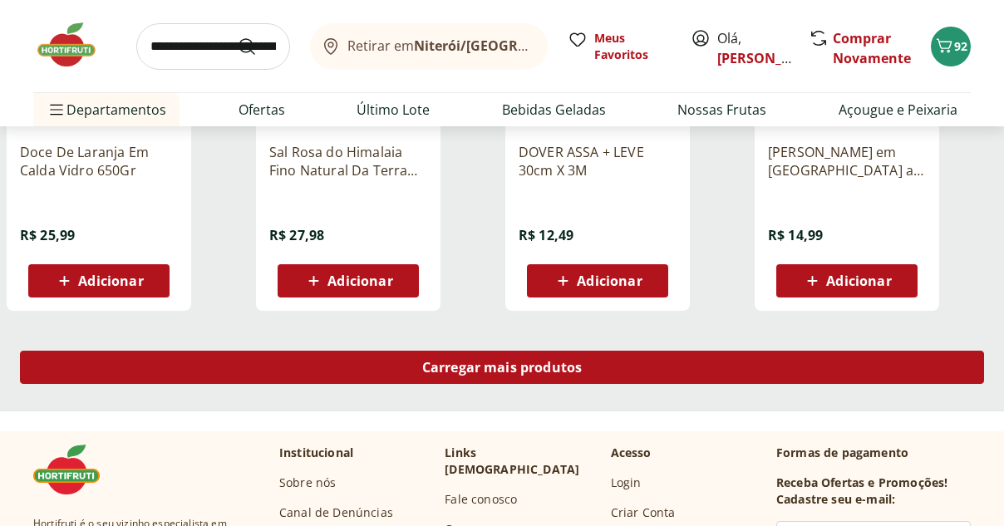
scroll to position [1087, 0]
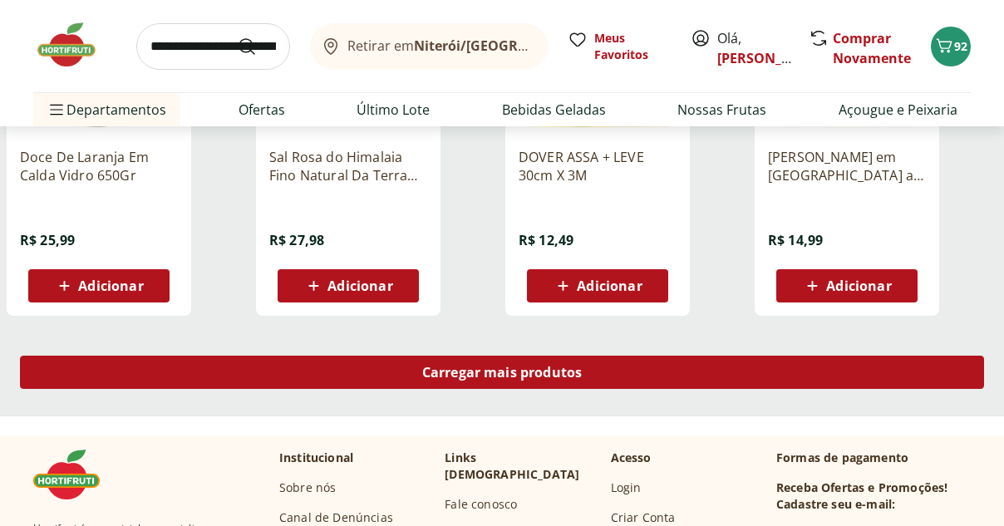
click at [552, 382] on div "Carregar mais produtos" at bounding box center [502, 372] width 964 height 33
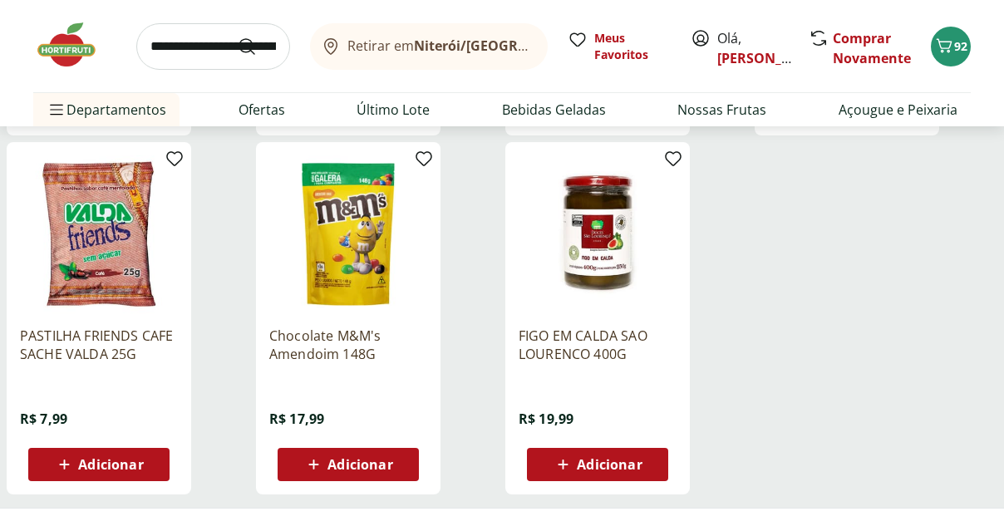
scroll to position [1998, 0]
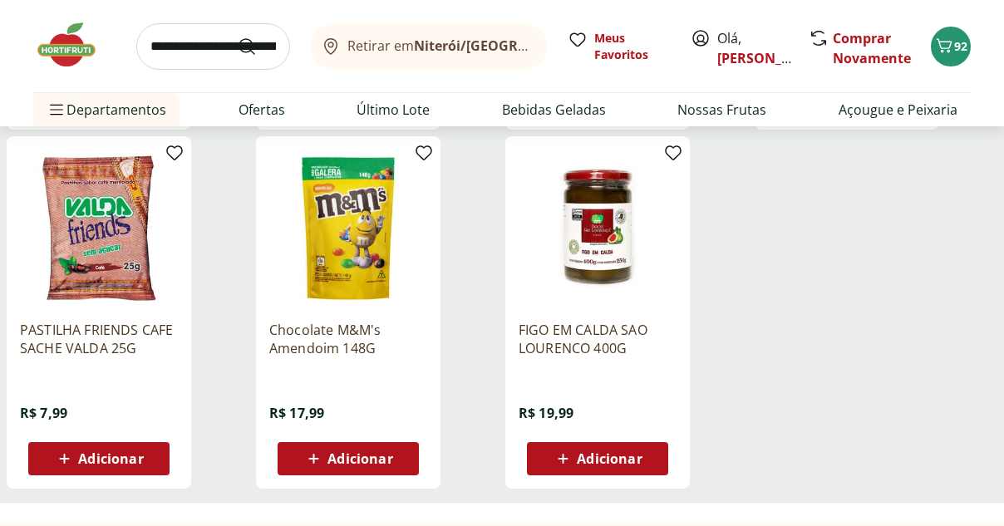
click at [616, 464] on span "Adicionar" at bounding box center [609, 458] width 65 height 13
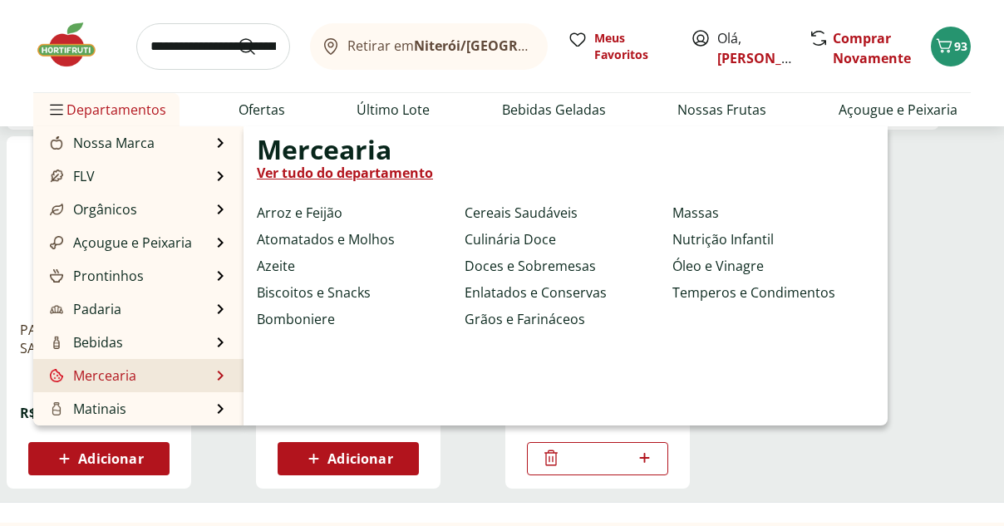
click at [119, 374] on link "Mercearia" at bounding box center [92, 376] width 90 height 20
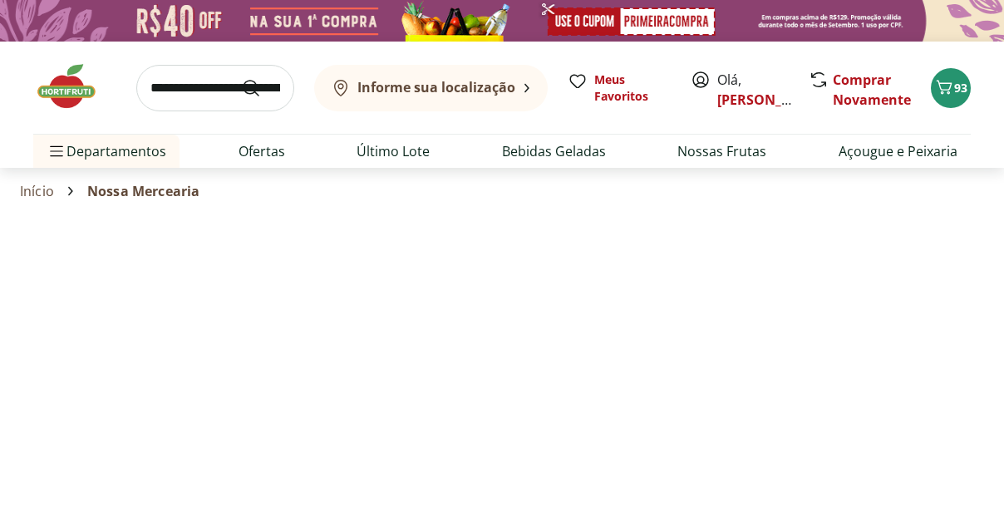
select select "**********"
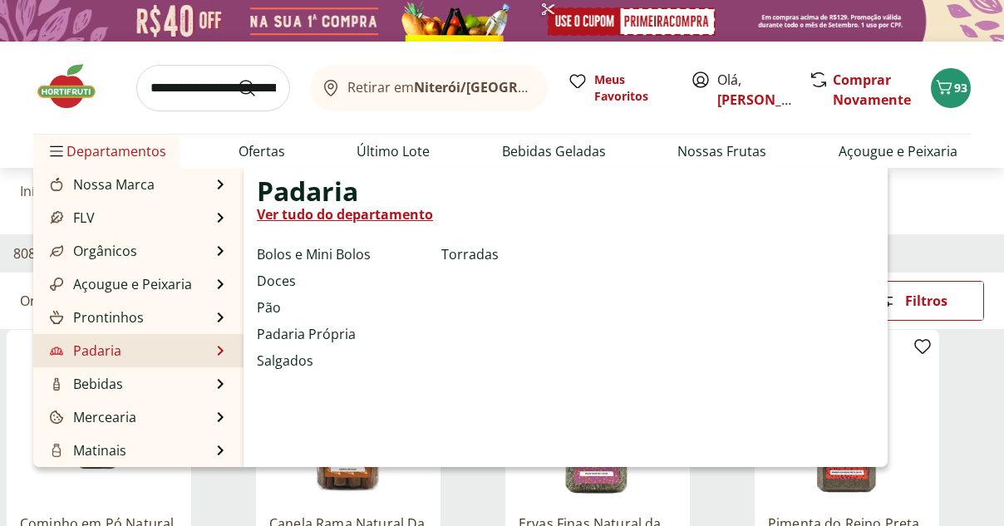
click at [102, 360] on link "Padaria" at bounding box center [84, 351] width 75 height 20
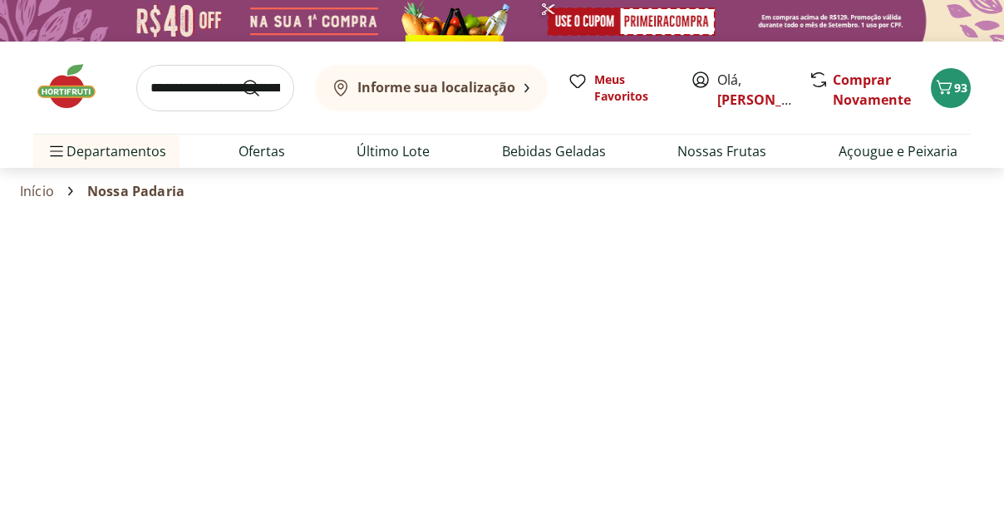
select select "**********"
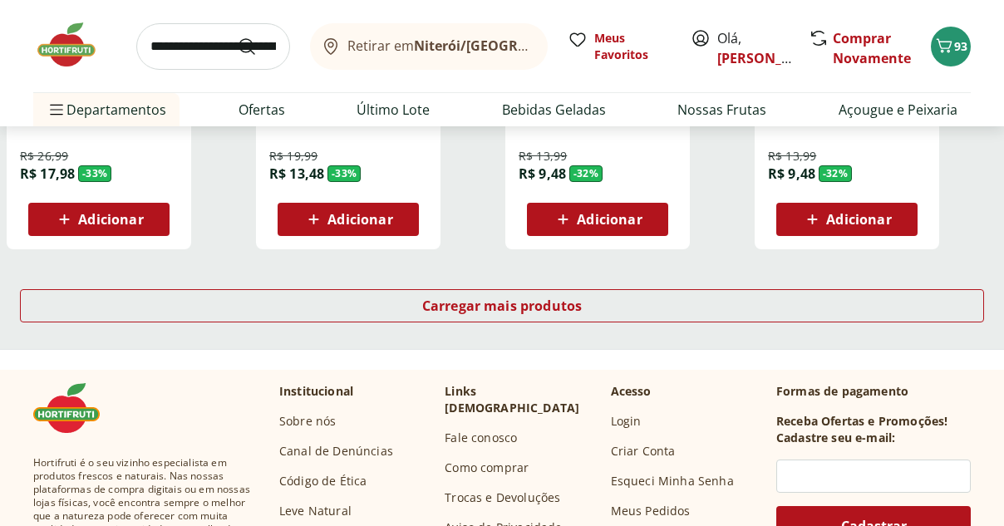
scroll to position [1166, 0]
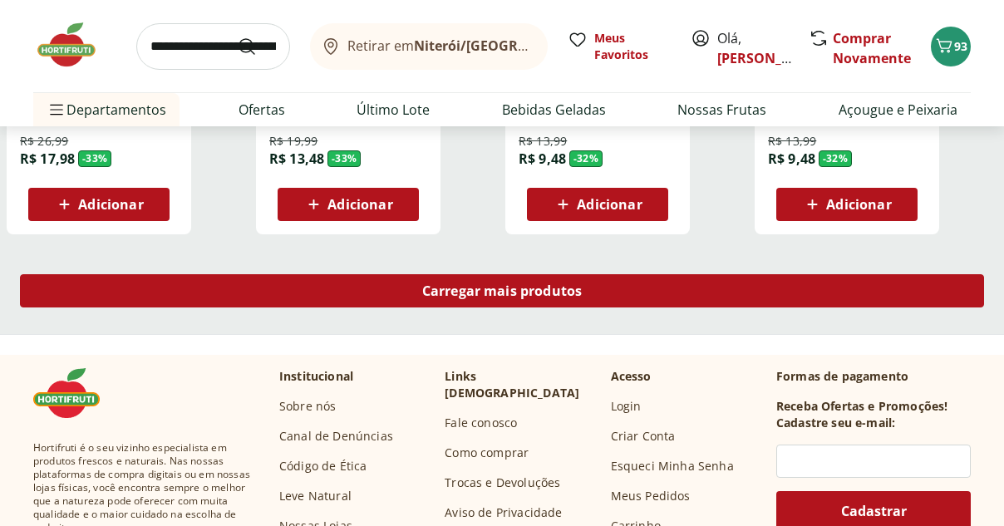
click at [570, 287] on span "Carregar mais produtos" at bounding box center [502, 290] width 160 height 13
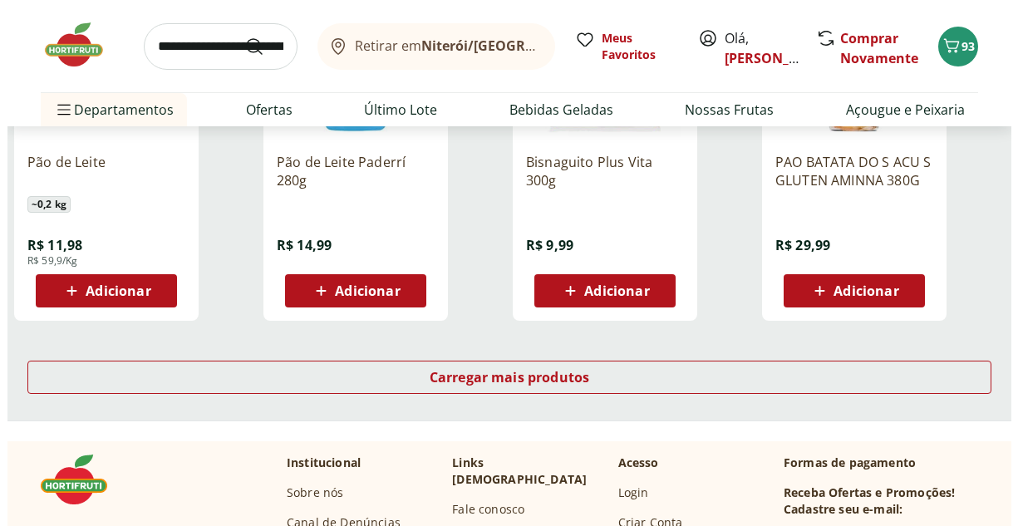
scroll to position [2157, 0]
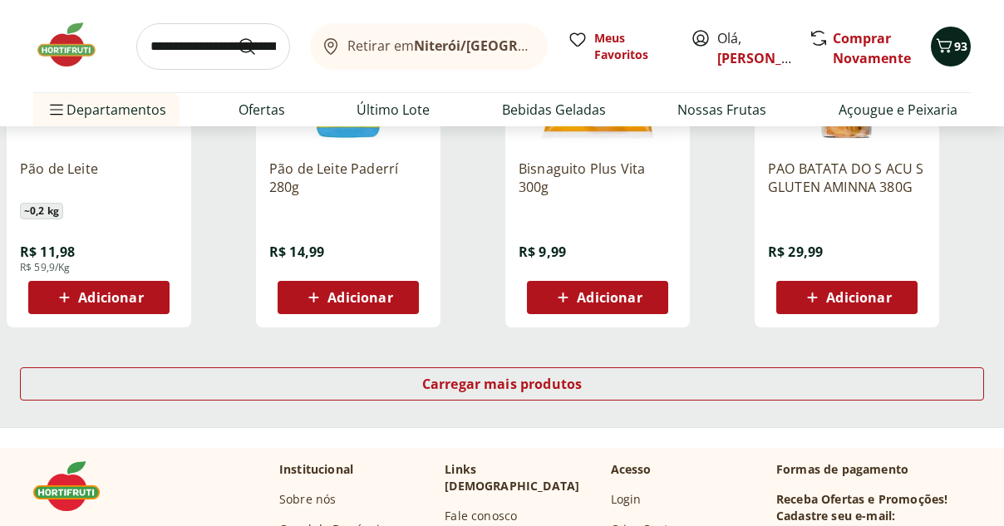
click at [951, 56] on span "Carrinho" at bounding box center [944, 47] width 20 height 22
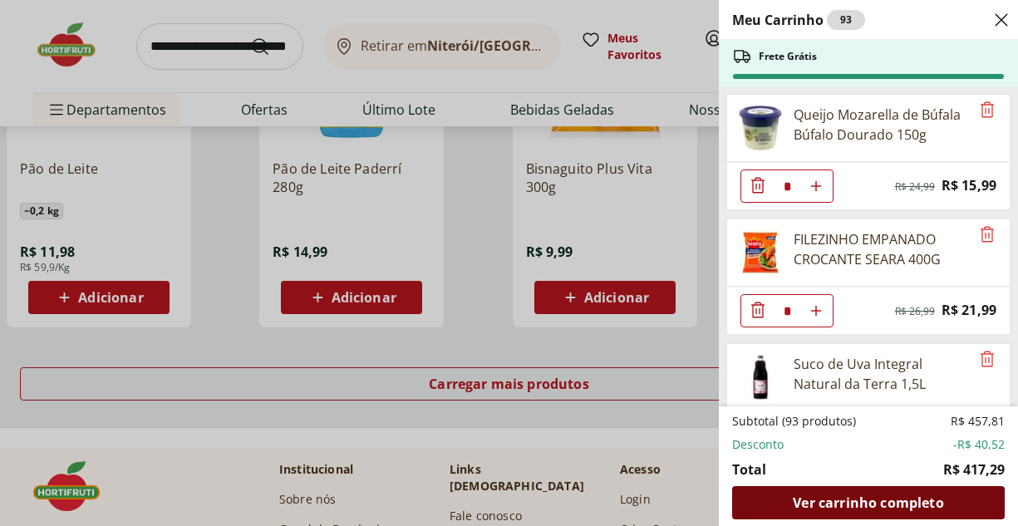
click at [835, 508] on span "Ver carrinho completo" at bounding box center [868, 502] width 150 height 13
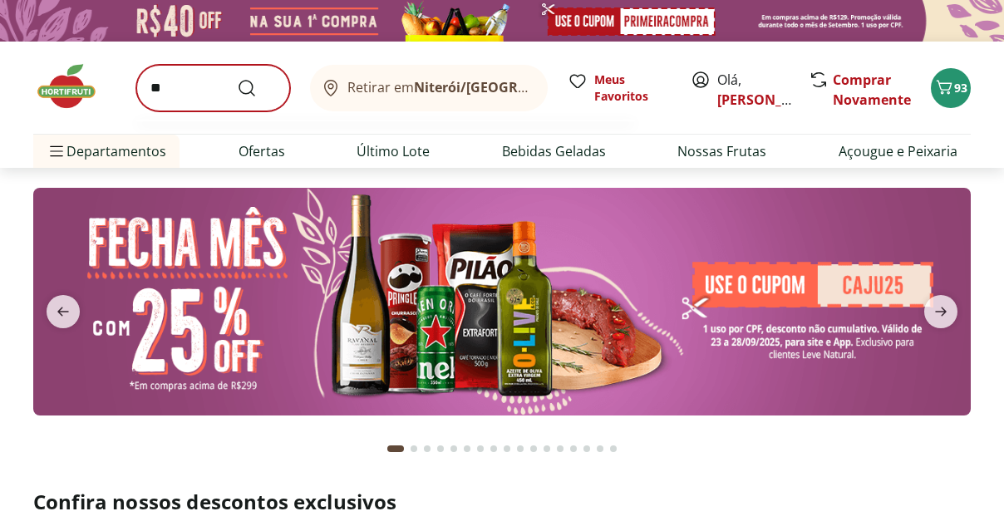
type input "*"
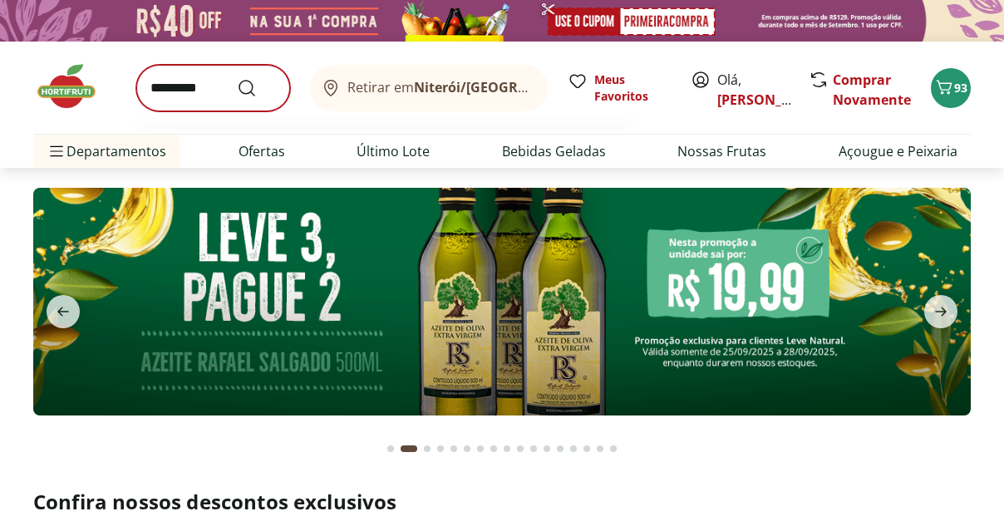
click at [237, 78] on button "Submit Search" at bounding box center [257, 88] width 40 height 20
type input "**********"
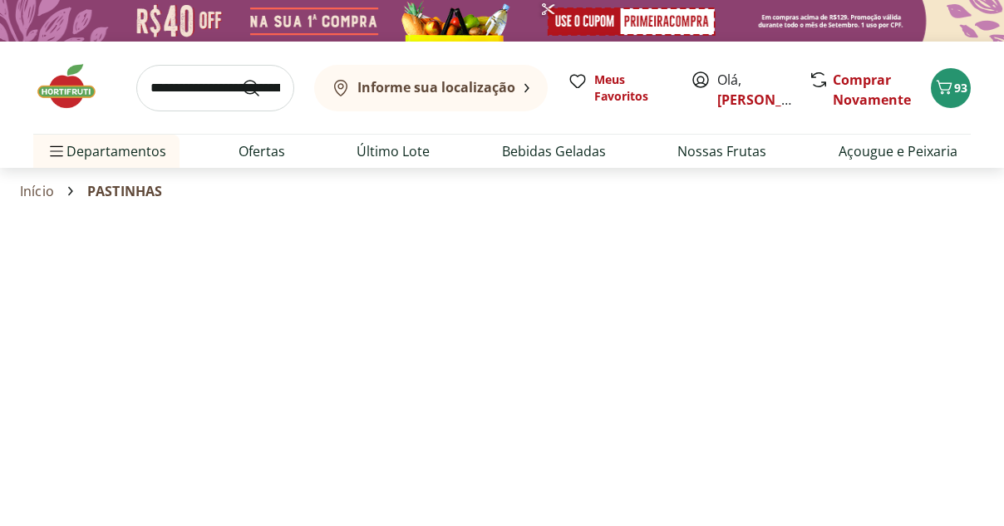
select select "**********"
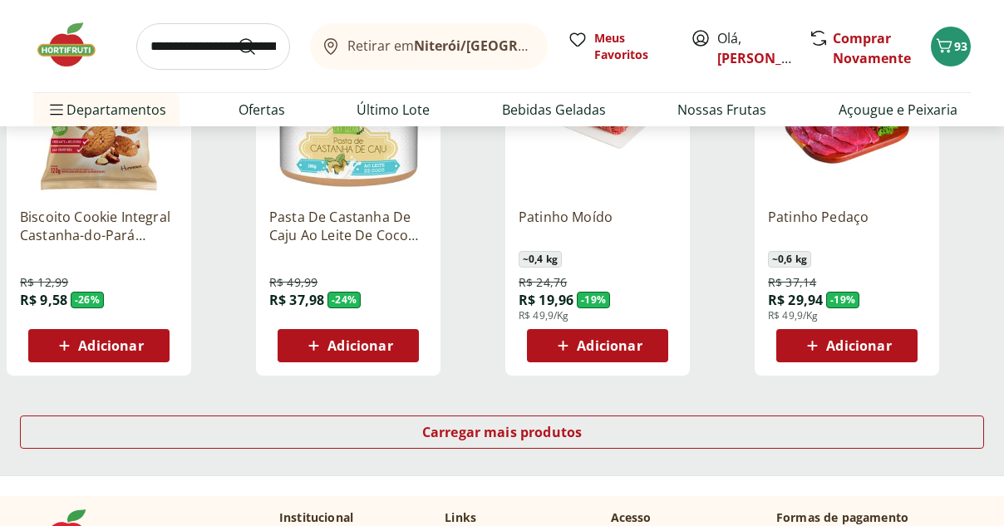
scroll to position [1073, 0]
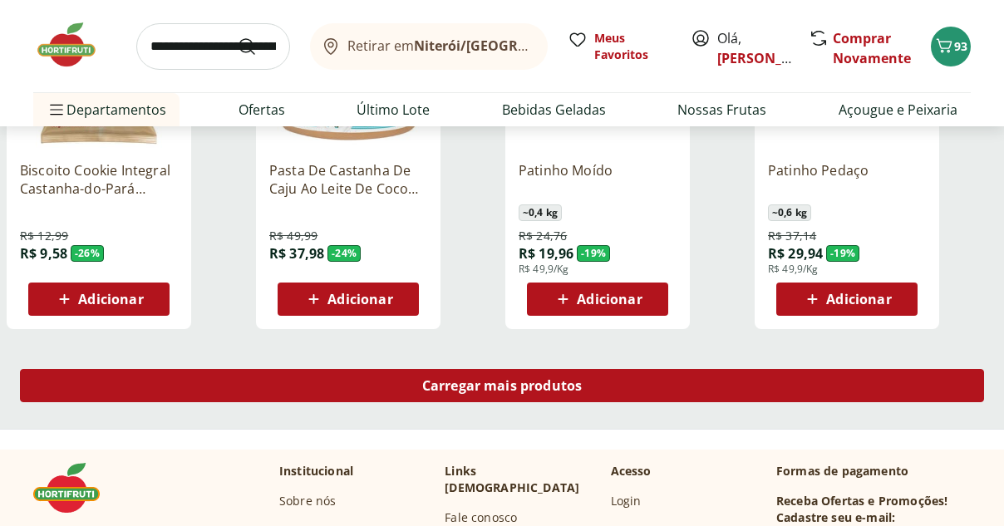
click at [488, 387] on span "Carregar mais produtos" at bounding box center [502, 385] width 160 height 13
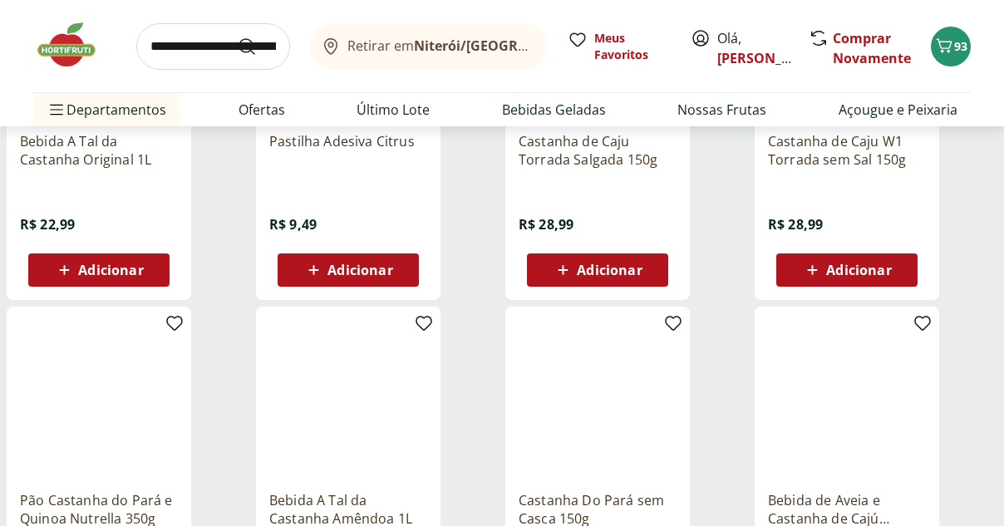
scroll to position [0, 0]
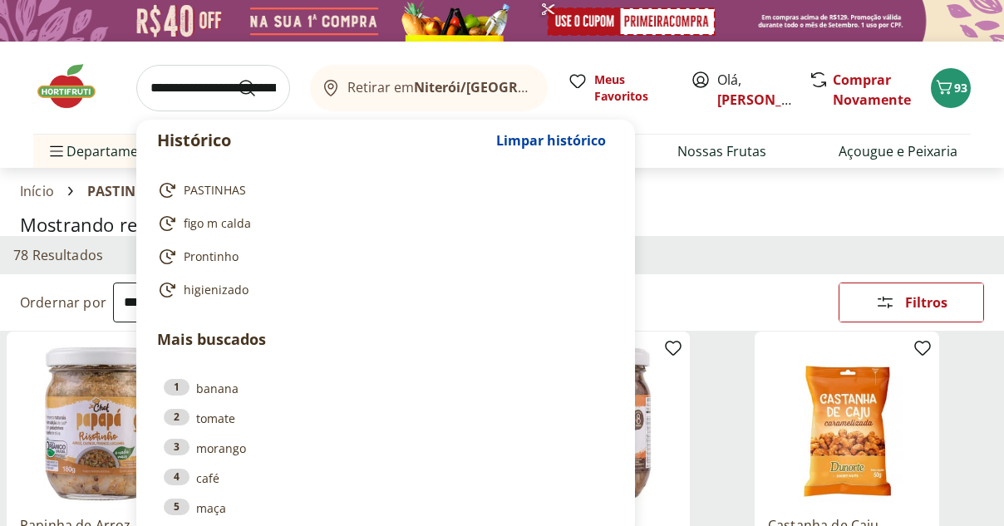
drag, startPoint x: 178, startPoint y: 93, endPoint x: 188, endPoint y: 81, distance: 15.3
click at [179, 91] on input "search" at bounding box center [213, 88] width 154 height 47
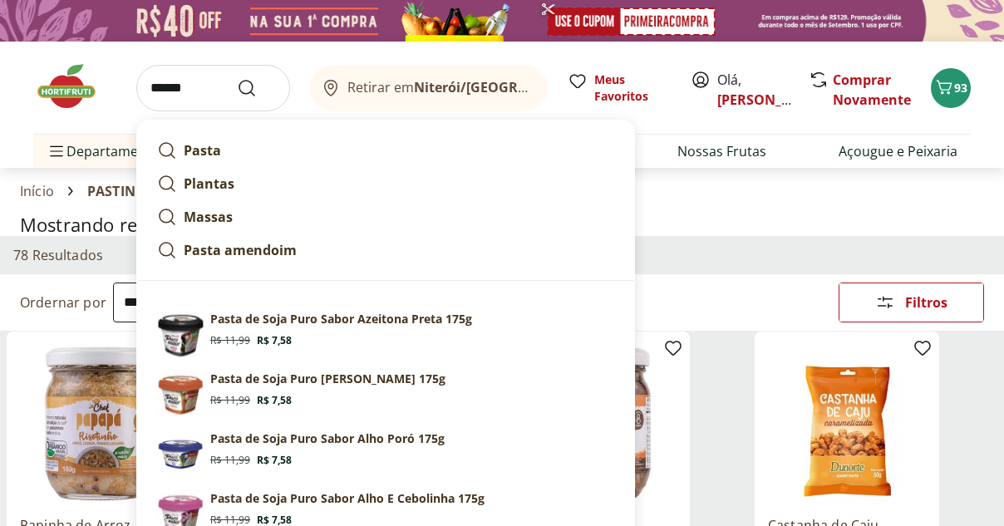
type input "******"
click at [237, 78] on button "Submit Search" at bounding box center [257, 88] width 40 height 20
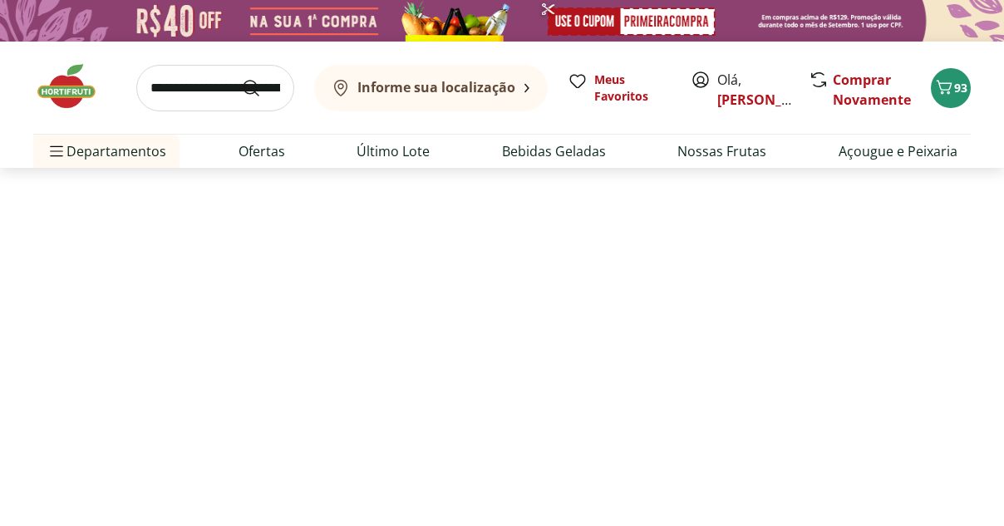
select select "**********"
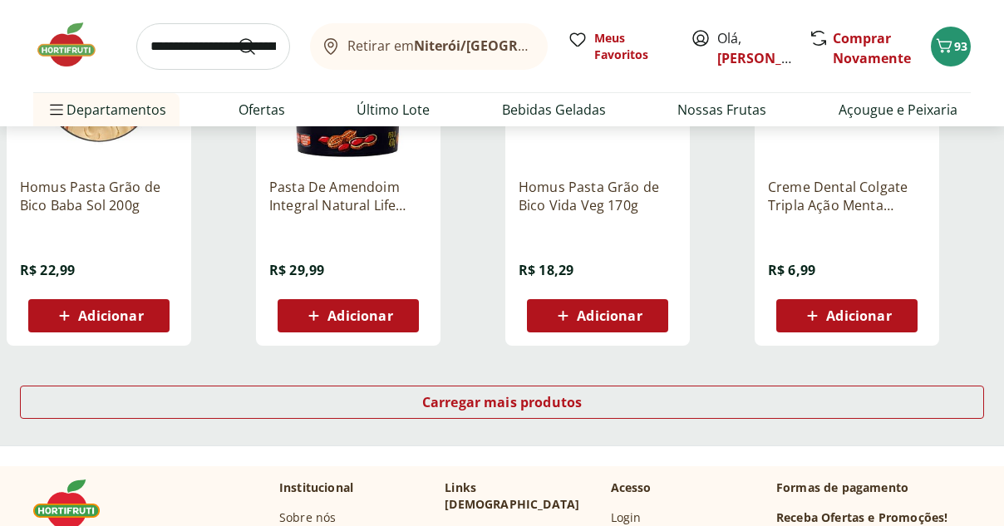
scroll to position [1156, 0]
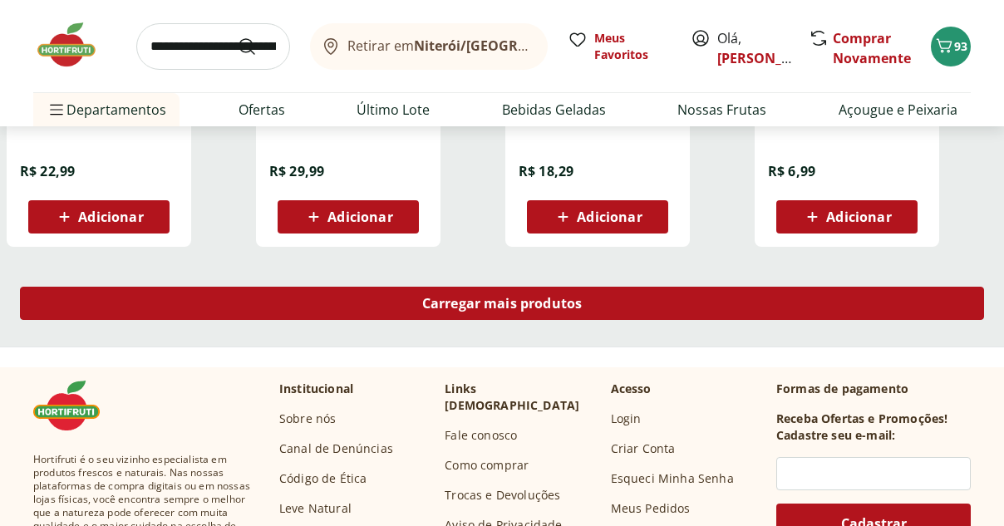
click at [508, 297] on span "Carregar mais produtos" at bounding box center [502, 303] width 160 height 13
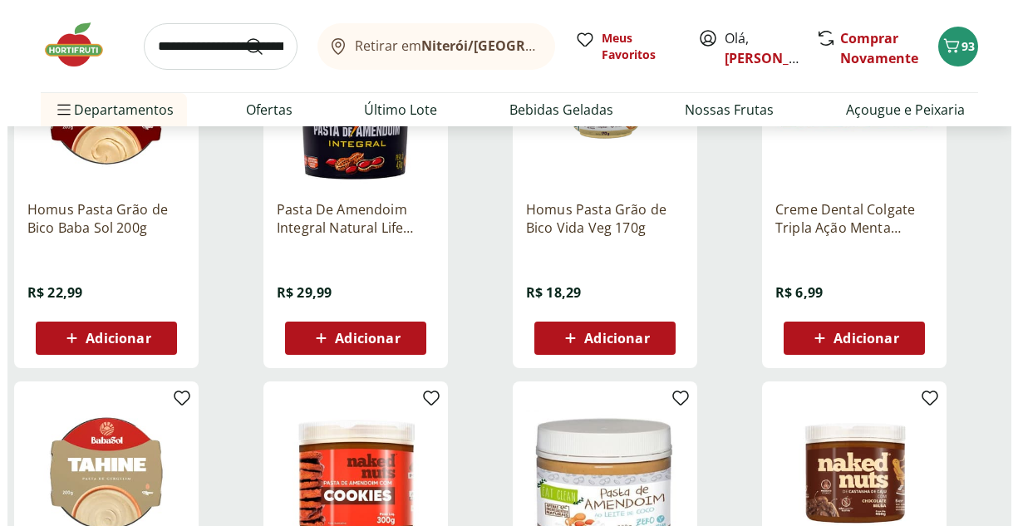
scroll to position [0, 0]
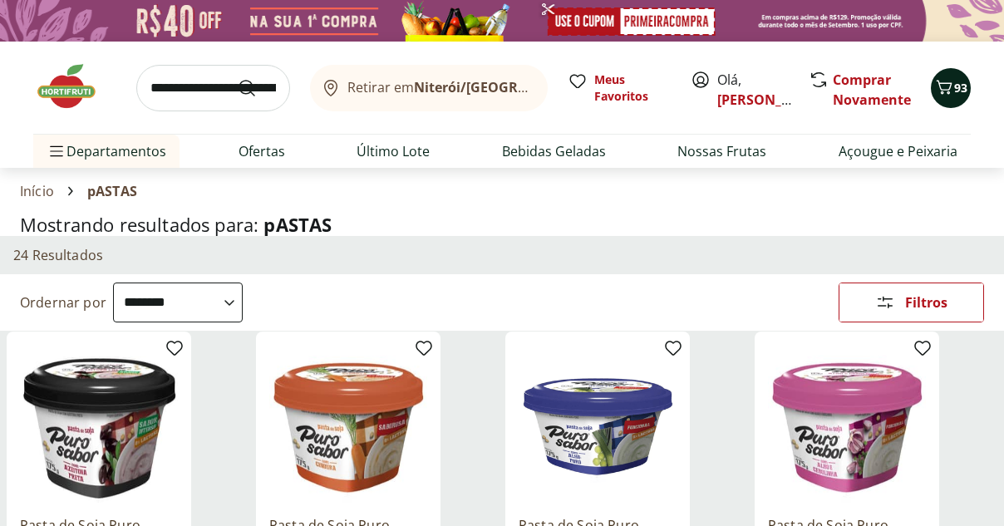
click at [953, 85] on icon "Carrinho" at bounding box center [944, 87] width 20 height 20
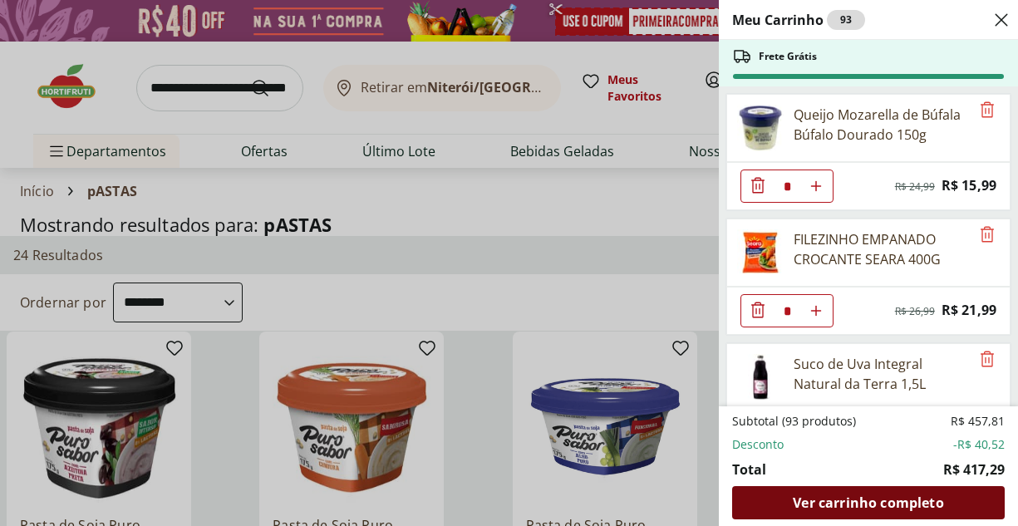
click at [804, 507] on span "Ver carrinho completo" at bounding box center [868, 502] width 150 height 13
